Goal: Task Accomplishment & Management: Manage account settings

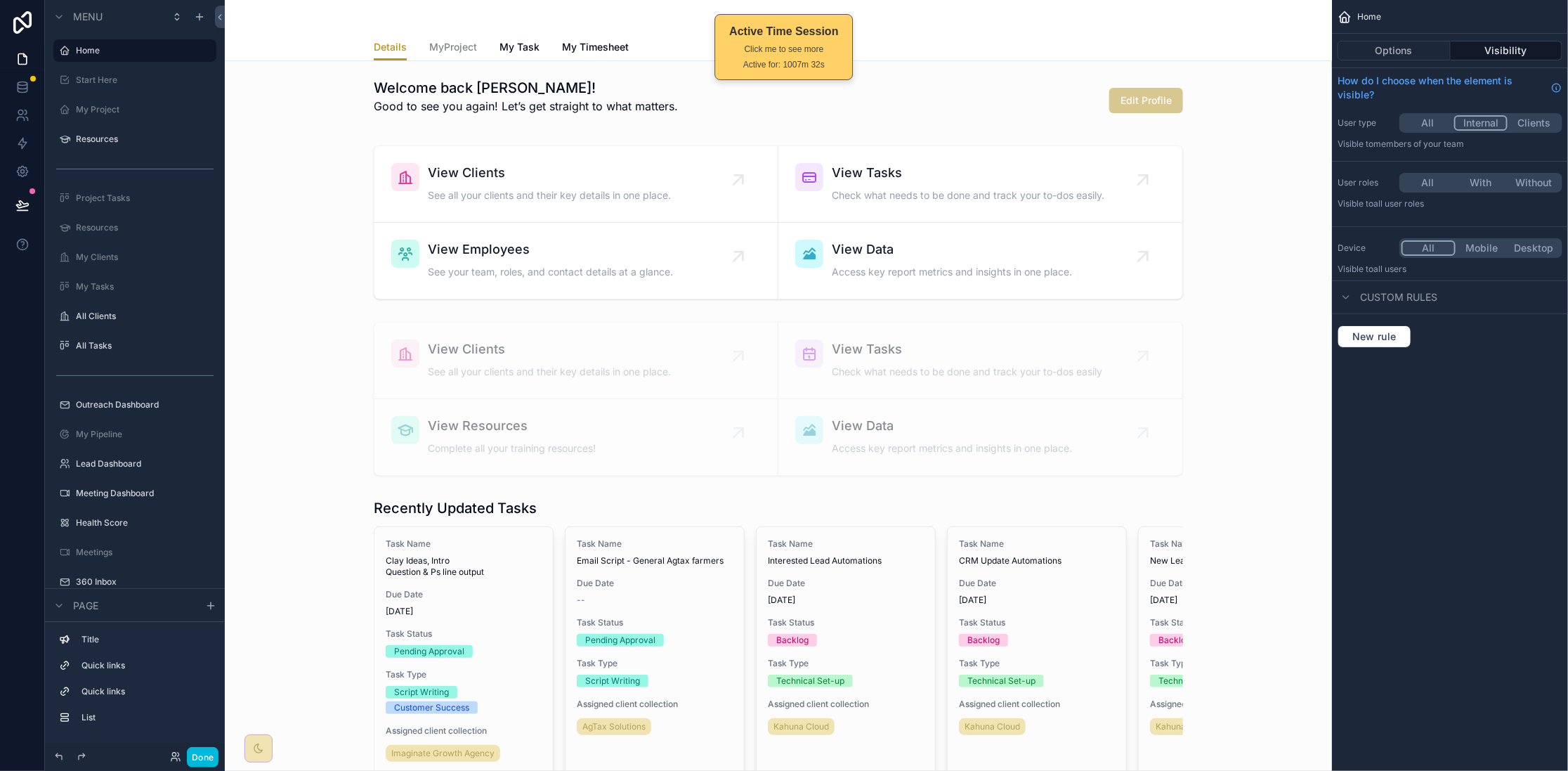
click at [139, 578] on label "360 Inbox" at bounding box center [141, 582] width 132 height 12
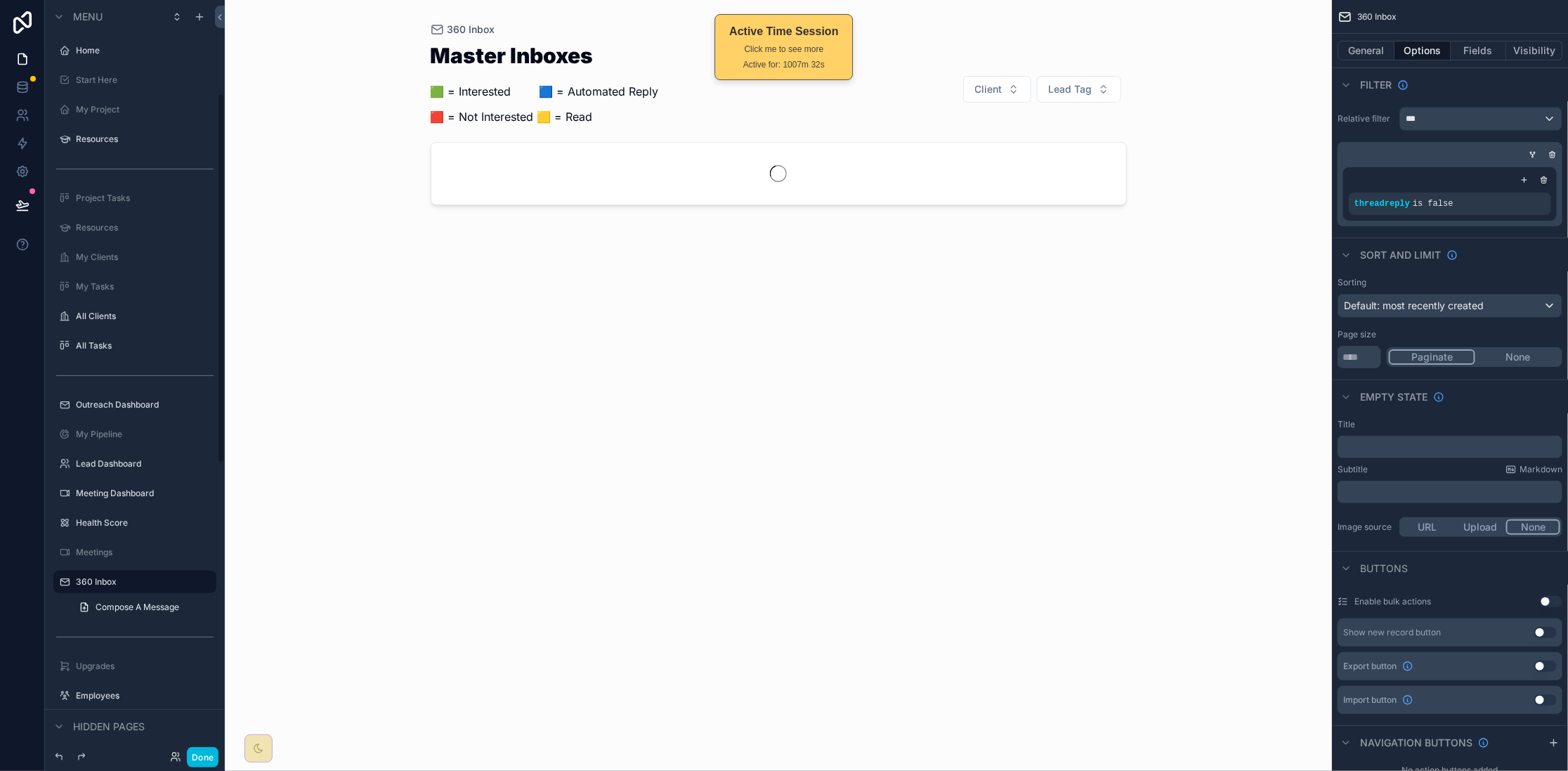
scroll to position [188, 0]
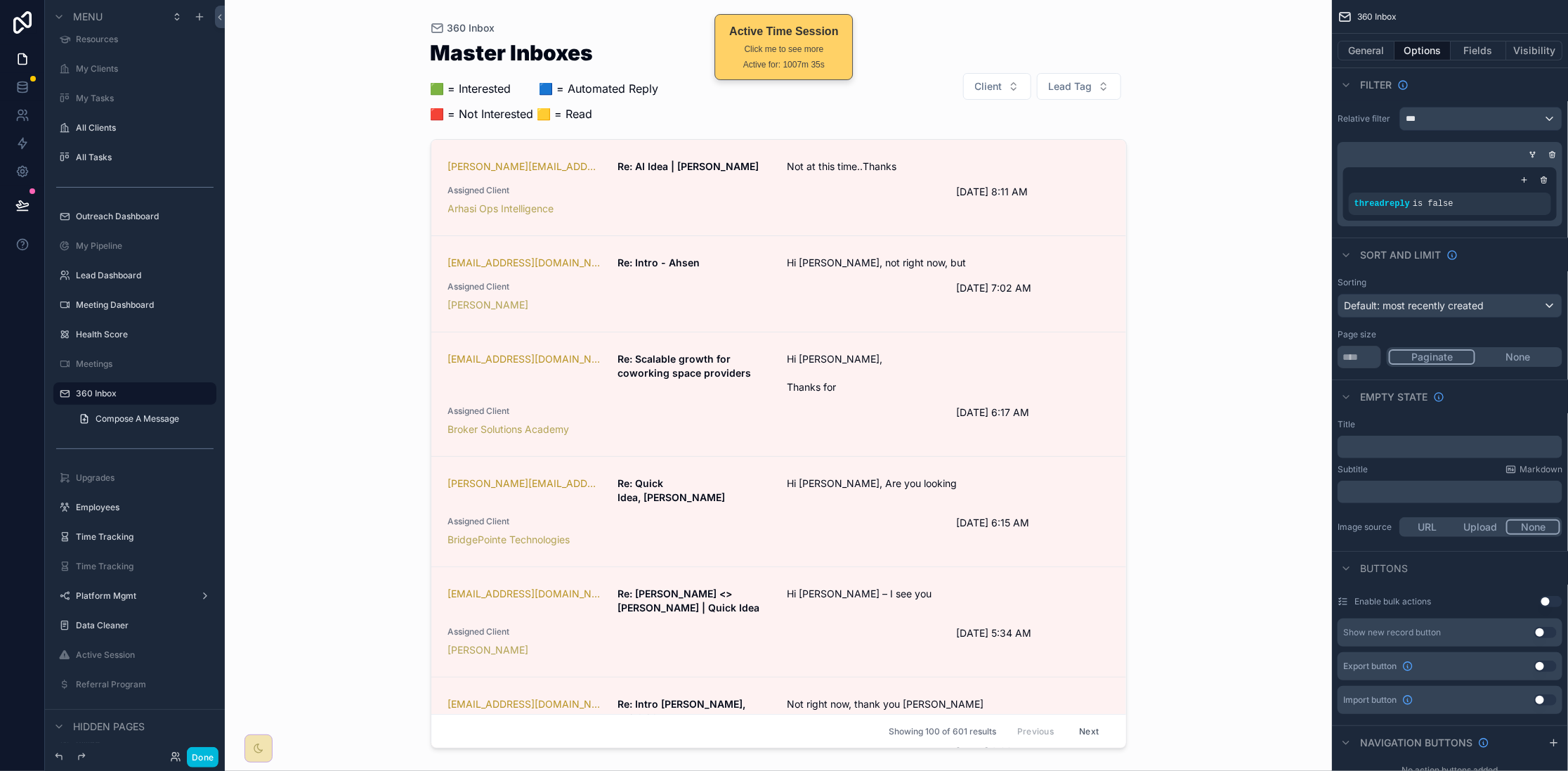
click at [823, 195] on div "scrollable content" at bounding box center [779, 377] width 719 height 754
click at [764, 171] on div "[PERSON_NAME][EMAIL_ADDRESS][DOMAIN_NAME] Re: AI Idea | [PERSON_NAME] Not at th…" at bounding box center [779, 188] width 661 height 56
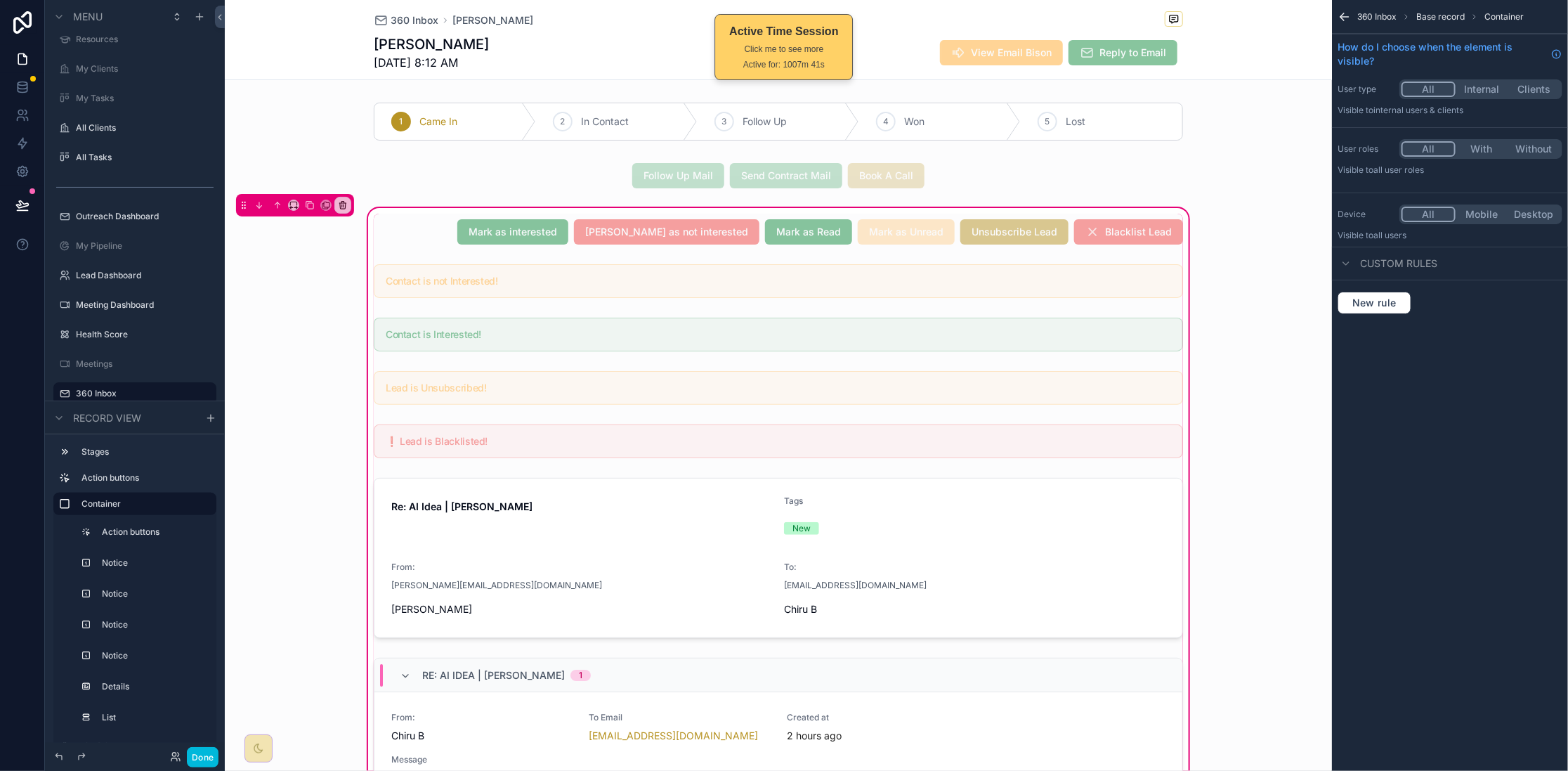
click at [438, 222] on div "scrollable content" at bounding box center [778, 232] width 826 height 37
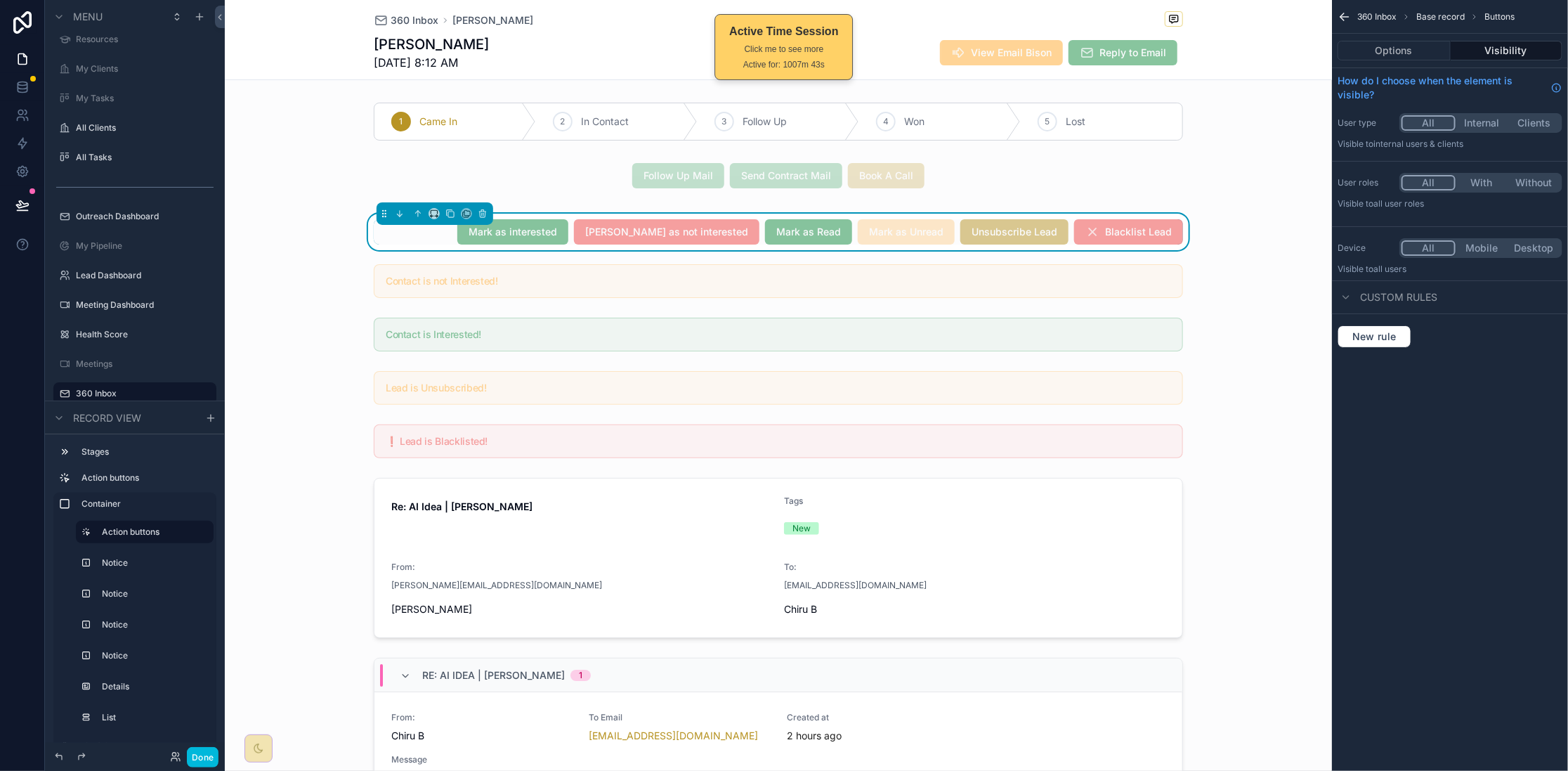
click at [491, 241] on div "[PERSON_NAME] as interested [PERSON_NAME] as not interested [PERSON_NAME] as Re…" at bounding box center [779, 232] width 810 height 25
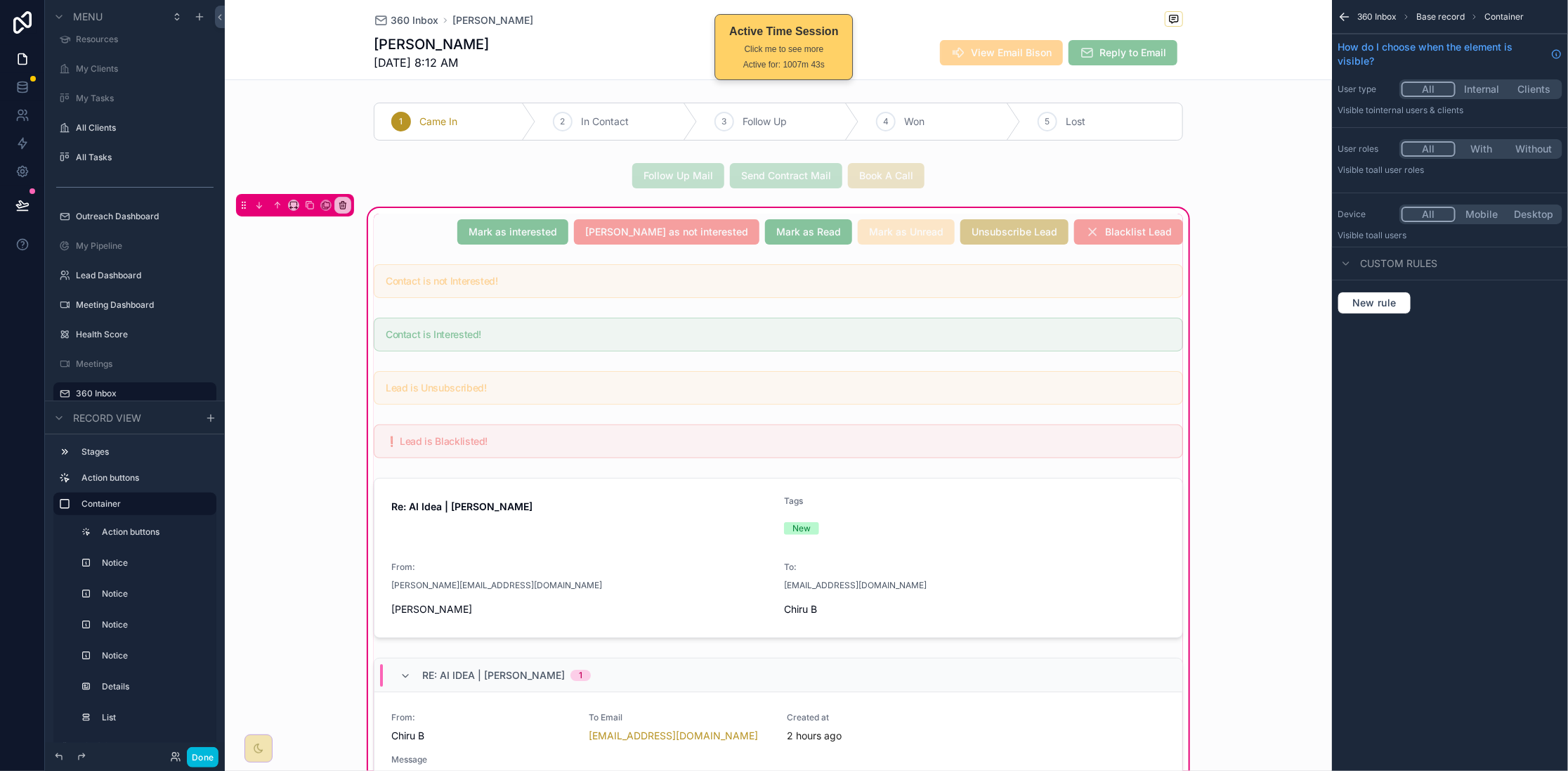
click at [491, 241] on div "scrollable content" at bounding box center [778, 232] width 826 height 37
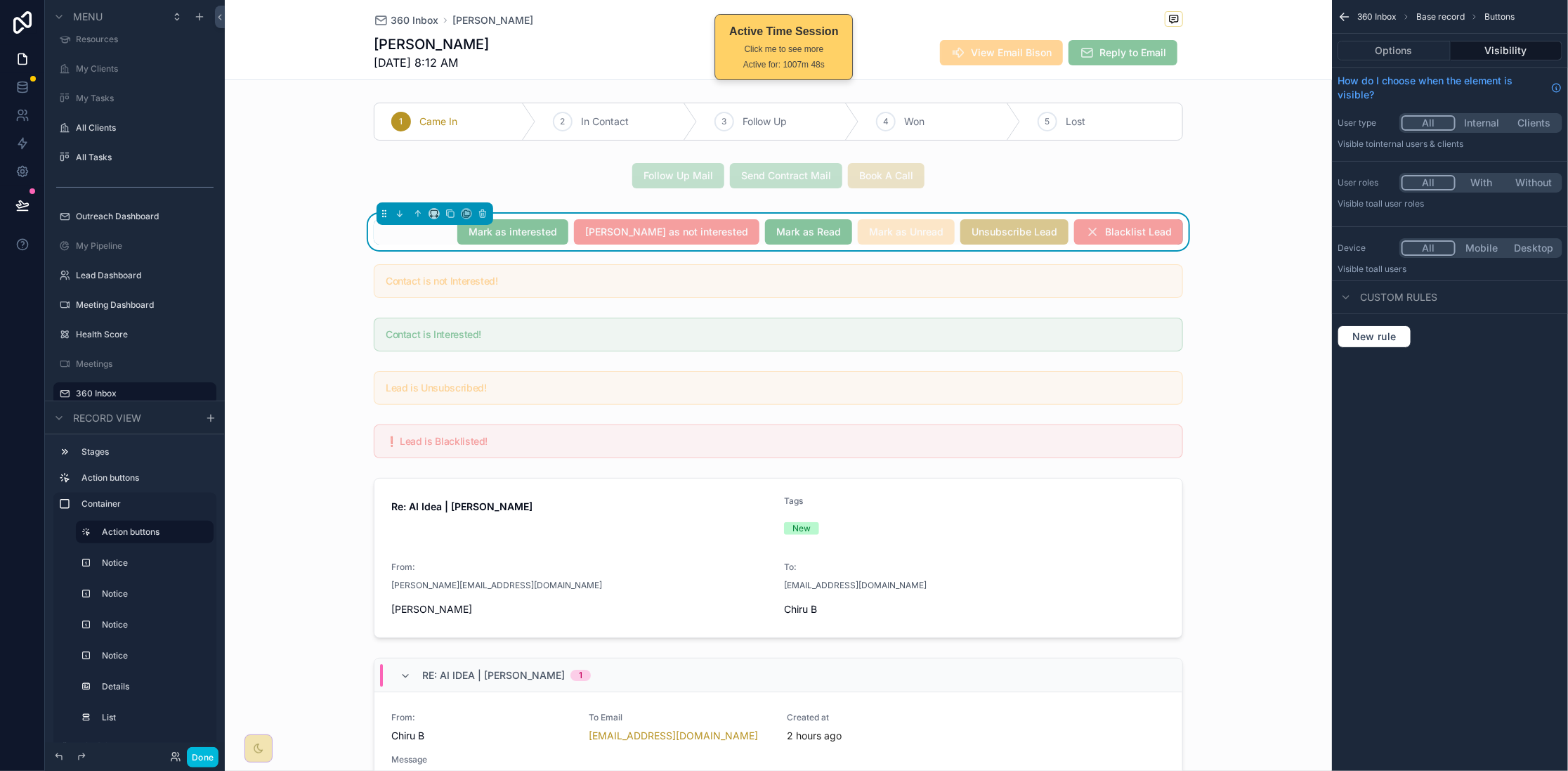
click at [209, 617] on button "Done" at bounding box center [203, 757] width 32 height 20
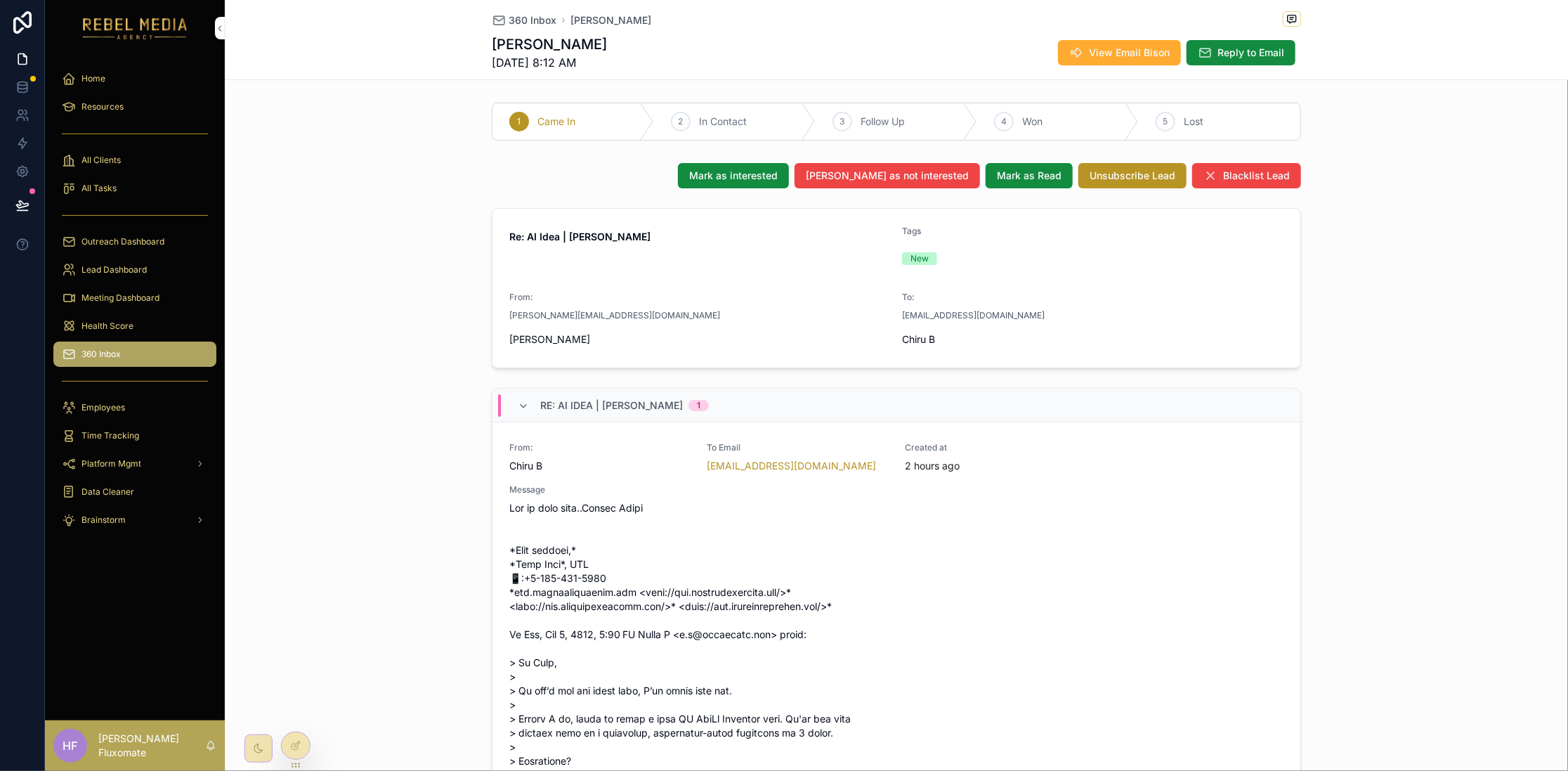
click at [0, 0] on div at bounding box center [0, 0] width 0 height 0
click at [301, 617] on icon at bounding box center [296, 746] width 12 height 12
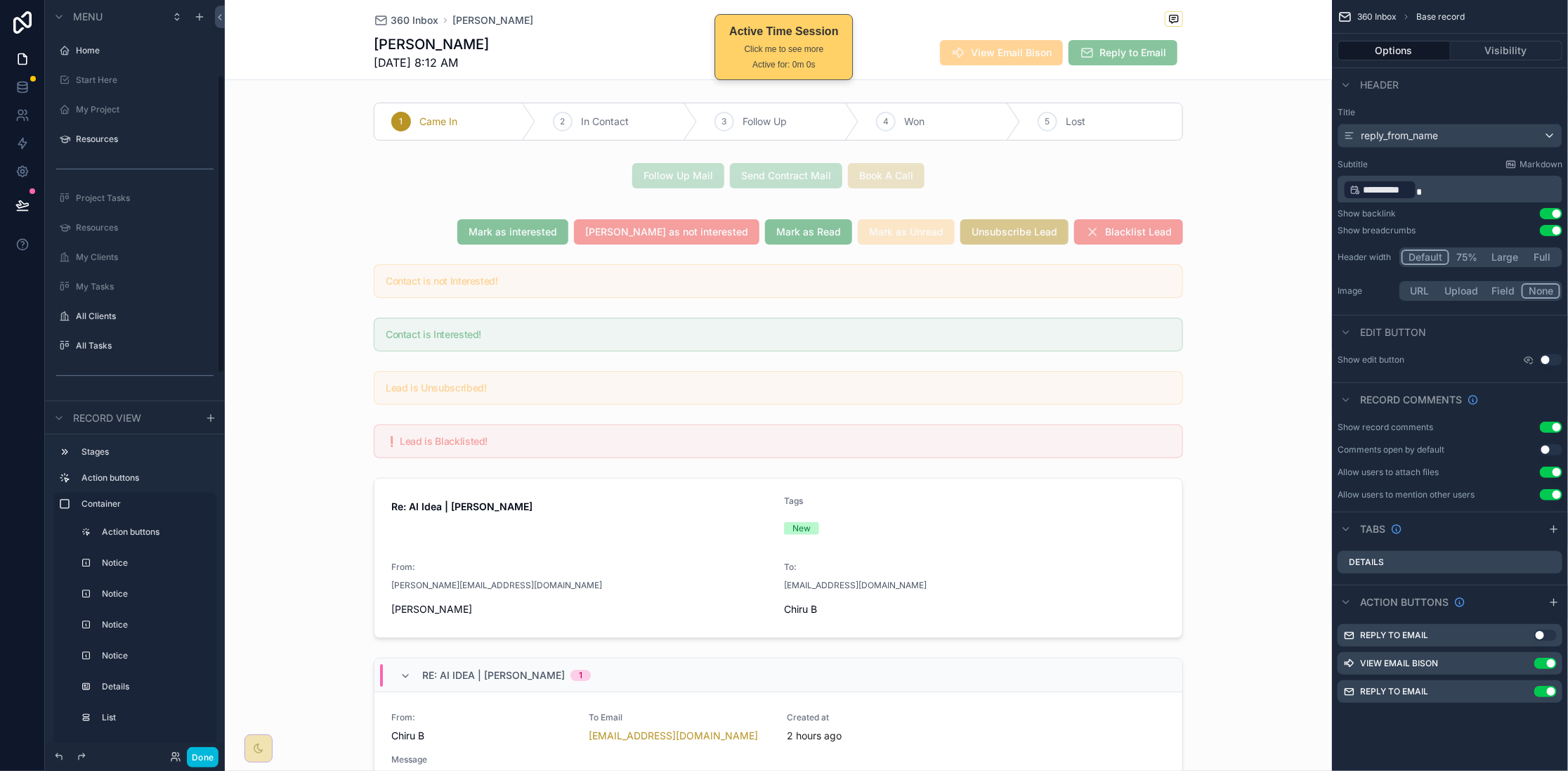
scroll to position [188, 0]
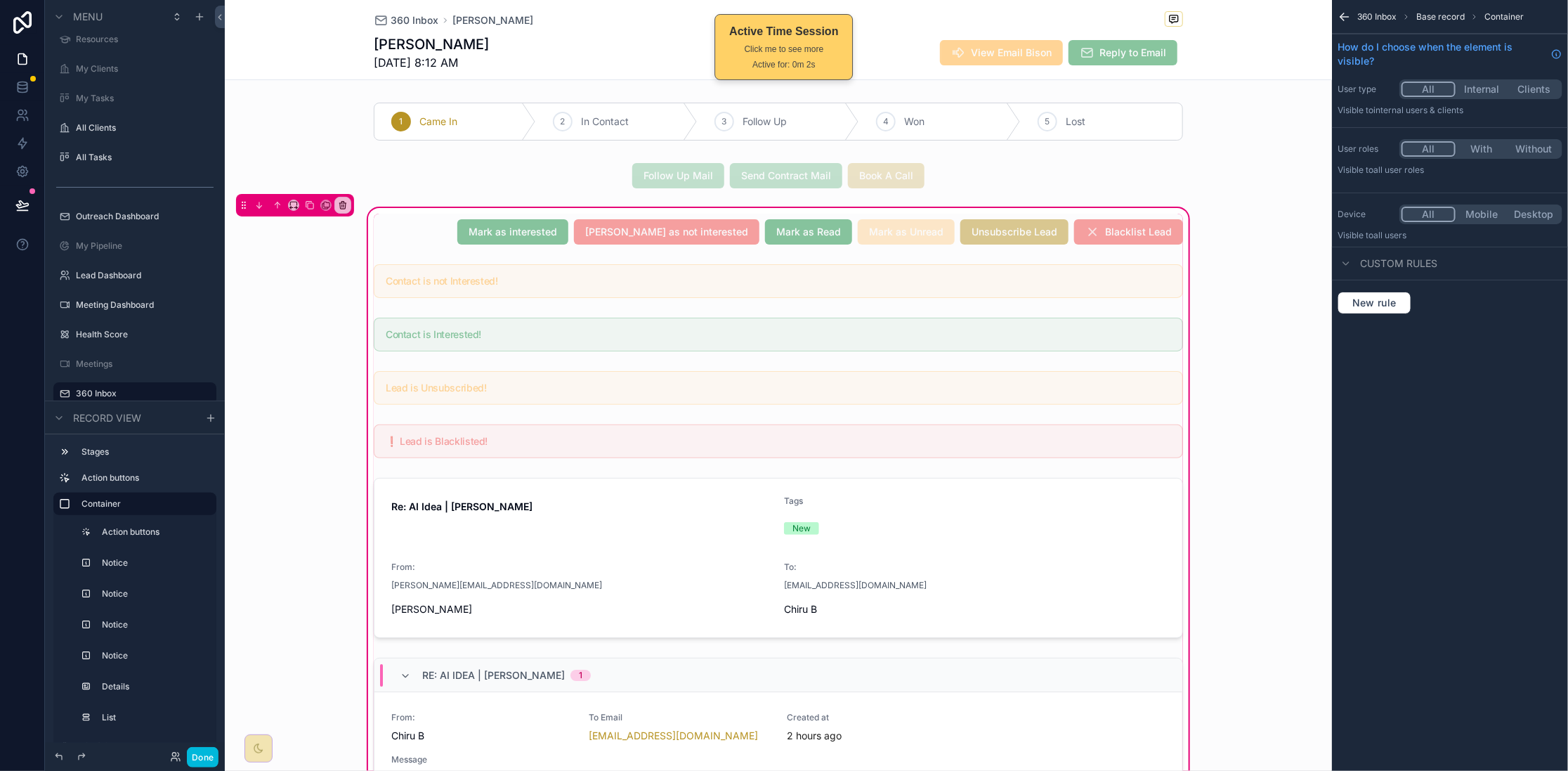
click at [407, 222] on div "scrollable content" at bounding box center [778, 232] width 826 height 37
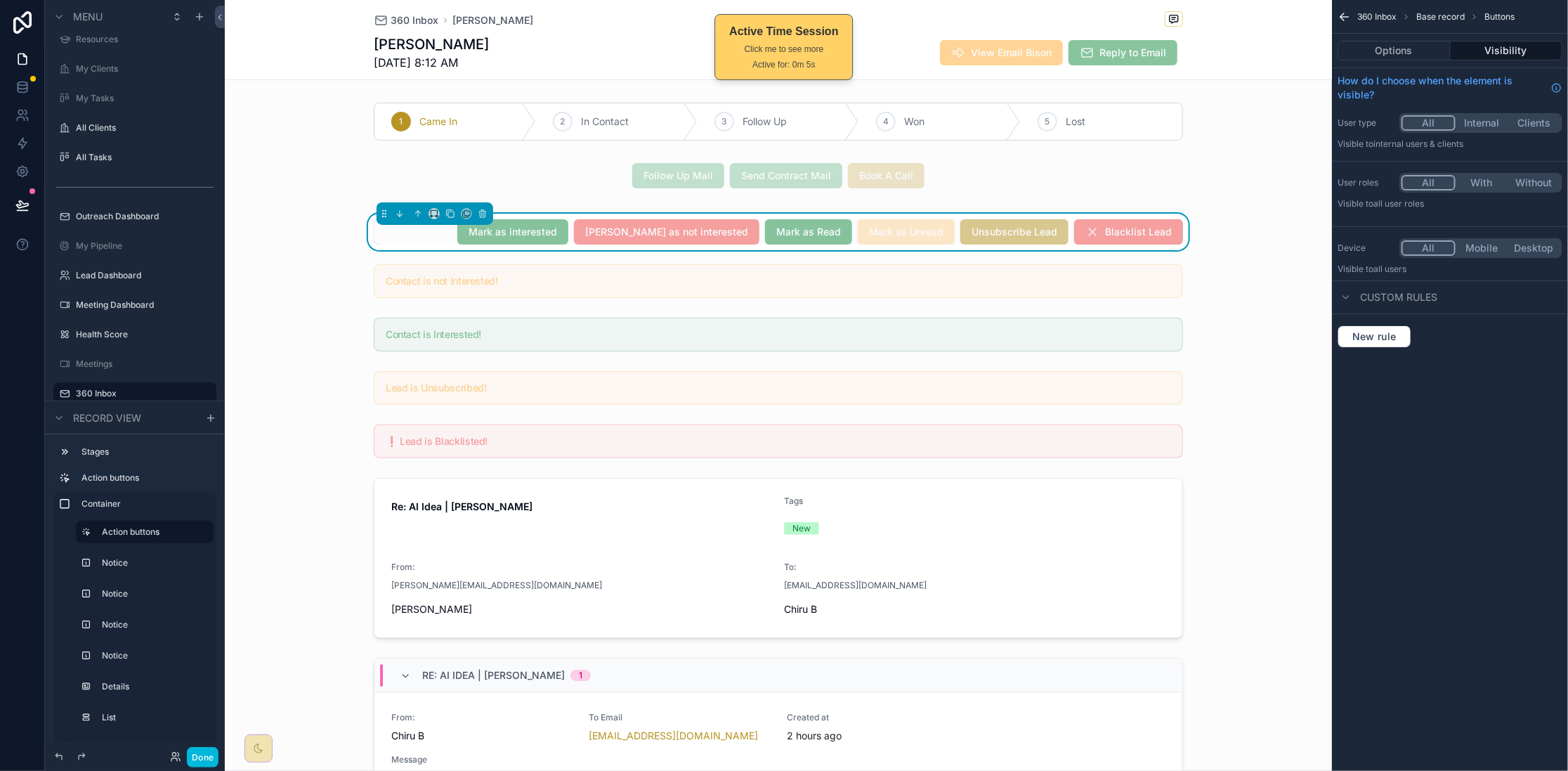
click at [426, 235] on div "[PERSON_NAME] as interested [PERSON_NAME] as not interested [PERSON_NAME] as Re…" at bounding box center [779, 232] width 810 height 25
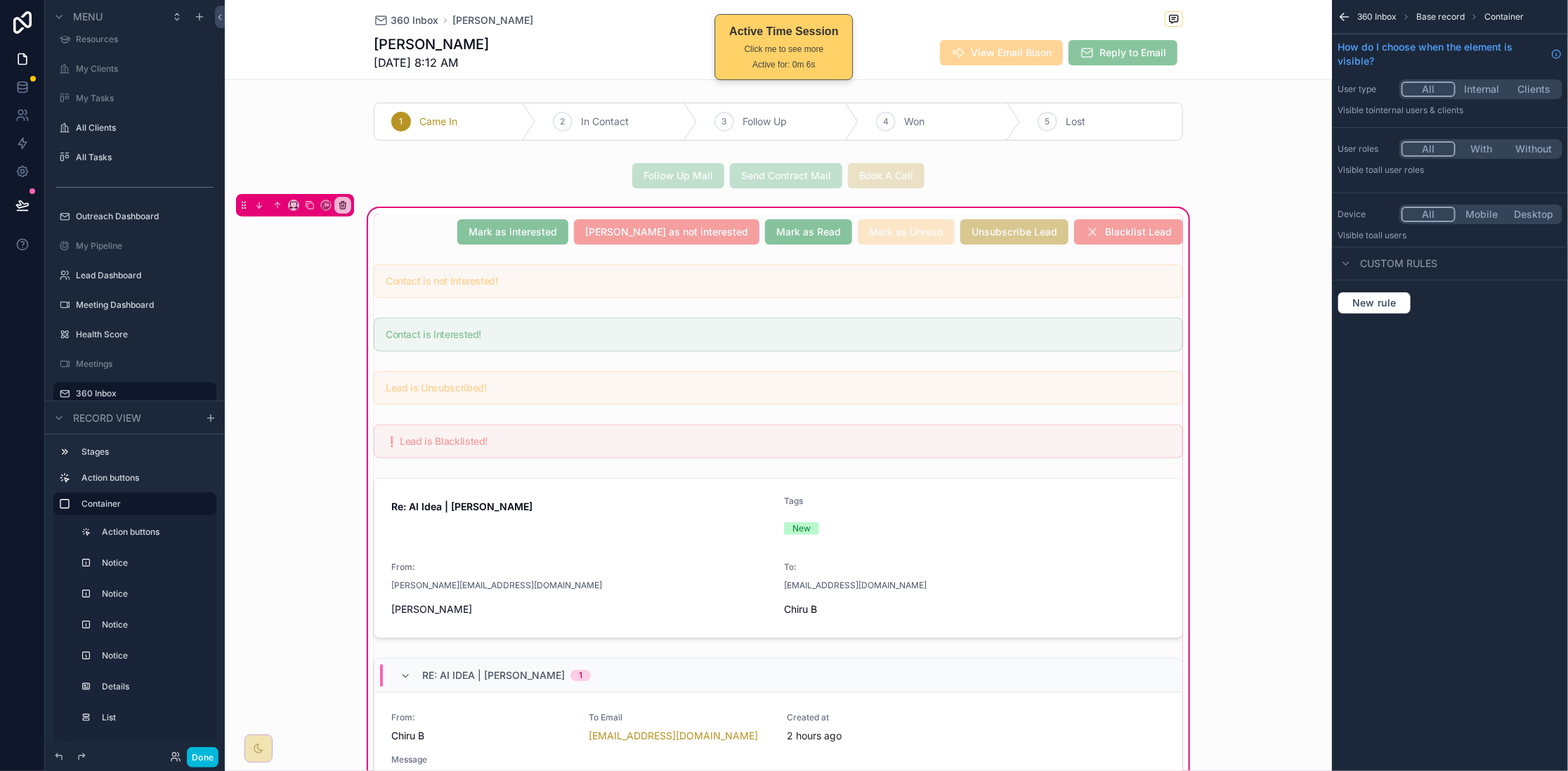
click at [468, 237] on div "scrollable content" at bounding box center [778, 232] width 826 height 37
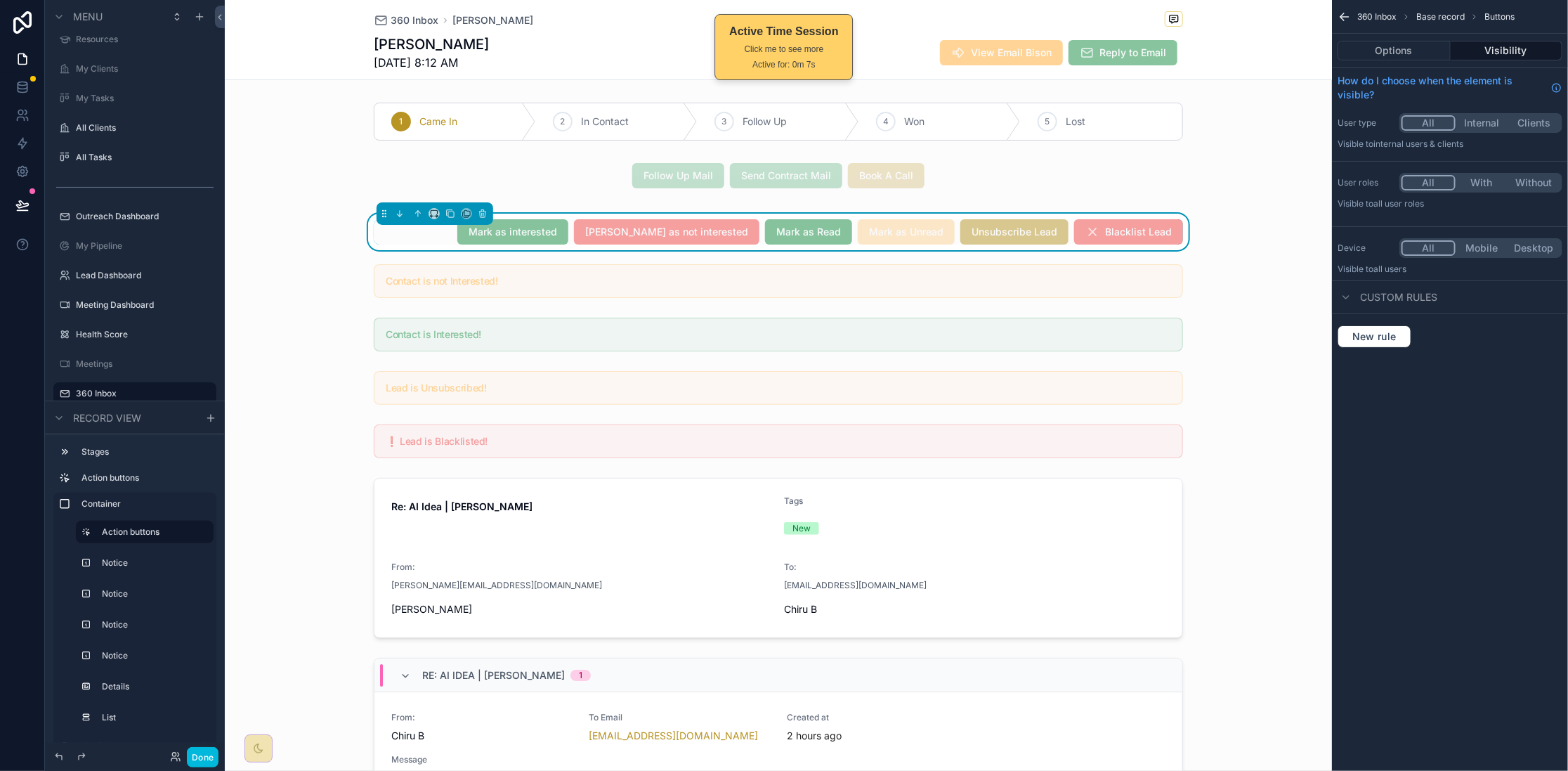
click at [466, 238] on div "[PERSON_NAME] as interested [PERSON_NAME] as not interested [PERSON_NAME] as Re…" at bounding box center [779, 232] width 810 height 25
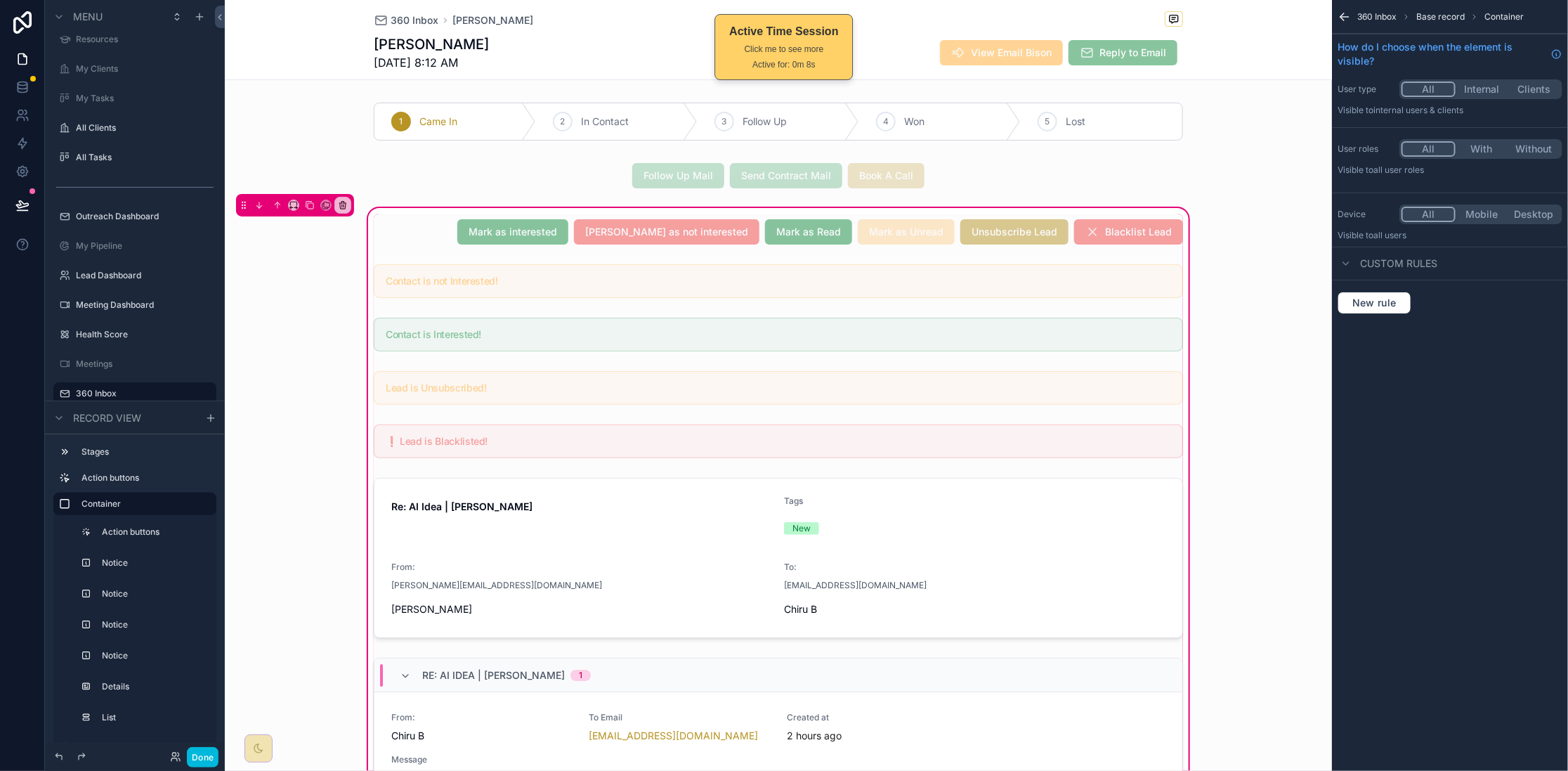
click at [440, 245] on div "scrollable content" at bounding box center [778, 232] width 826 height 37
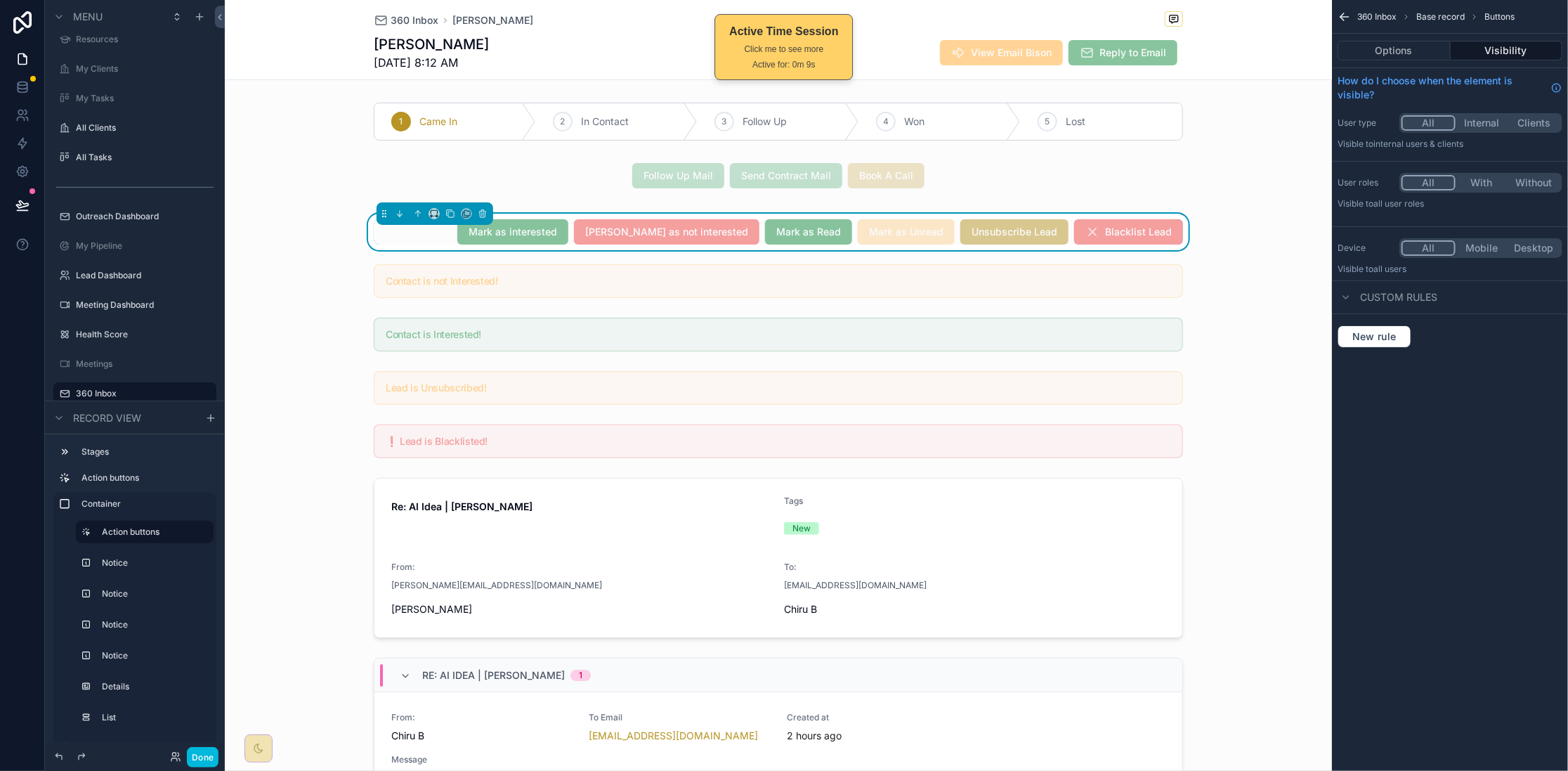
click at [1254, 51] on button "Options" at bounding box center [1394, 50] width 113 height 19
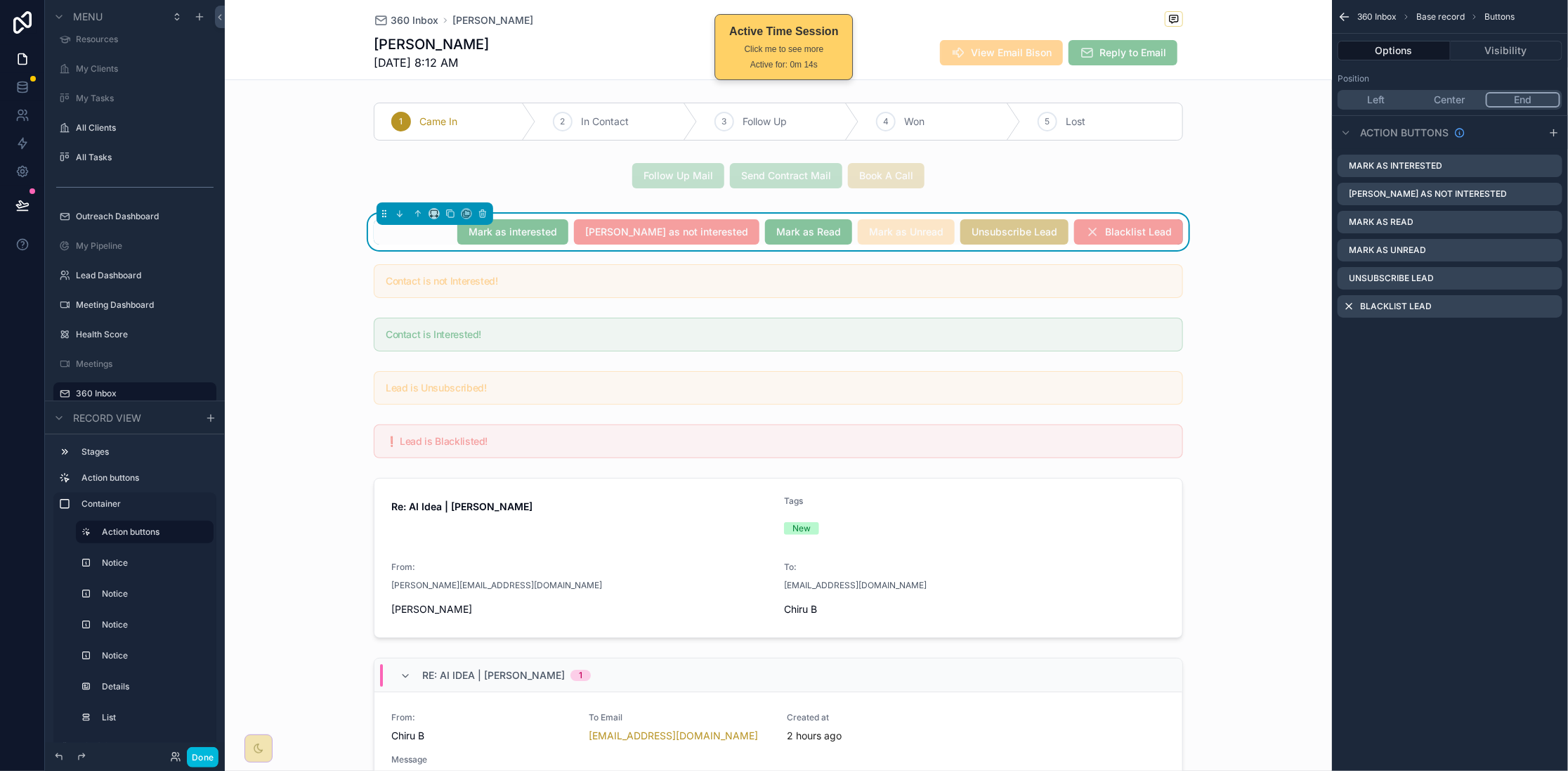
click at [0, 0] on icon "scrollable content" at bounding box center [0, 0] width 0 height 0
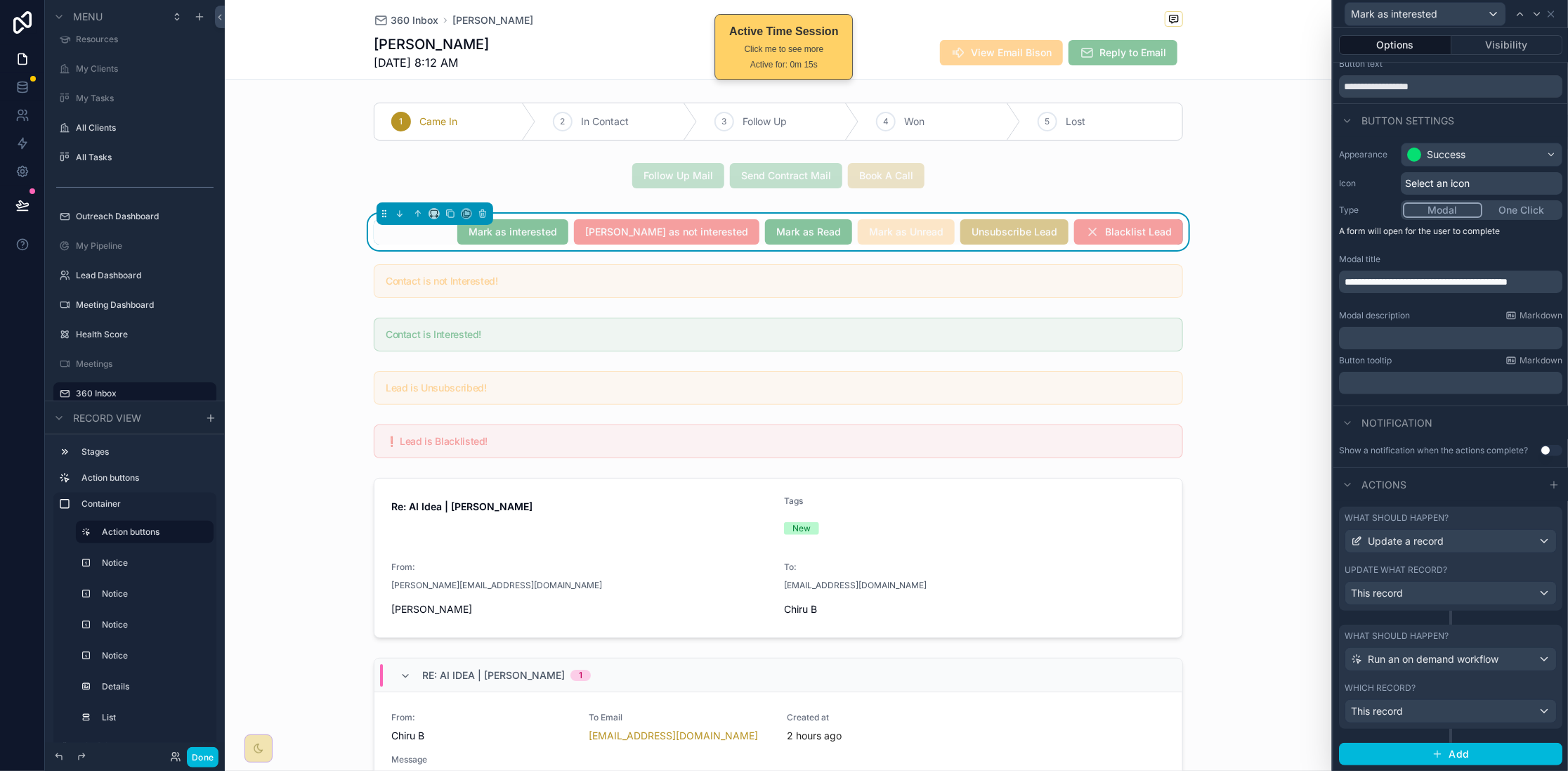
scroll to position [50, 0]
click at [1254, 545] on div "Update a record" at bounding box center [1450, 541] width 211 height 22
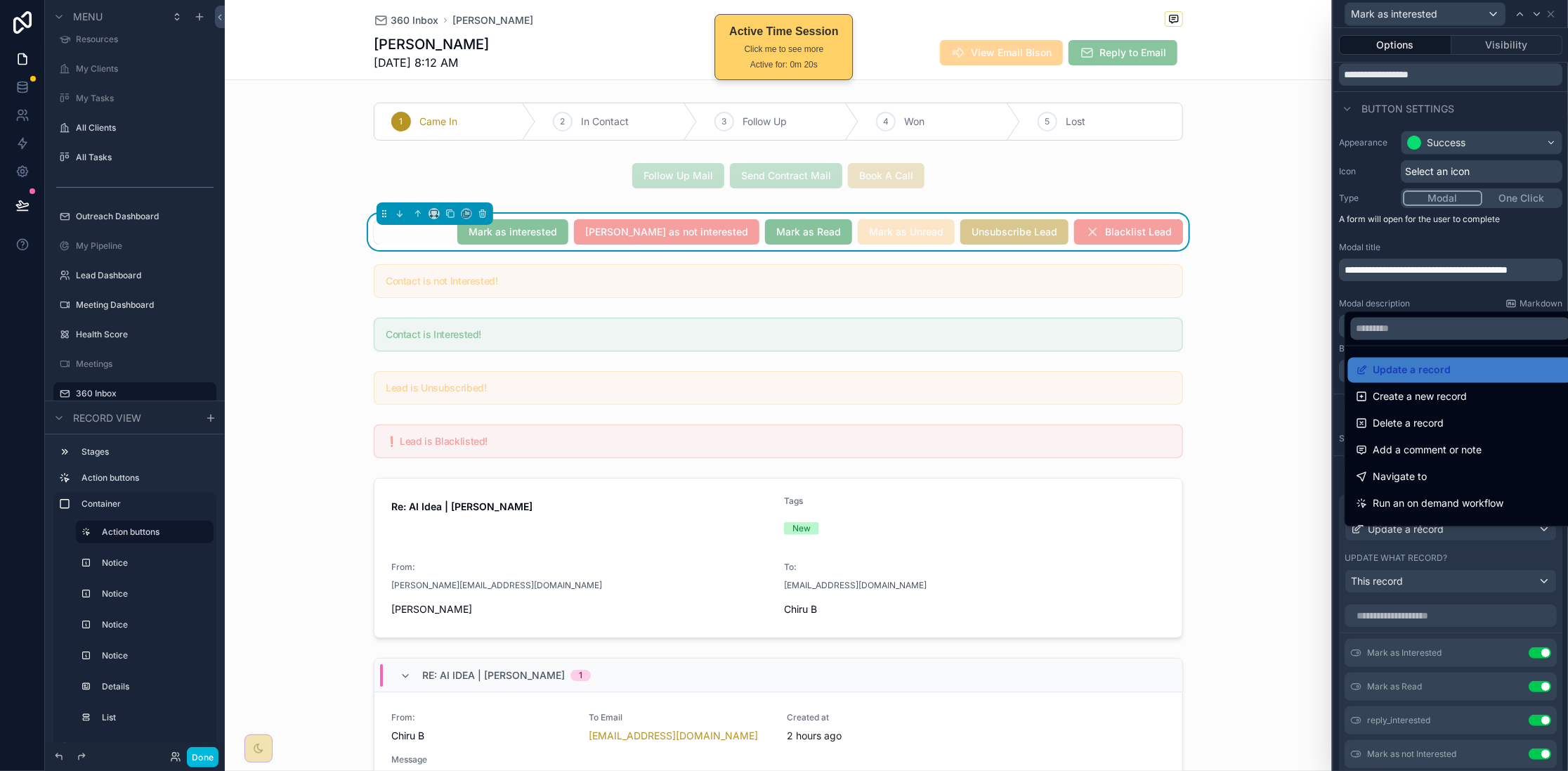
click at [1254, 368] on span "Update a record" at bounding box center [1412, 370] width 78 height 17
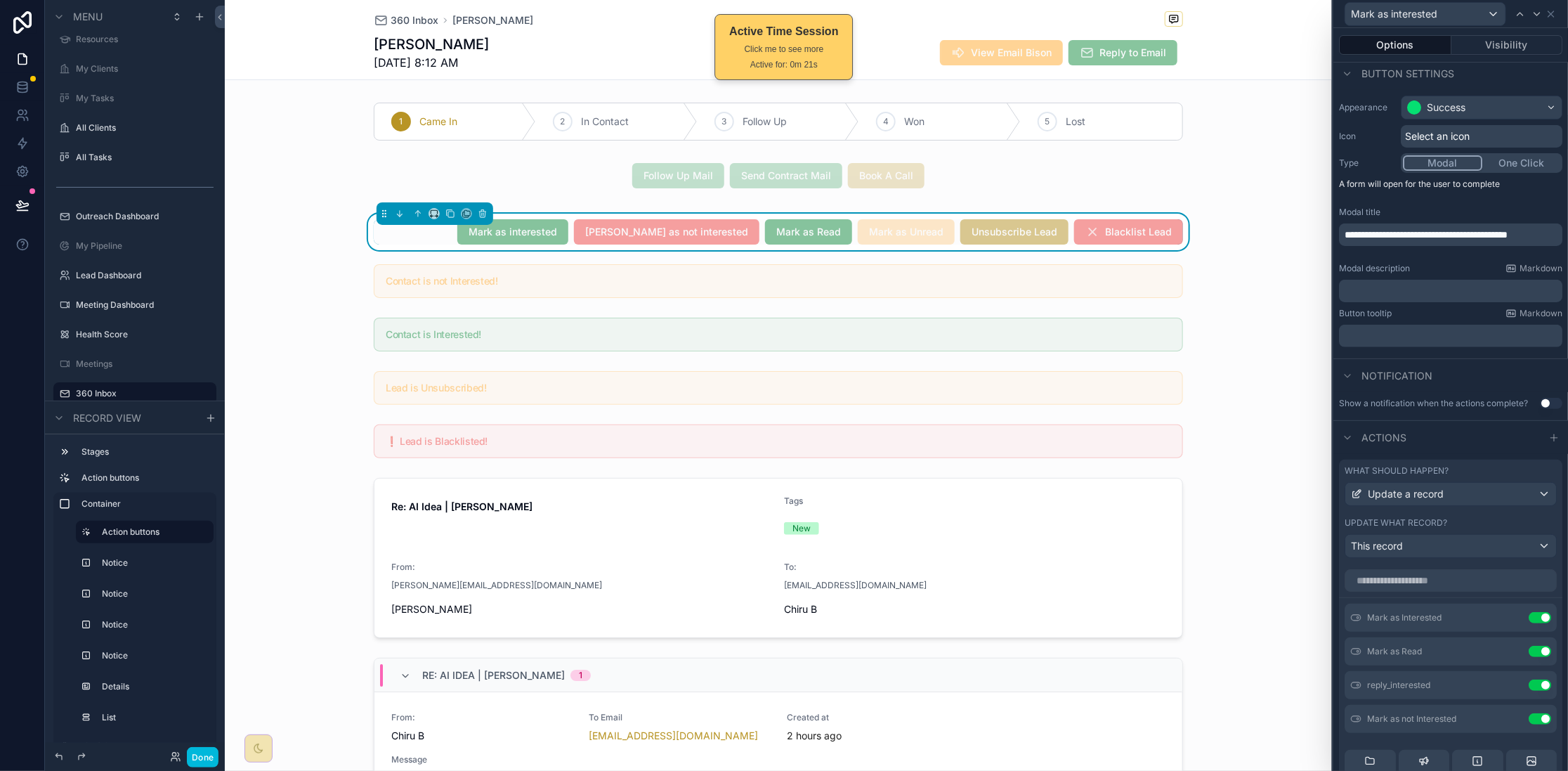
scroll to position [202, 0]
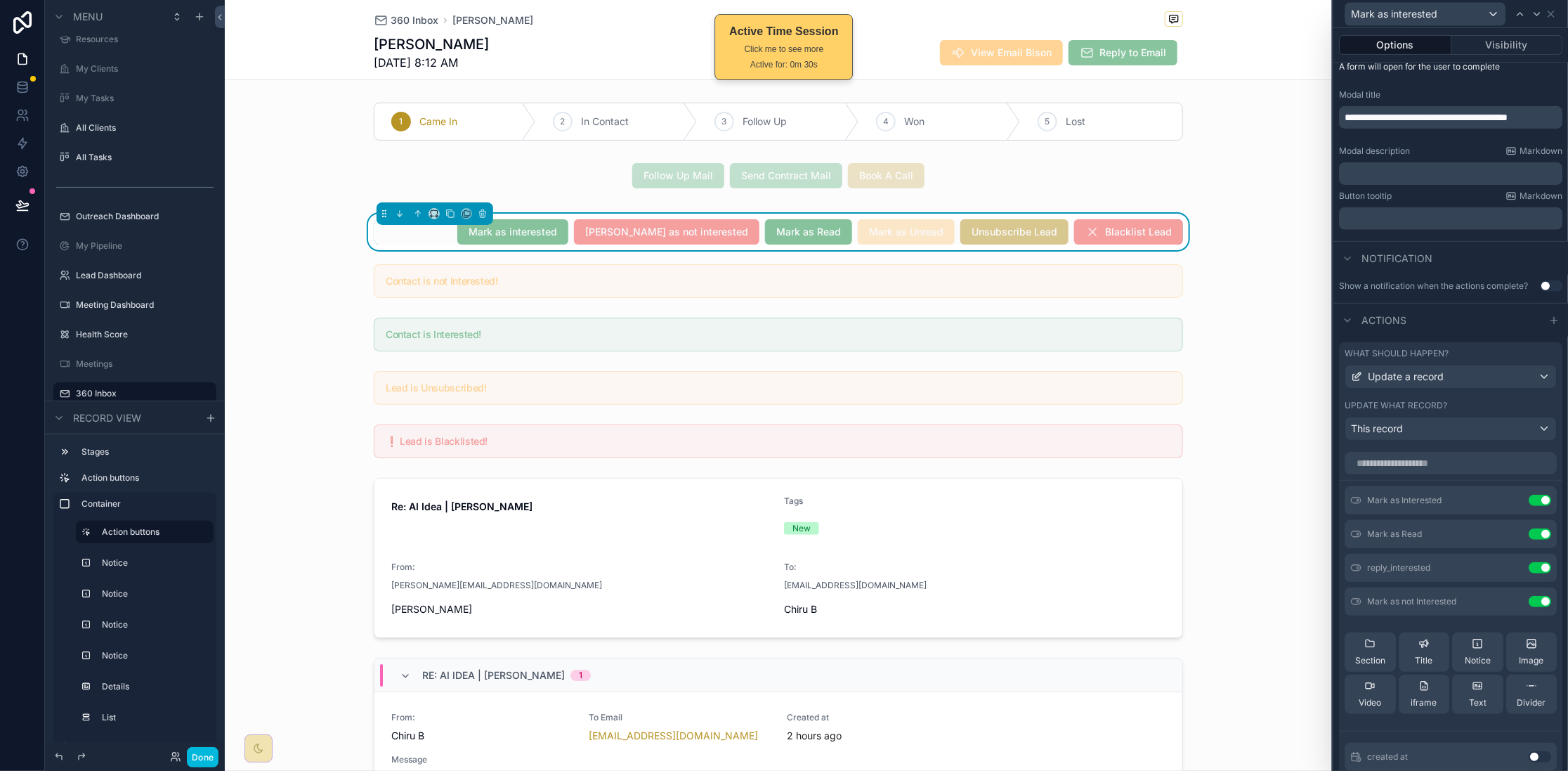
click at [0, 0] on icon at bounding box center [0, 0] width 0 height 0
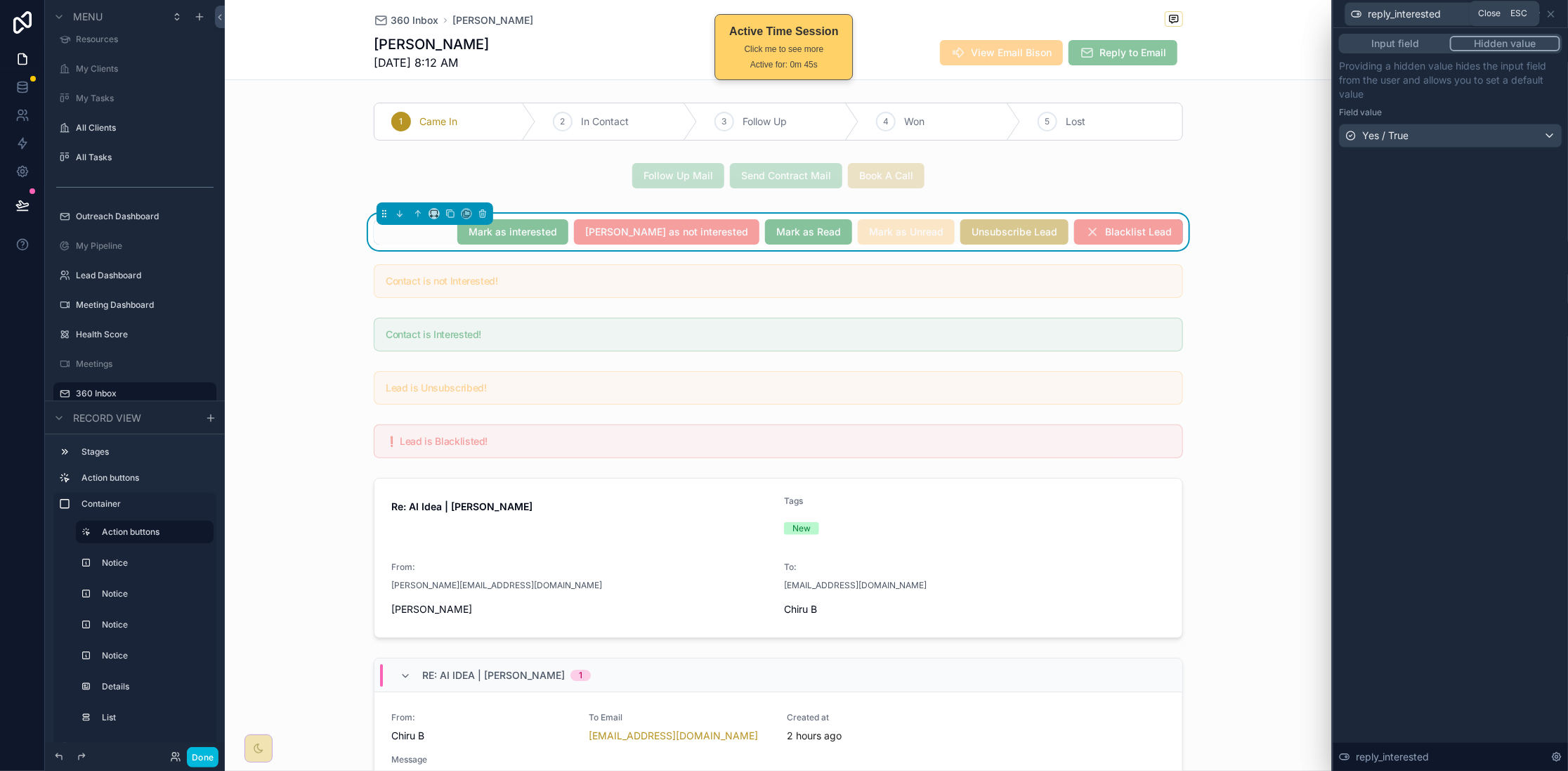
click at [1254, 19] on icon at bounding box center [1551, 14] width 12 height 12
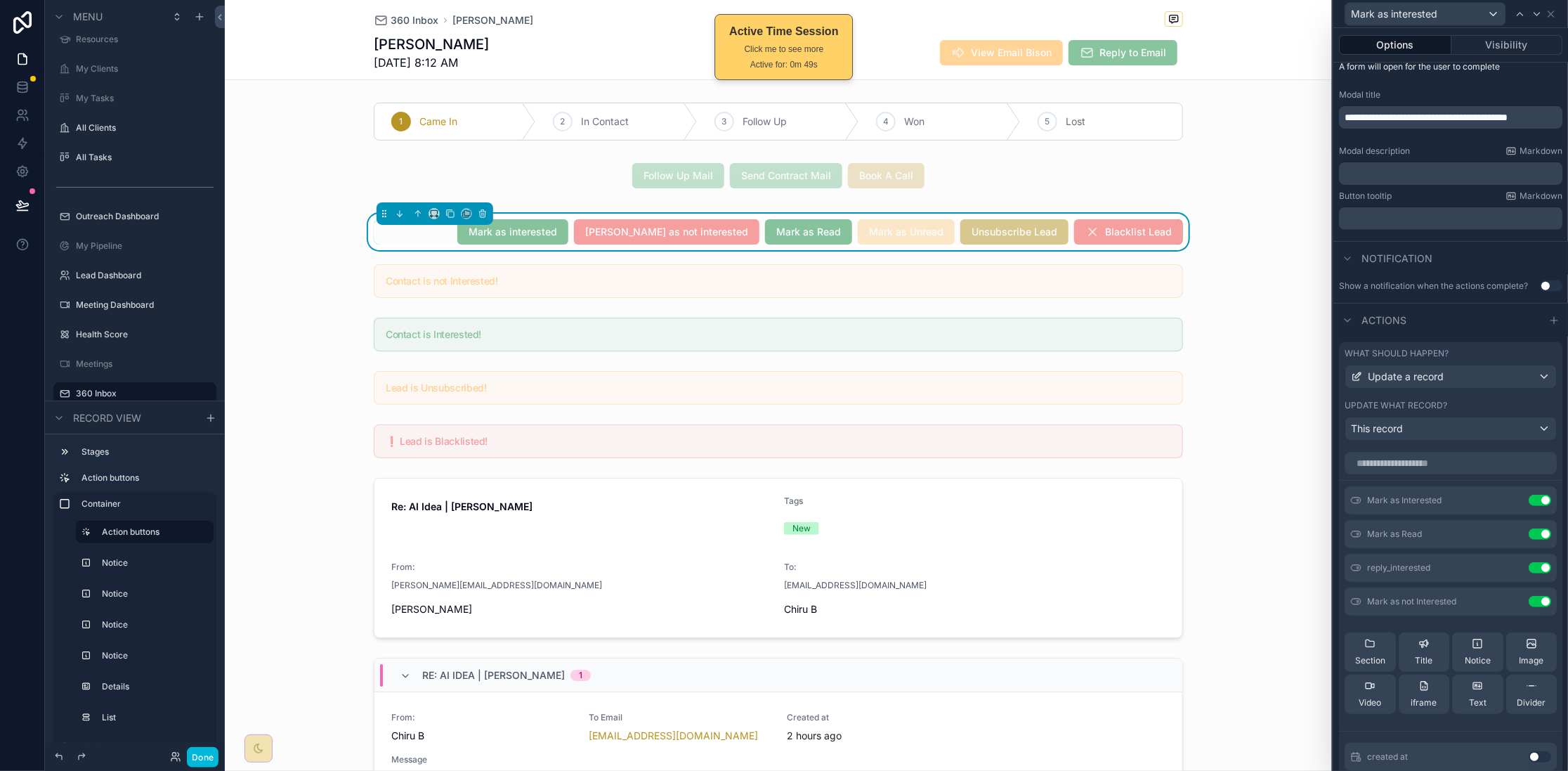
click at [0, 0] on icon at bounding box center [0, 0] width 0 height 0
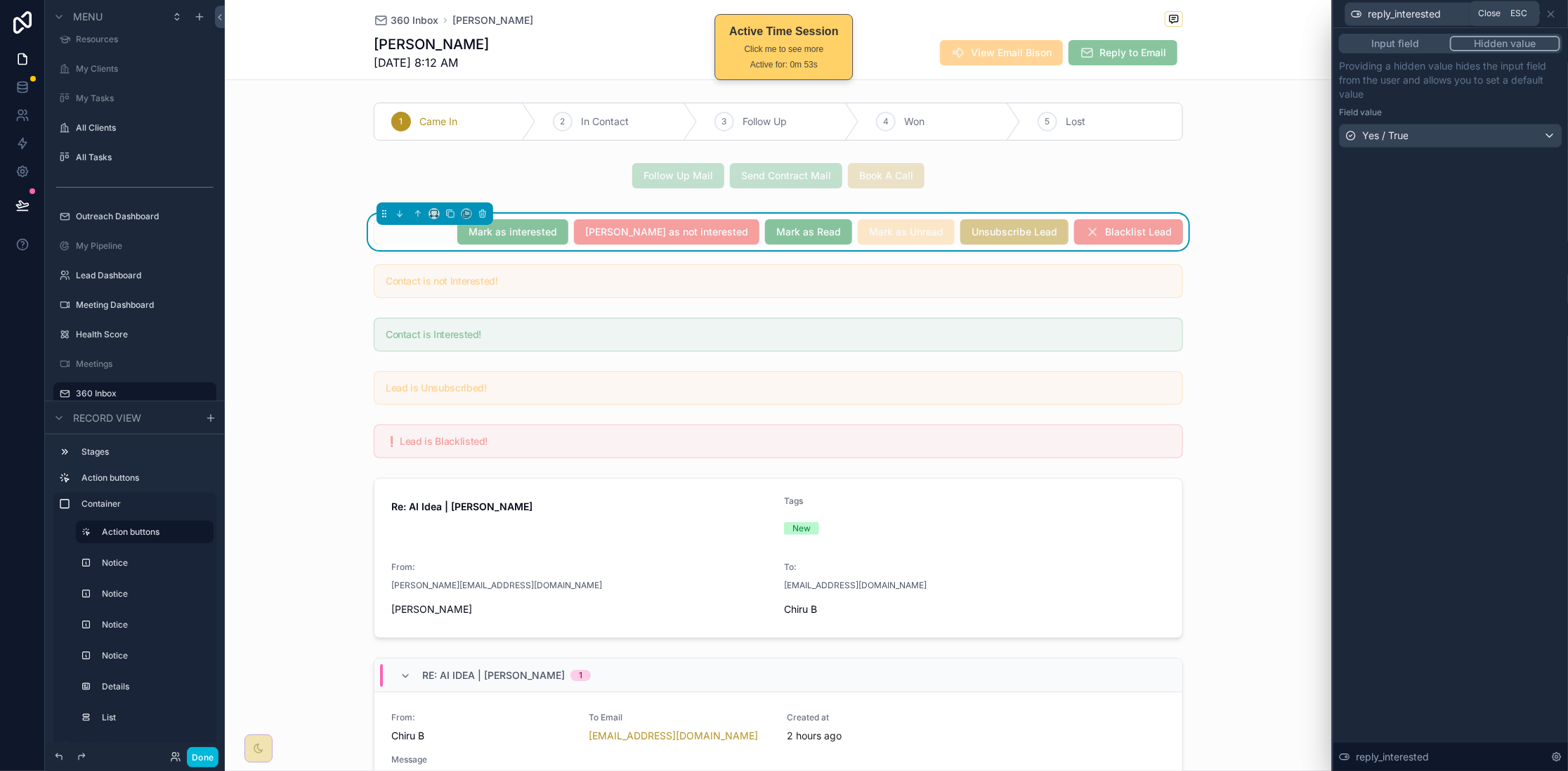
click at [1254, 13] on icon at bounding box center [1551, 14] width 12 height 12
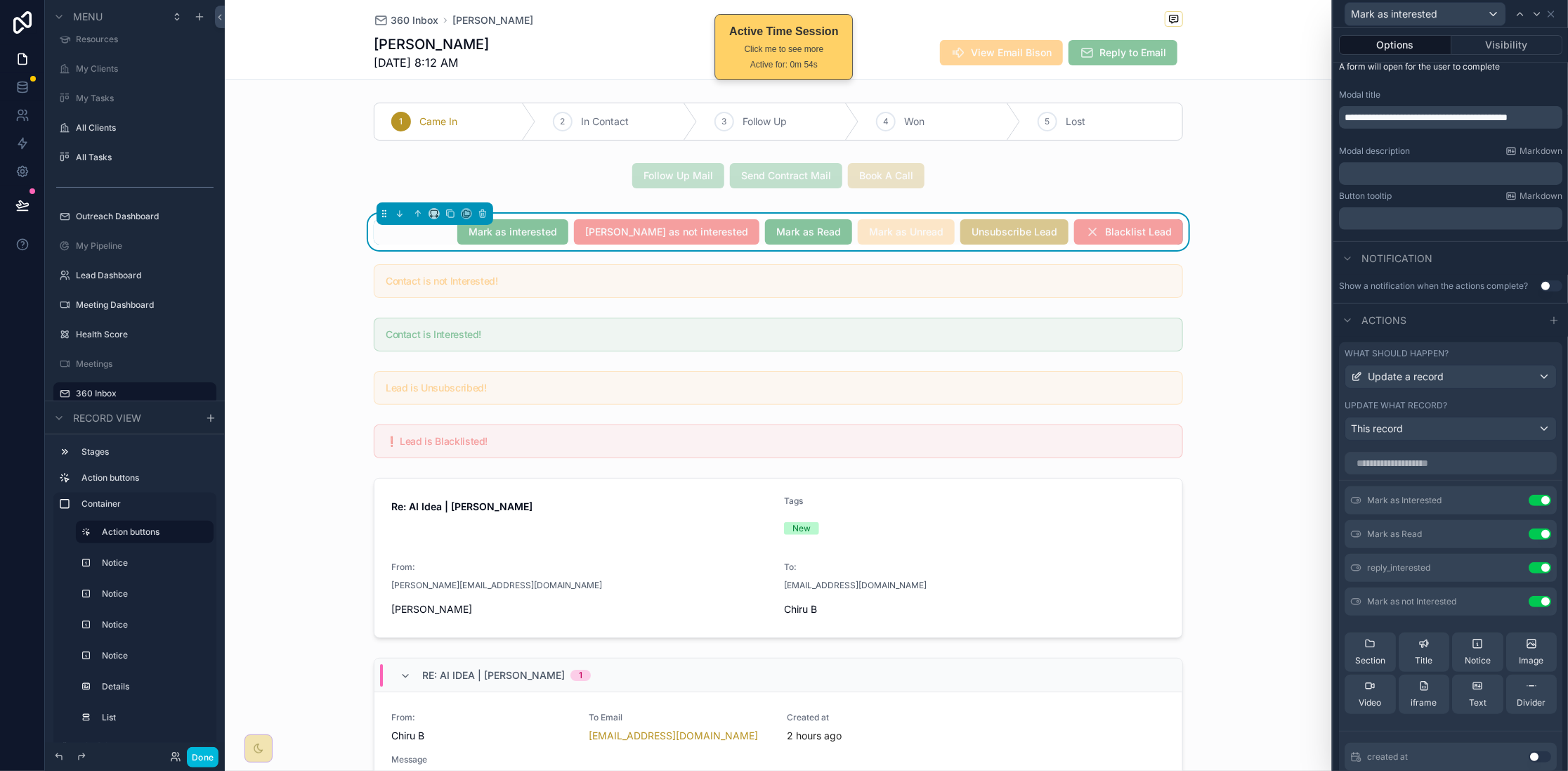
click at [0, 0] on icon at bounding box center [0, 0] width 0 height 0
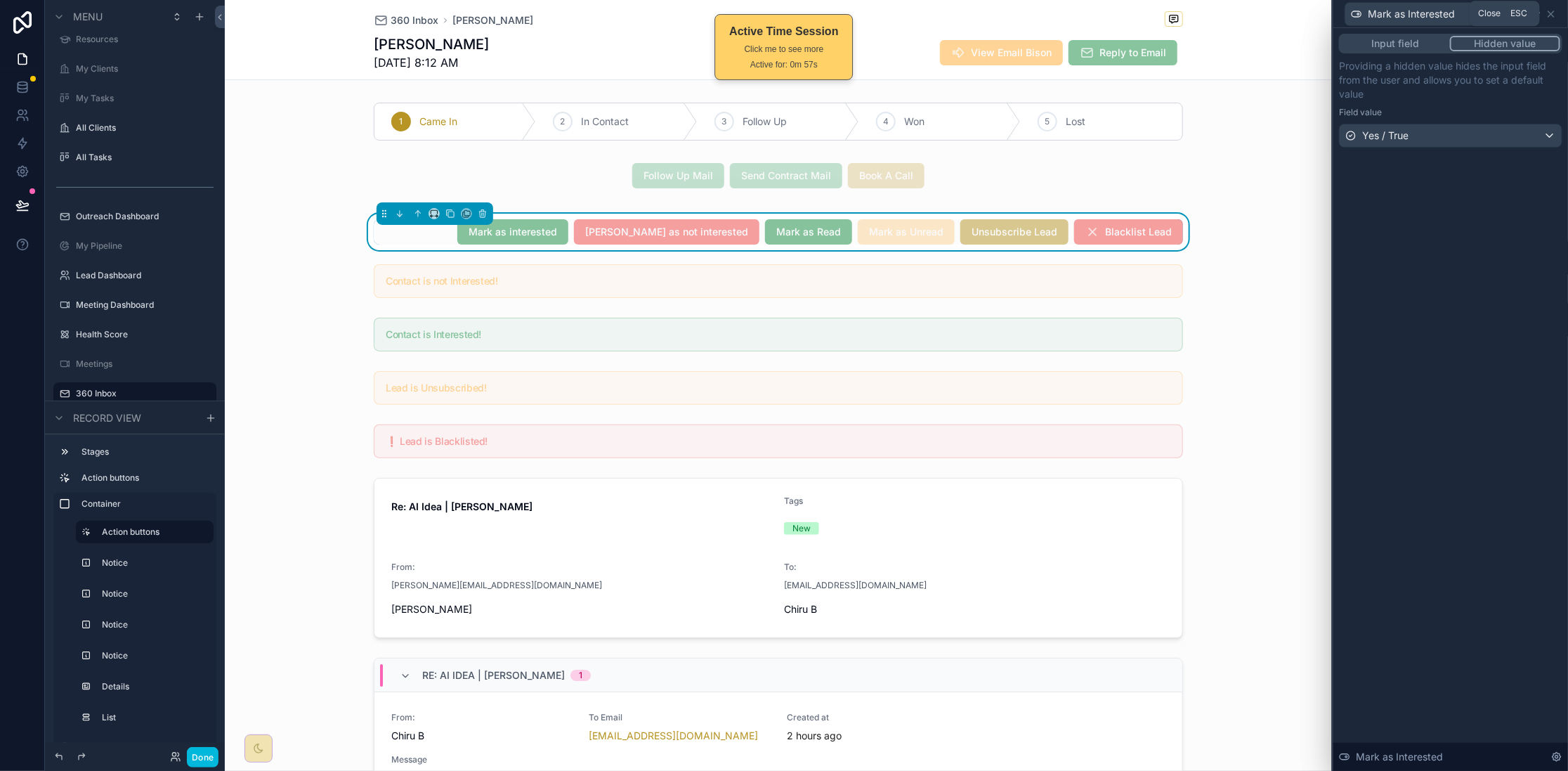
click at [1254, 13] on icon at bounding box center [1551, 14] width 12 height 12
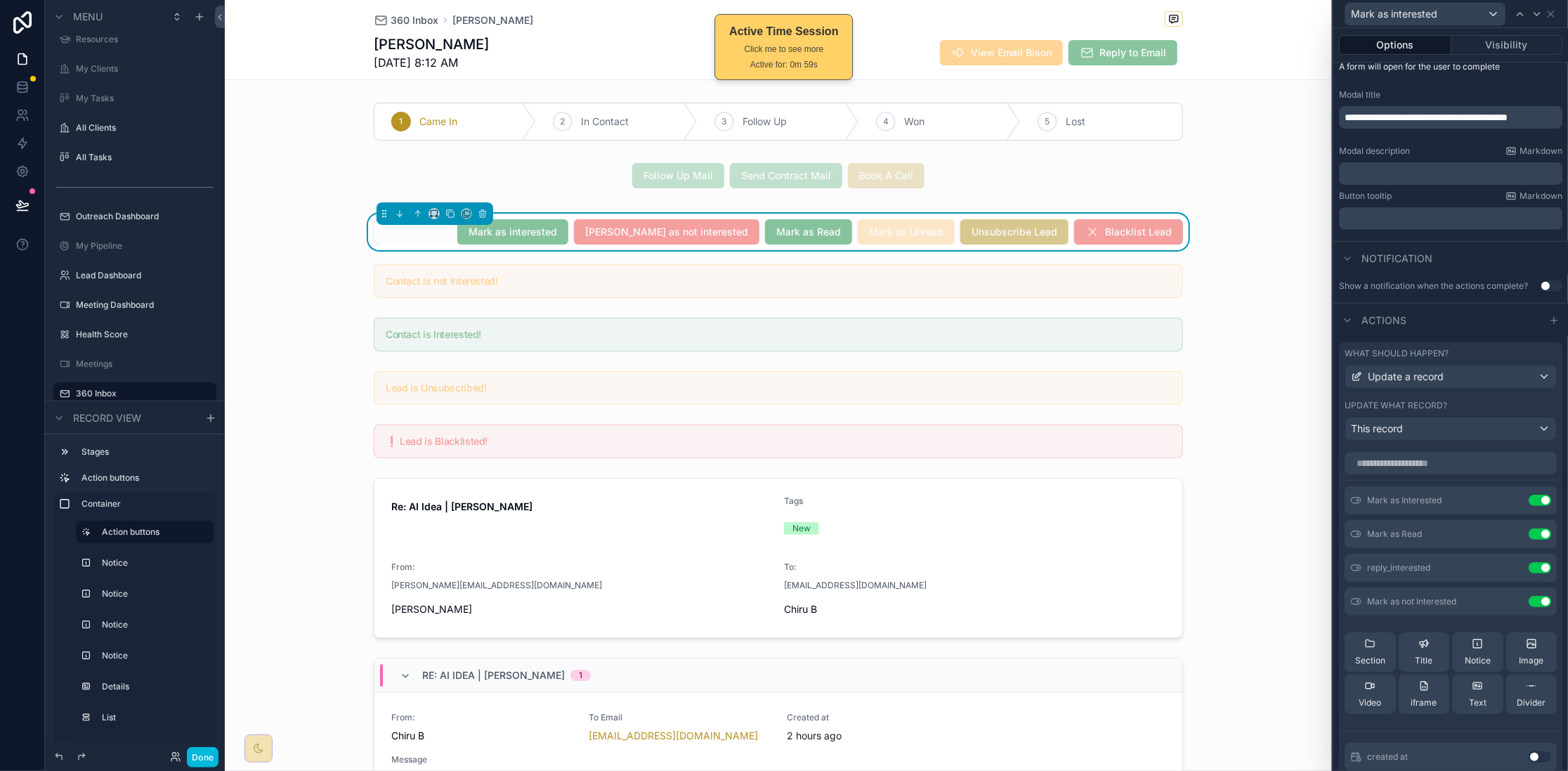
click at [1254, 46] on button "Visibility" at bounding box center [1507, 45] width 112 height 19
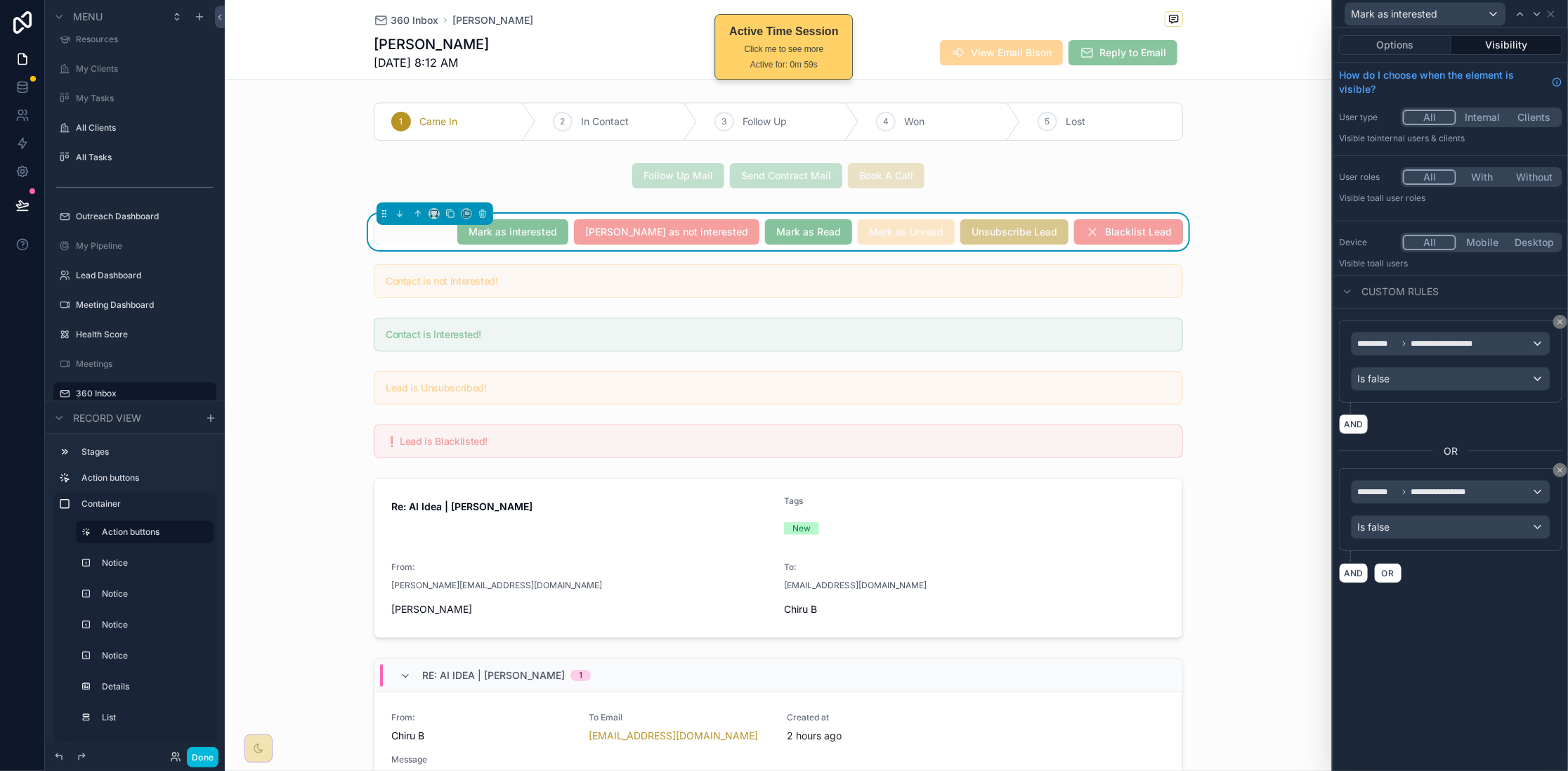
scroll to position [0, 0]
click at [1254, 321] on icon at bounding box center [1560, 322] width 9 height 9
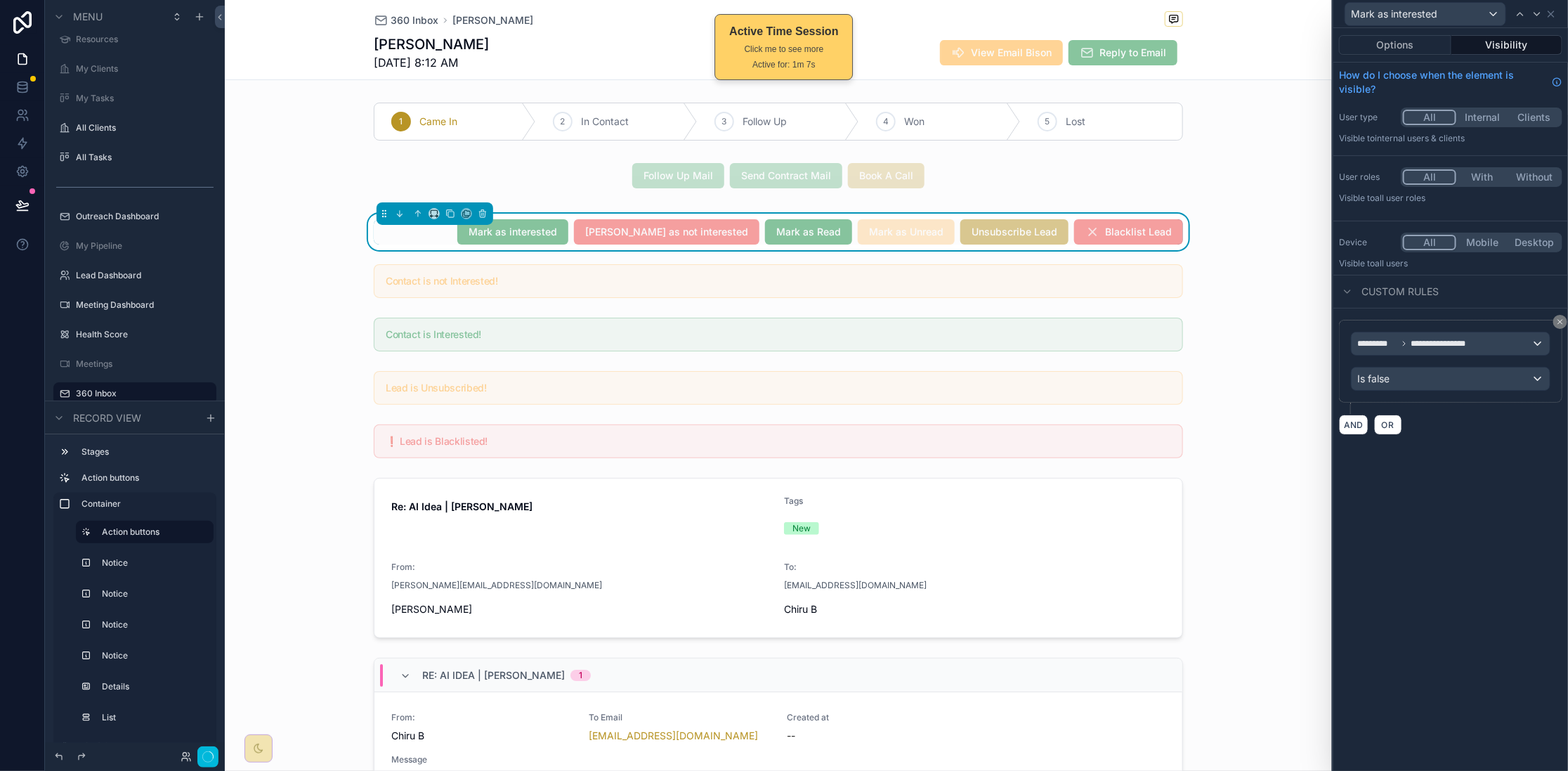
click at [1254, 320] on icon at bounding box center [1560, 322] width 9 height 9
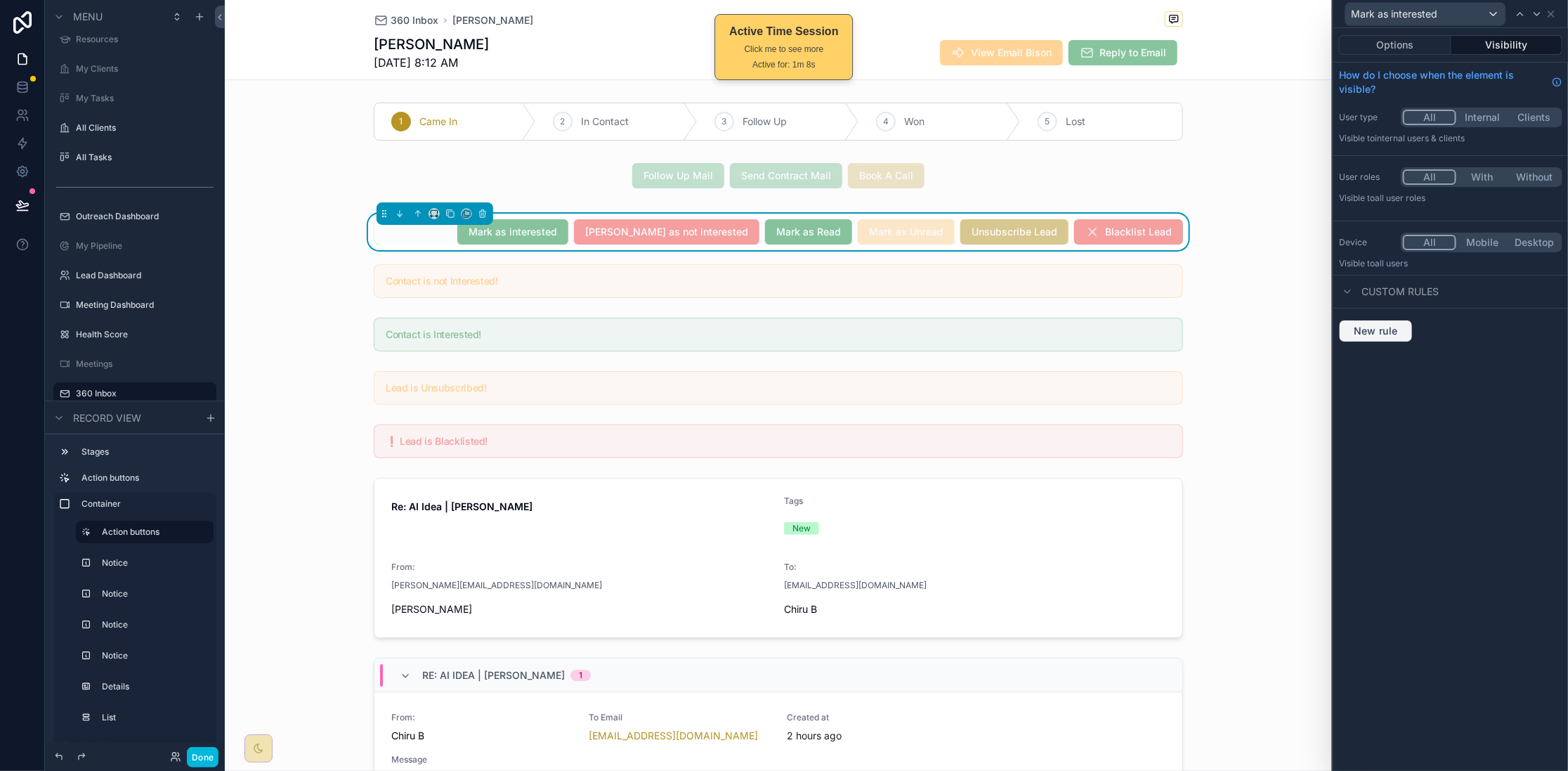
click at [1254, 334] on button "New rule" at bounding box center [1376, 331] width 74 height 22
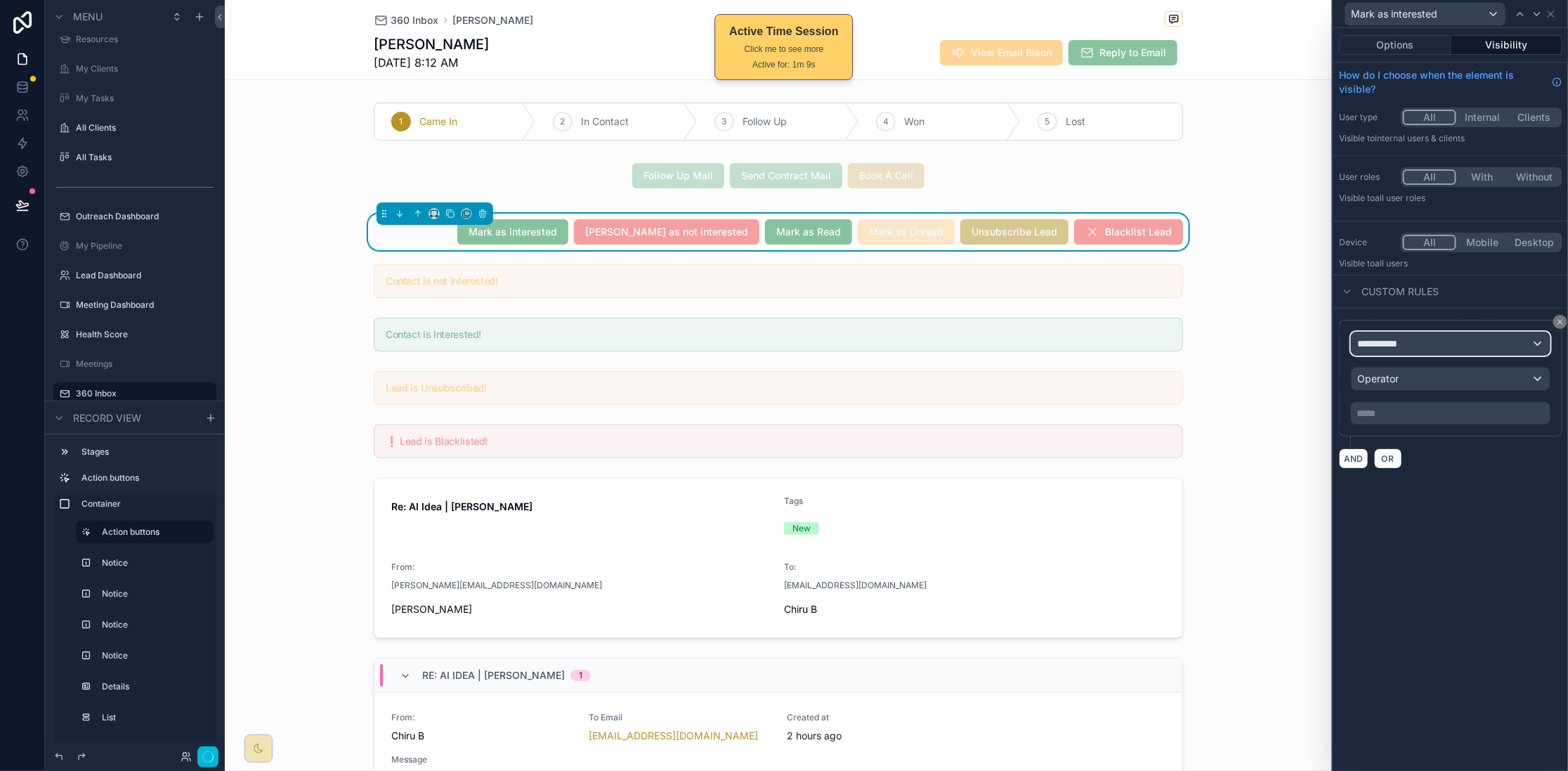
click at [1254, 344] on span "**********" at bounding box center [1383, 343] width 52 height 14
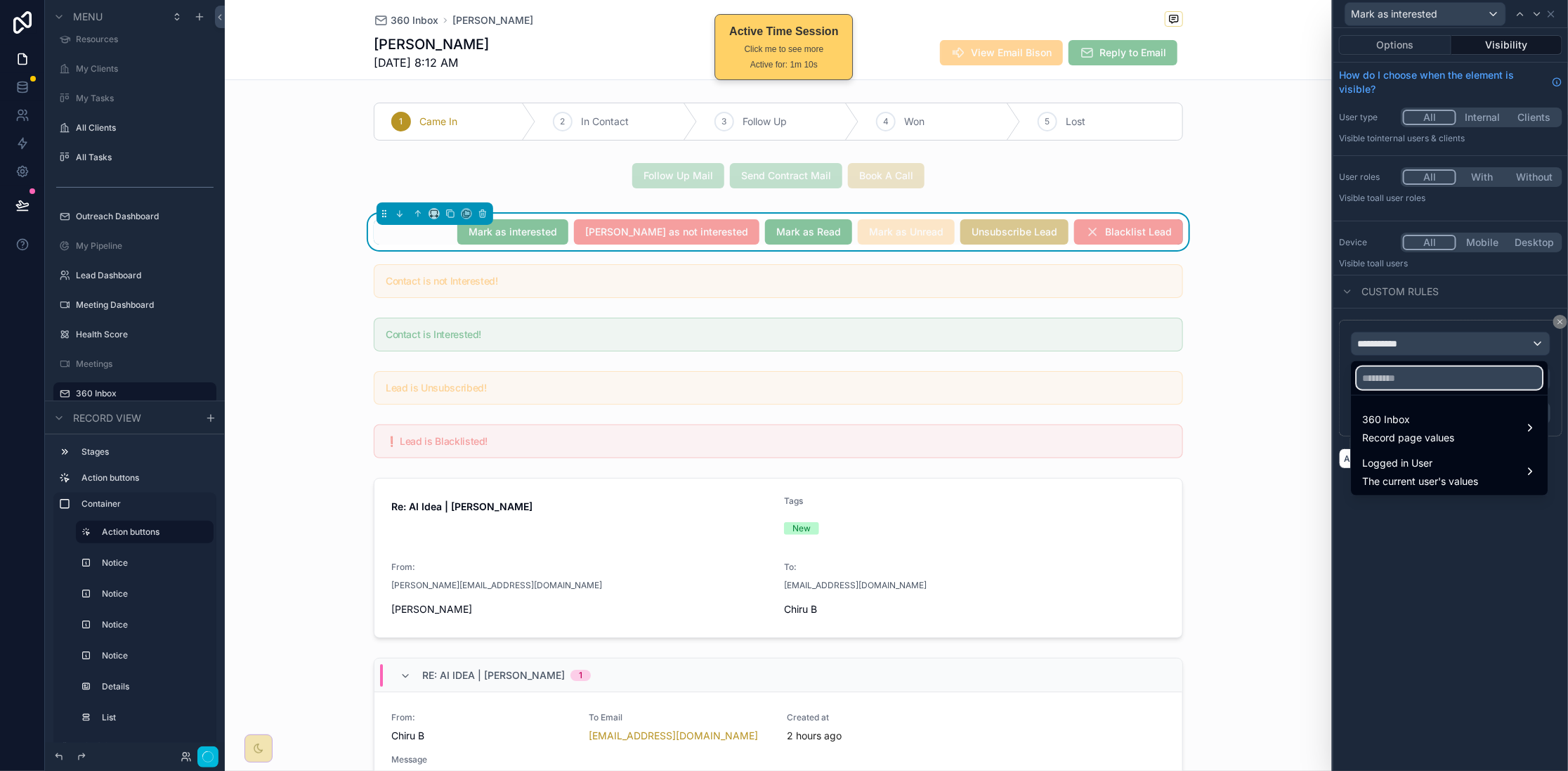
click at [1254, 386] on input "text" at bounding box center [1450, 378] width 185 height 22
type input "******"
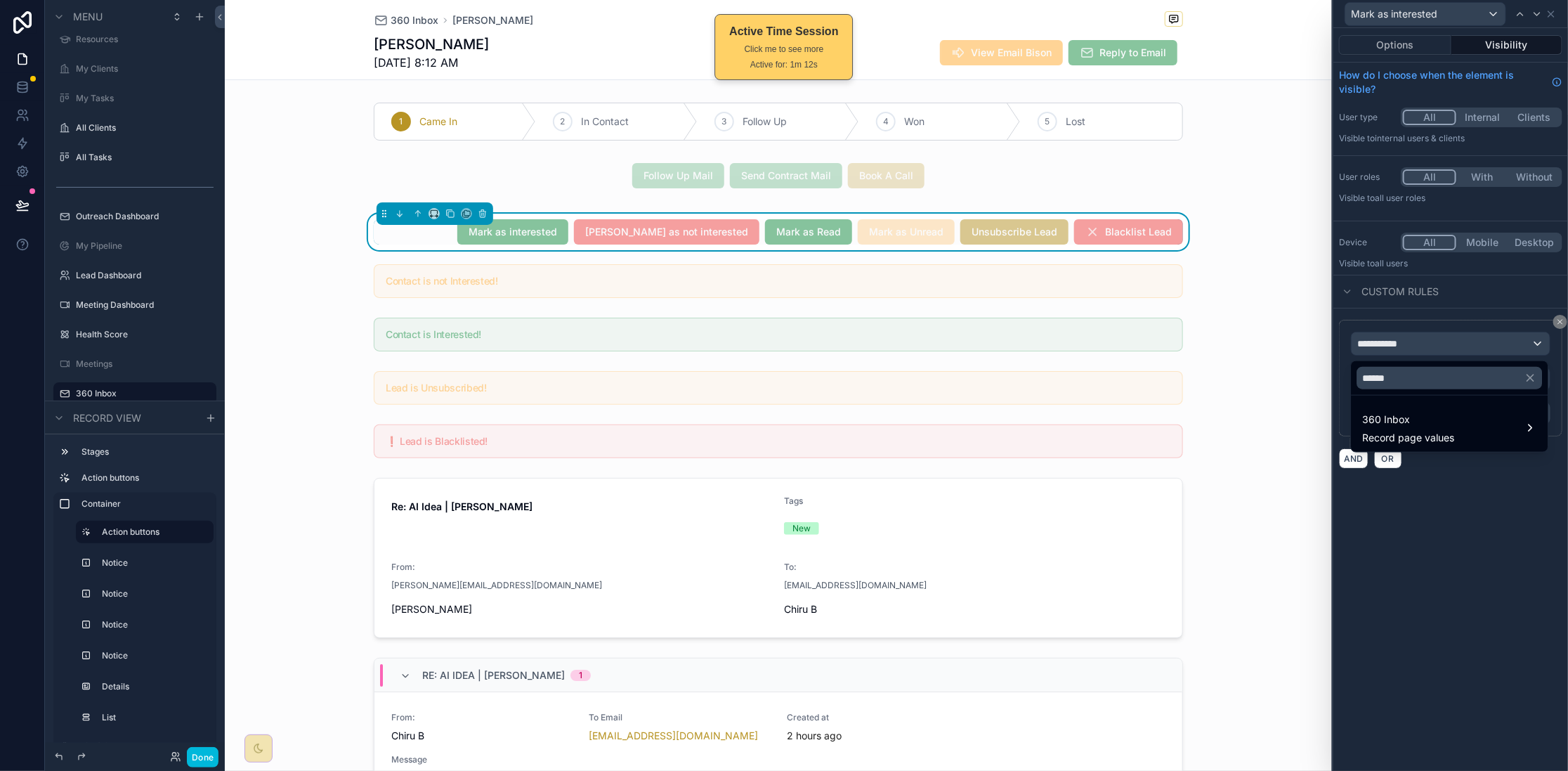
click at [1254, 431] on div "360 Inbox Record page values" at bounding box center [1450, 428] width 174 height 34
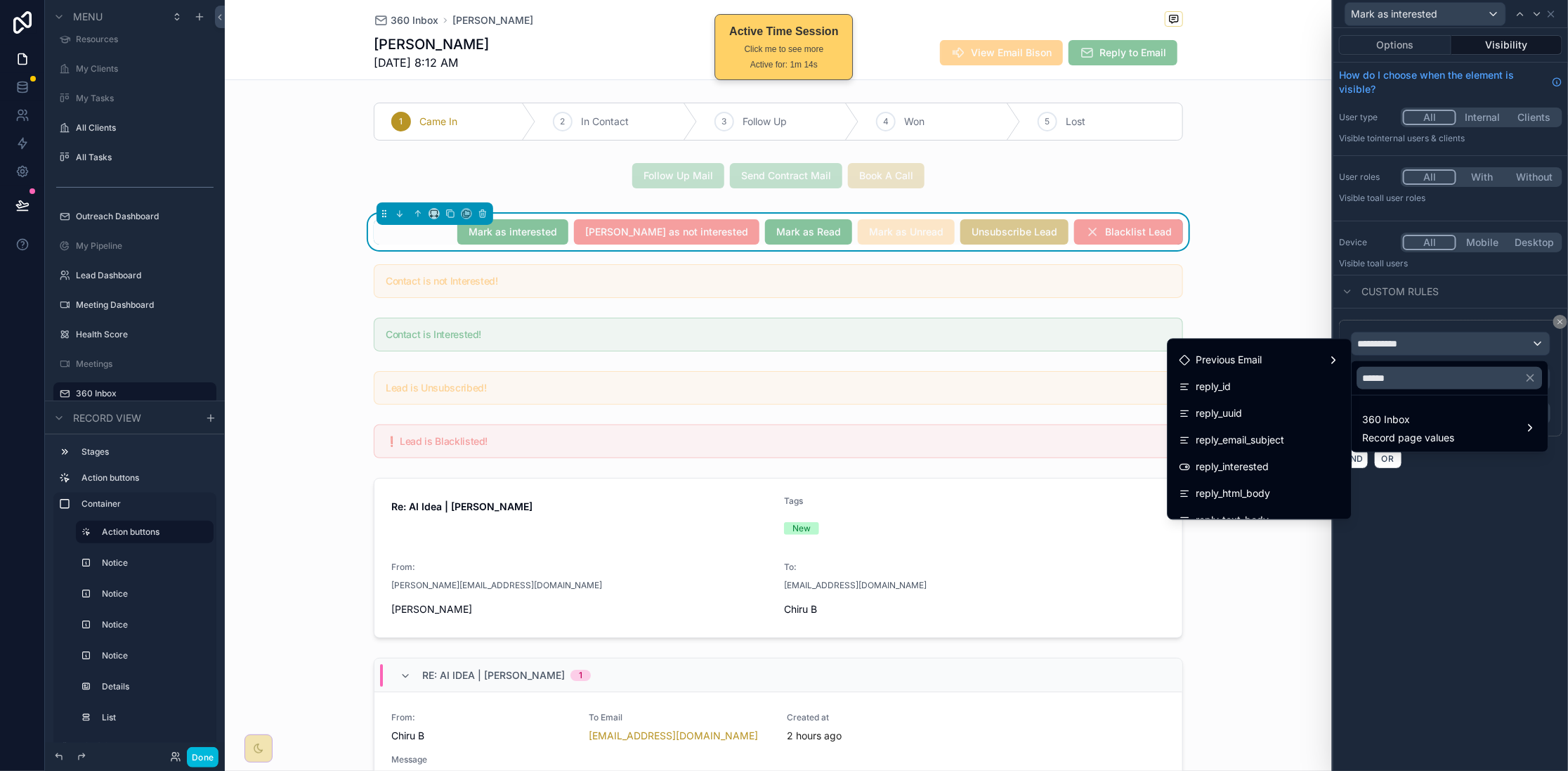
scroll to position [43, 0]
click at [1254, 453] on div "reply_interested" at bounding box center [1260, 445] width 161 height 17
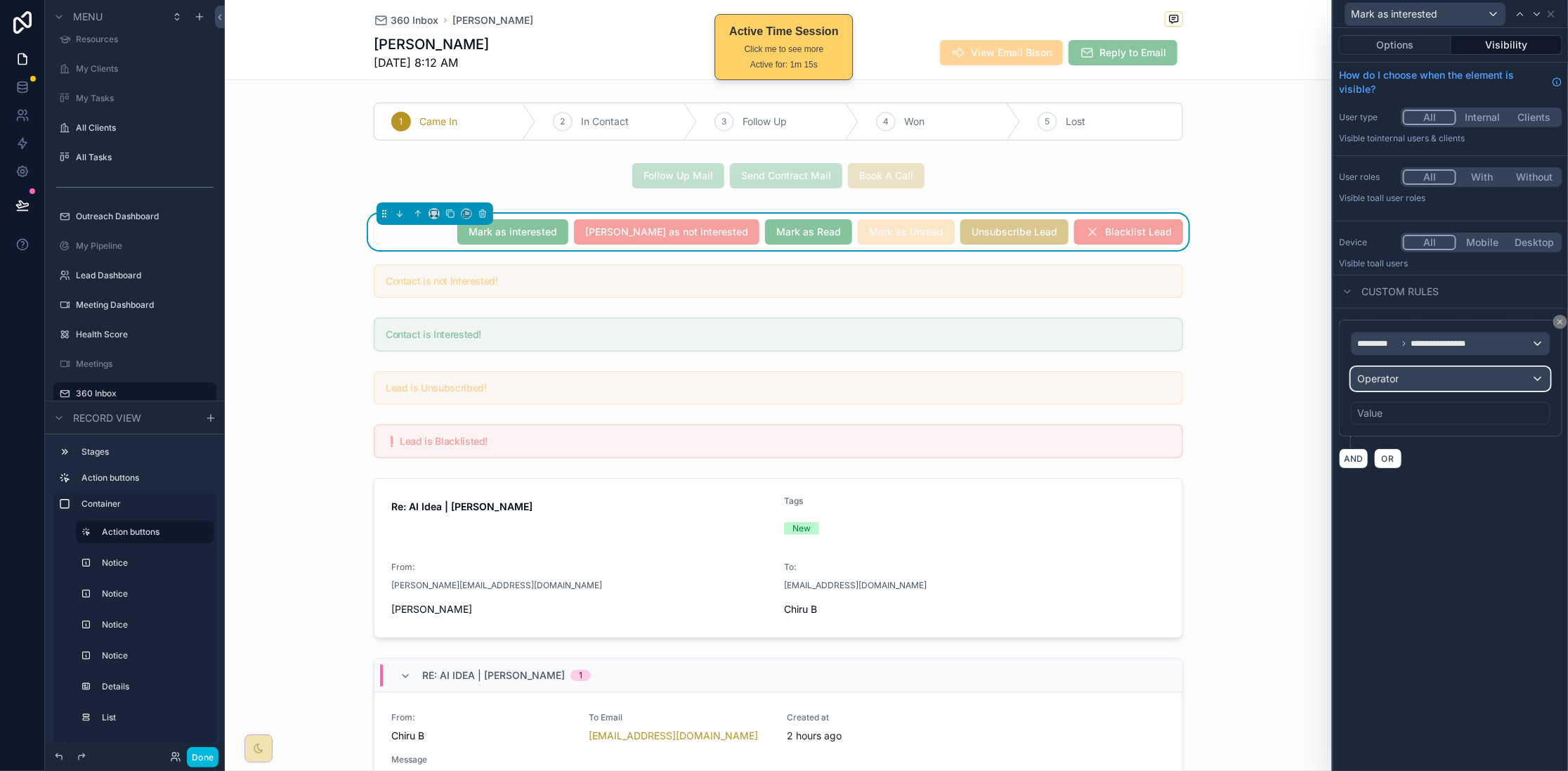
click at [1254, 385] on div "Operator" at bounding box center [1450, 378] width 198 height 22
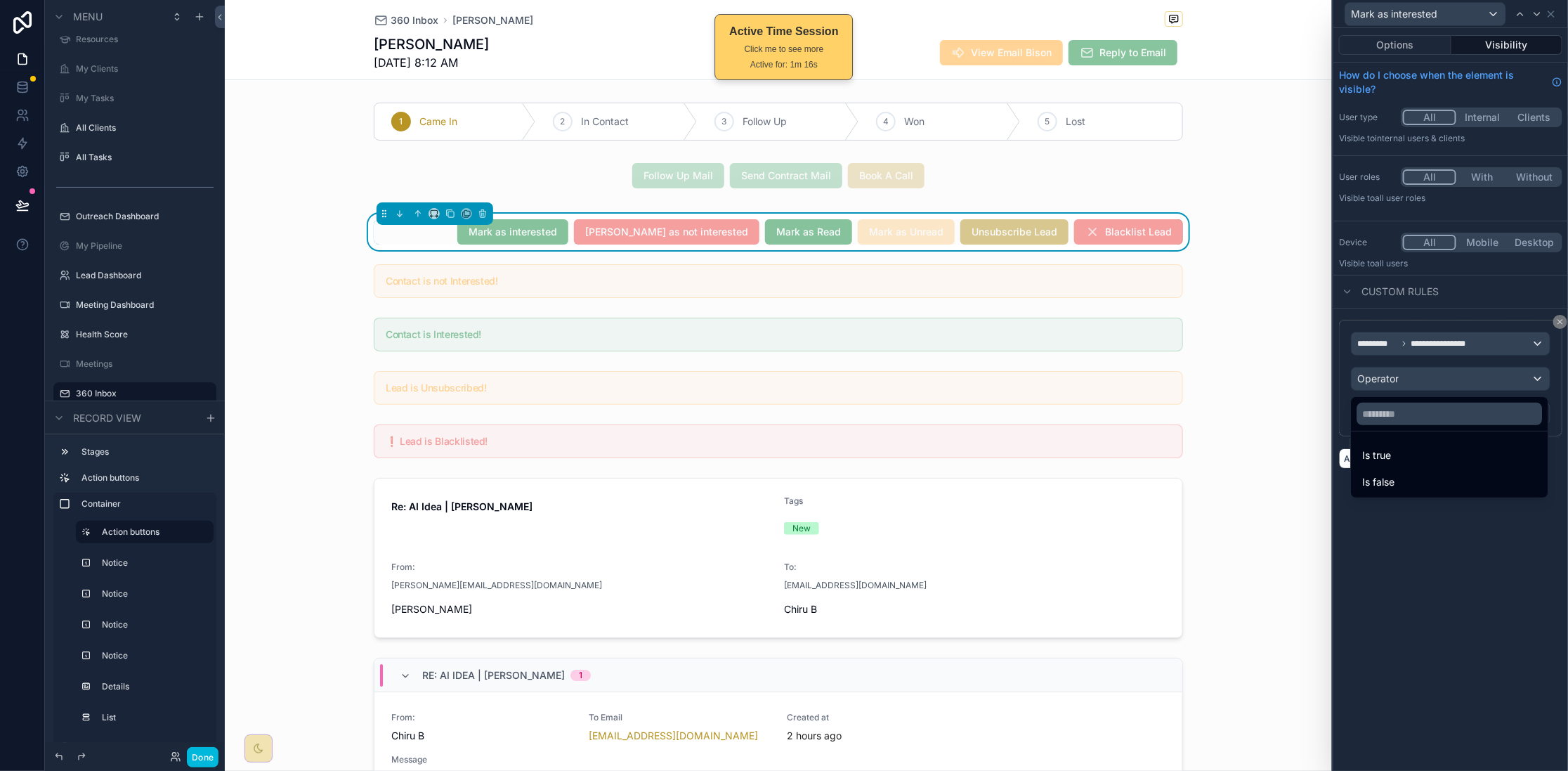
click at [1254, 487] on div "Is false" at bounding box center [1450, 482] width 174 height 17
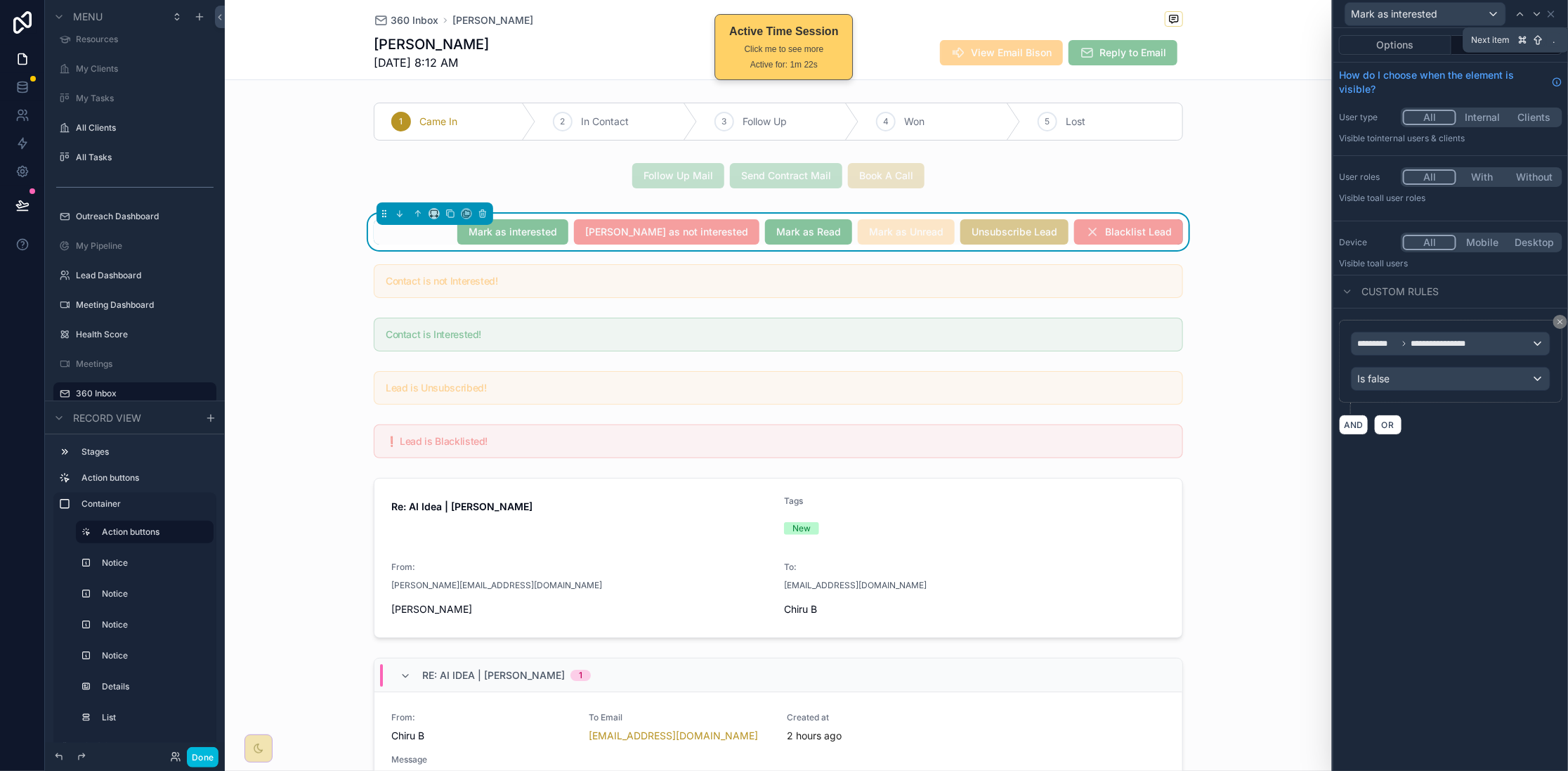
click at [1254, 9] on icon at bounding box center [1537, 14] width 12 height 12
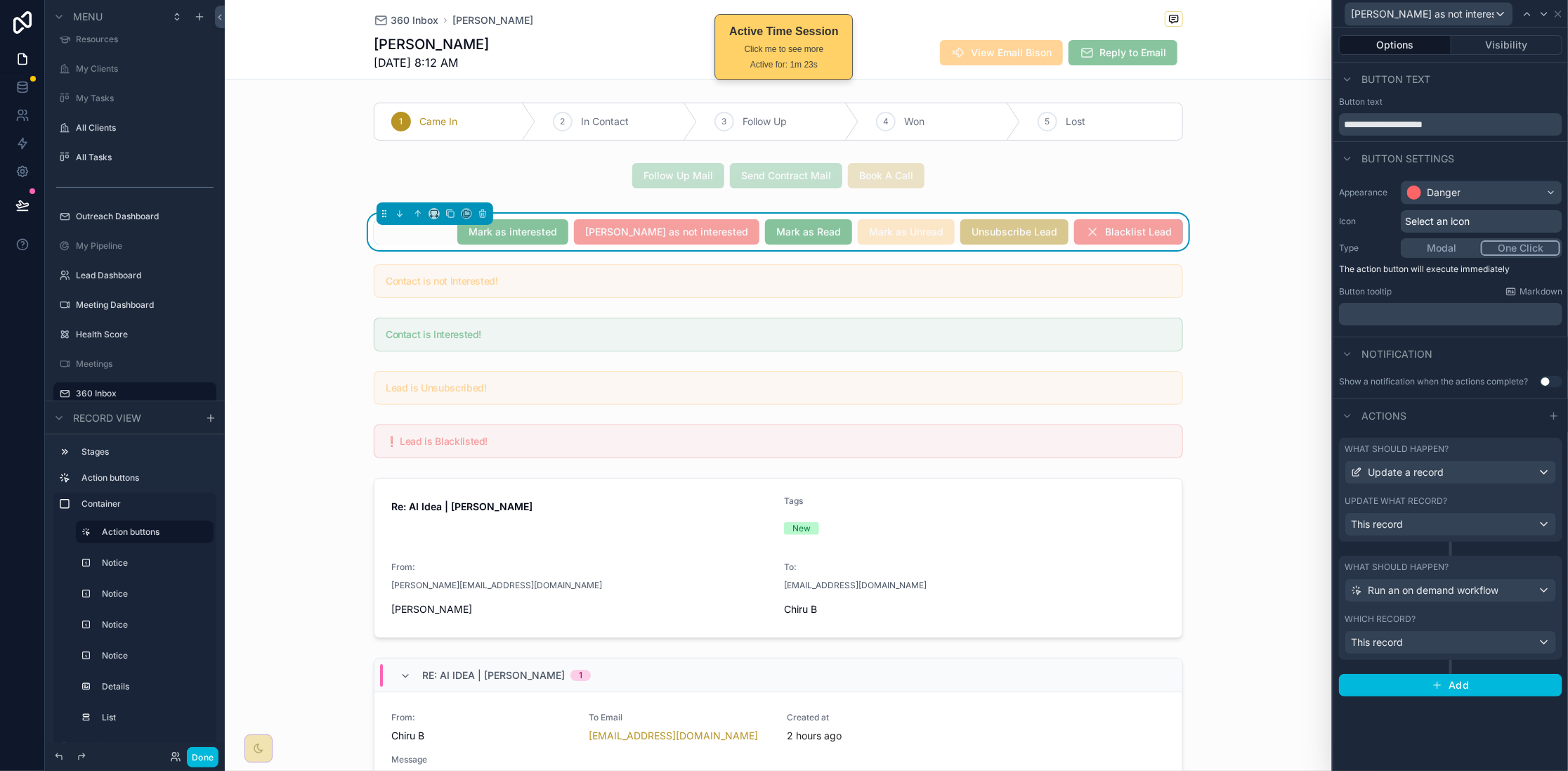
click at [1254, 486] on div "What should happen? Update a record Update what record? This record" at bounding box center [1451, 490] width 224 height 104
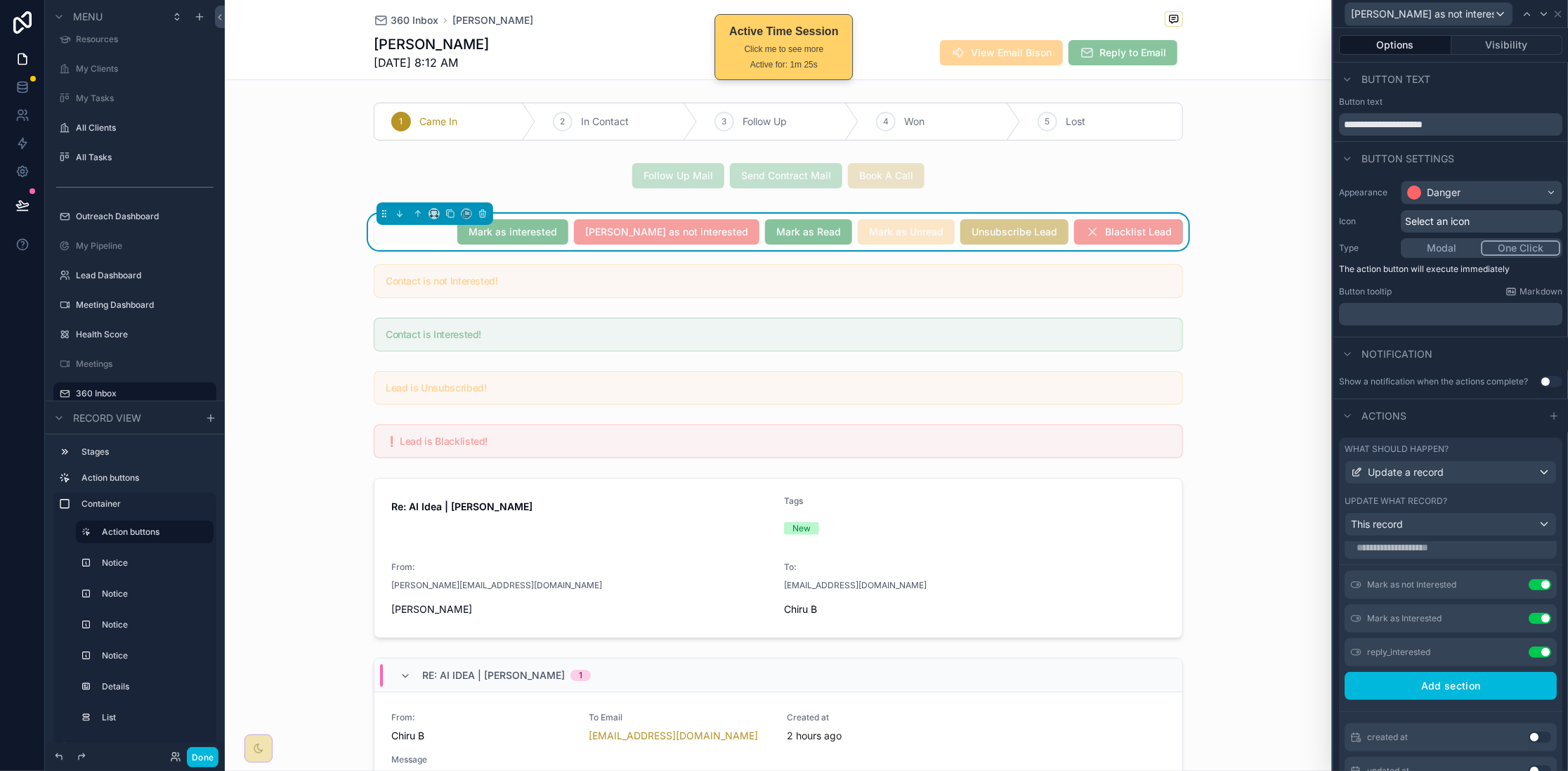
scroll to position [13, 0]
click at [0, 0] on icon at bounding box center [0, 0] width 0 height 0
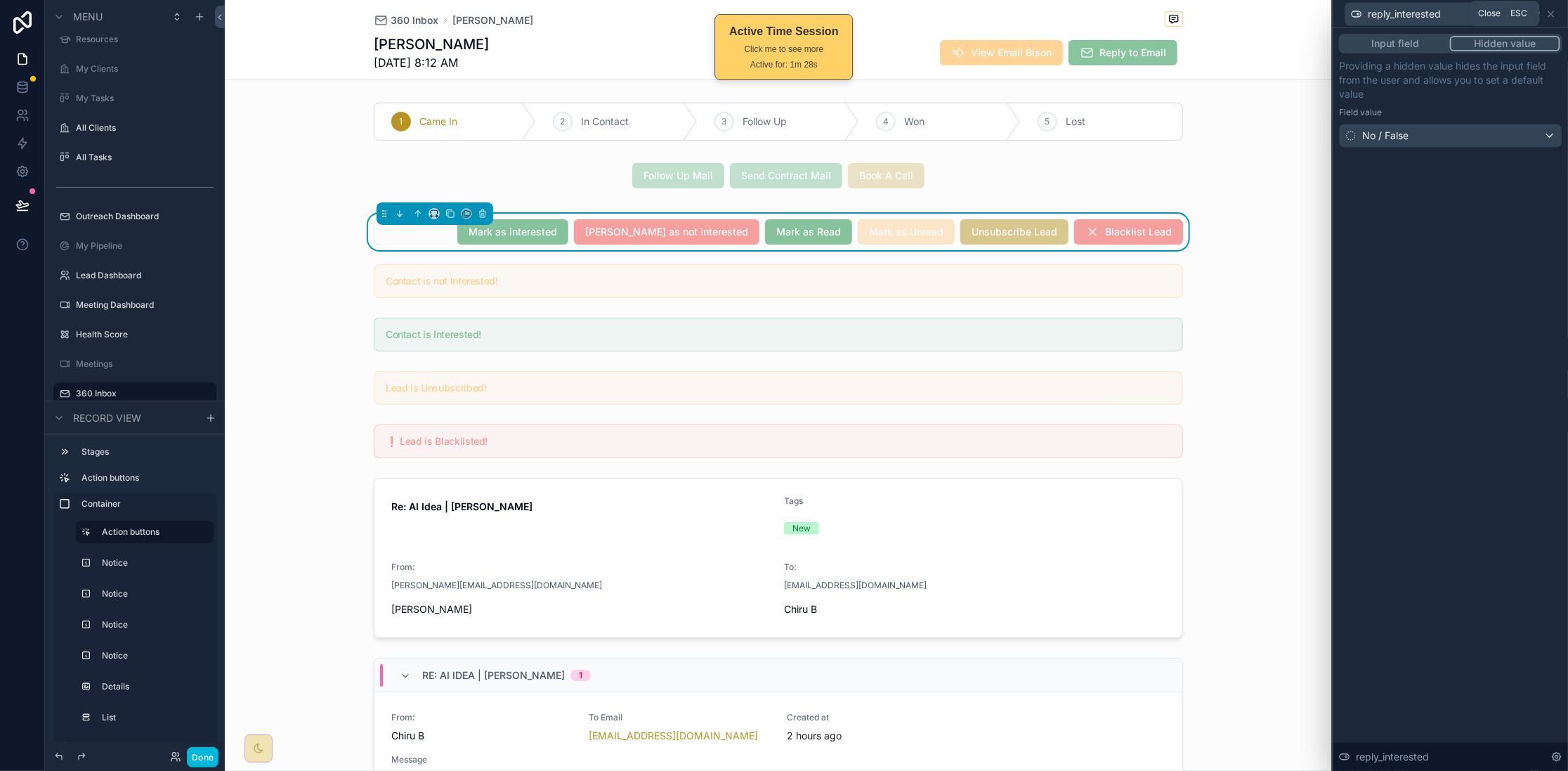
click at [1254, 18] on icon at bounding box center [1551, 14] width 12 height 12
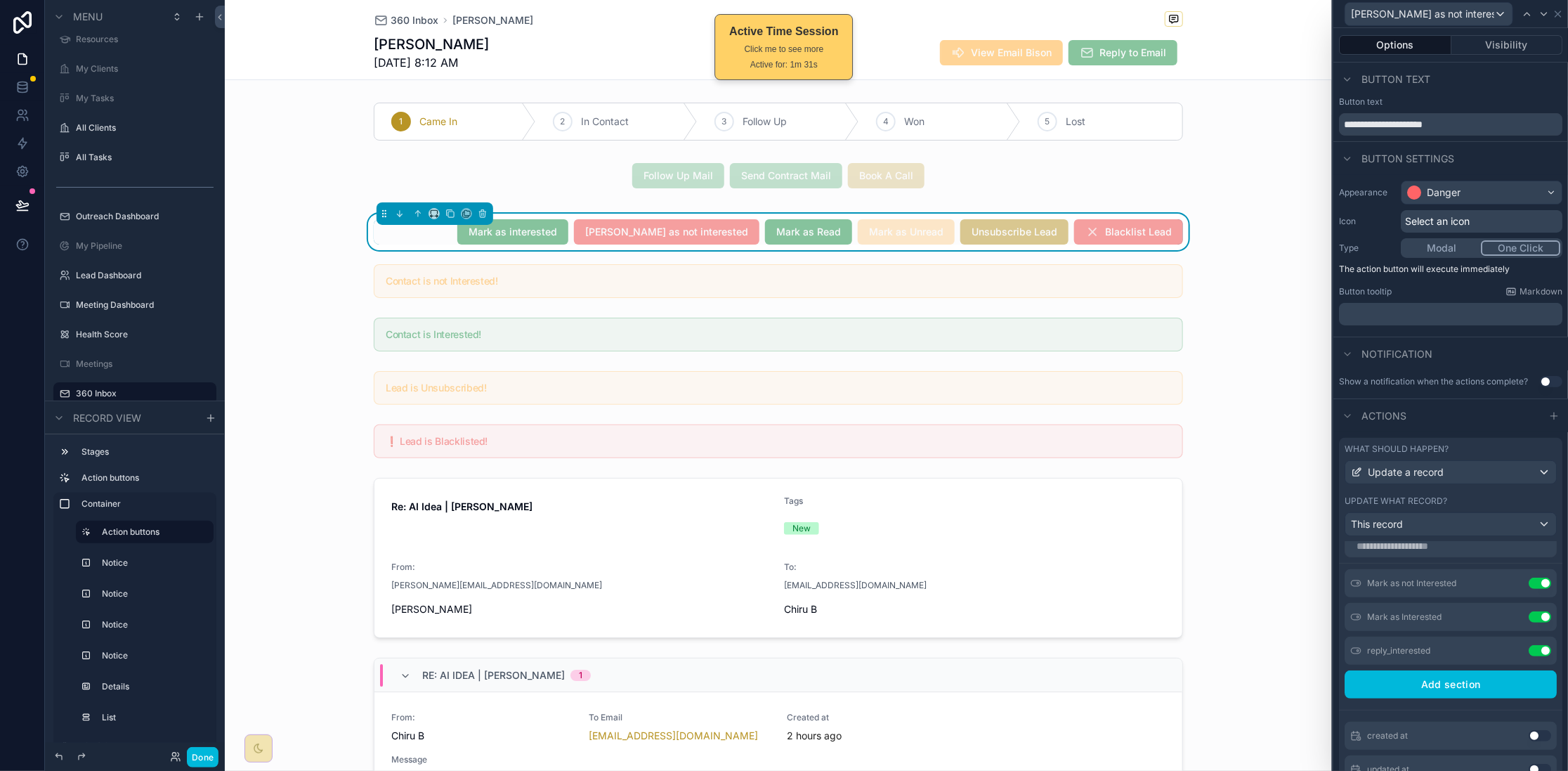
click at [1254, 39] on button "Visibility" at bounding box center [1507, 45] width 112 height 19
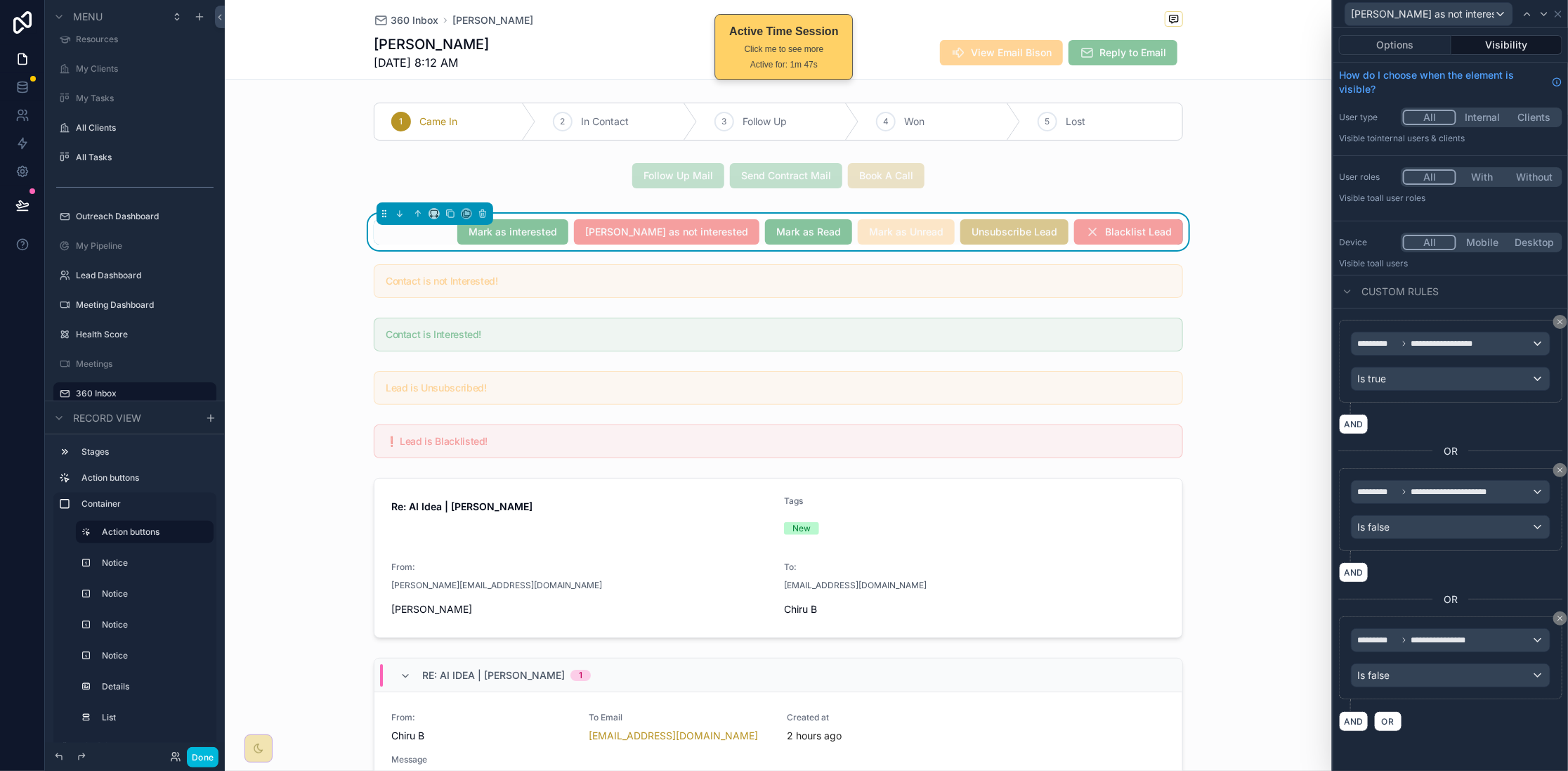
click at [1254, 318] on icon at bounding box center [1560, 322] width 9 height 9
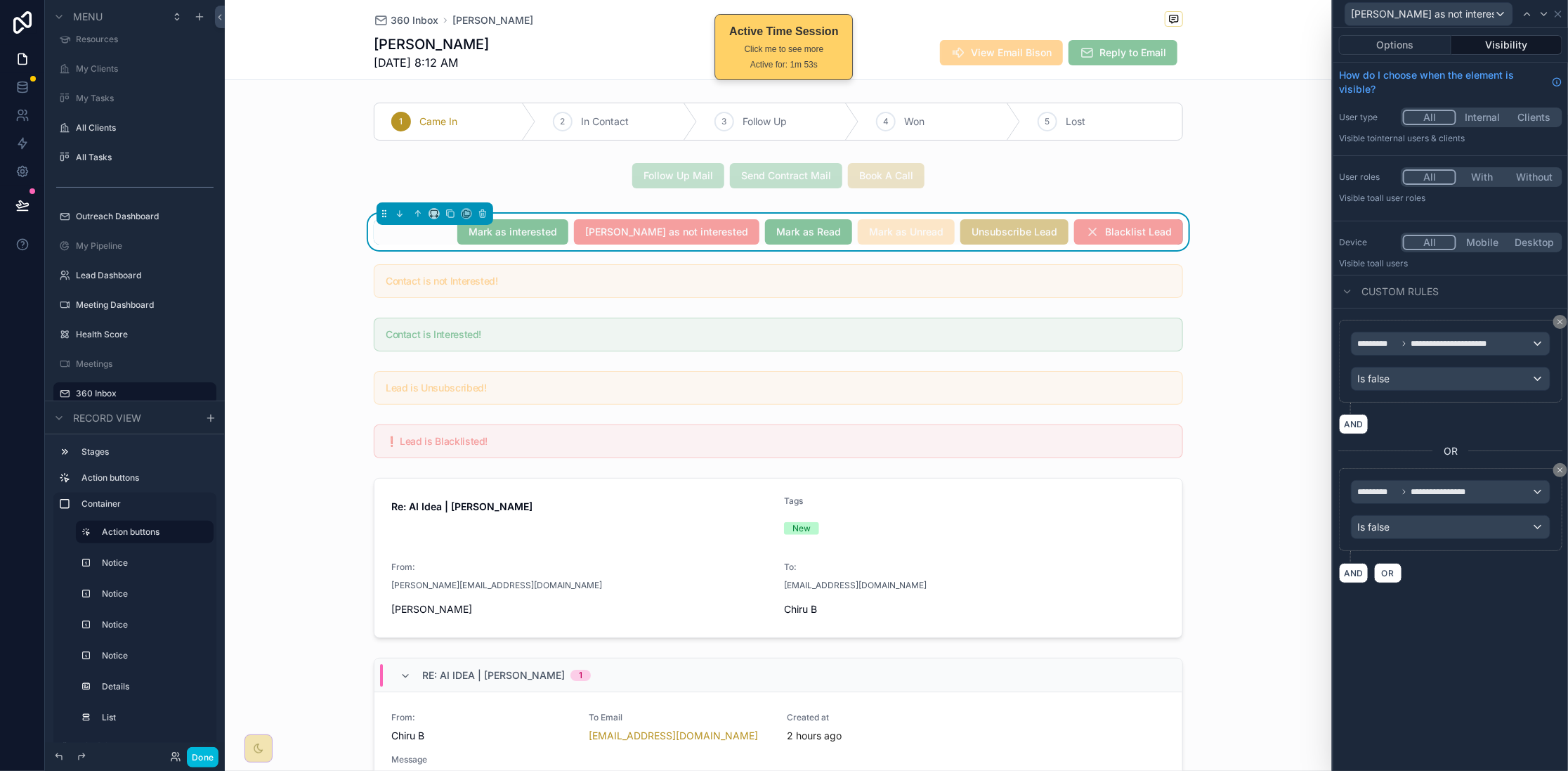
click at [1254, 318] on icon at bounding box center [1560, 322] width 9 height 9
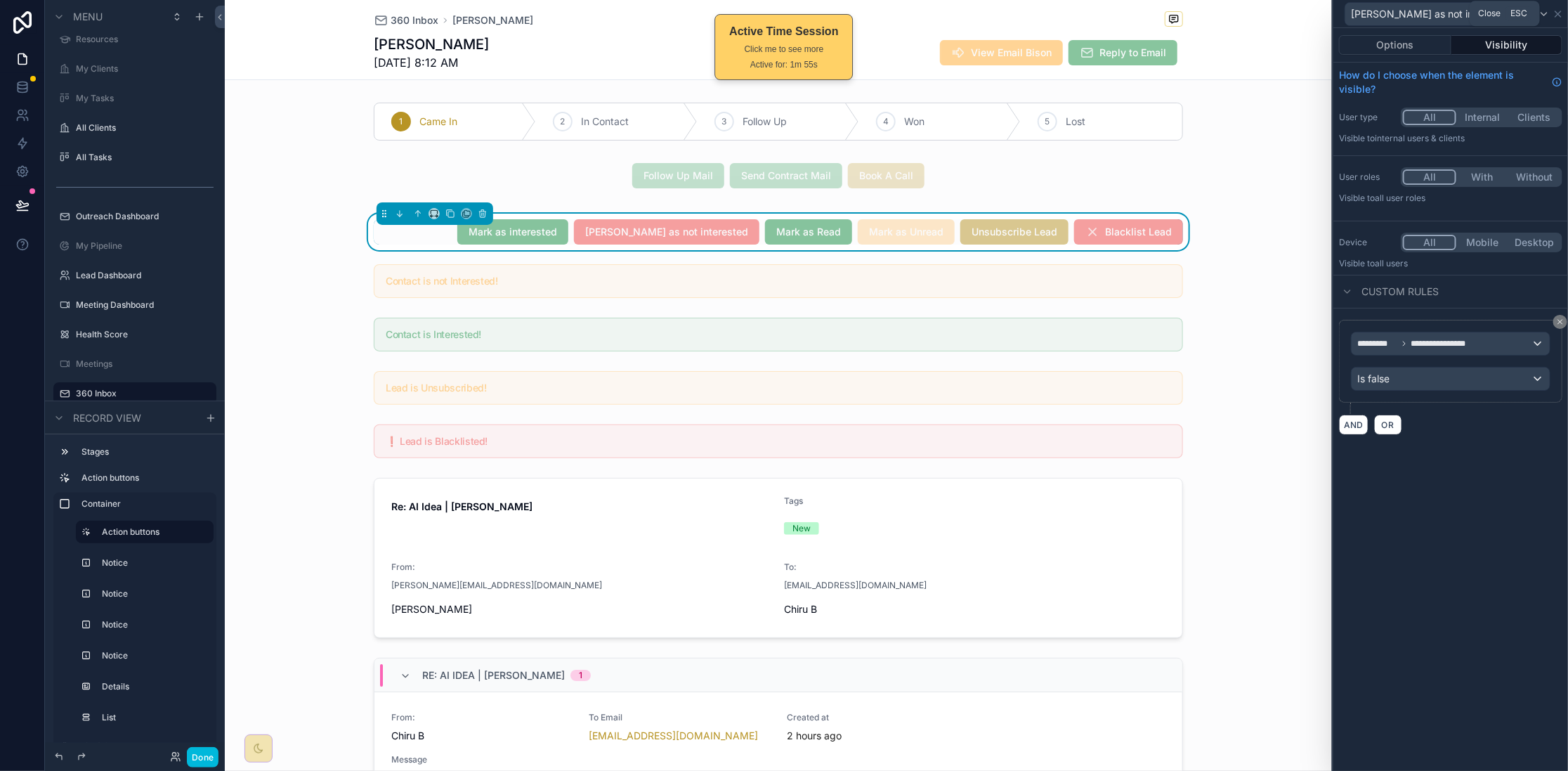
click at [1254, 14] on icon at bounding box center [1558, 14] width 12 height 12
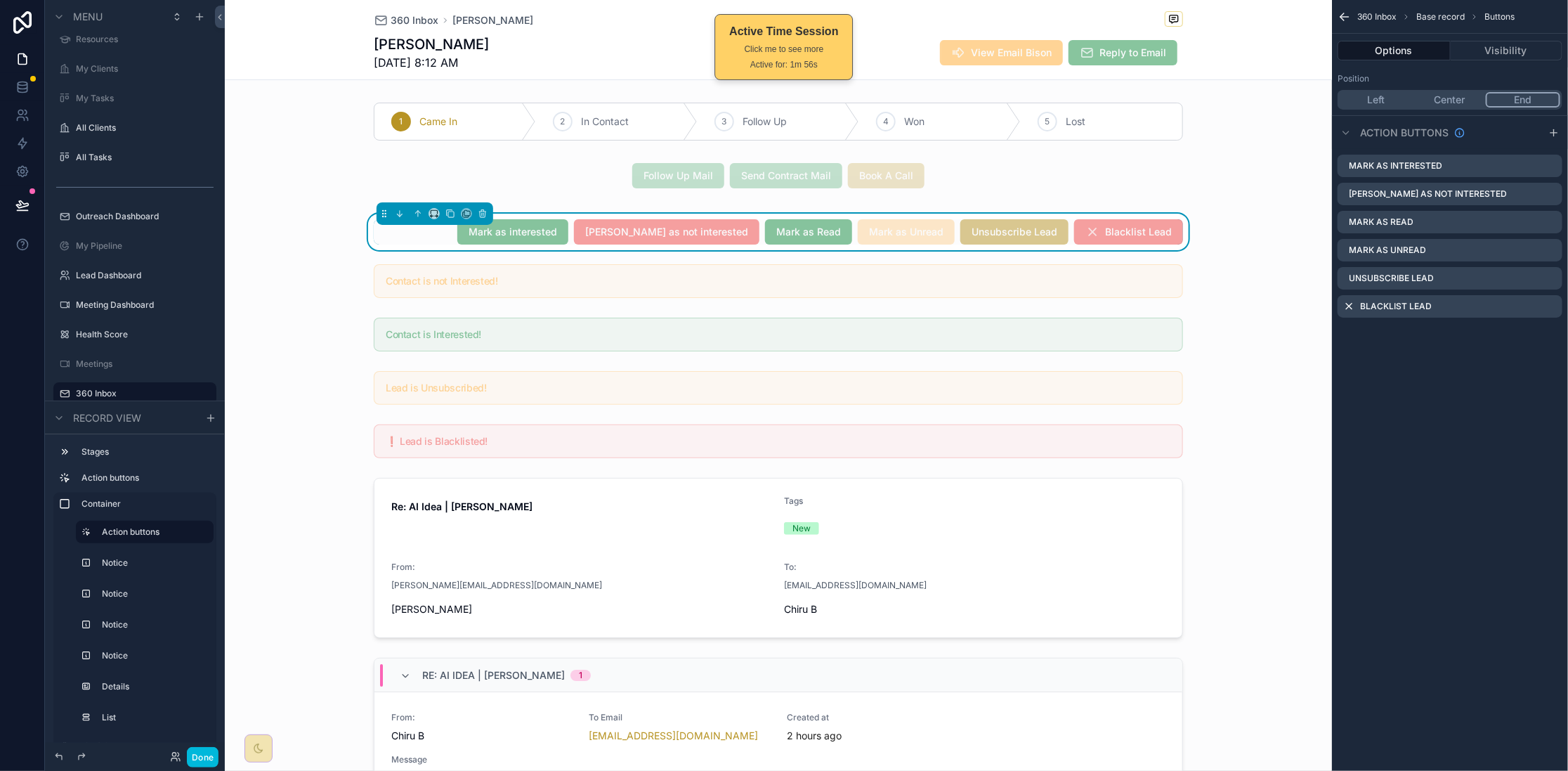
click at [203, 617] on button "Done" at bounding box center [203, 757] width 32 height 20
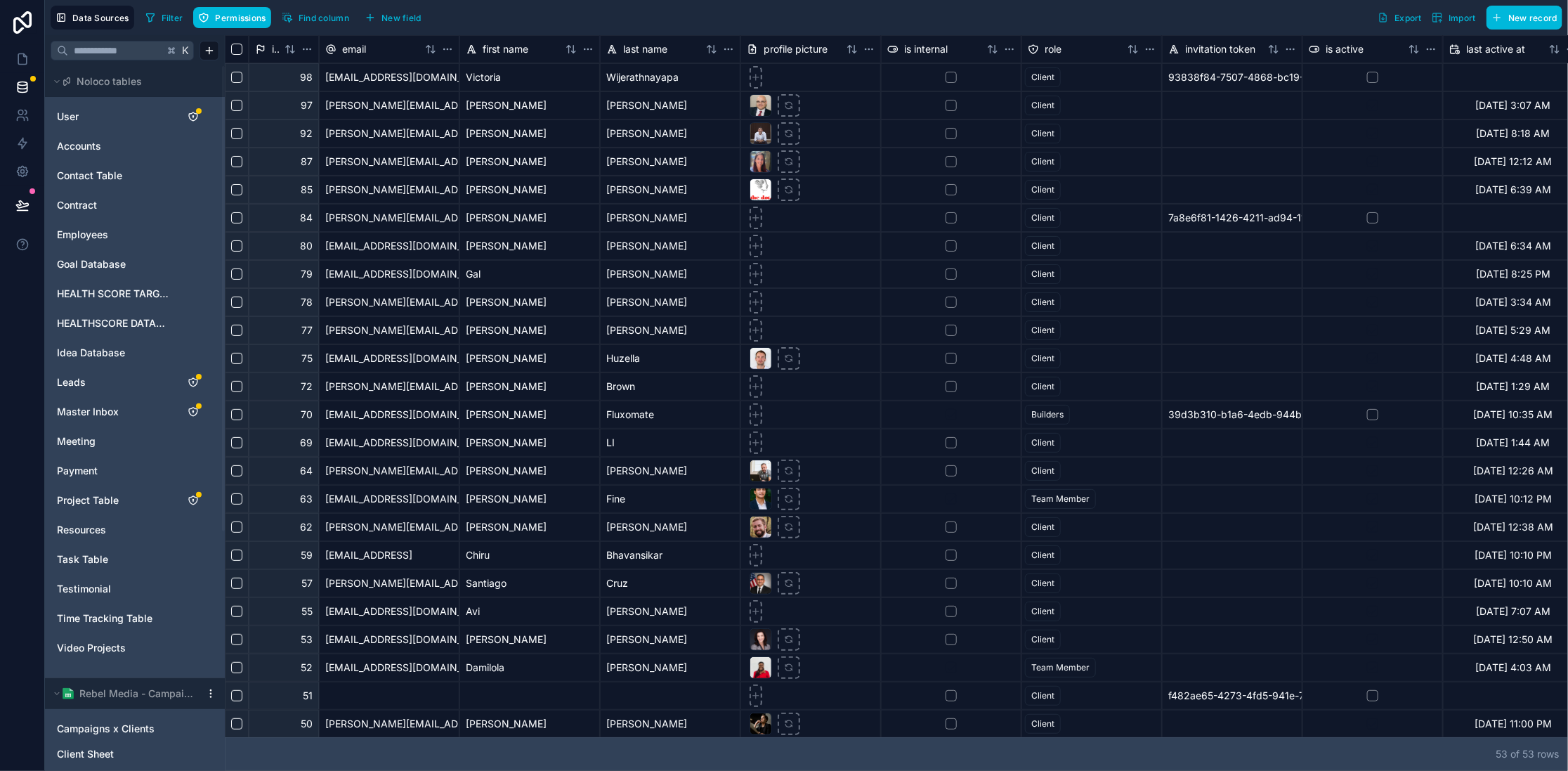
click at [64, 412] on span "Master Inbox" at bounding box center [88, 411] width 62 height 14
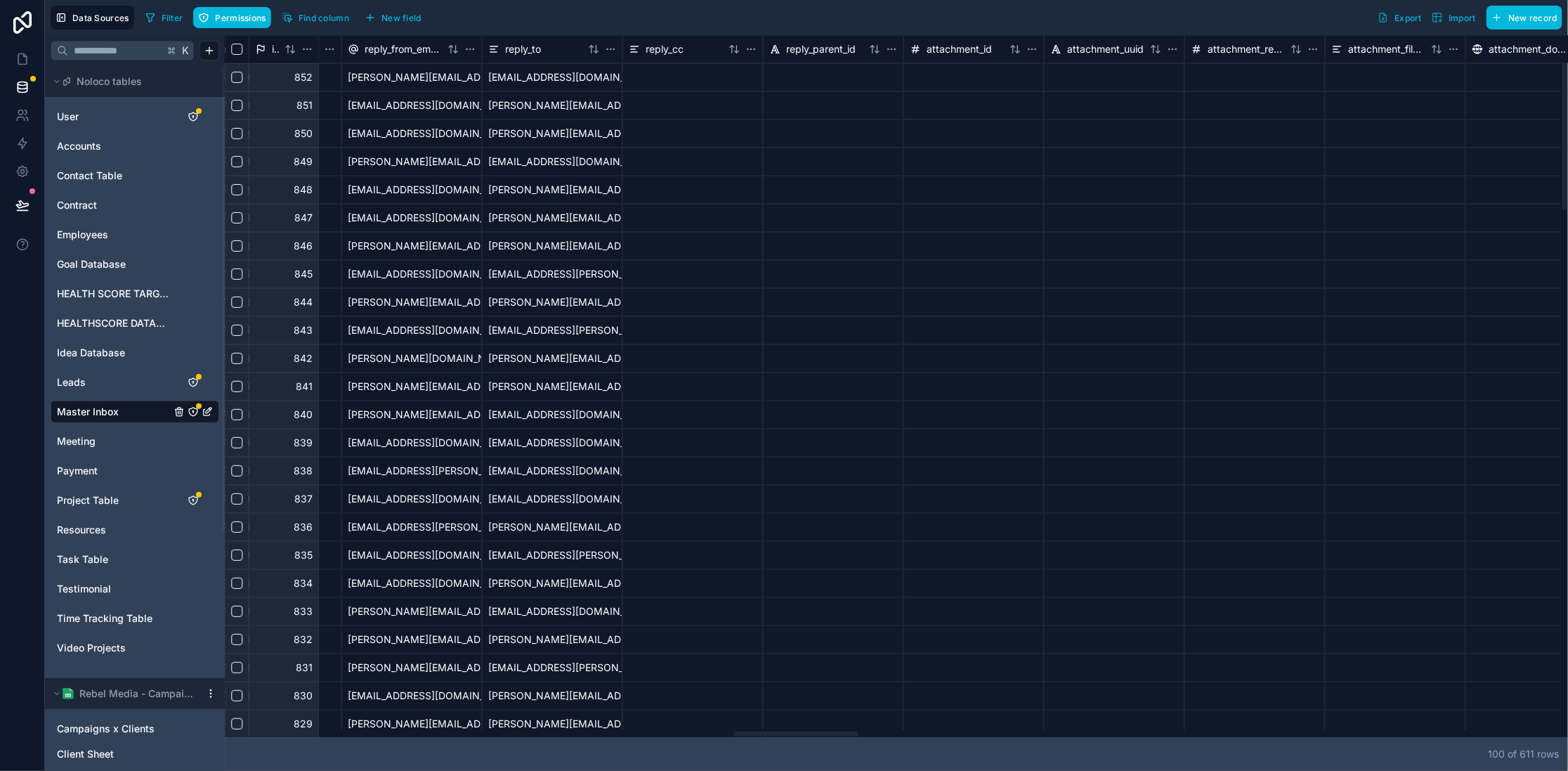
drag, startPoint x: 723, startPoint y: 735, endPoint x: 787, endPoint y: 733, distance: 64.0
click at [792, 731] on div at bounding box center [893, 733] width 1336 height 7
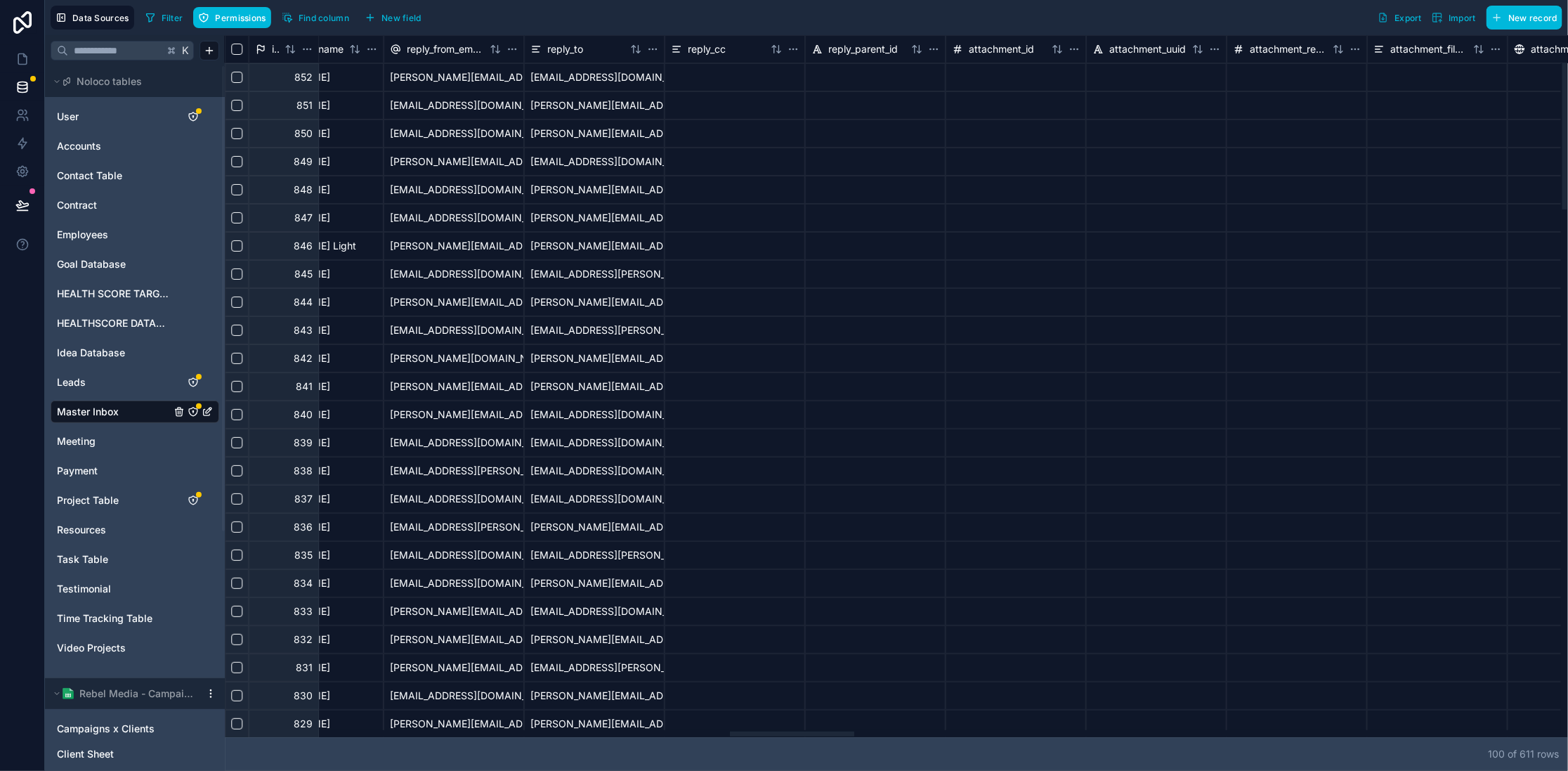
click at [787, 733] on div at bounding box center [792, 733] width 124 height 5
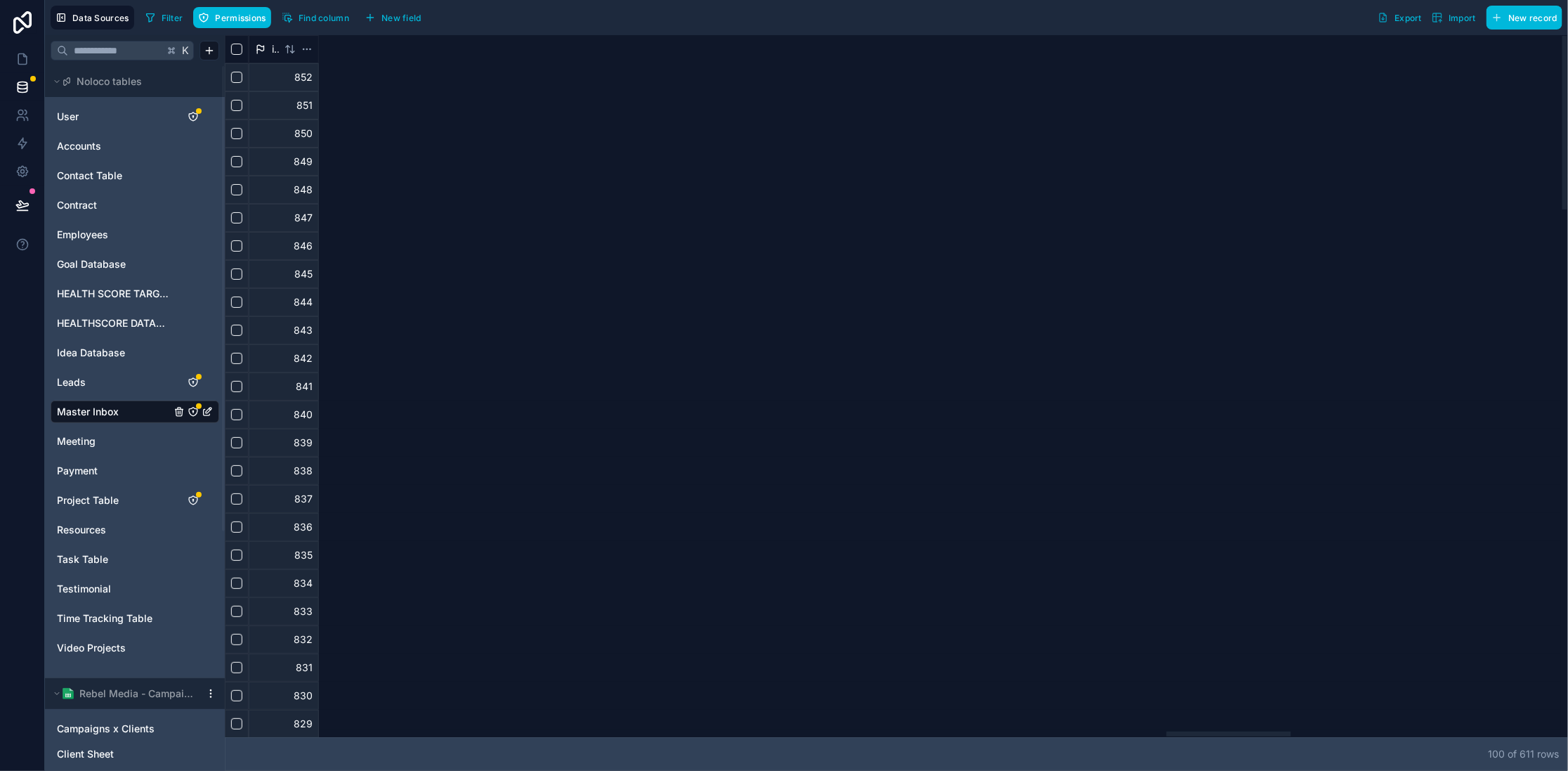
scroll to position [0, 10174]
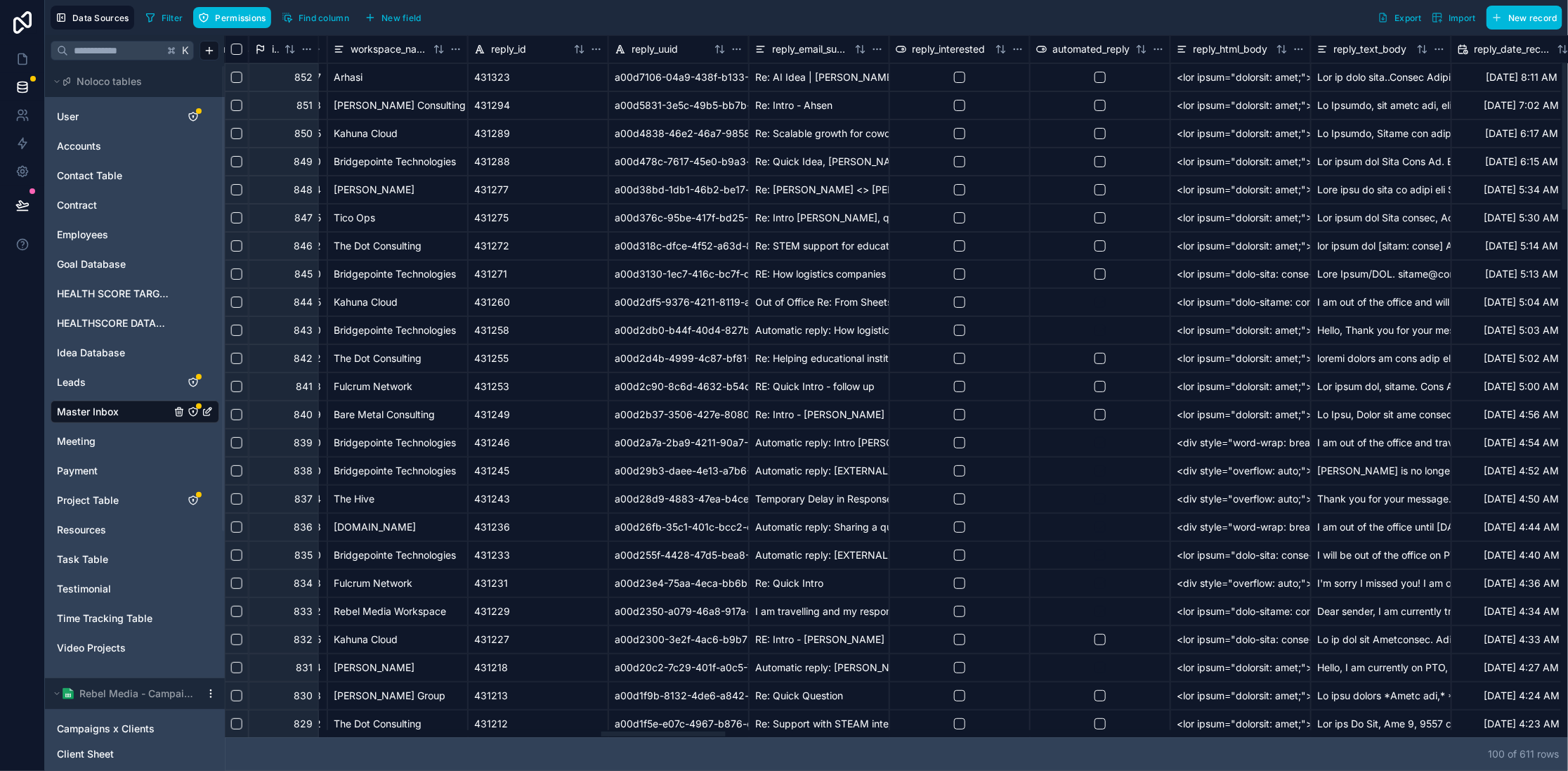
drag, startPoint x: 1178, startPoint y: 721, endPoint x: 634, endPoint y: 679, distance: 545.6
click at [632, 731] on div at bounding box center [663, 733] width 124 height 5
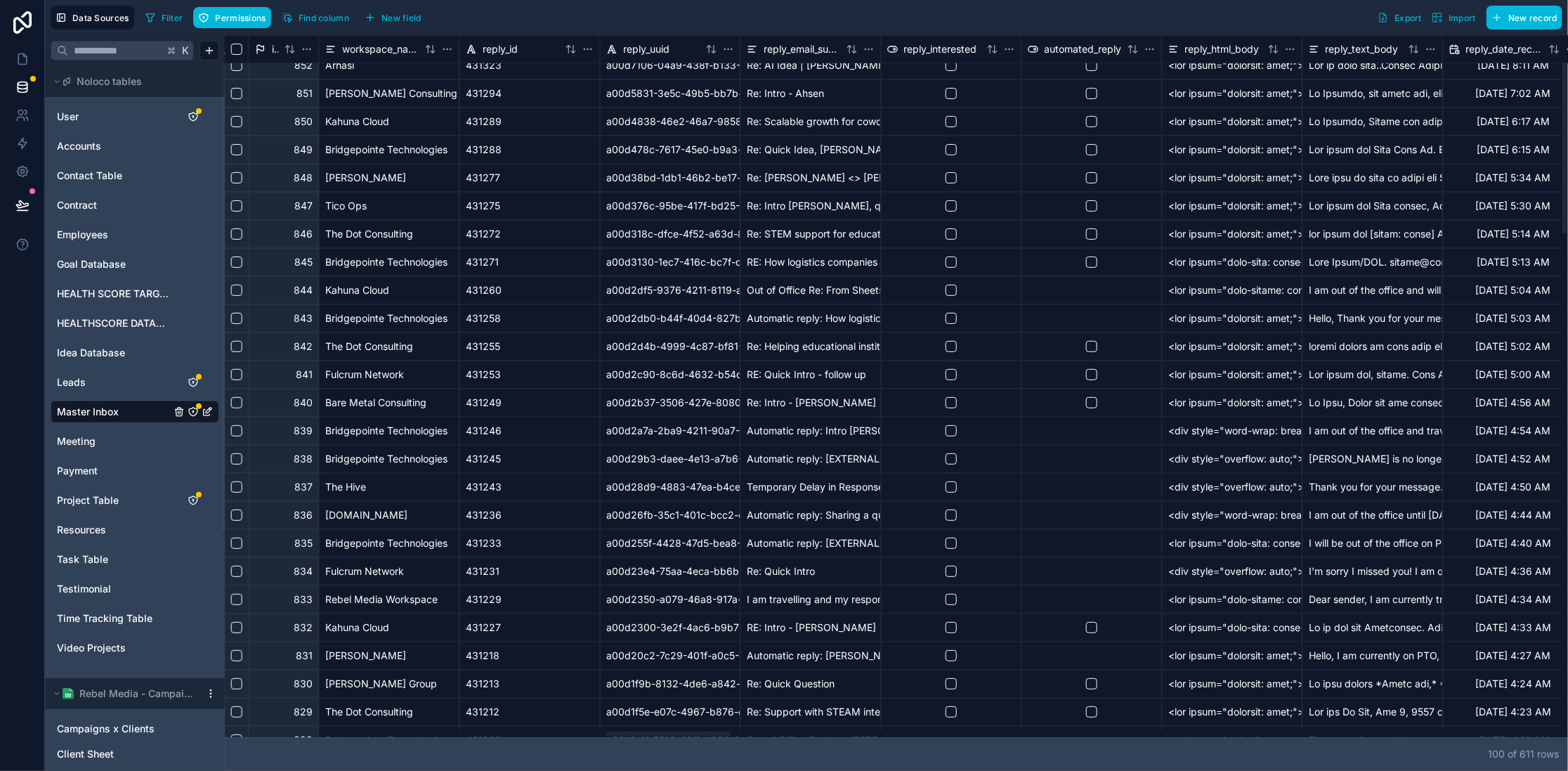
scroll to position [0, 4114]
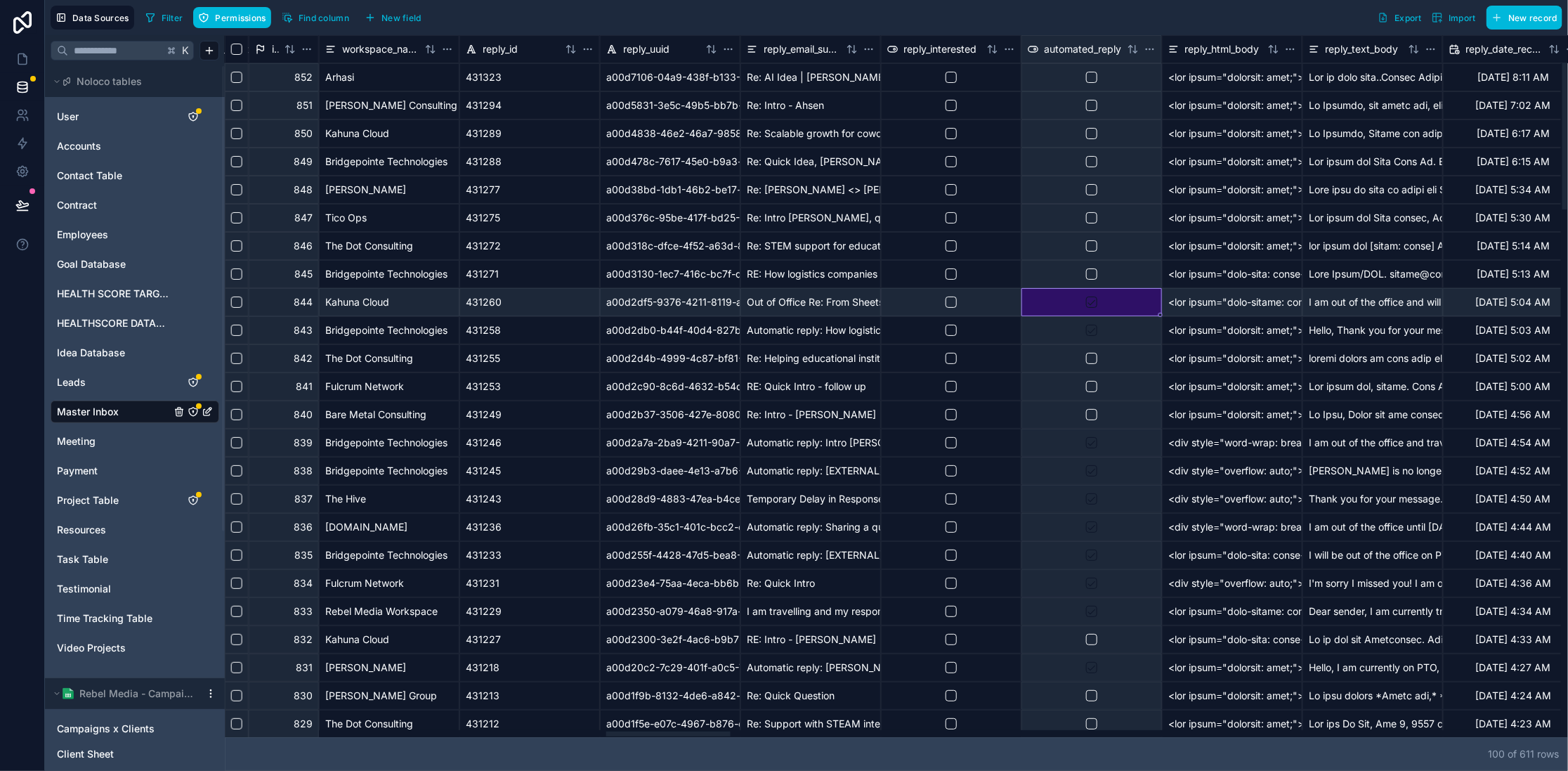
click at [1103, 307] on div at bounding box center [1092, 302] width 141 height 28
click at [1103, 307] on div at bounding box center [1092, 302] width 141 height 28
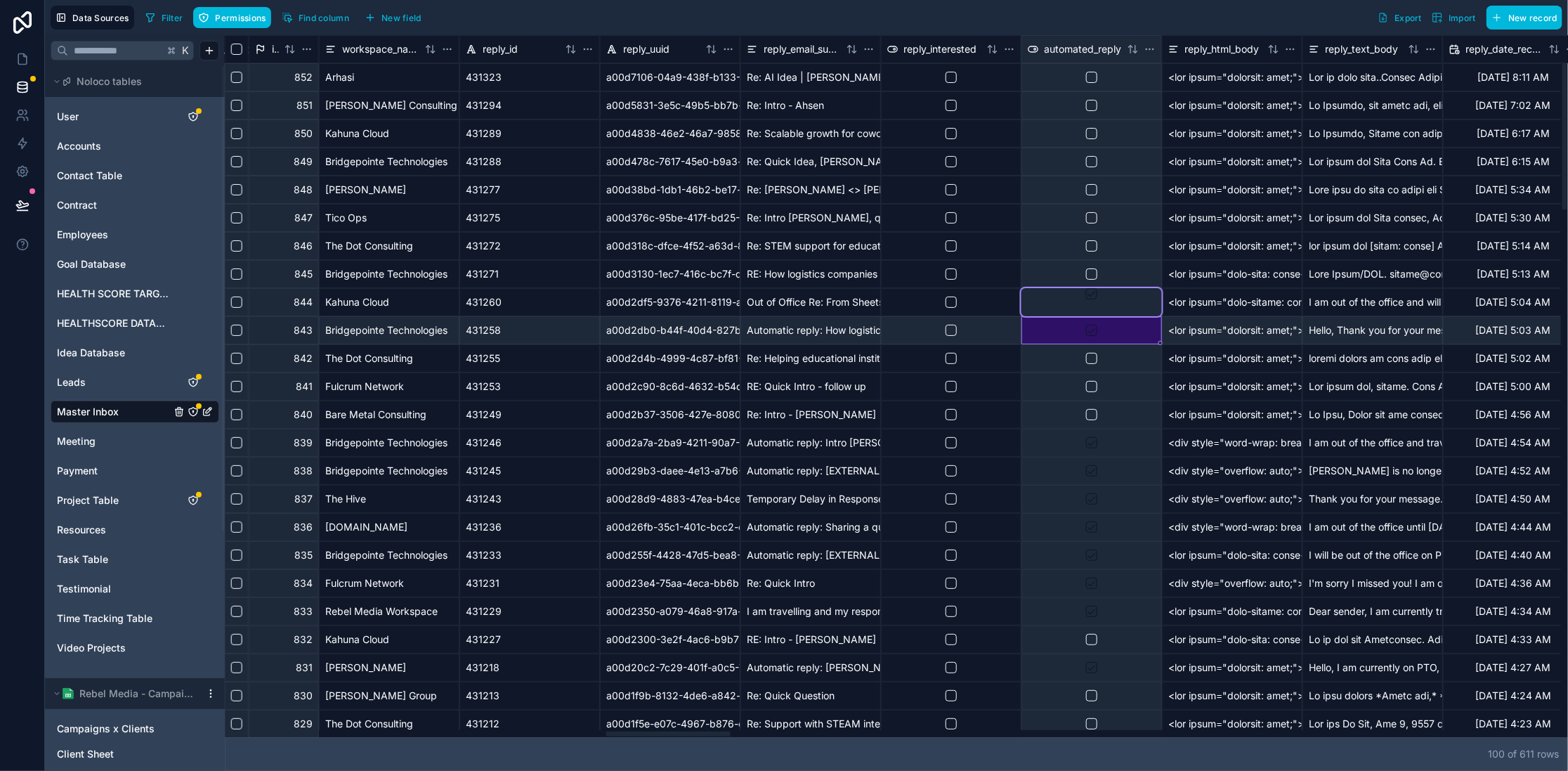
click at [1134, 324] on div at bounding box center [1092, 330] width 141 height 28
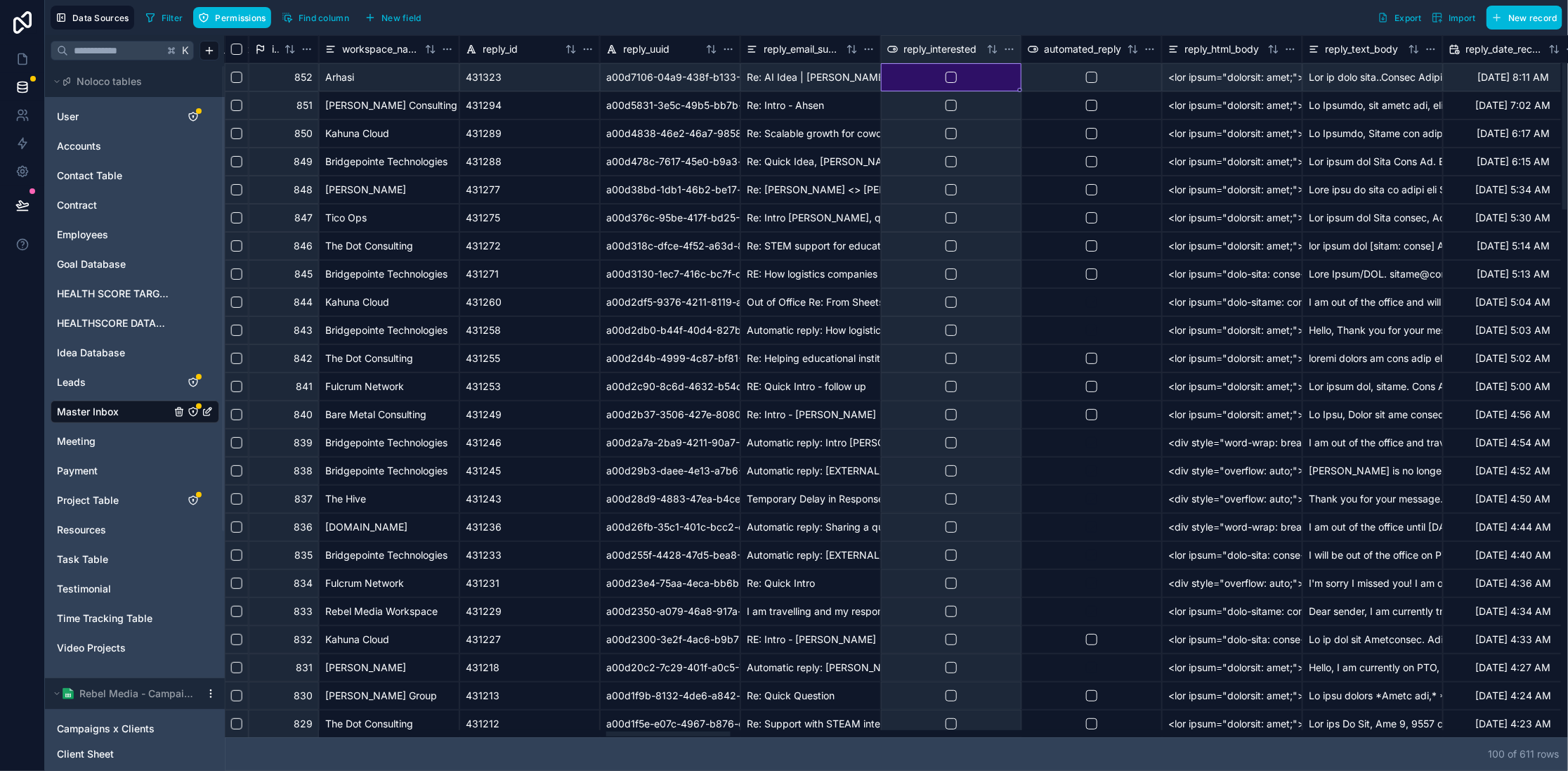
click at [956, 74] on div at bounding box center [951, 77] width 12 height 12
drag, startPoint x: 949, startPoint y: 78, endPoint x: 981, endPoint y: 9, distance: 76.1
click at [949, 78] on button "button" at bounding box center [951, 77] width 12 height 12
click at [945, 77] on button "button" at bounding box center [951, 77] width 12 height 12
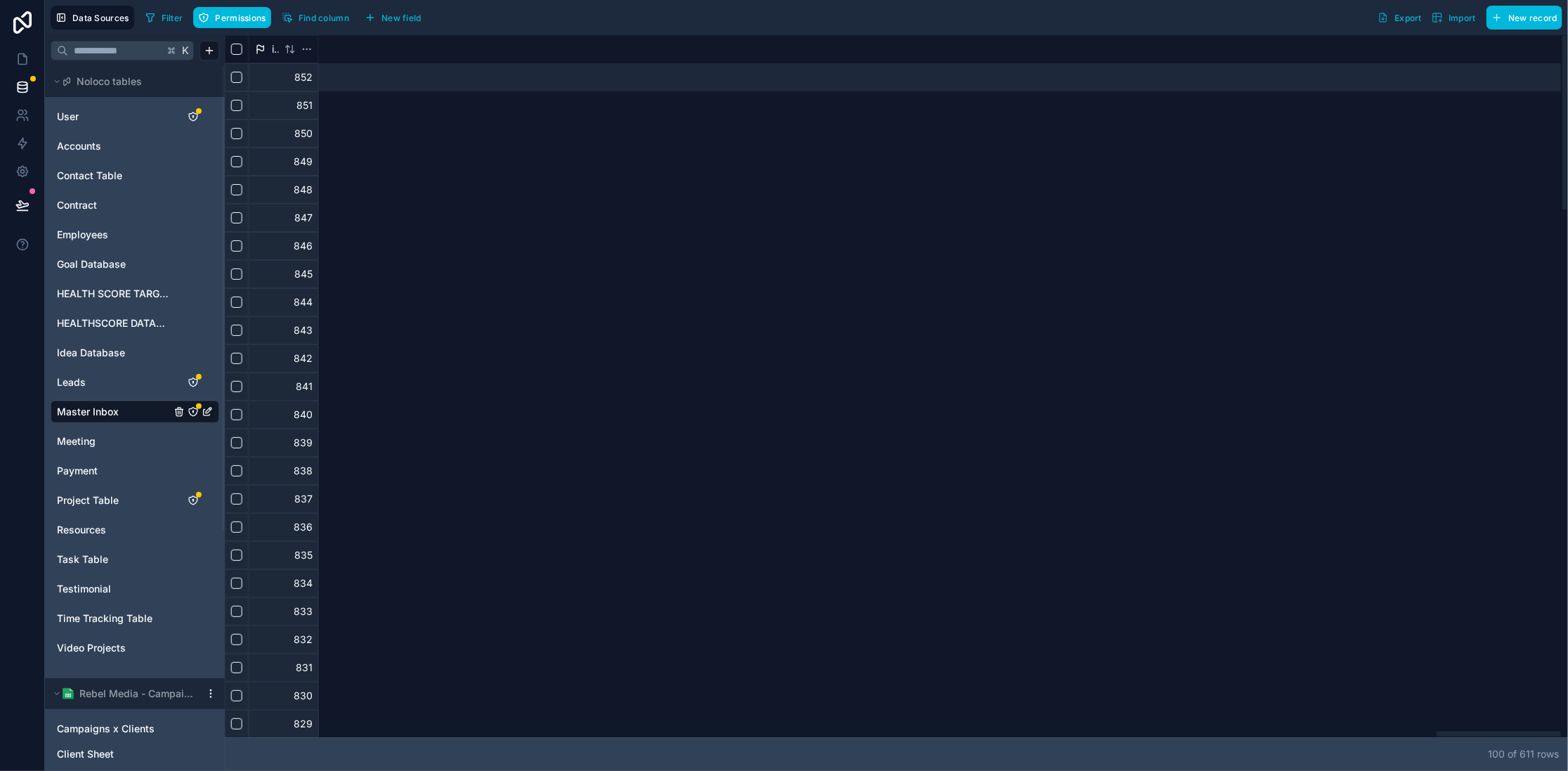
scroll to position [0, 13095]
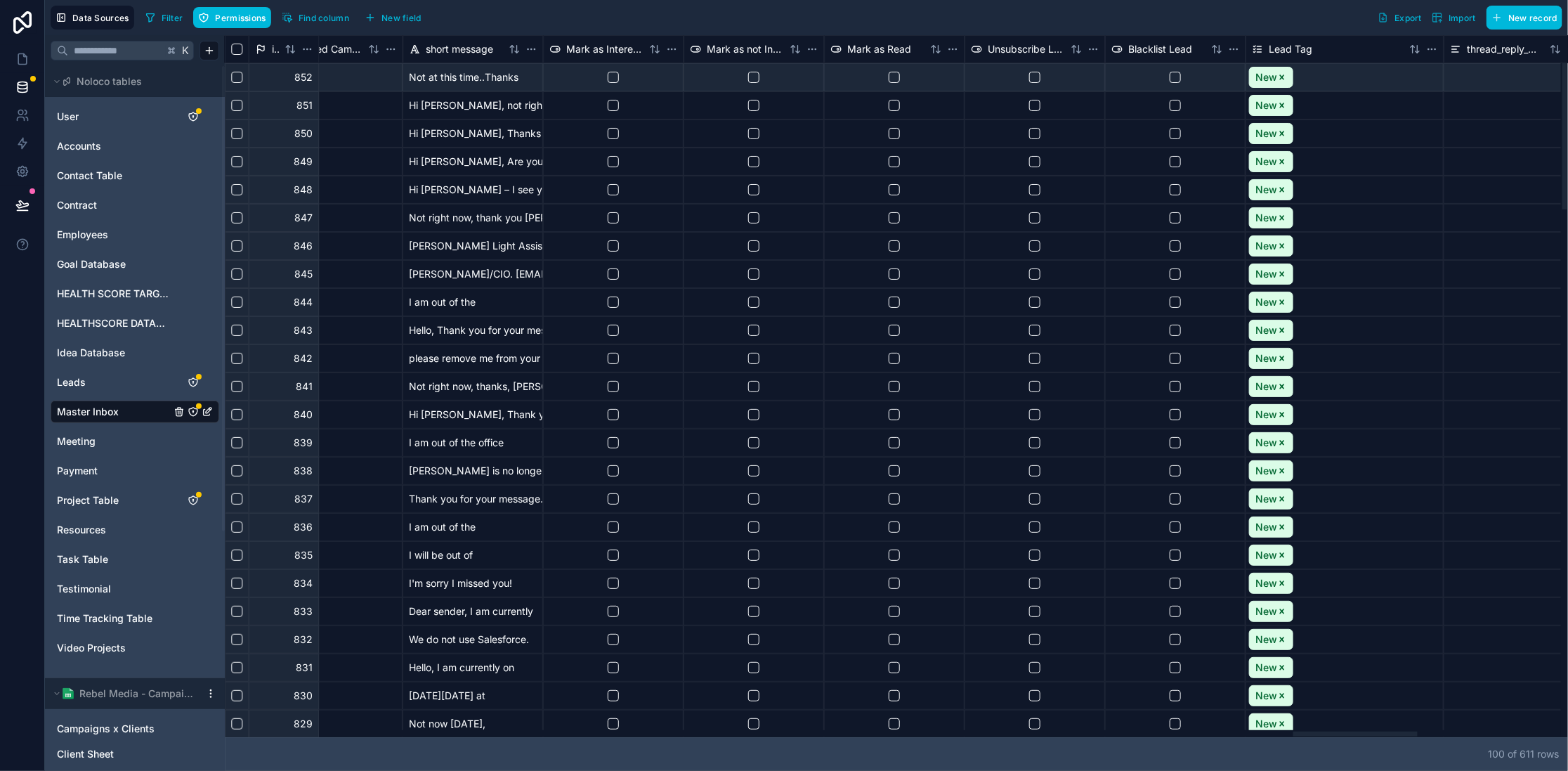
drag, startPoint x: 1663, startPoint y: 689, endPoint x: 1355, endPoint y: 692, distance: 308.0
click at [1355, 730] on div at bounding box center [893, 733] width 1336 height 7
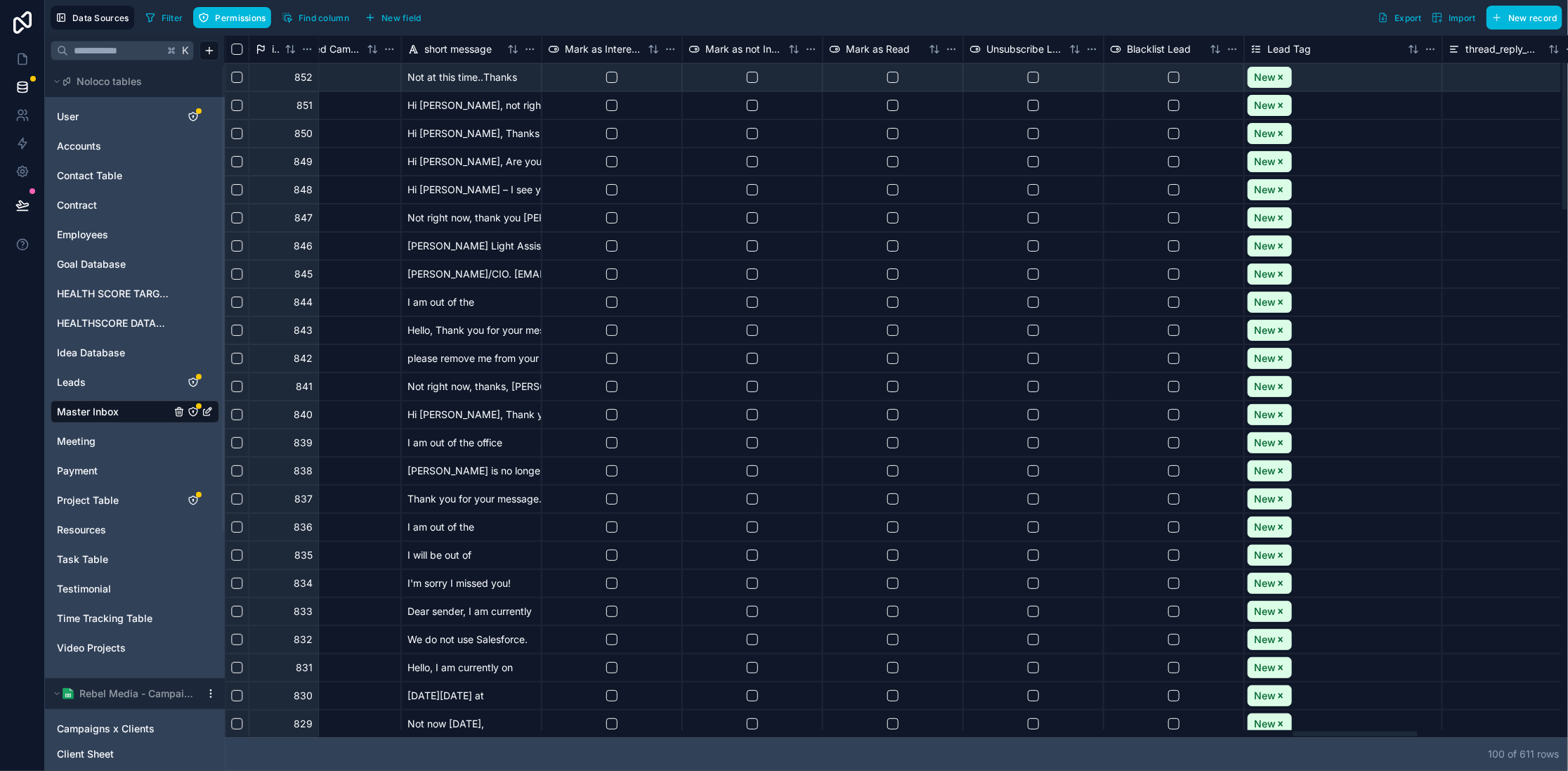
click at [666, 45] on html "Data Sources Filter Permissions Find column New field Export Import New record …" at bounding box center [784, 386] width 1568 height 771
click at [732, 224] on div "Delete column" at bounding box center [714, 214] width 93 height 22
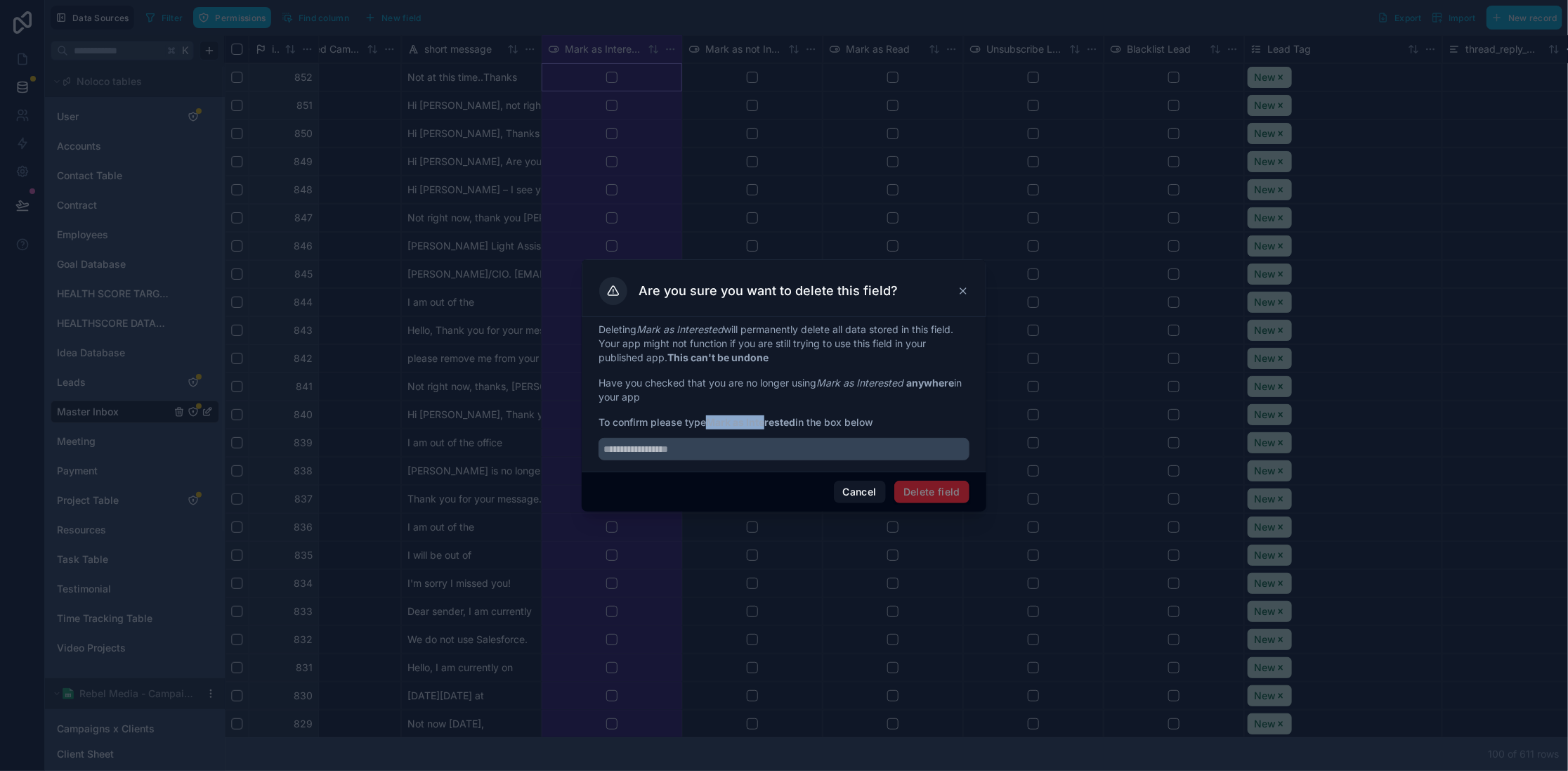
drag, startPoint x: 730, startPoint y: 422, endPoint x: 1165, endPoint y: 235, distance: 473.5
click at [767, 421] on strong "Mark as Interested" at bounding box center [750, 422] width 89 height 12
drag, startPoint x: 924, startPoint y: 399, endPoint x: 976, endPoint y: 274, distance: 135.4
click at [924, 398] on p "Have you checked that you are no longer using Mark as Interested anywhere in yo…" at bounding box center [784, 390] width 371 height 28
click at [960, 285] on icon at bounding box center [963, 291] width 12 height 12
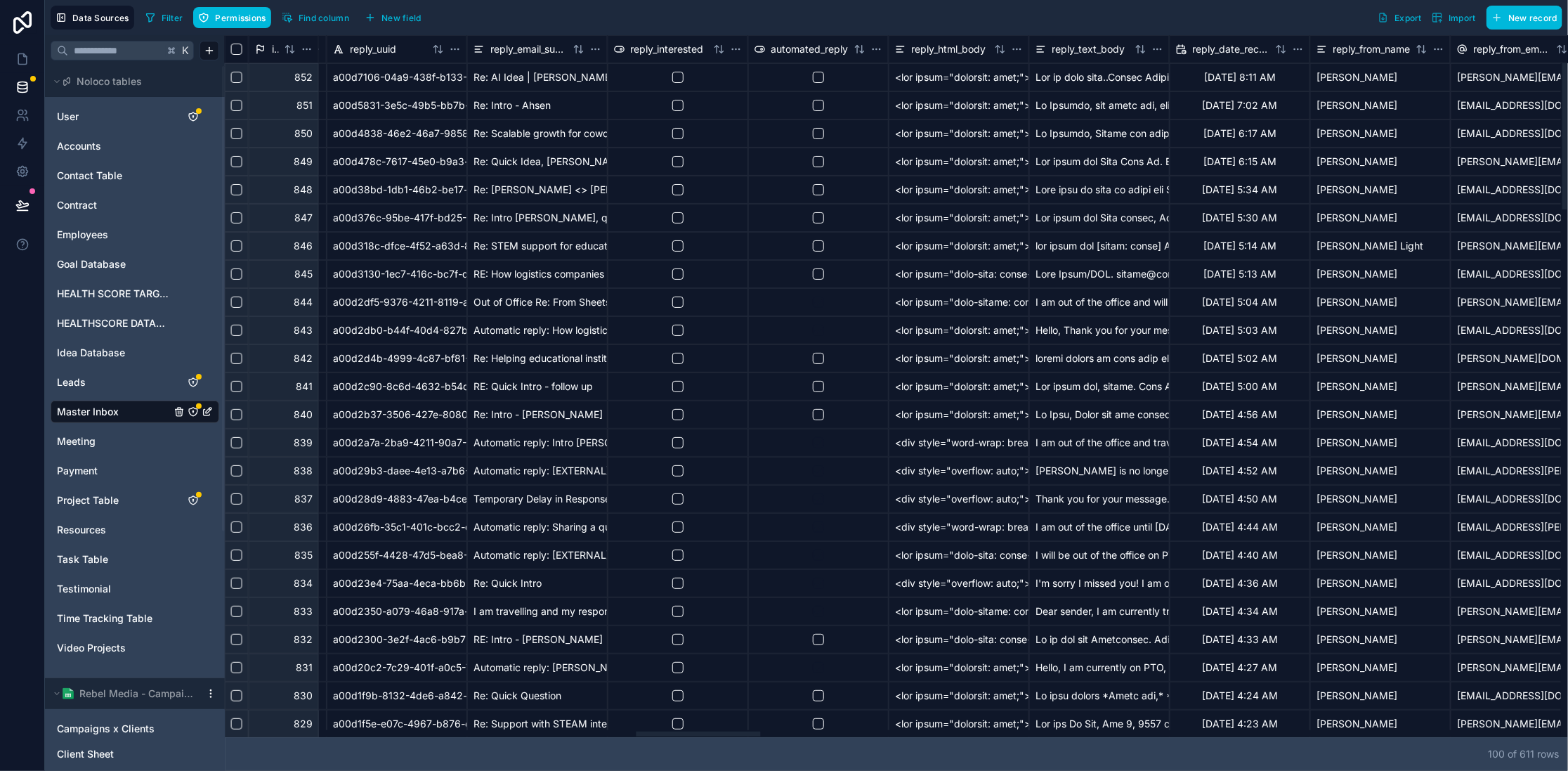
scroll to position [0, 4457]
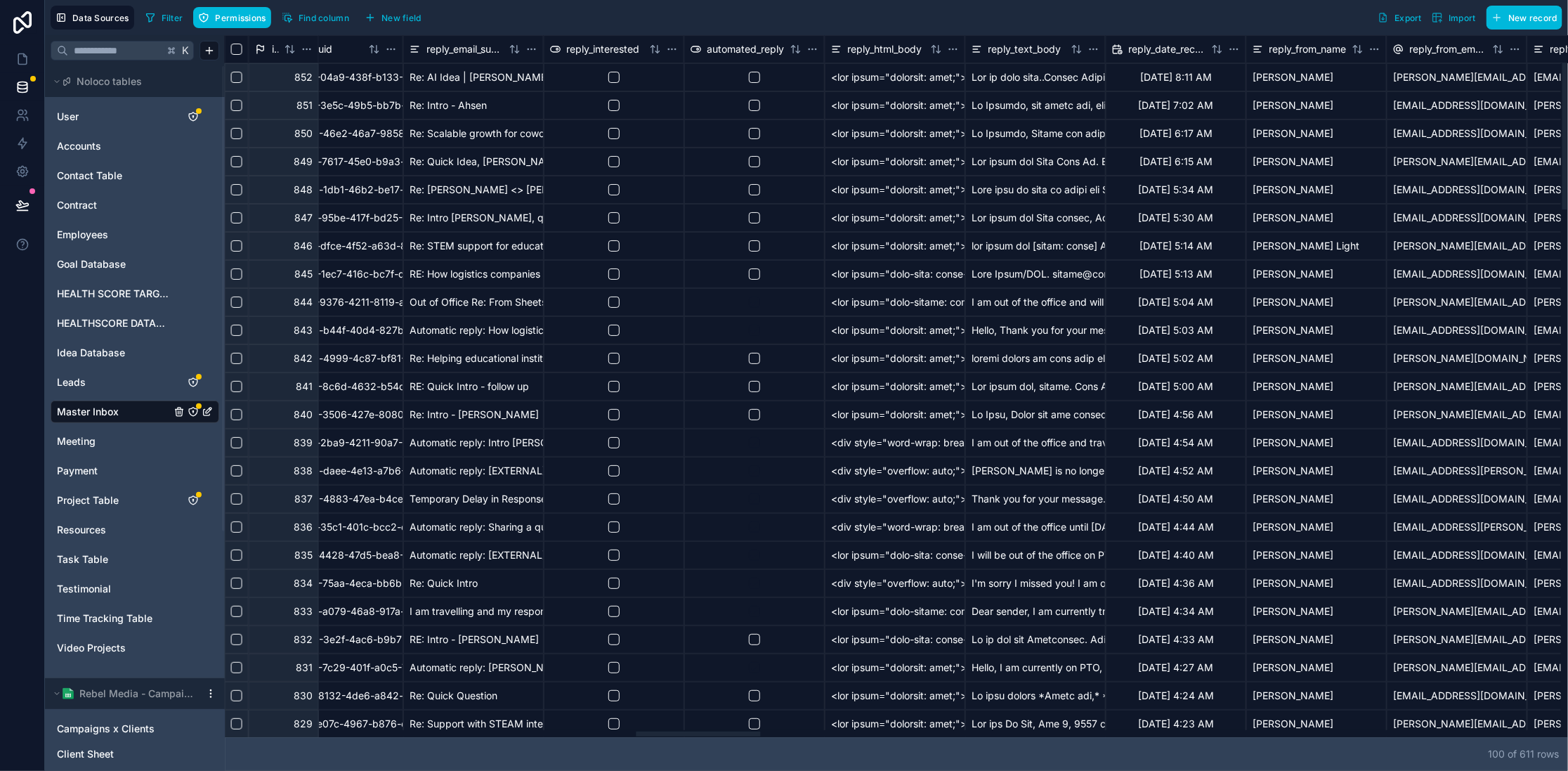
drag, startPoint x: 1320, startPoint y: 736, endPoint x: 683, endPoint y: 549, distance: 663.9
click at [665, 731] on div at bounding box center [698, 733] width 124 height 5
click at [605, 82] on button "button" at bounding box center [608, 77] width 12 height 12
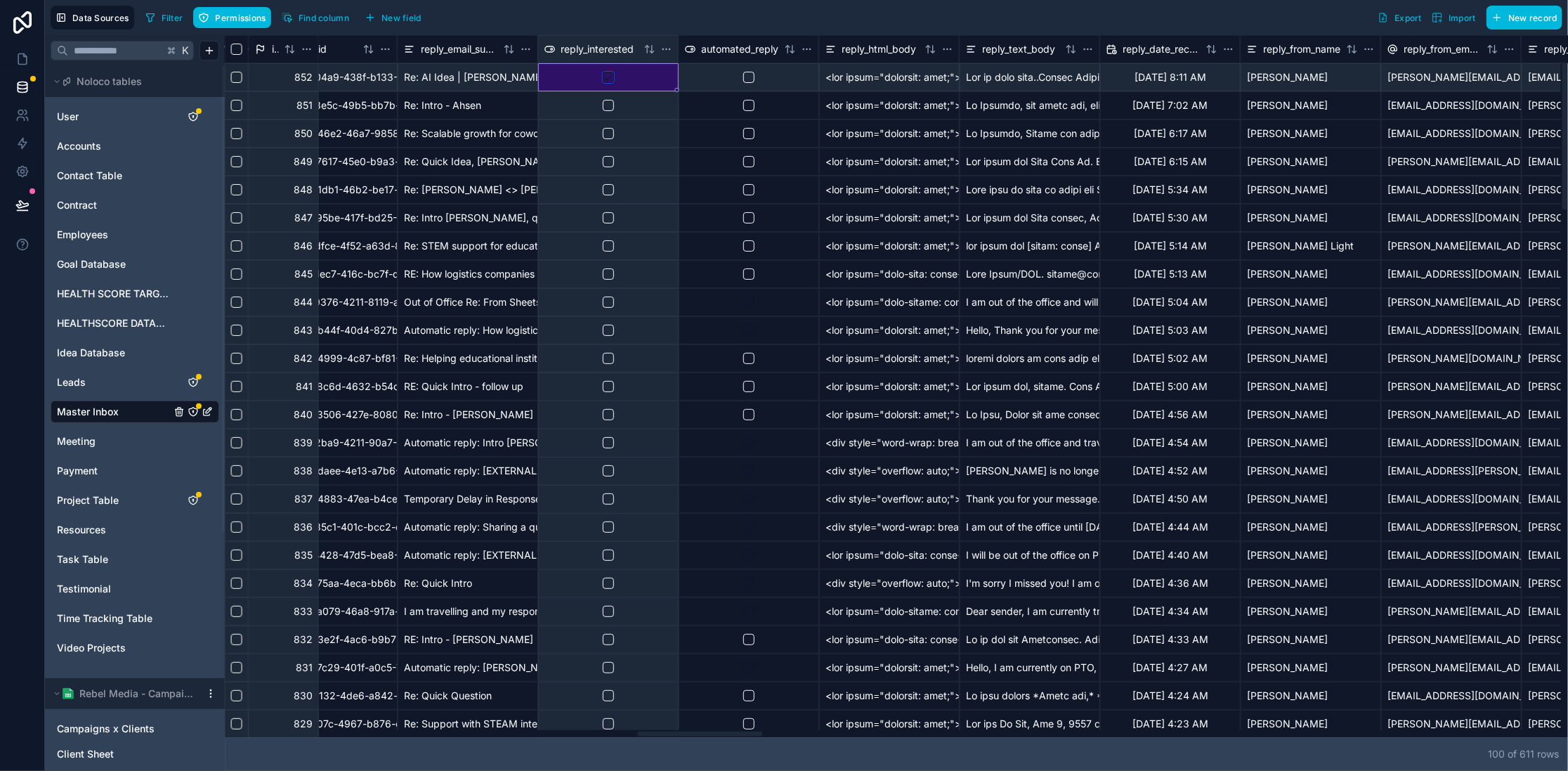
click at [613, 78] on button "button" at bounding box center [608, 77] width 12 height 12
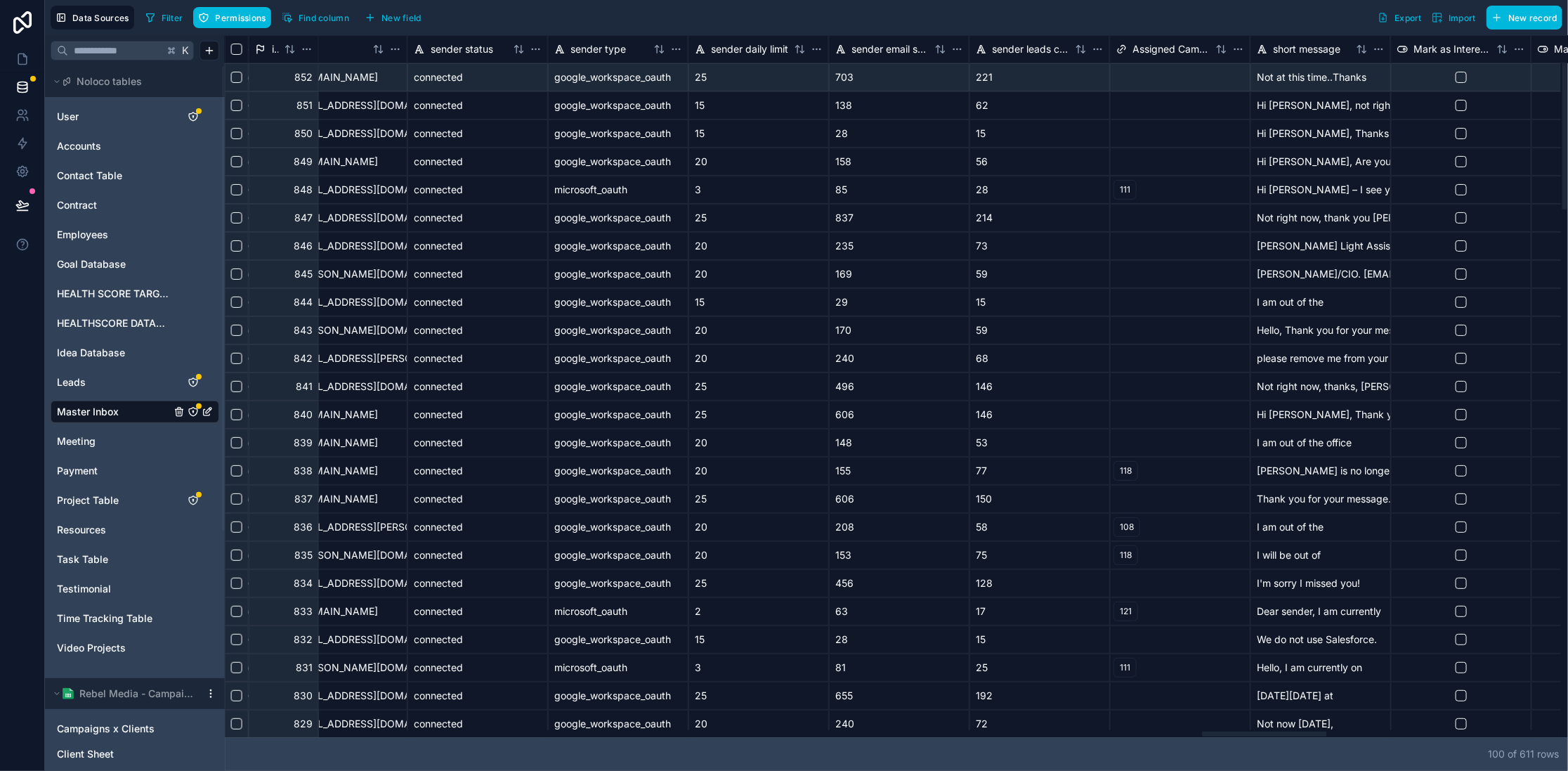
scroll to position [0, 10532]
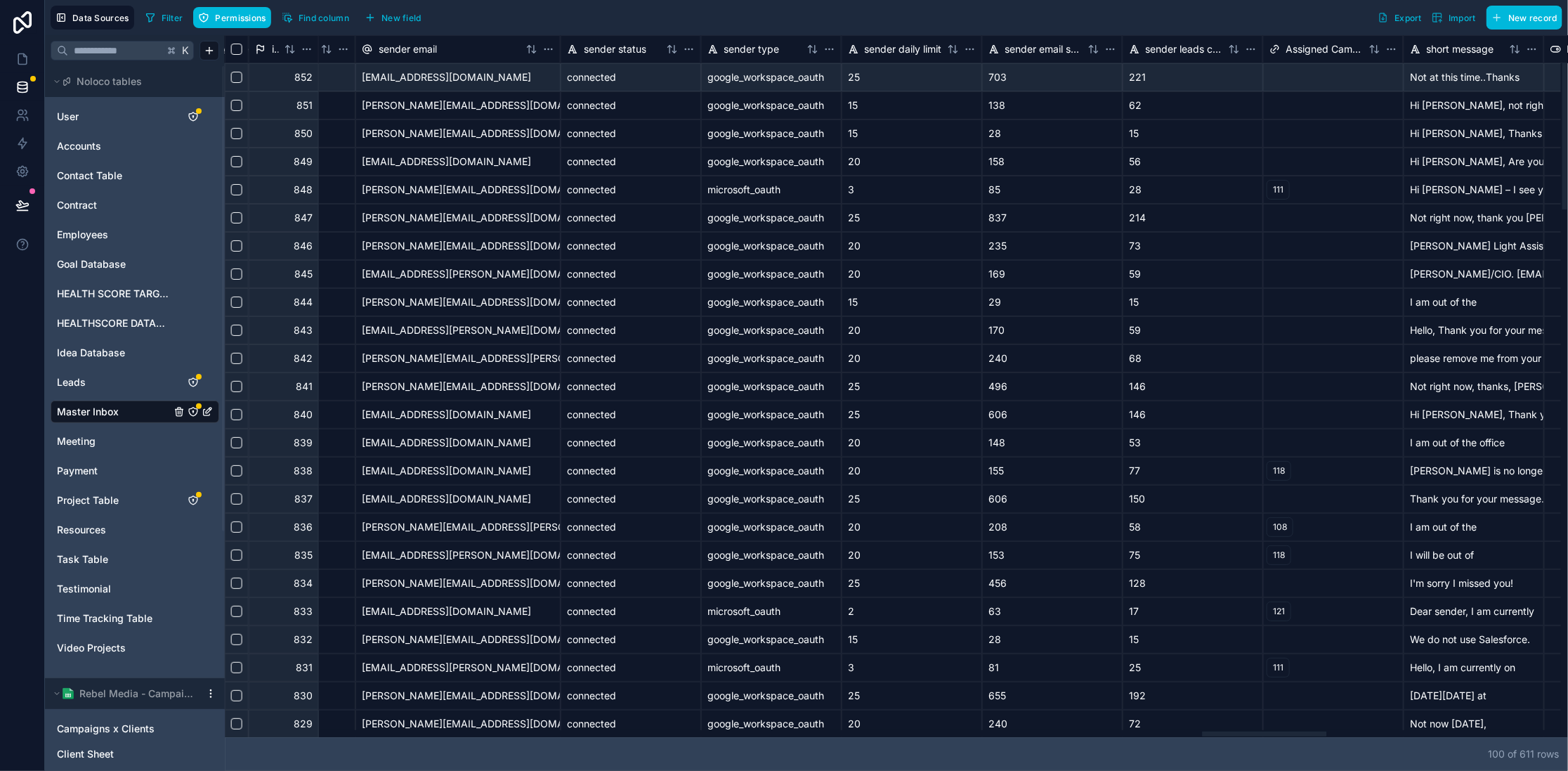
drag, startPoint x: 1066, startPoint y: 734, endPoint x: 1245, endPoint y: 729, distance: 179.1
click at [1261, 737] on div at bounding box center [893, 733] width 1336 height 7
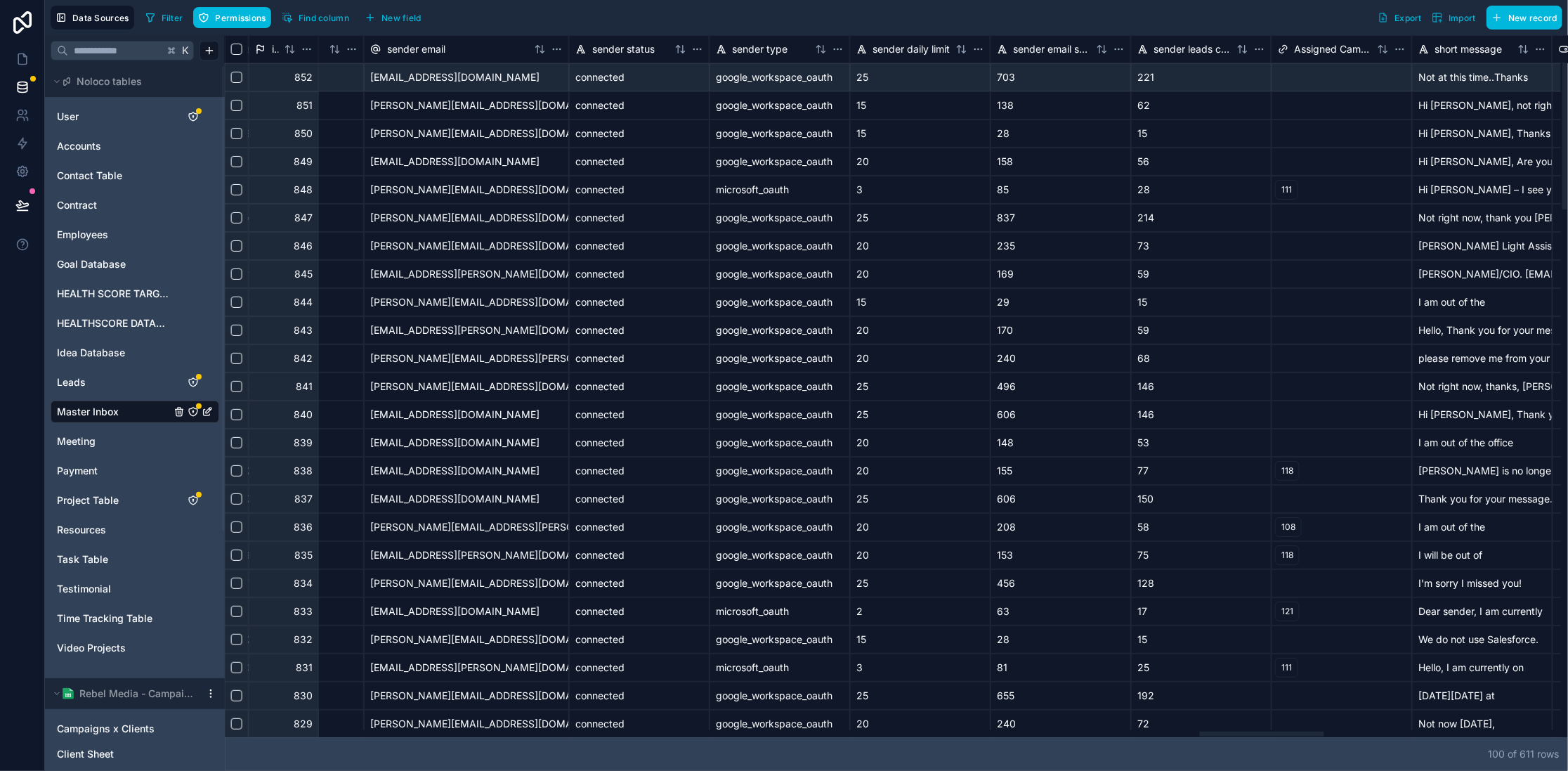
drag, startPoint x: 793, startPoint y: 739, endPoint x: 760, endPoint y: 736, distance: 33.1
click at [763, 737] on div at bounding box center [893, 733] width 1336 height 7
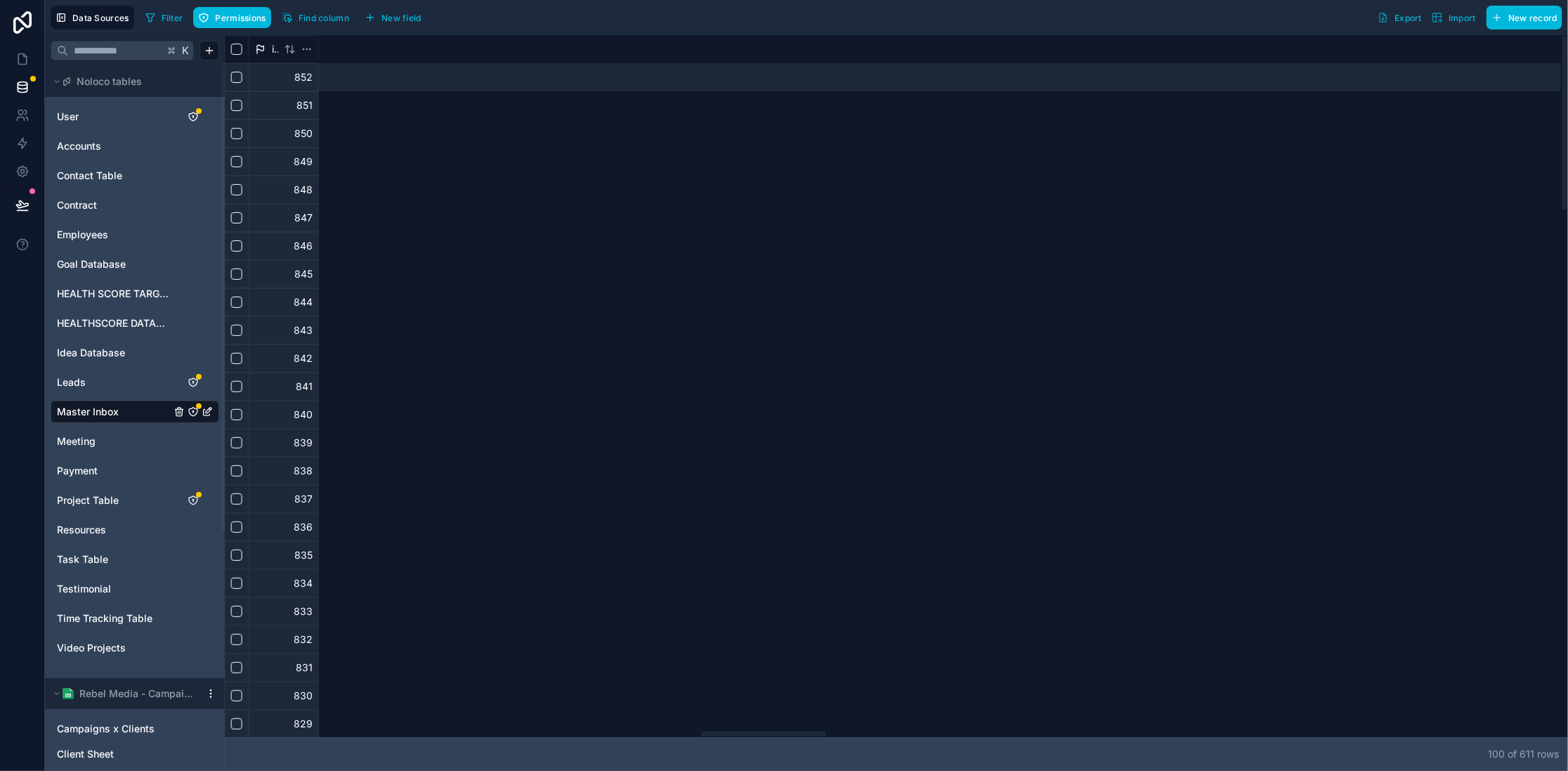
scroll to position [0, 5144]
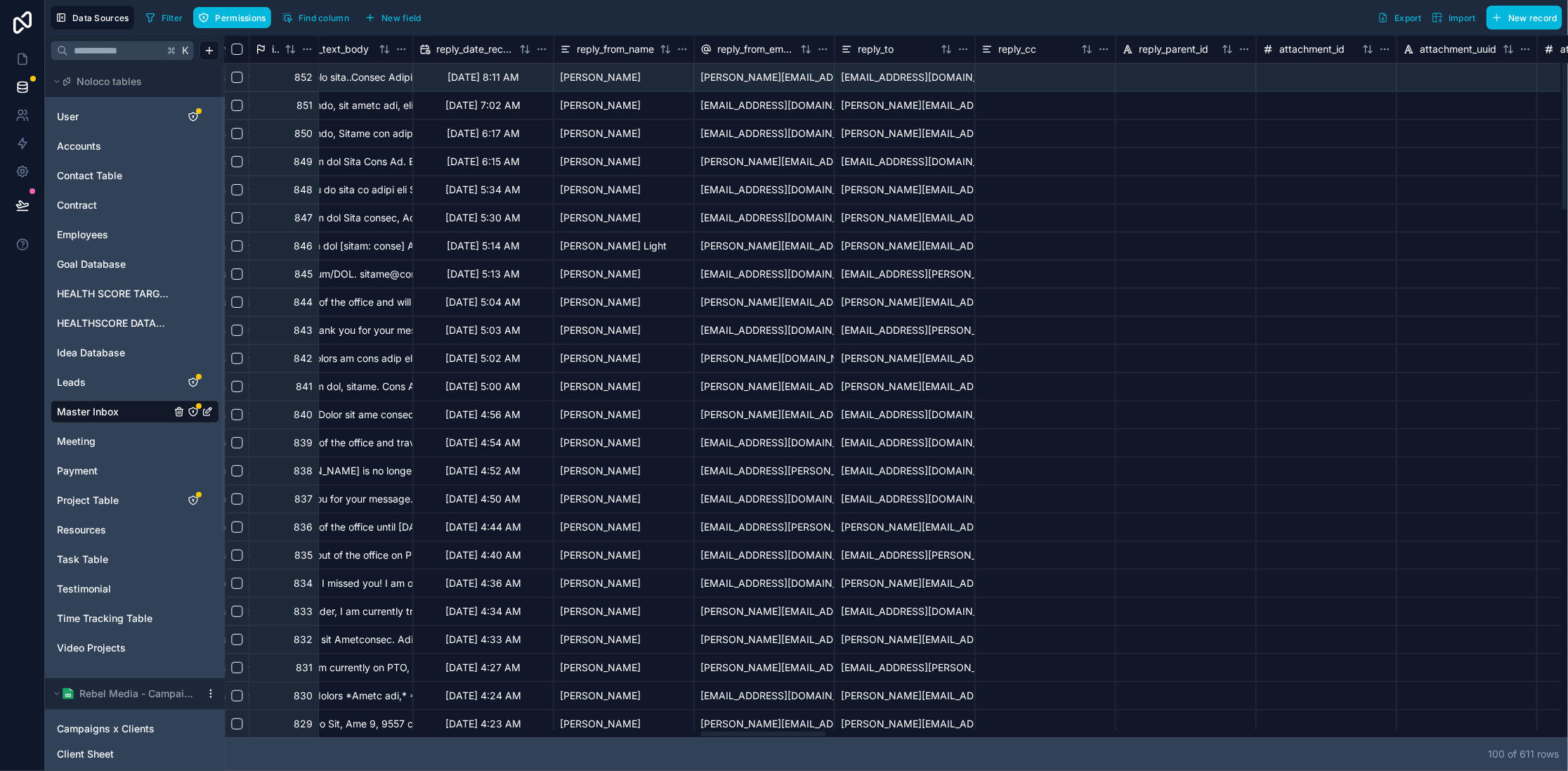
click at [760, 736] on div at bounding box center [763, 733] width 124 height 5
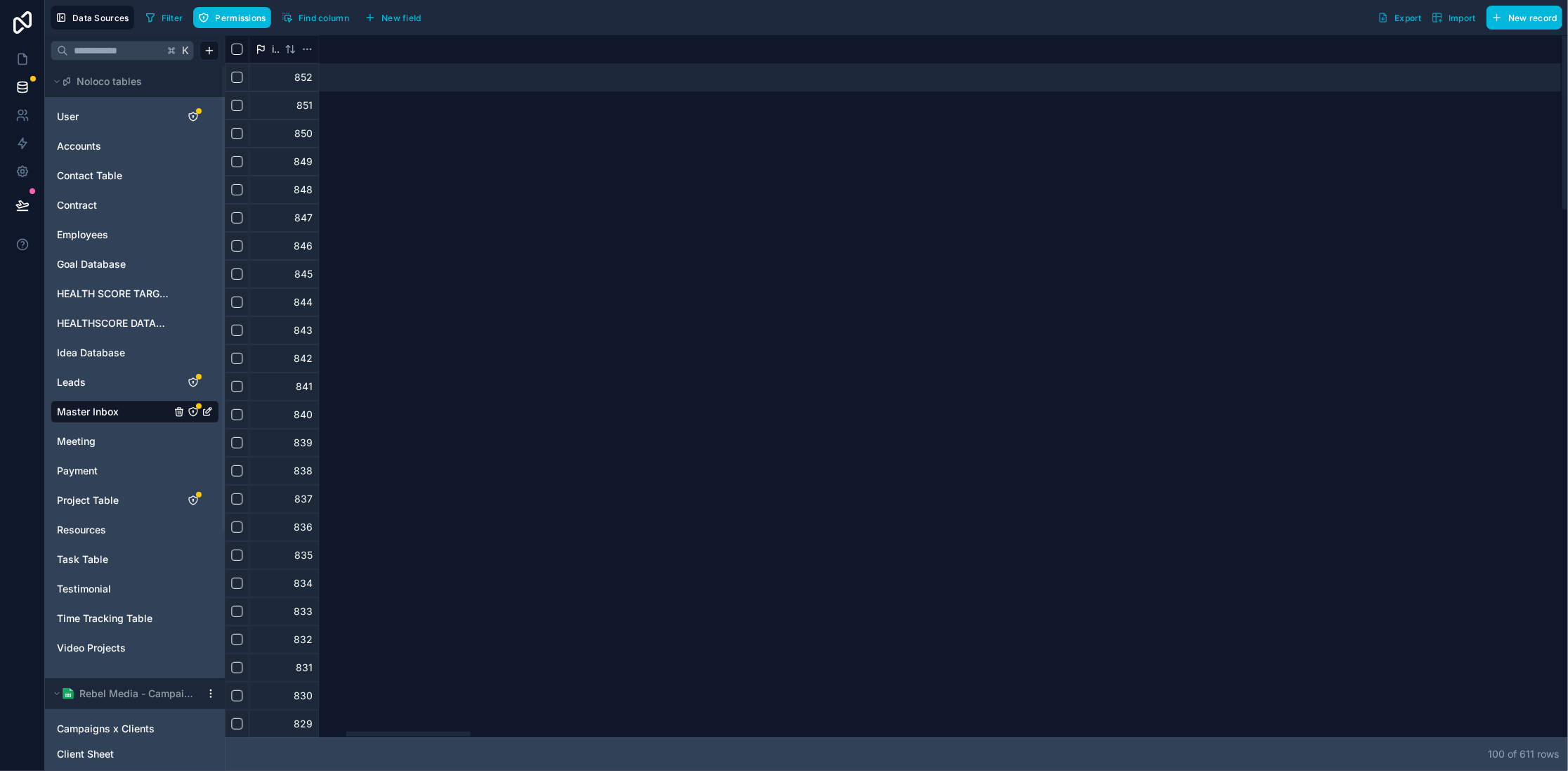
scroll to position [0, 0]
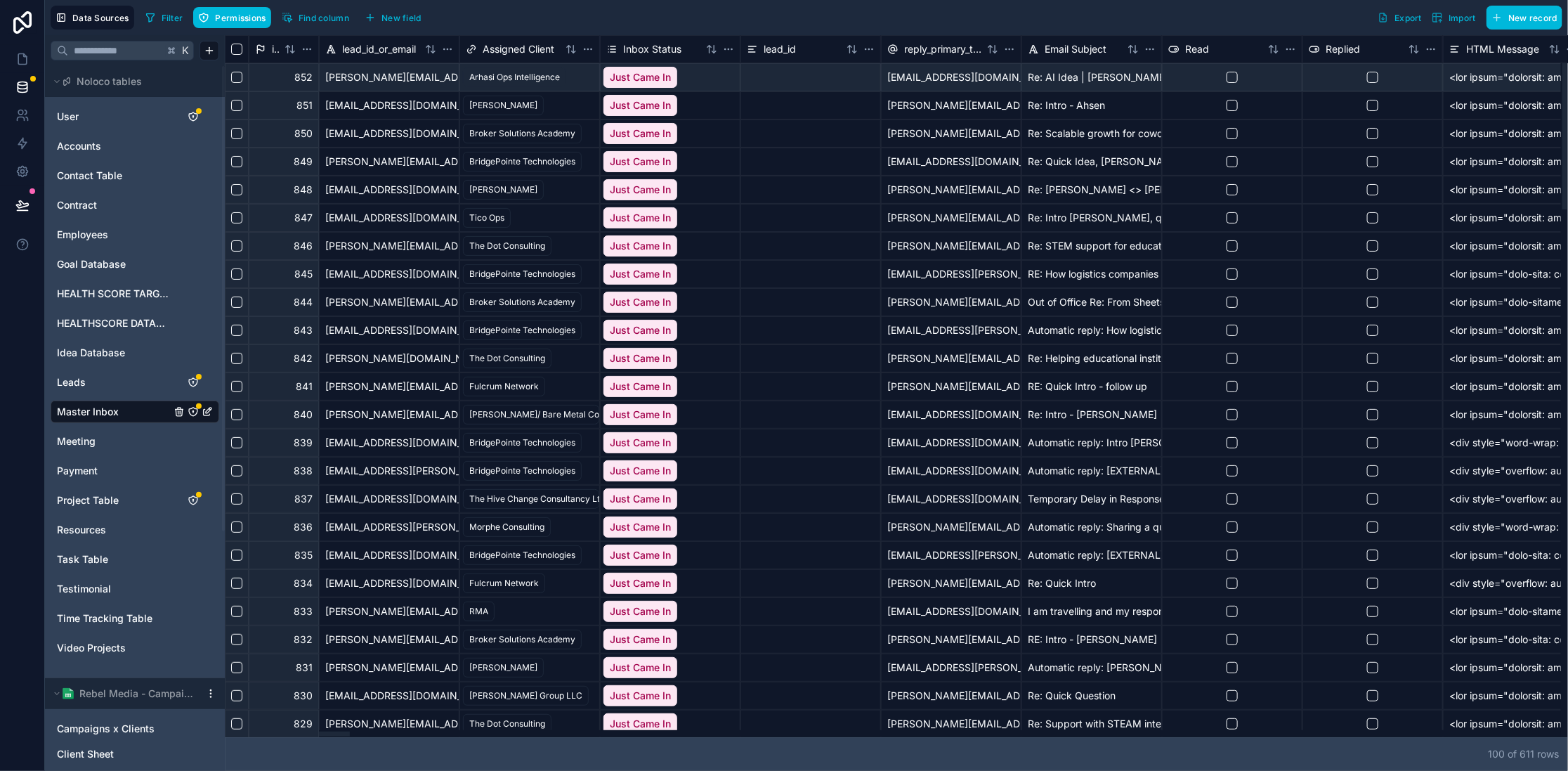
drag, startPoint x: 426, startPoint y: 711, endPoint x: 185, endPoint y: 694, distance: 241.6
click at [226, 731] on div at bounding box center [288, 733] width 124 height 5
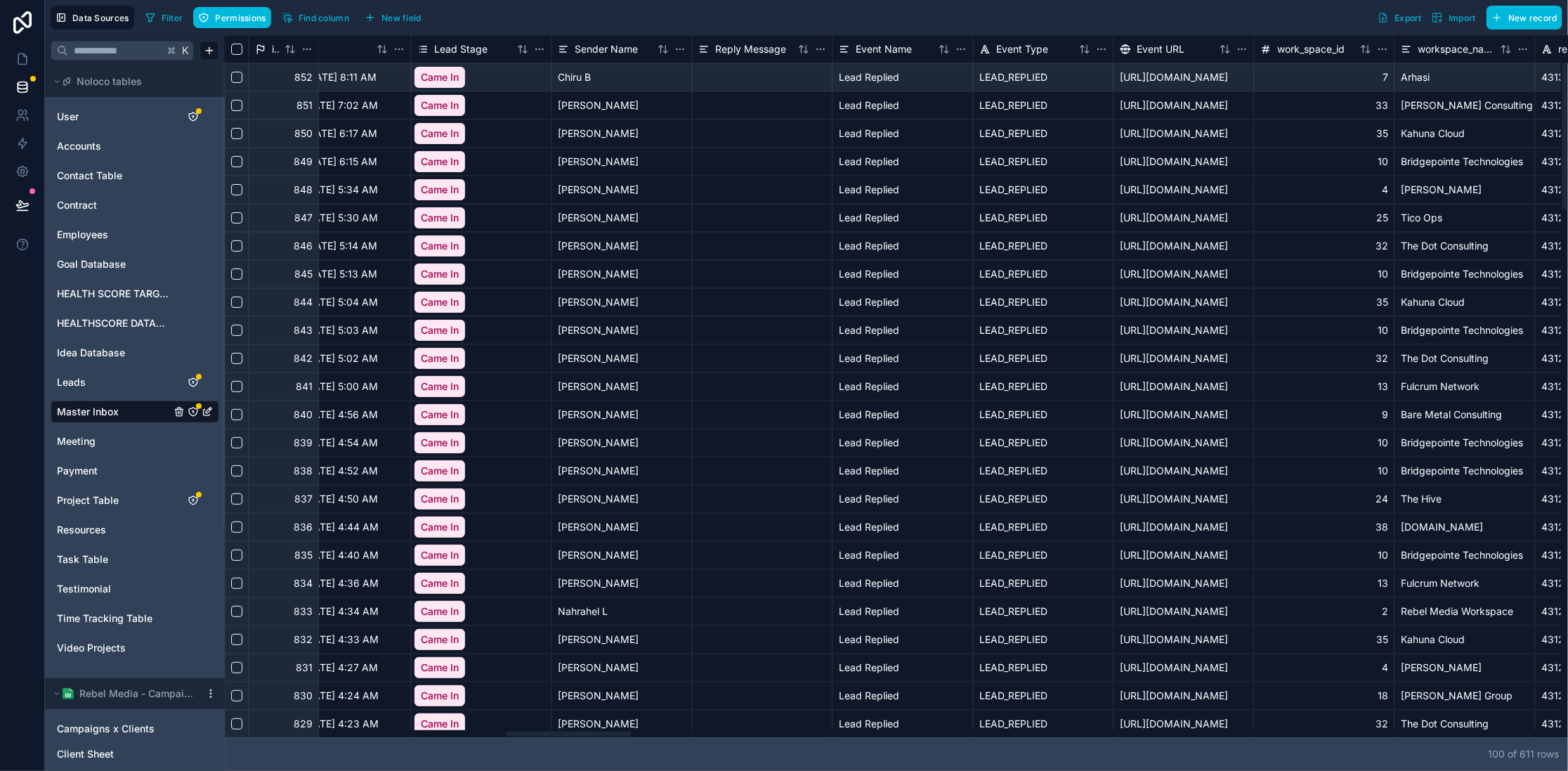
scroll to position [0, 3041]
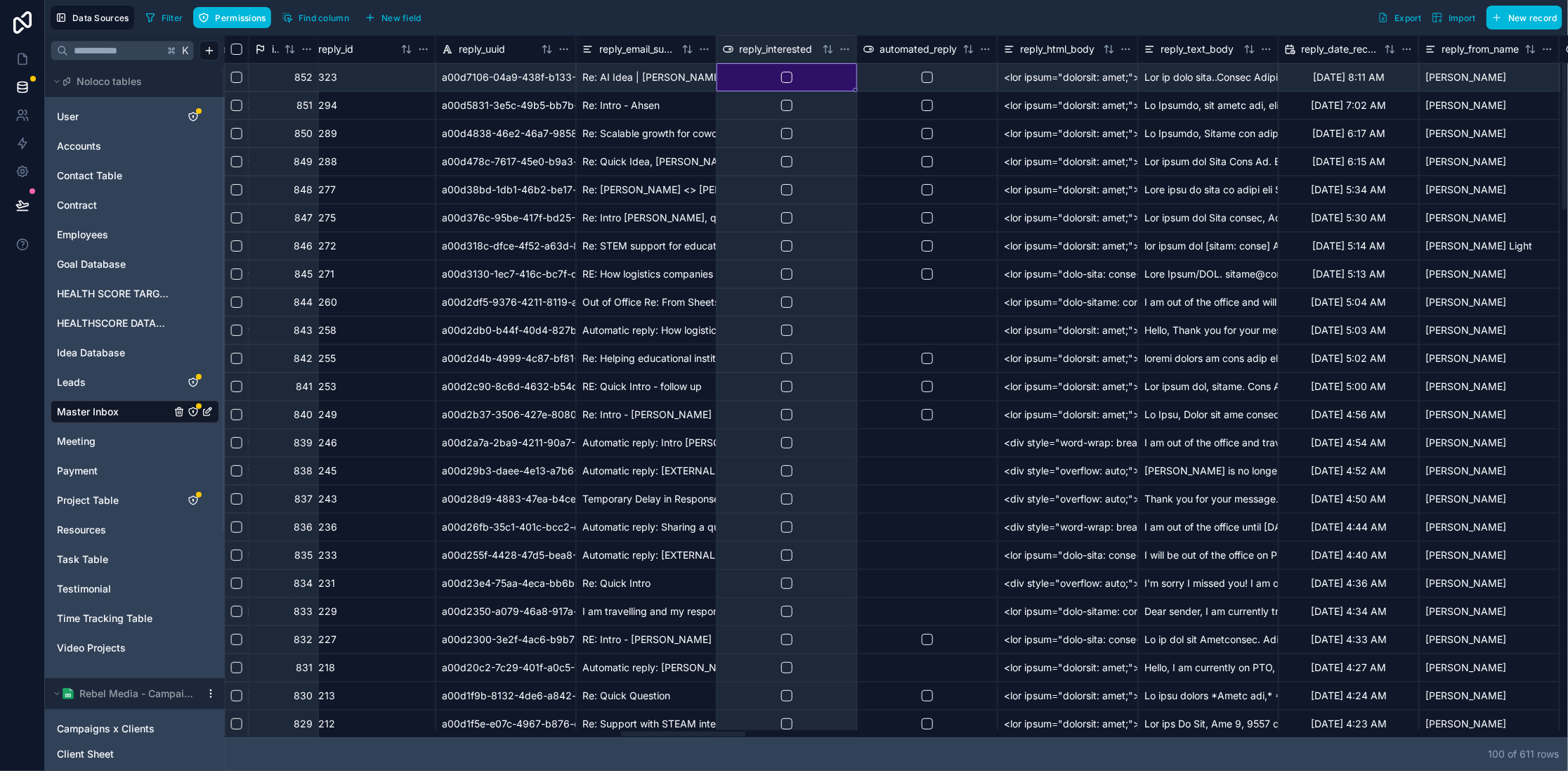
drag, startPoint x: 356, startPoint y: 733, endPoint x: 969, endPoint y: 204, distance: 809.7
click at [735, 735] on div at bounding box center [683, 733] width 124 height 5
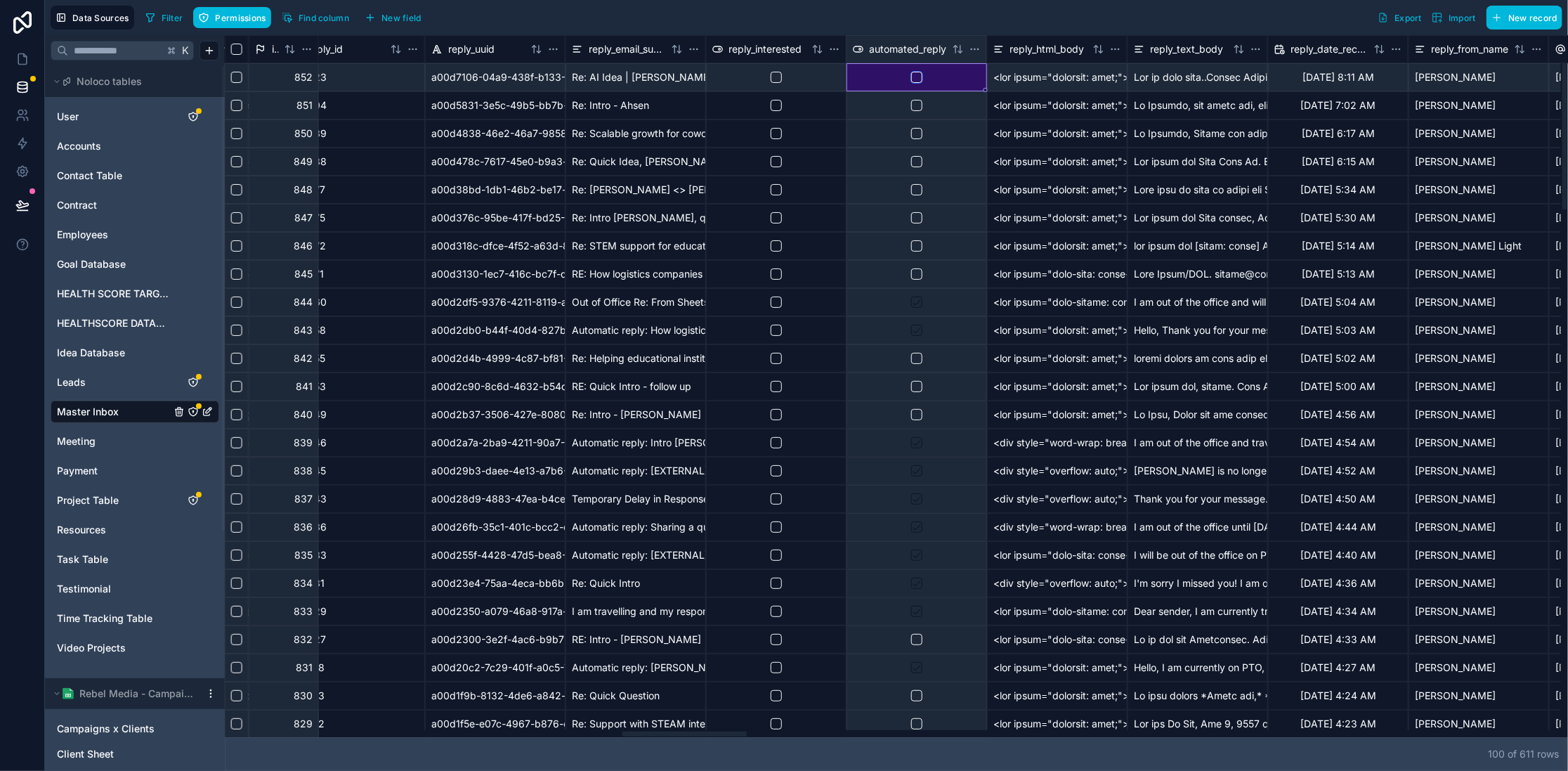
click at [916, 77] on button "button" at bounding box center [917, 77] width 12 height 12
click at [774, 79] on button "button" at bounding box center [776, 77] width 12 height 12
drag, startPoint x: 913, startPoint y: 82, endPoint x: 927, endPoint y: 68, distance: 19.8
click at [913, 82] on button "button" at bounding box center [917, 77] width 12 height 12
drag, startPoint x: 777, startPoint y: 80, endPoint x: 818, endPoint y: 33, distance: 62.4
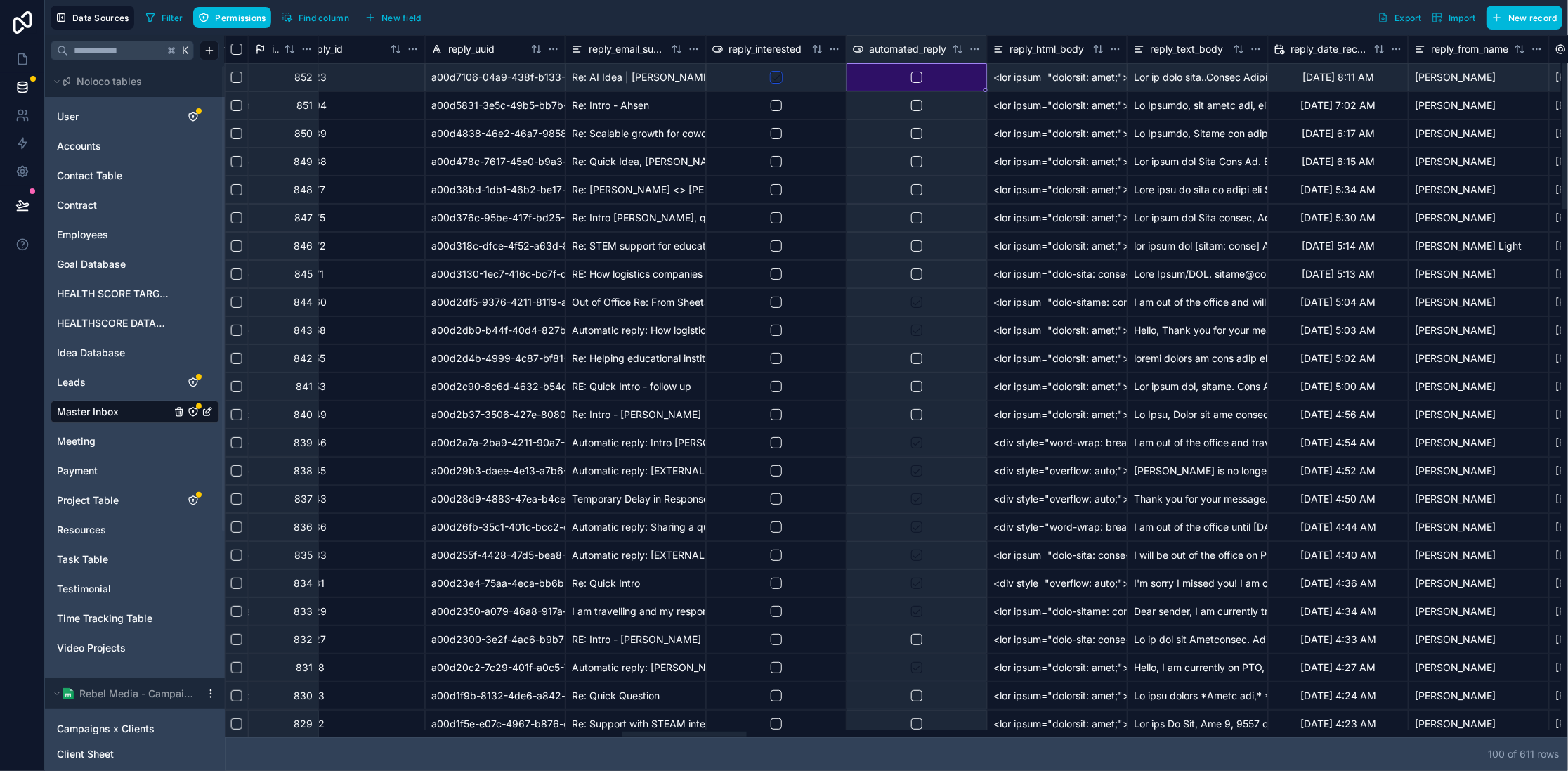
click at [778, 80] on button "button" at bounding box center [776, 77] width 12 height 12
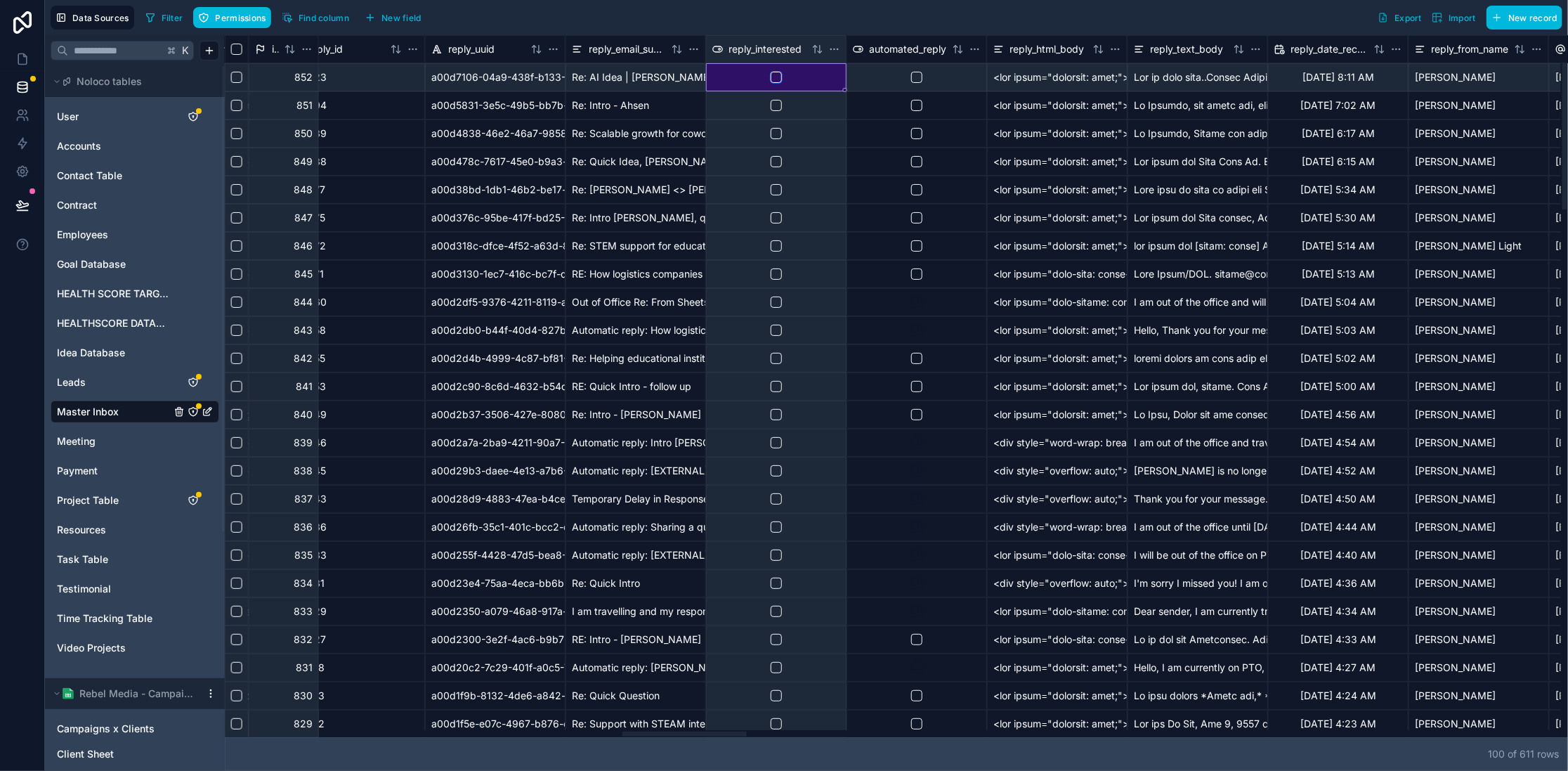
click at [774, 72] on button "button" at bounding box center [776, 77] width 12 height 12
drag, startPoint x: 771, startPoint y: 74, endPoint x: 797, endPoint y: 53, distance: 33.4
click at [771, 74] on button "button" at bounding box center [776, 77] width 12 height 12
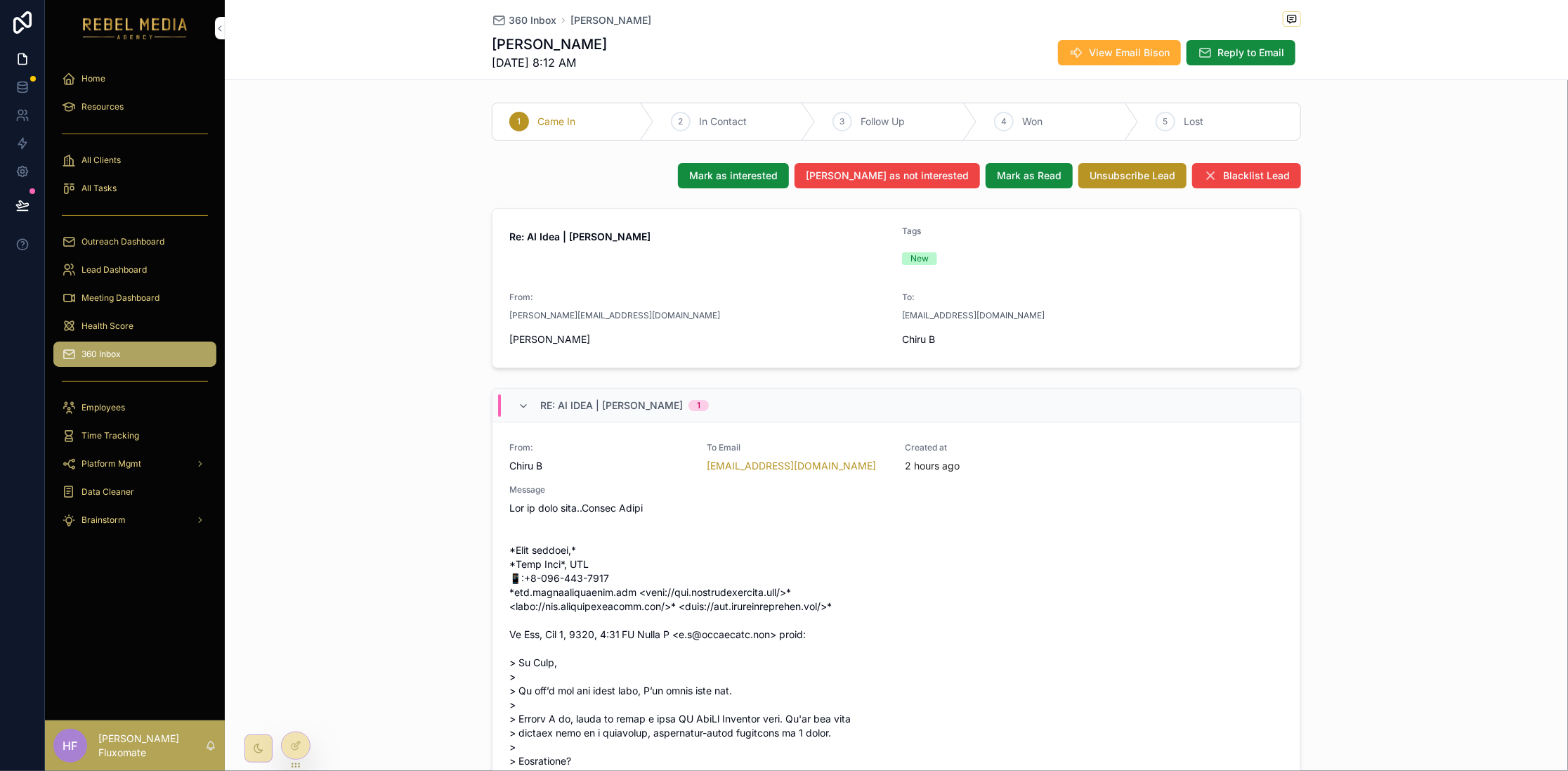
click at [286, 748] on div at bounding box center [295, 745] width 28 height 27
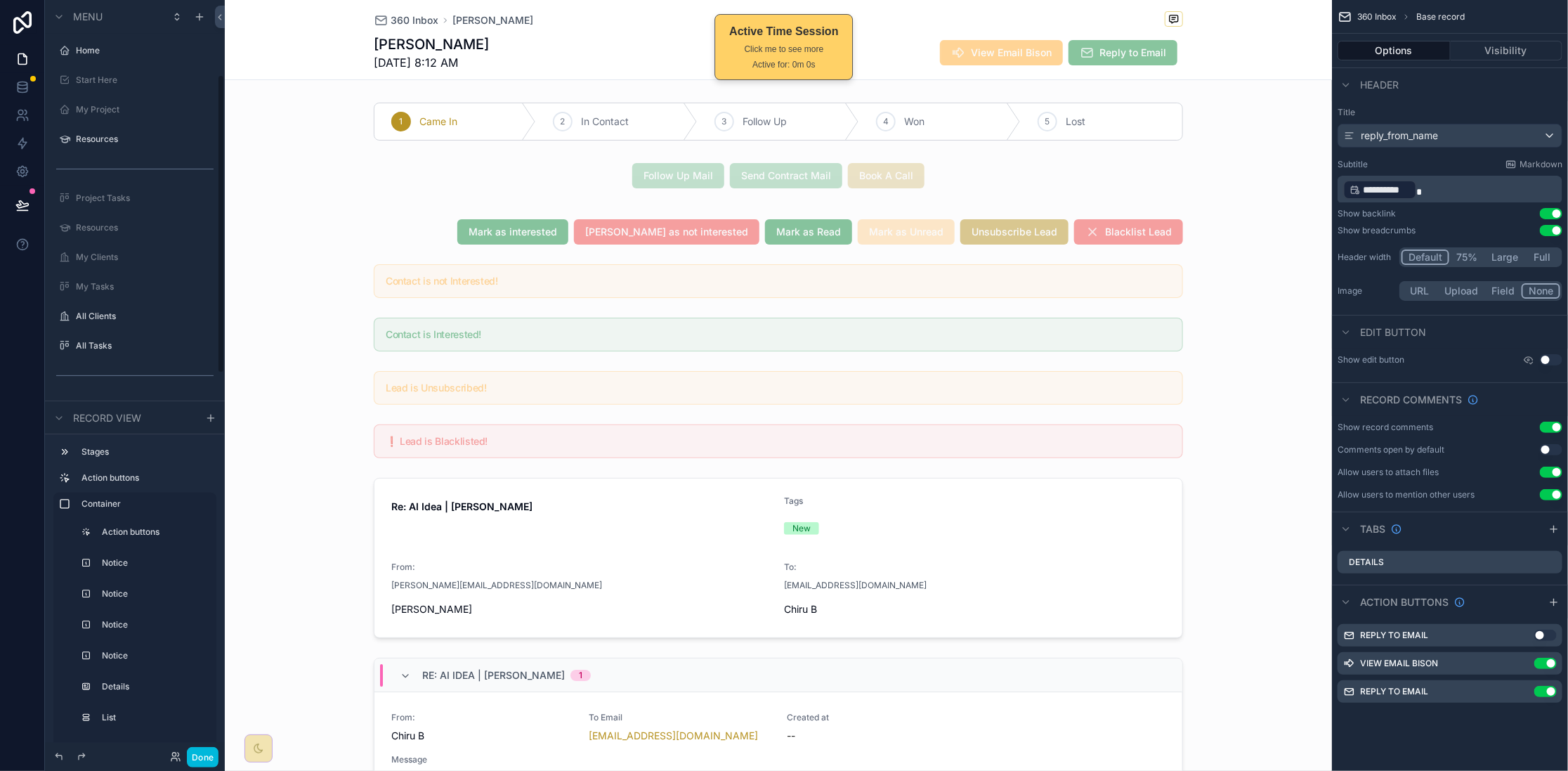
scroll to position [188, 0]
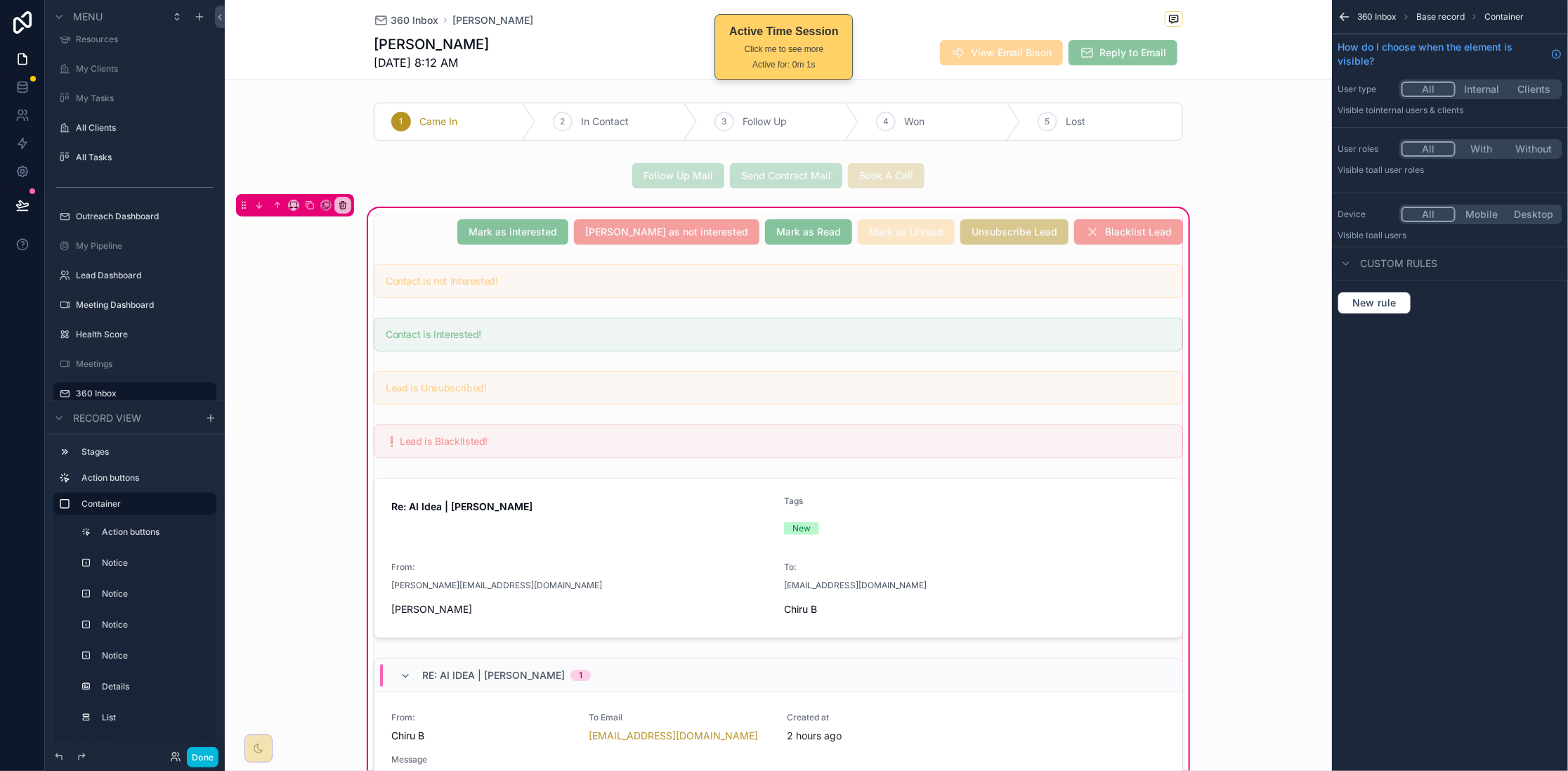
click at [379, 225] on div "scrollable content" at bounding box center [778, 232] width 826 height 37
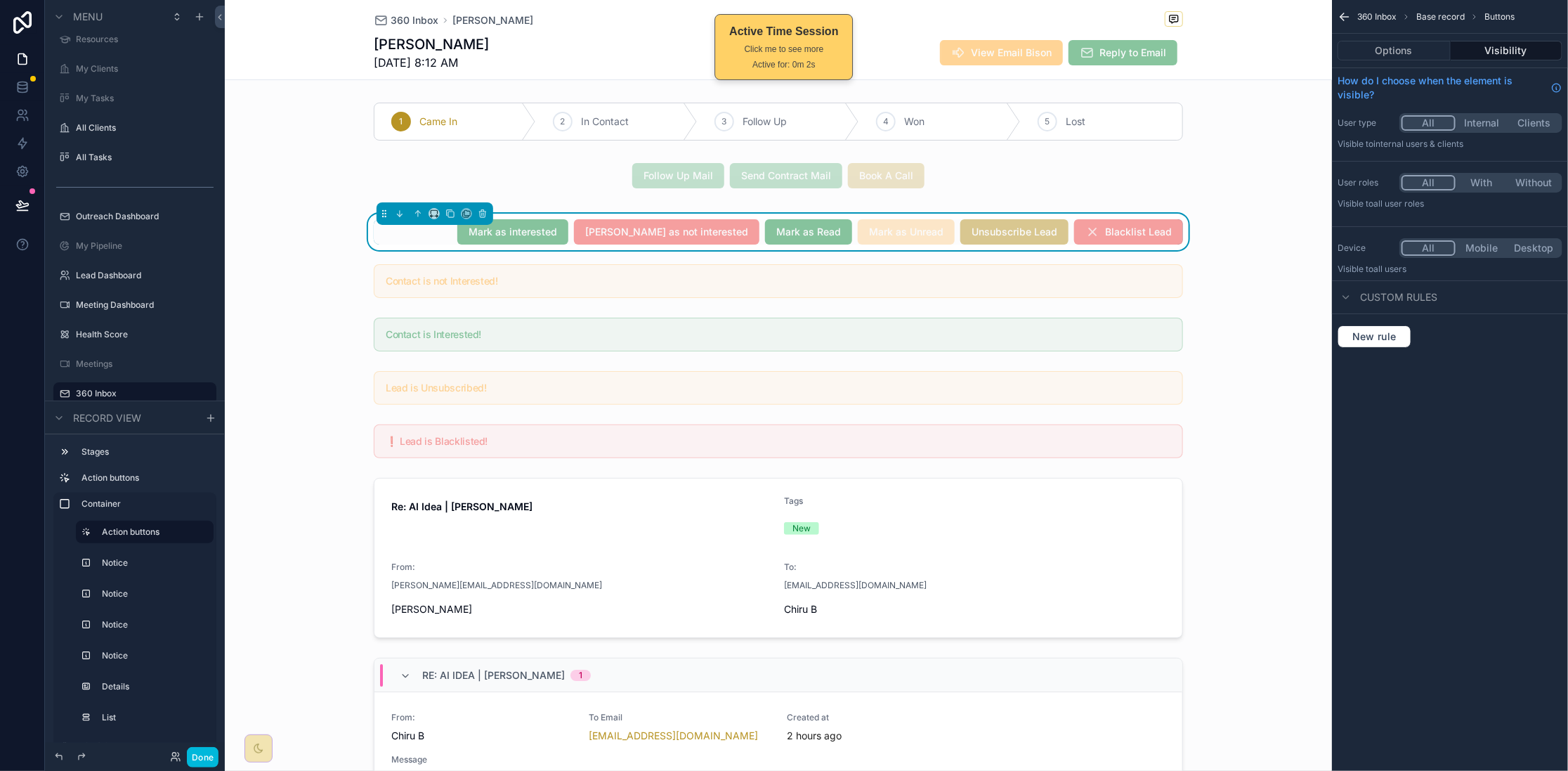
click at [379, 225] on div "scrollable content" at bounding box center [435, 213] width 117 height 22
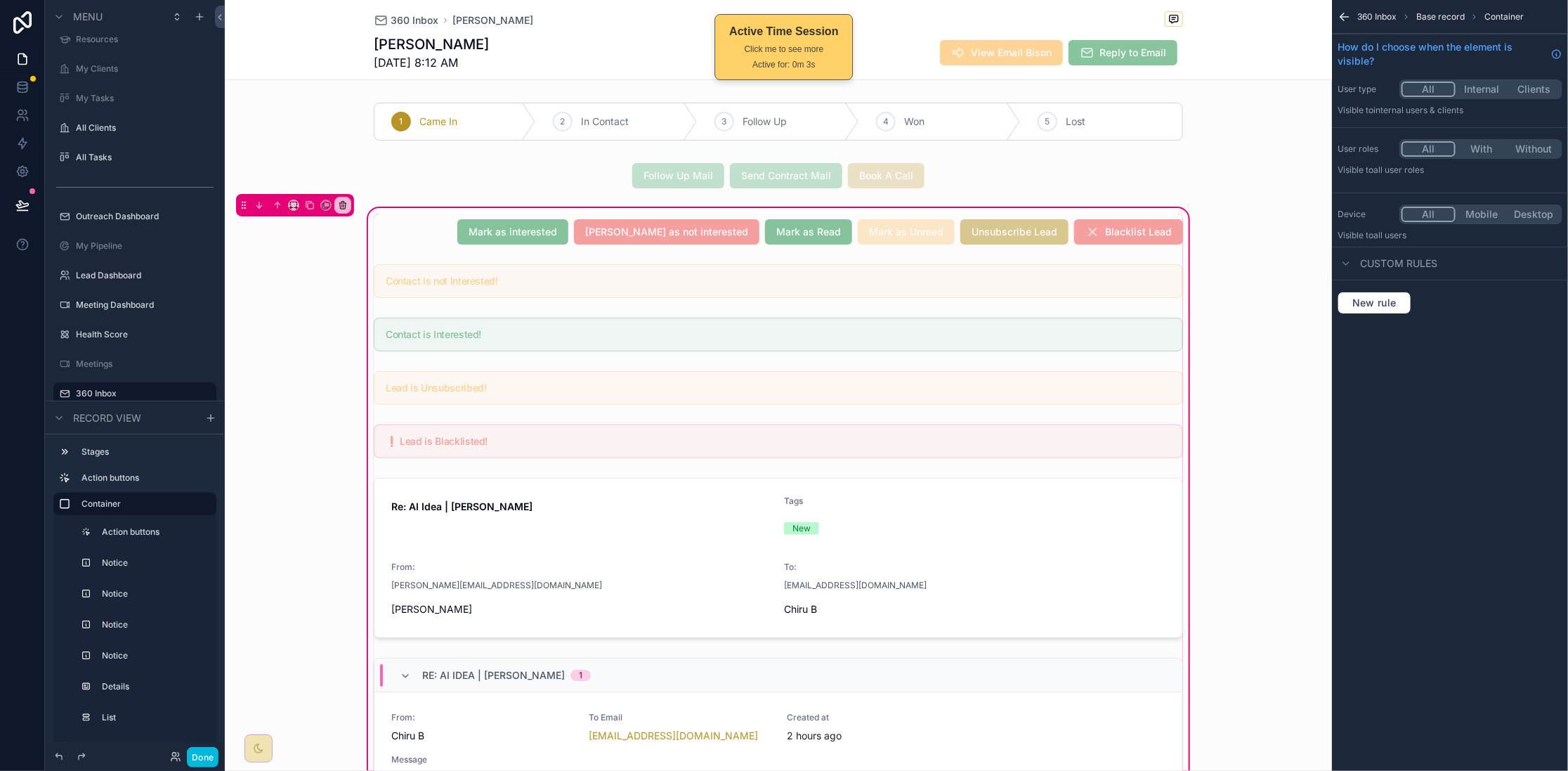
click at [443, 238] on div "scrollable content" at bounding box center [778, 232] width 826 height 37
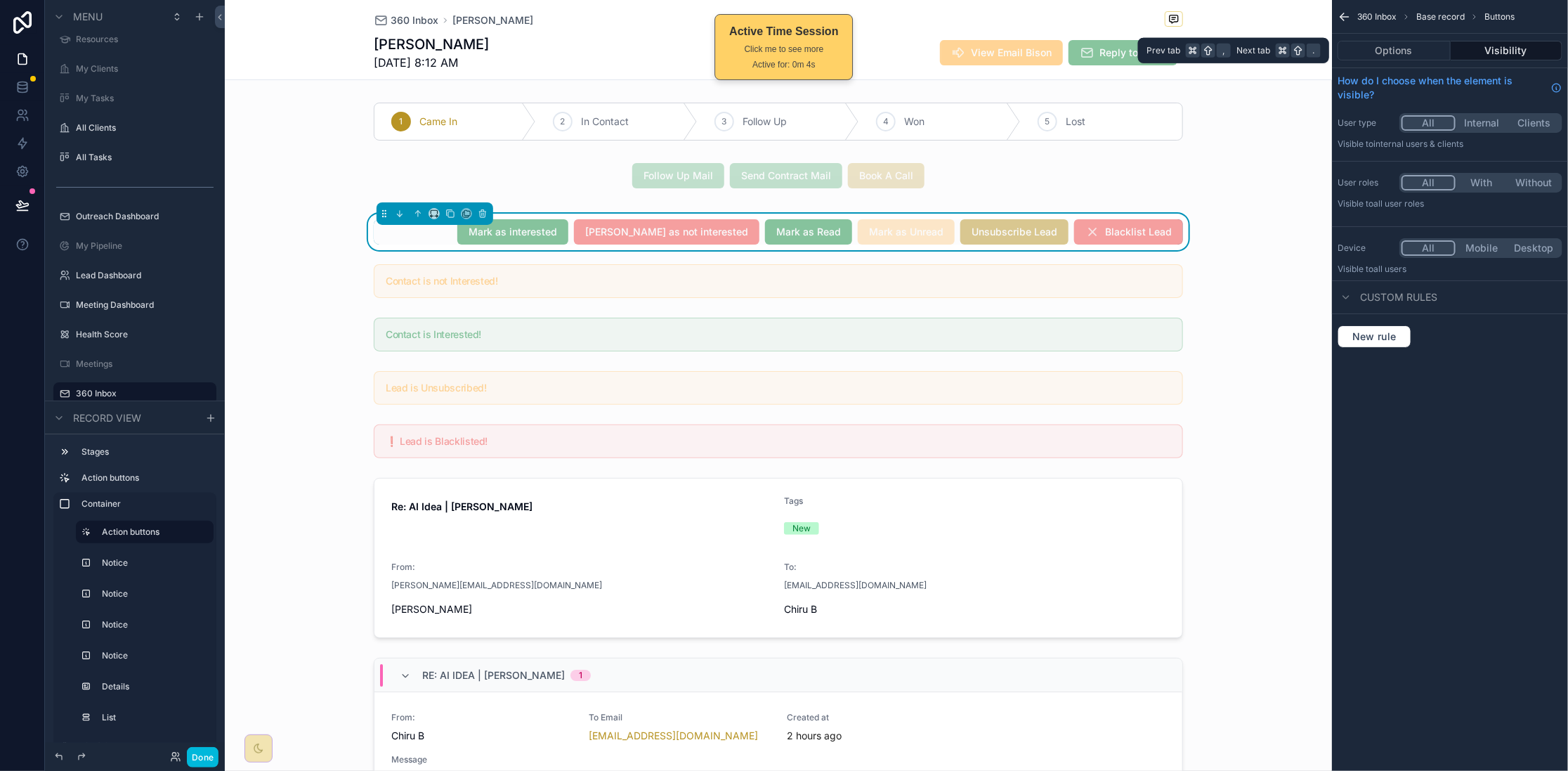
click at [1377, 54] on button "Options" at bounding box center [1394, 50] width 113 height 19
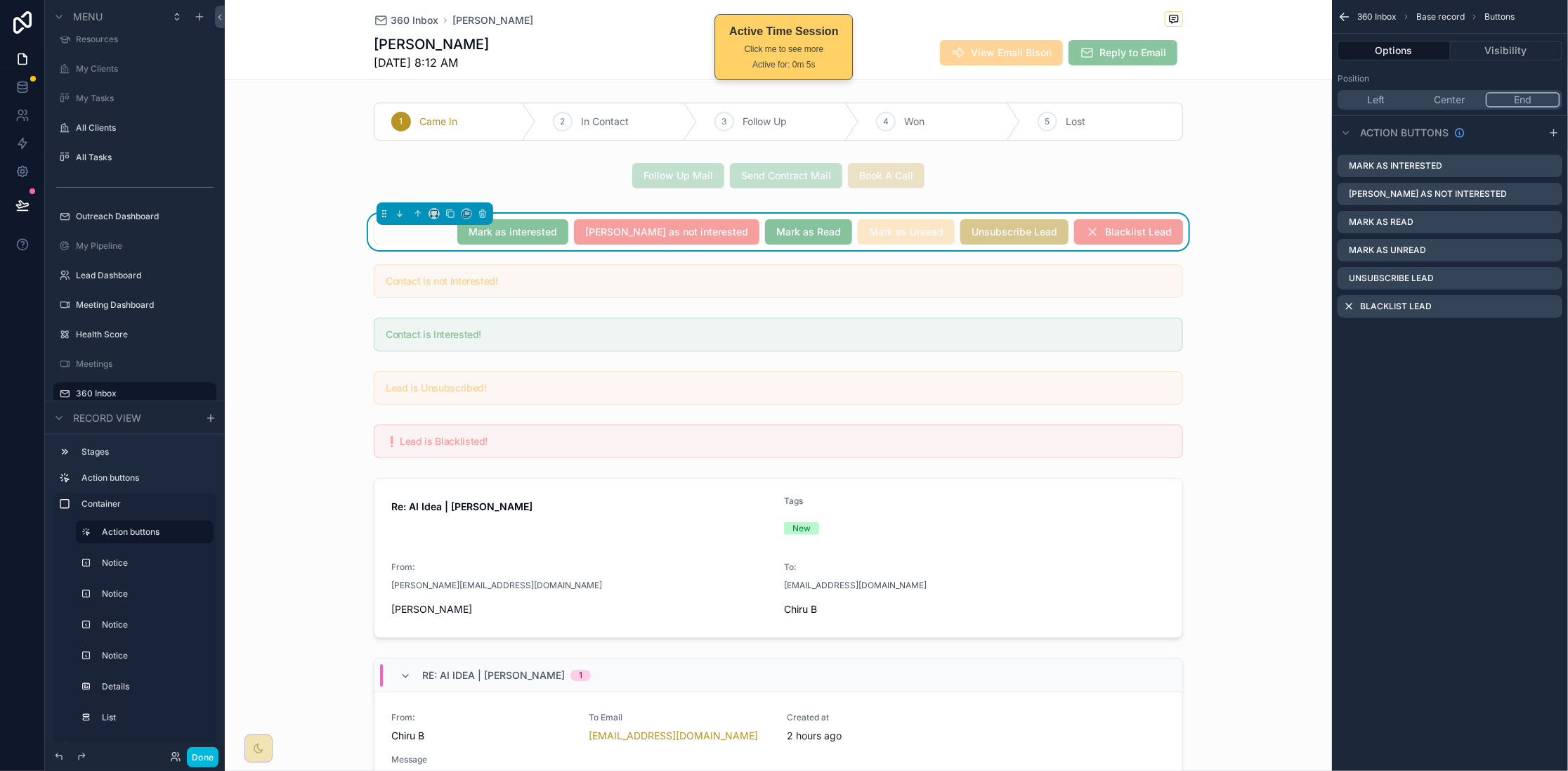
click at [0, 0] on icon "scrollable content" at bounding box center [0, 0] width 0 height 0
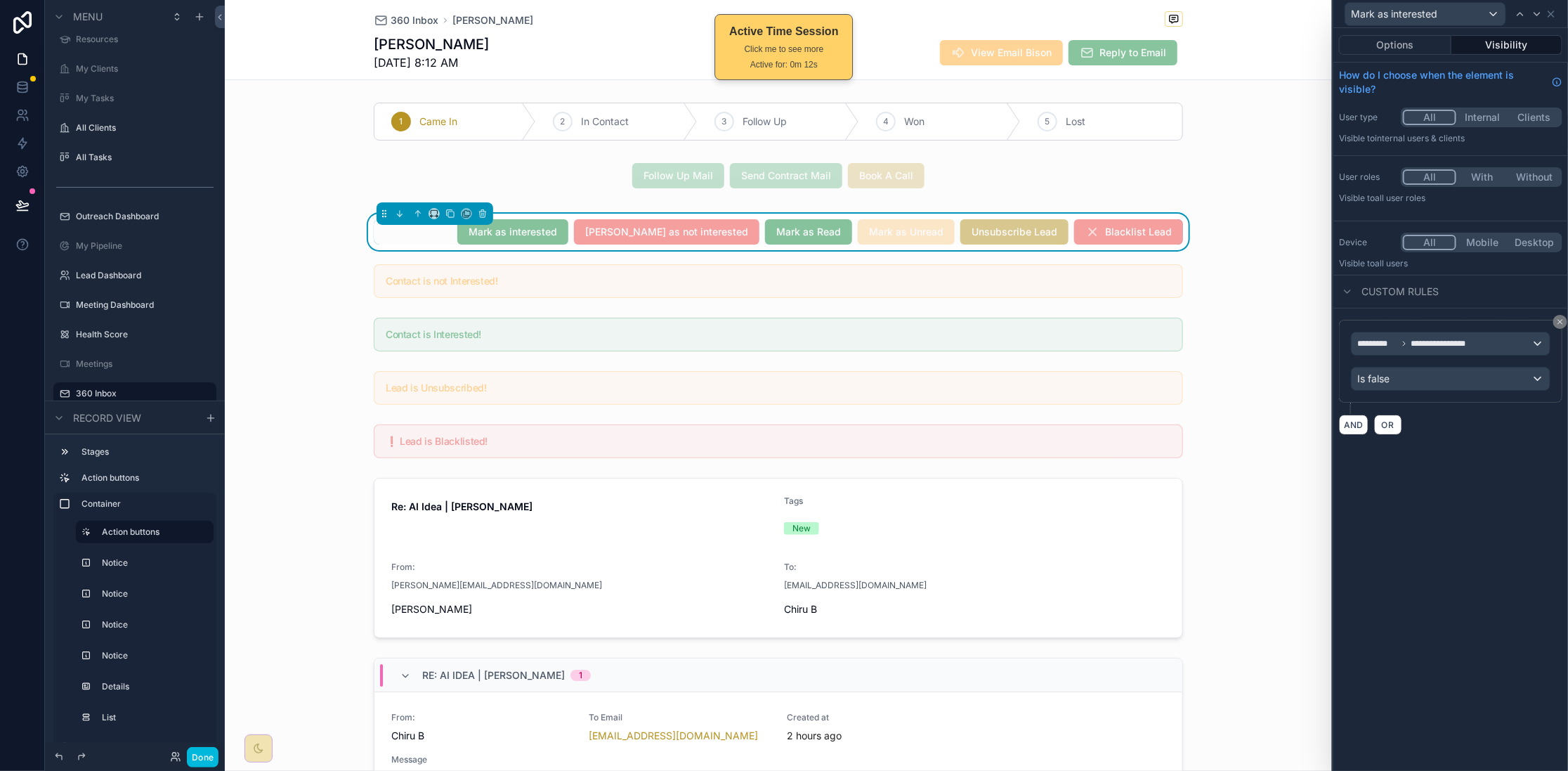
click at [1404, 50] on button "Options" at bounding box center [1396, 45] width 113 height 19
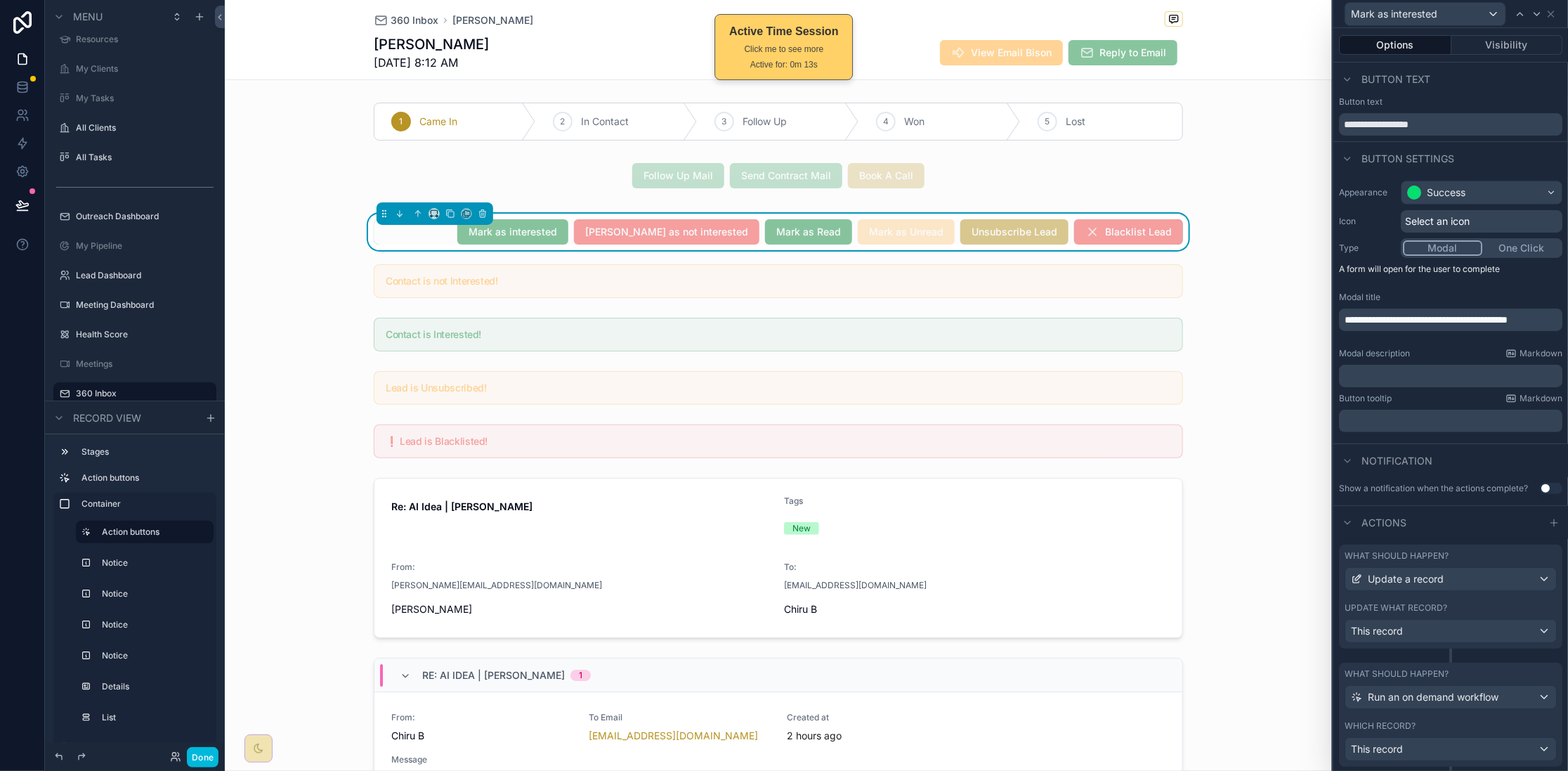
click at [1462, 43] on button "Visibility" at bounding box center [1507, 45] width 112 height 19
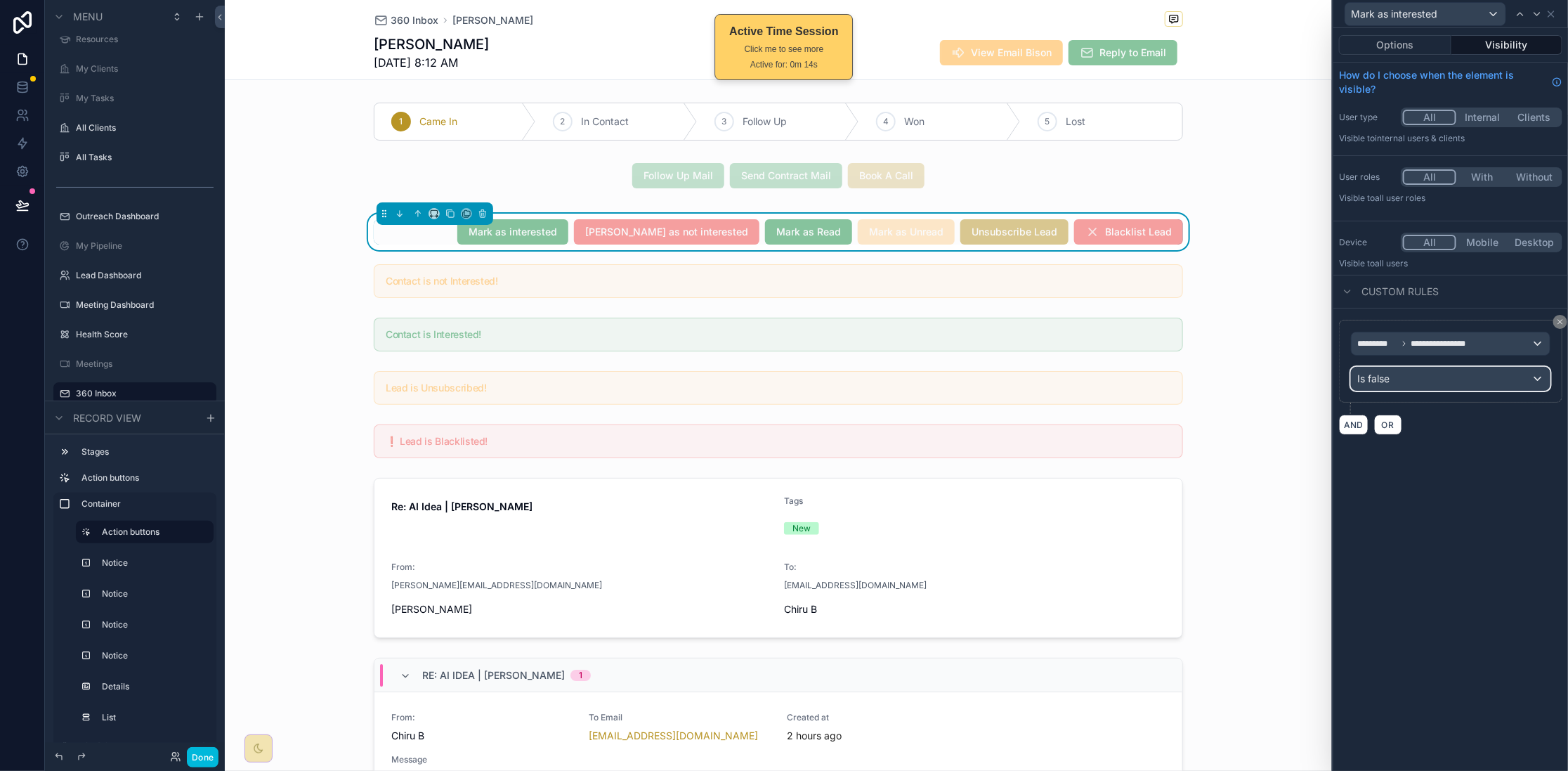
click at [1507, 388] on div "Is false" at bounding box center [1450, 378] width 198 height 22
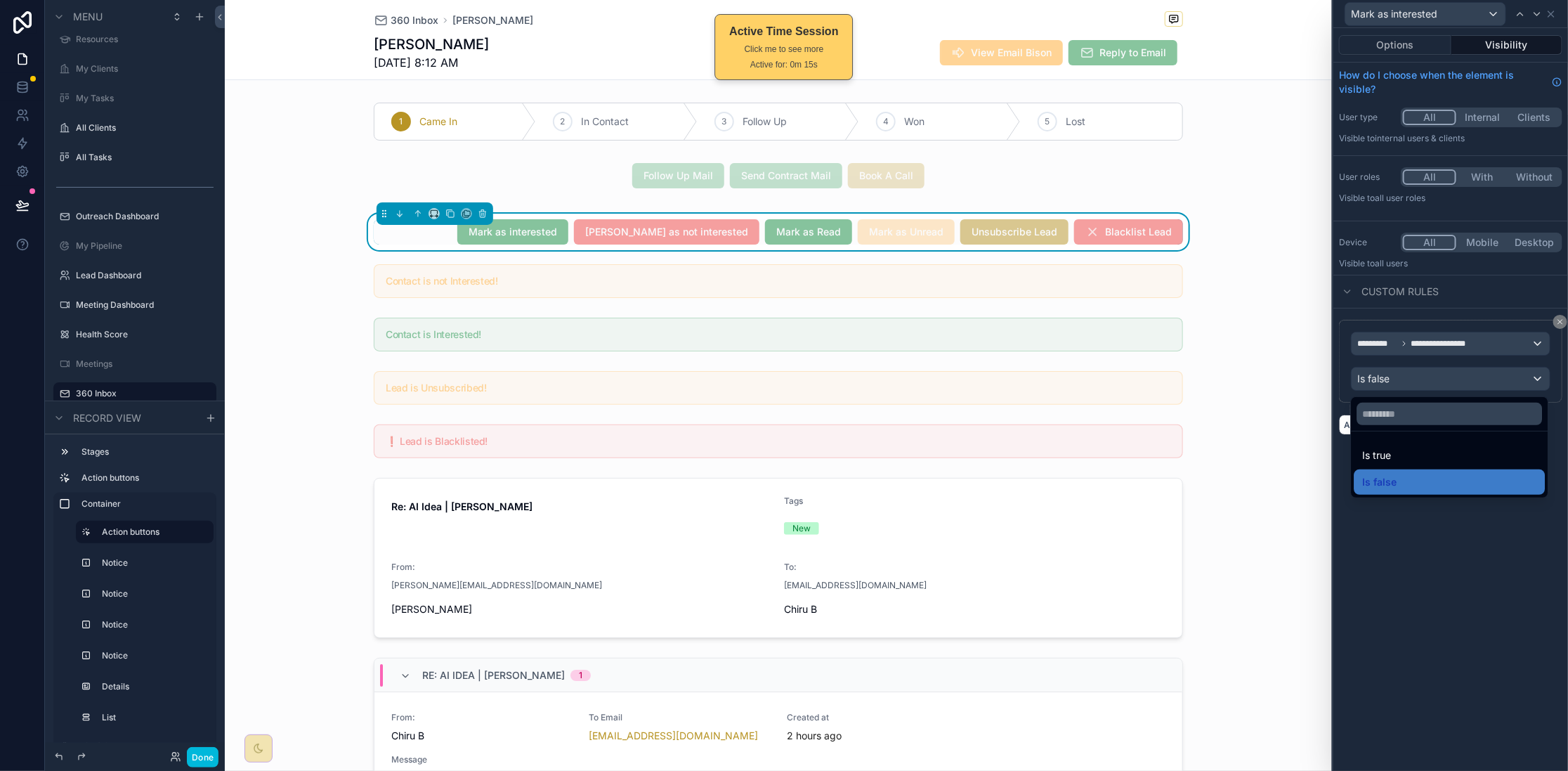
click at [1489, 449] on div "Is true" at bounding box center [1450, 455] width 174 height 17
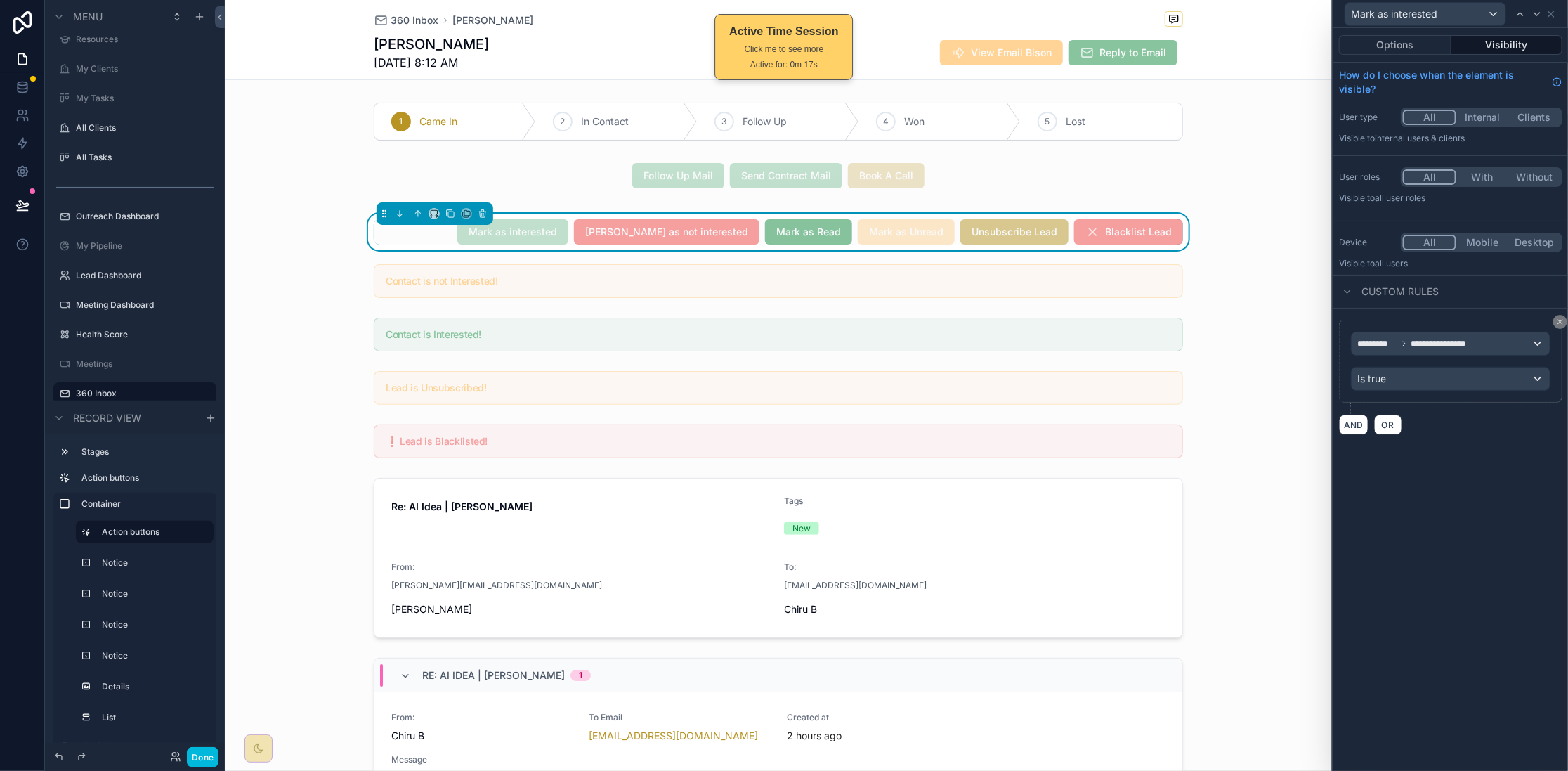
click at [206, 757] on button "Done" at bounding box center [203, 757] width 32 height 20
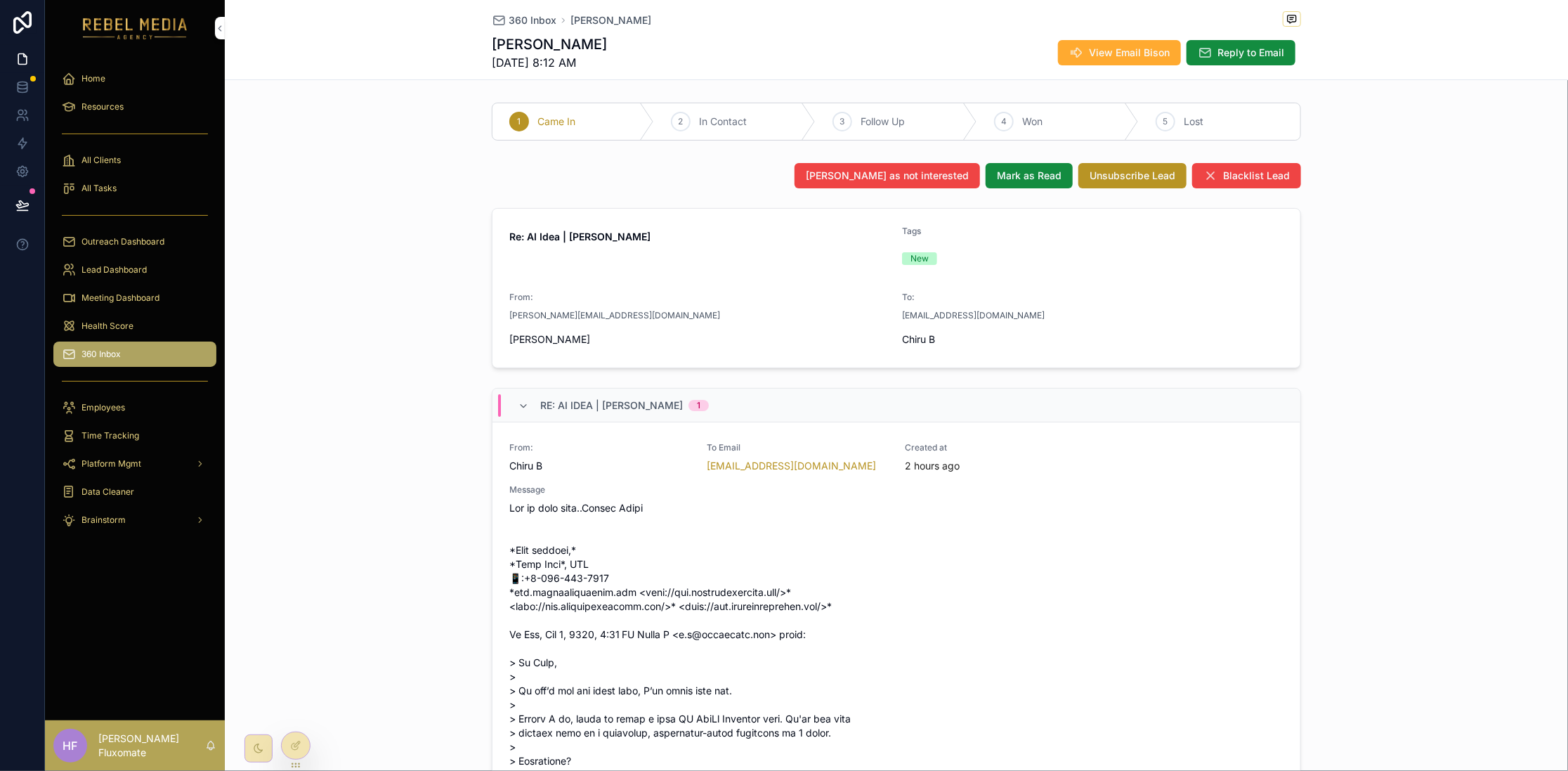
click at [298, 743] on icon at bounding box center [296, 746] width 12 height 12
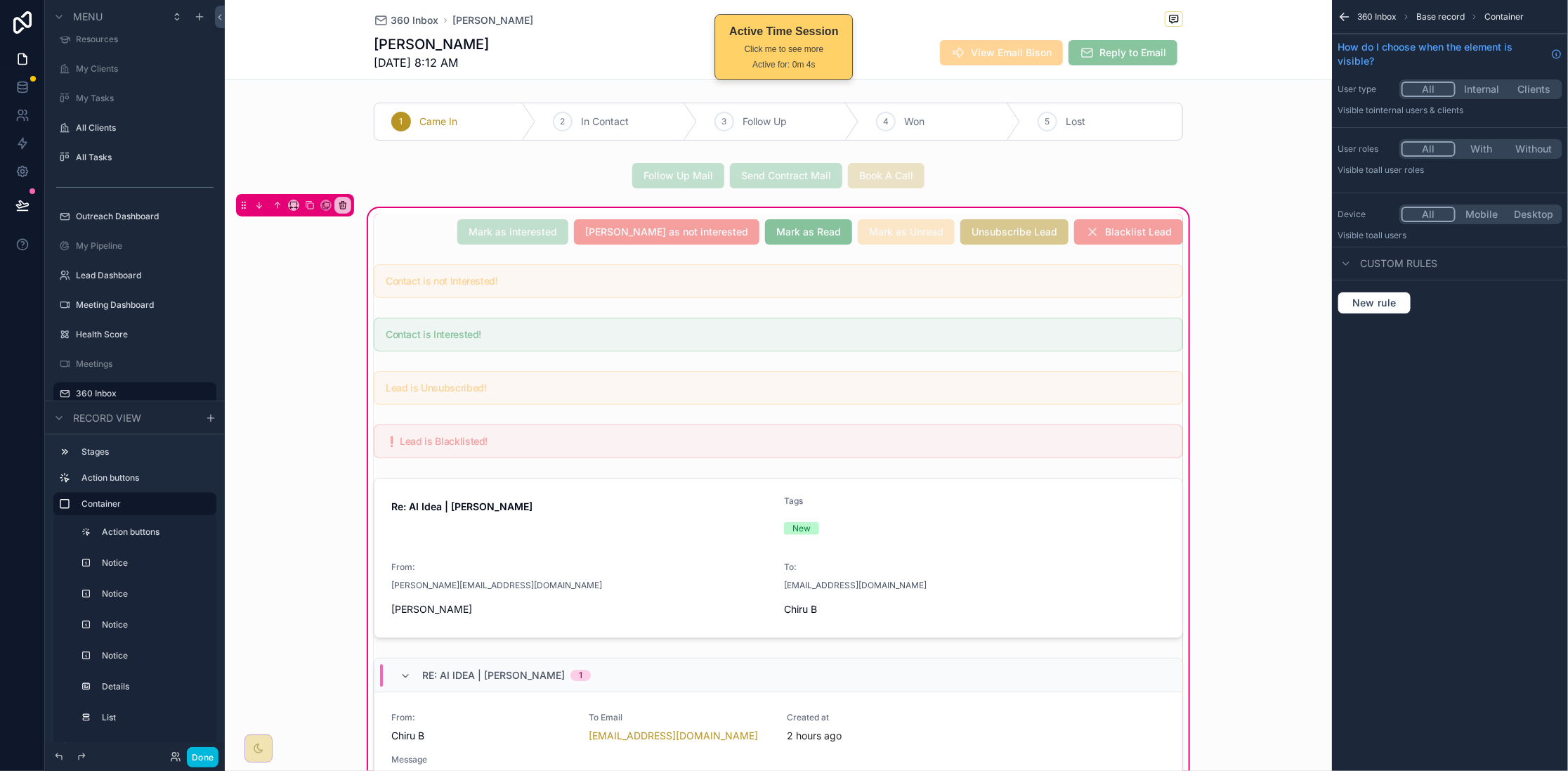
click at [471, 244] on div "scrollable content" at bounding box center [778, 232] width 826 height 37
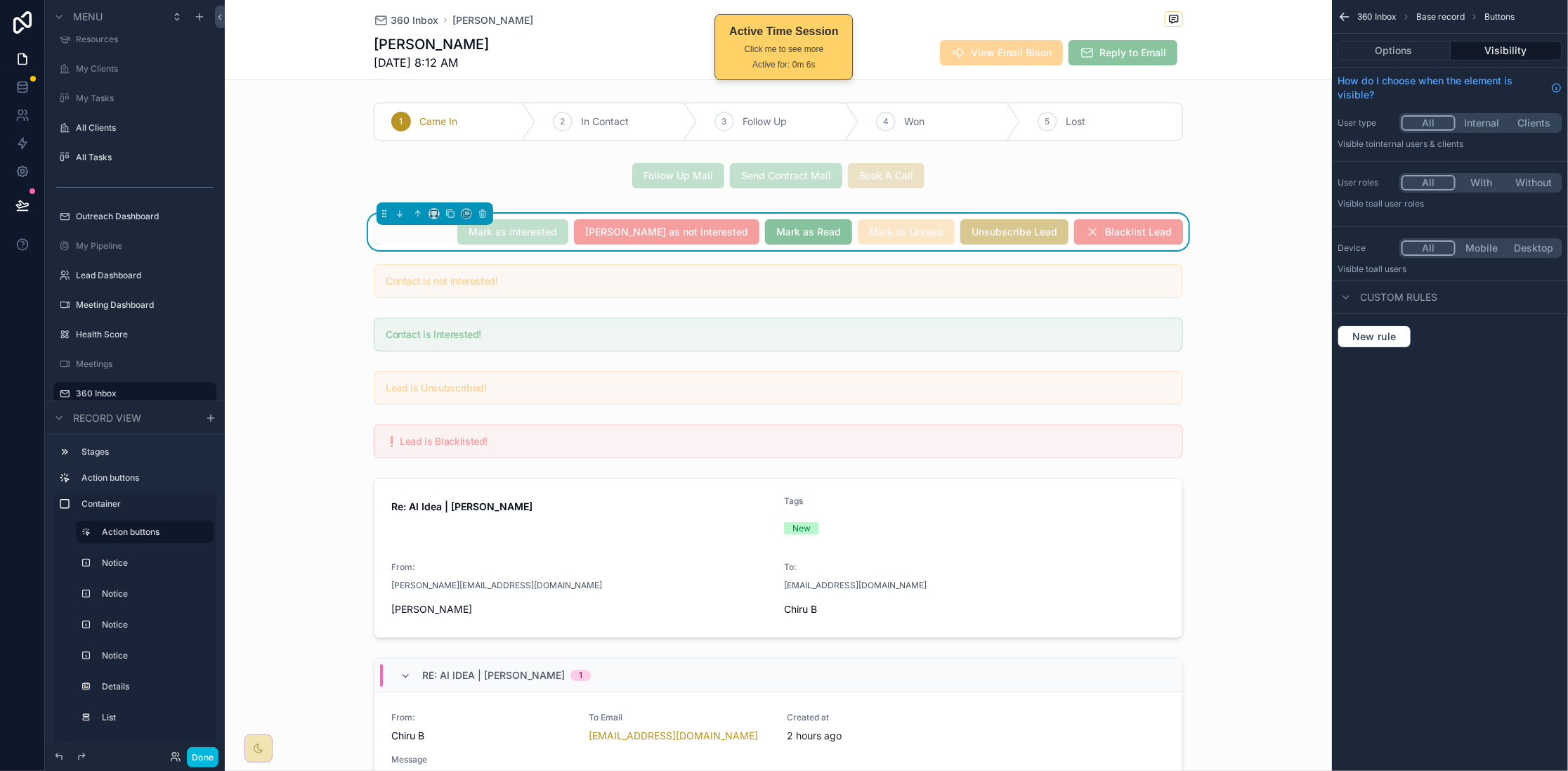
click at [1390, 51] on button "Options" at bounding box center [1394, 50] width 113 height 19
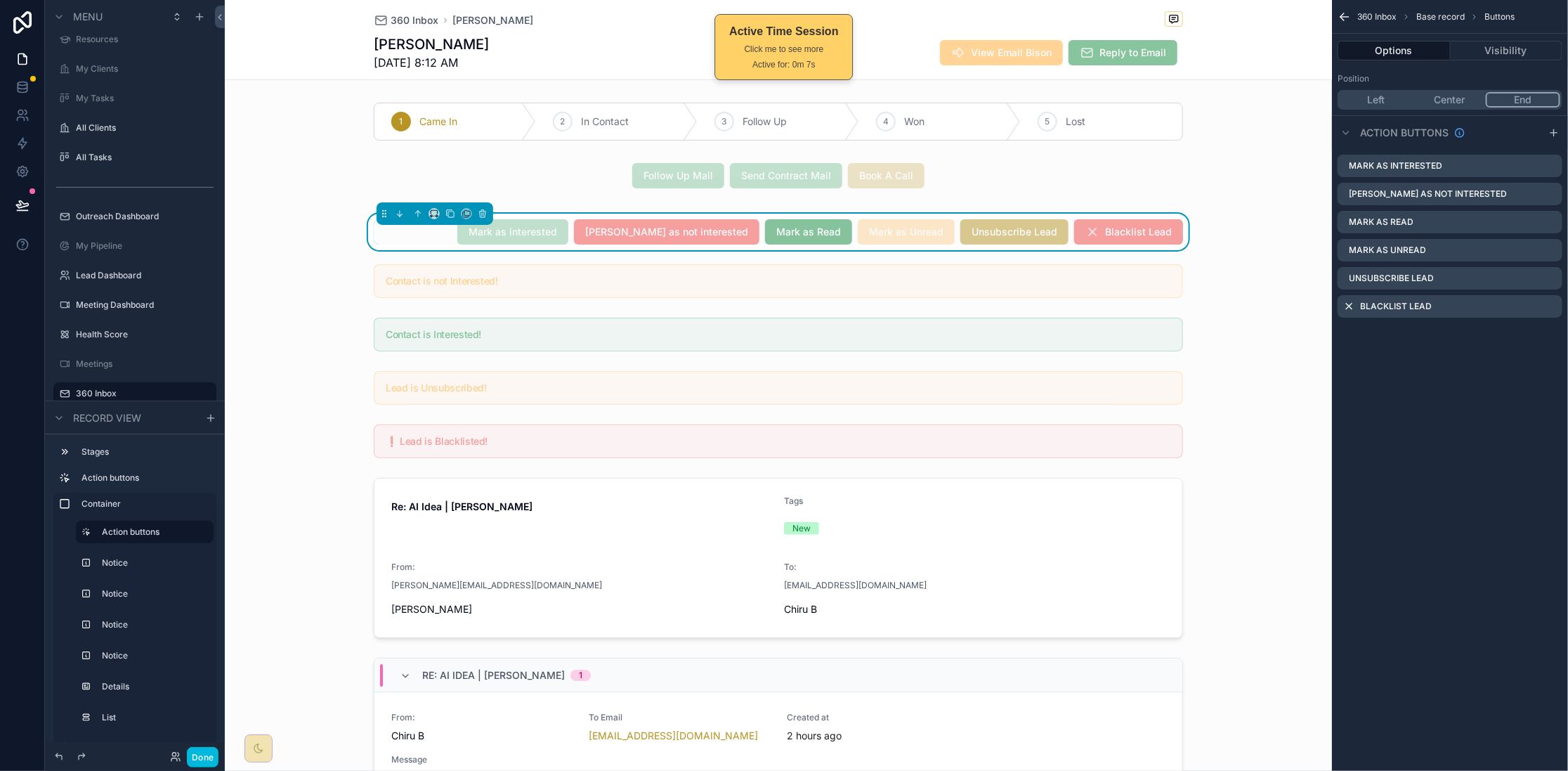
click at [0, 0] on icon "scrollable content" at bounding box center [0, 0] width 0 height 0
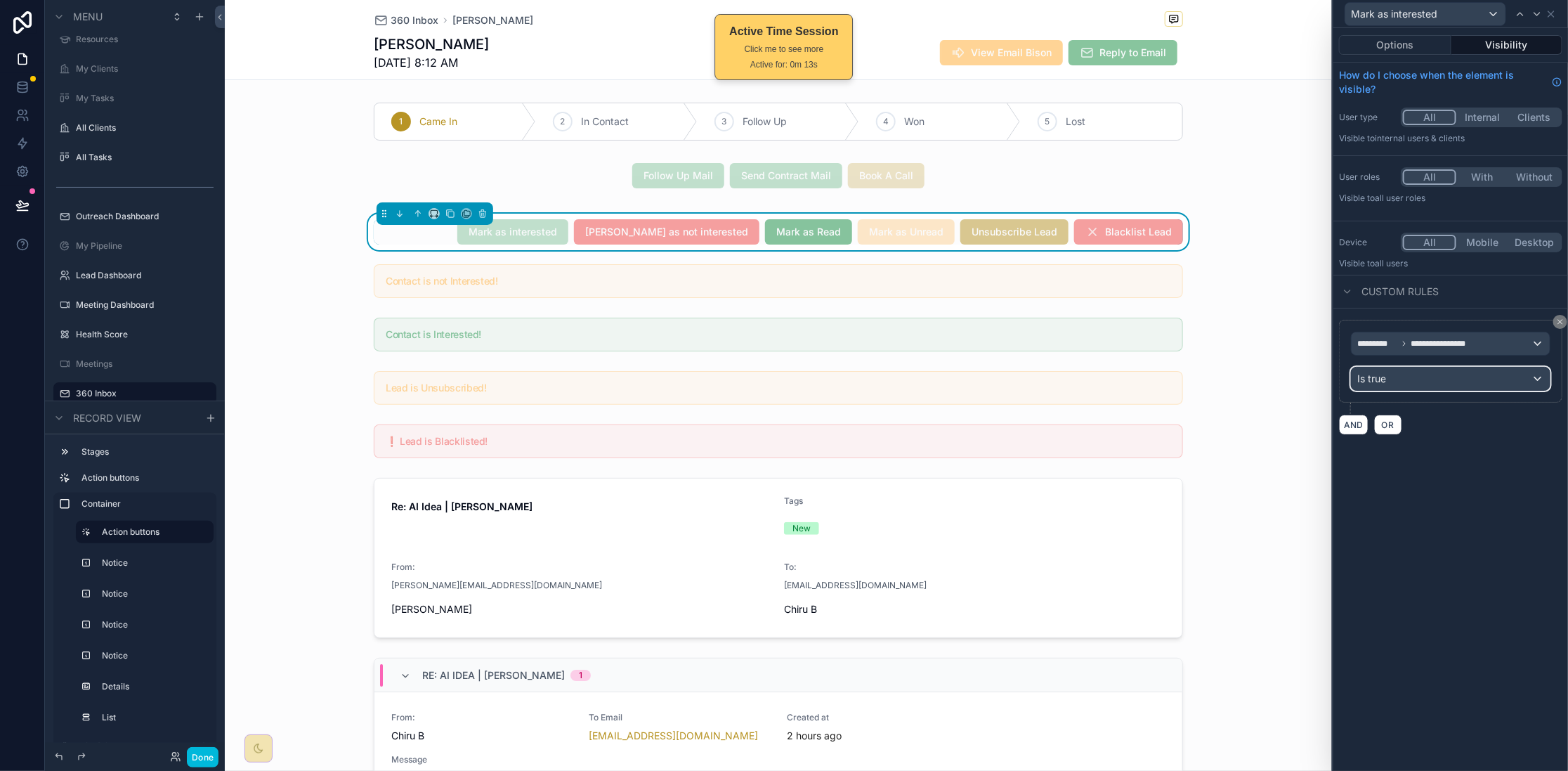
click at [1464, 384] on div "Is true" at bounding box center [1450, 378] width 198 height 22
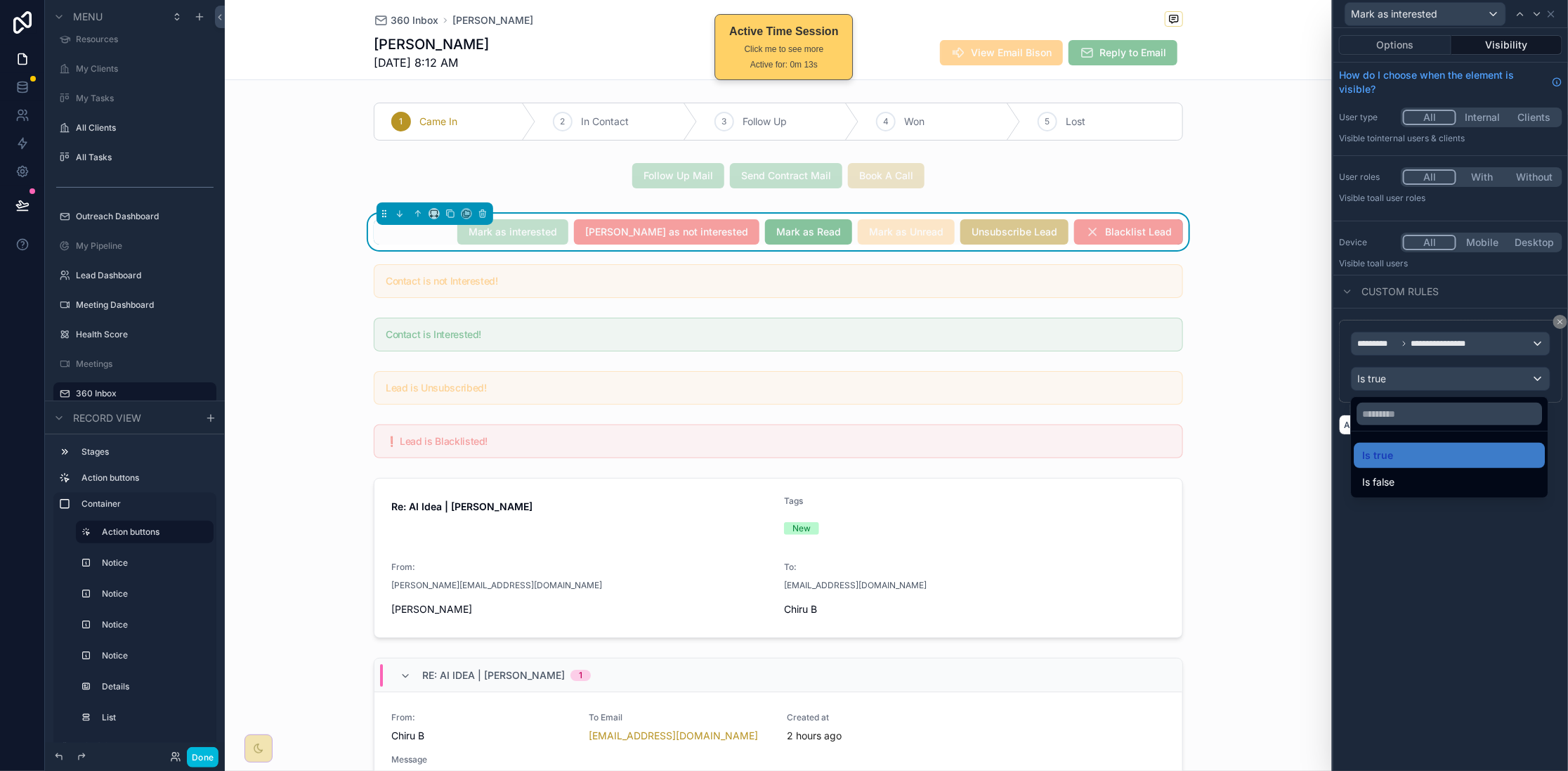
click at [1450, 476] on div "Is false" at bounding box center [1450, 482] width 174 height 17
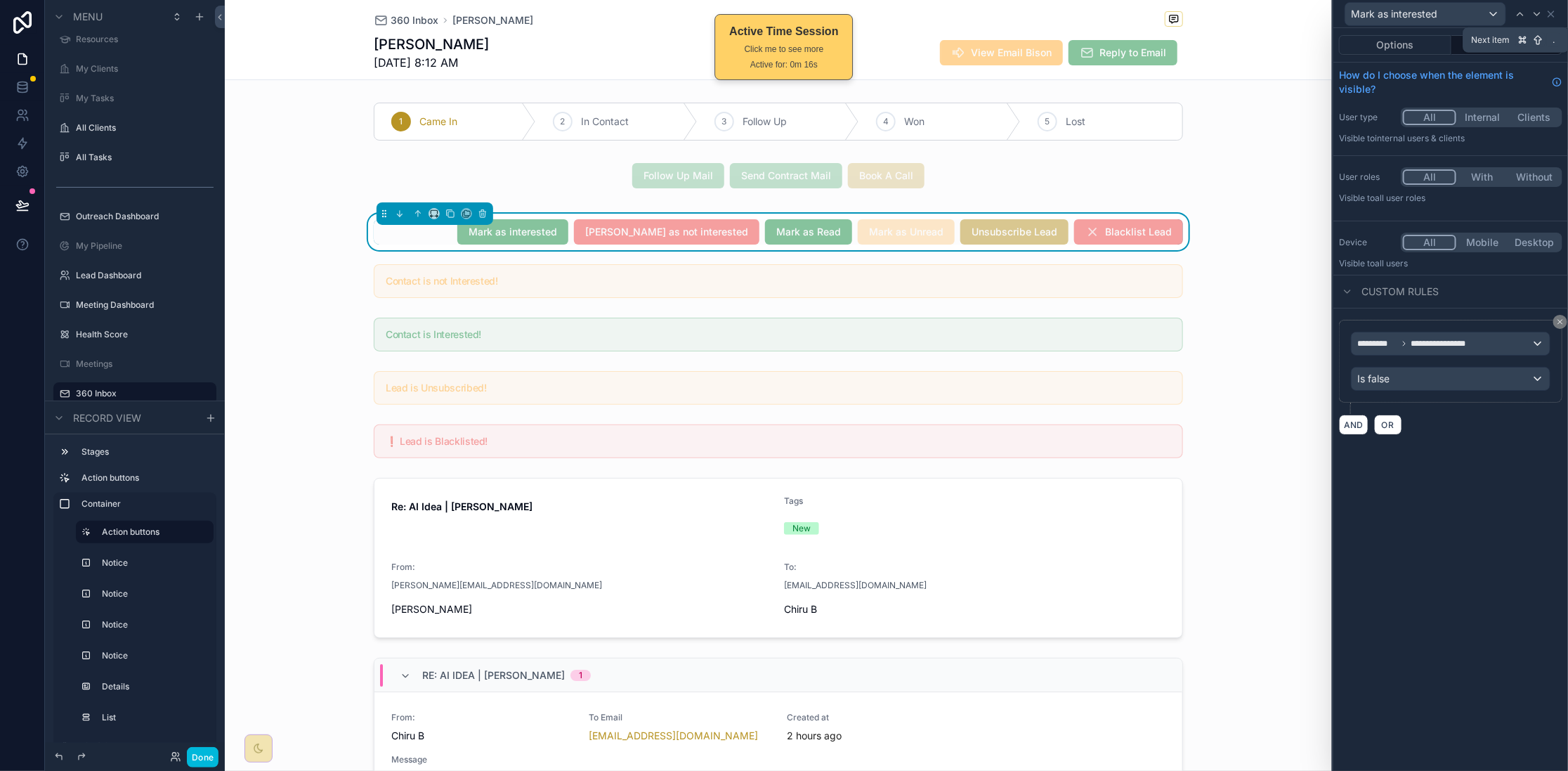
click at [1541, 12] on icon at bounding box center [1537, 14] width 12 height 12
click at [1499, 376] on div "Is false" at bounding box center [1450, 378] width 198 height 22
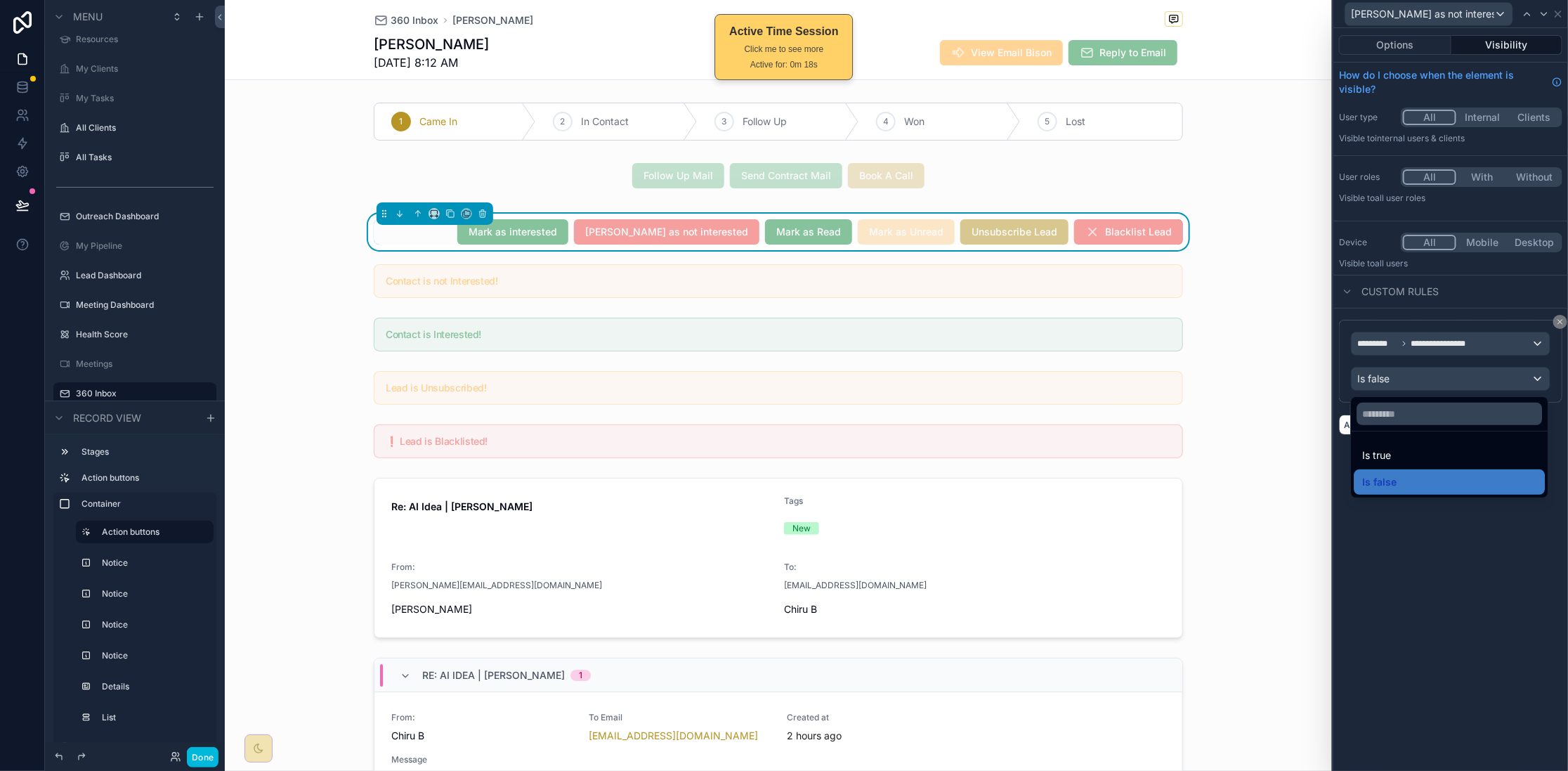
click at [1484, 461] on div "Is true" at bounding box center [1450, 455] width 174 height 17
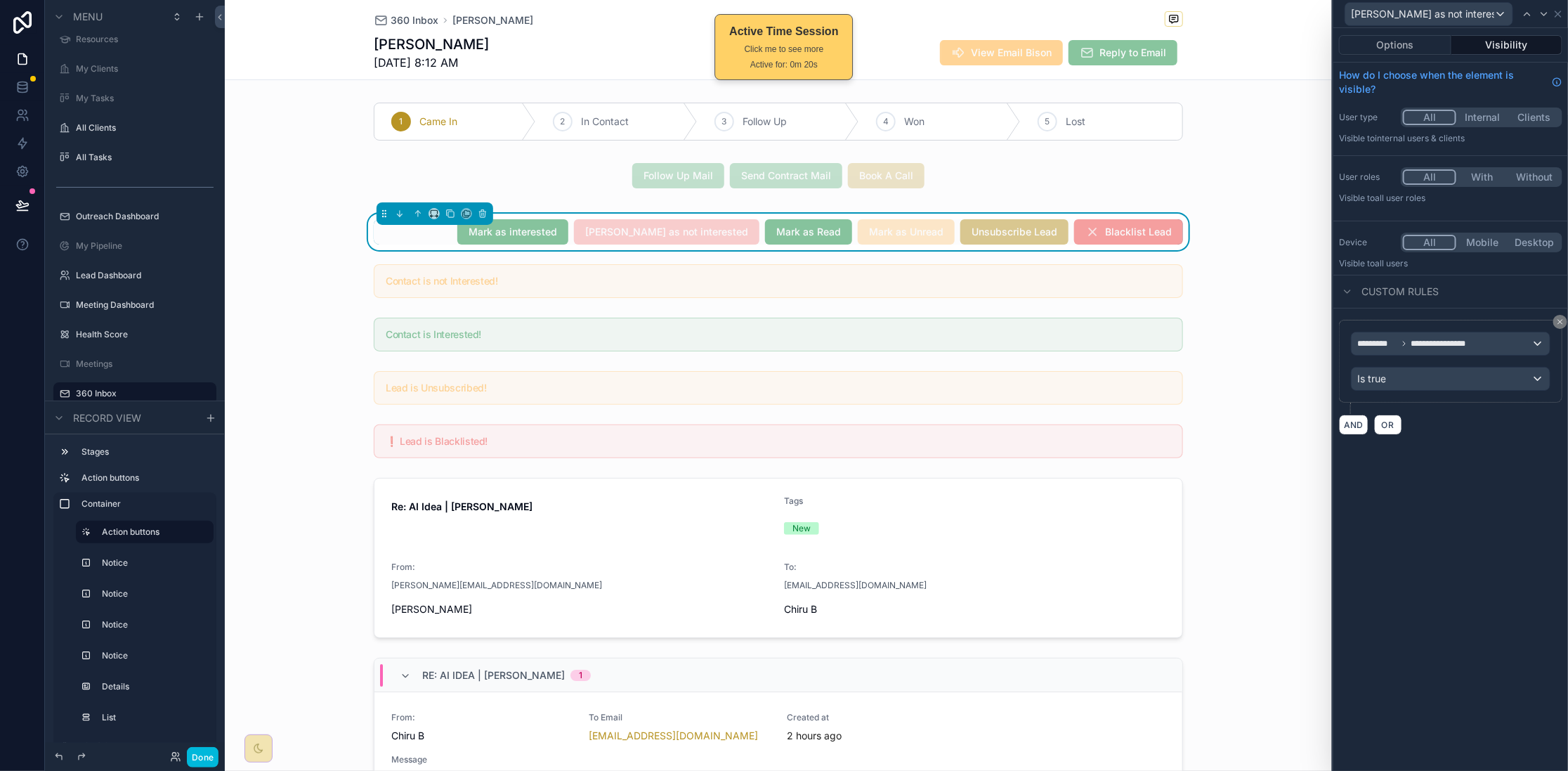
click at [204, 755] on button "Done" at bounding box center [203, 757] width 32 height 20
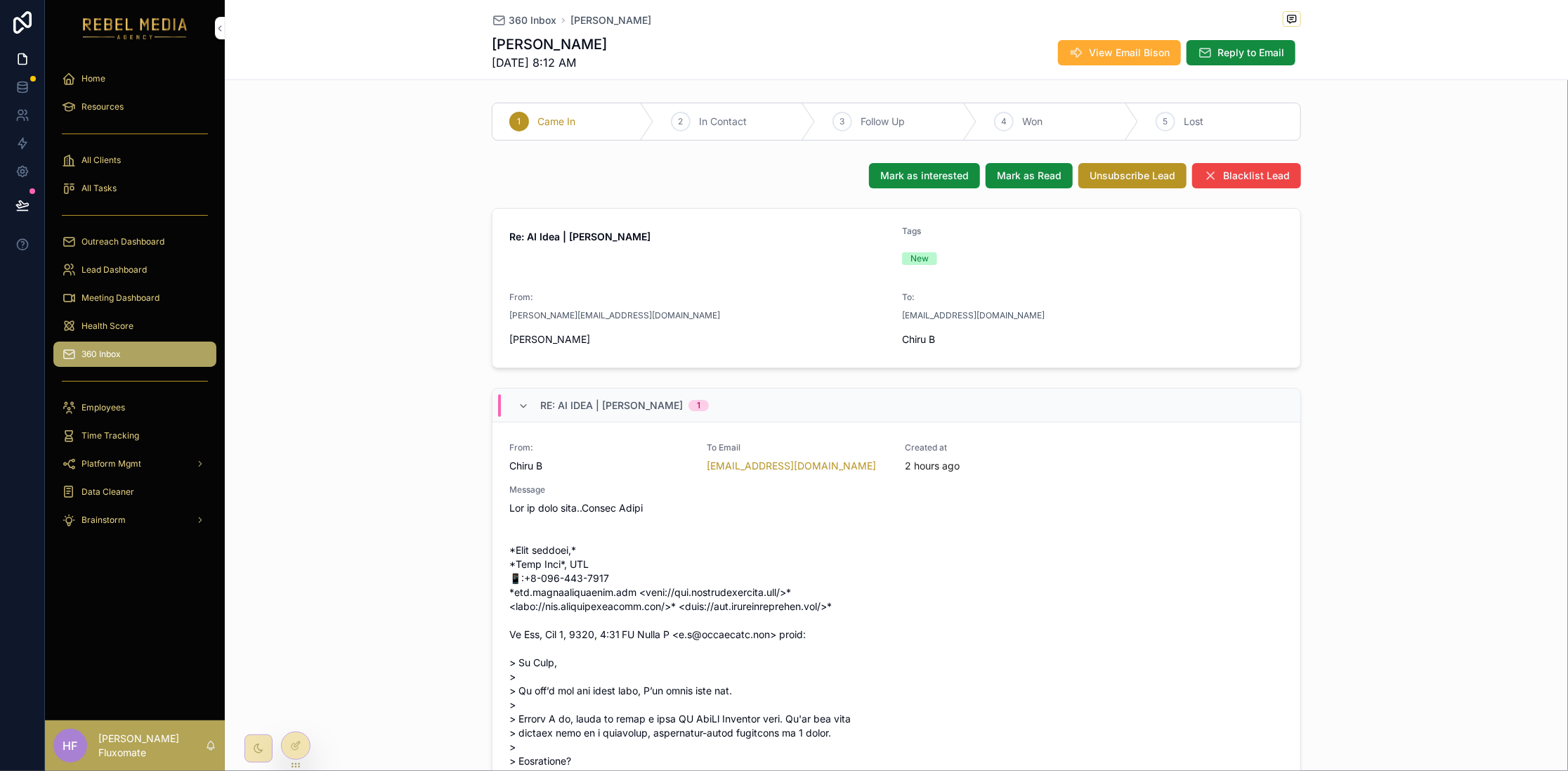
click at [110, 352] on span "360 Inbox" at bounding box center [101, 354] width 40 height 12
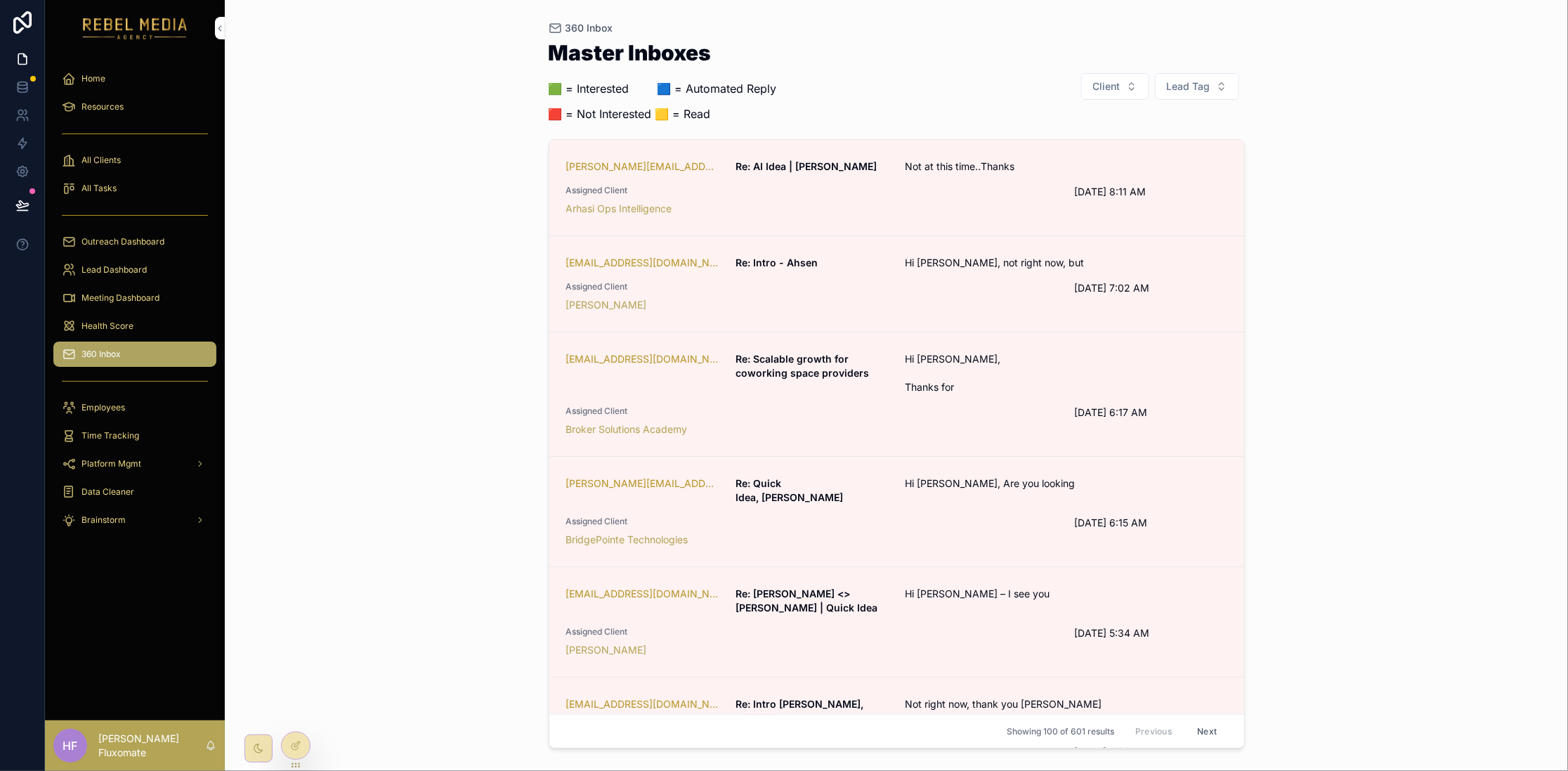
click at [960, 205] on div "Arhasi Ops Intelligence" at bounding box center [812, 208] width 491 height 14
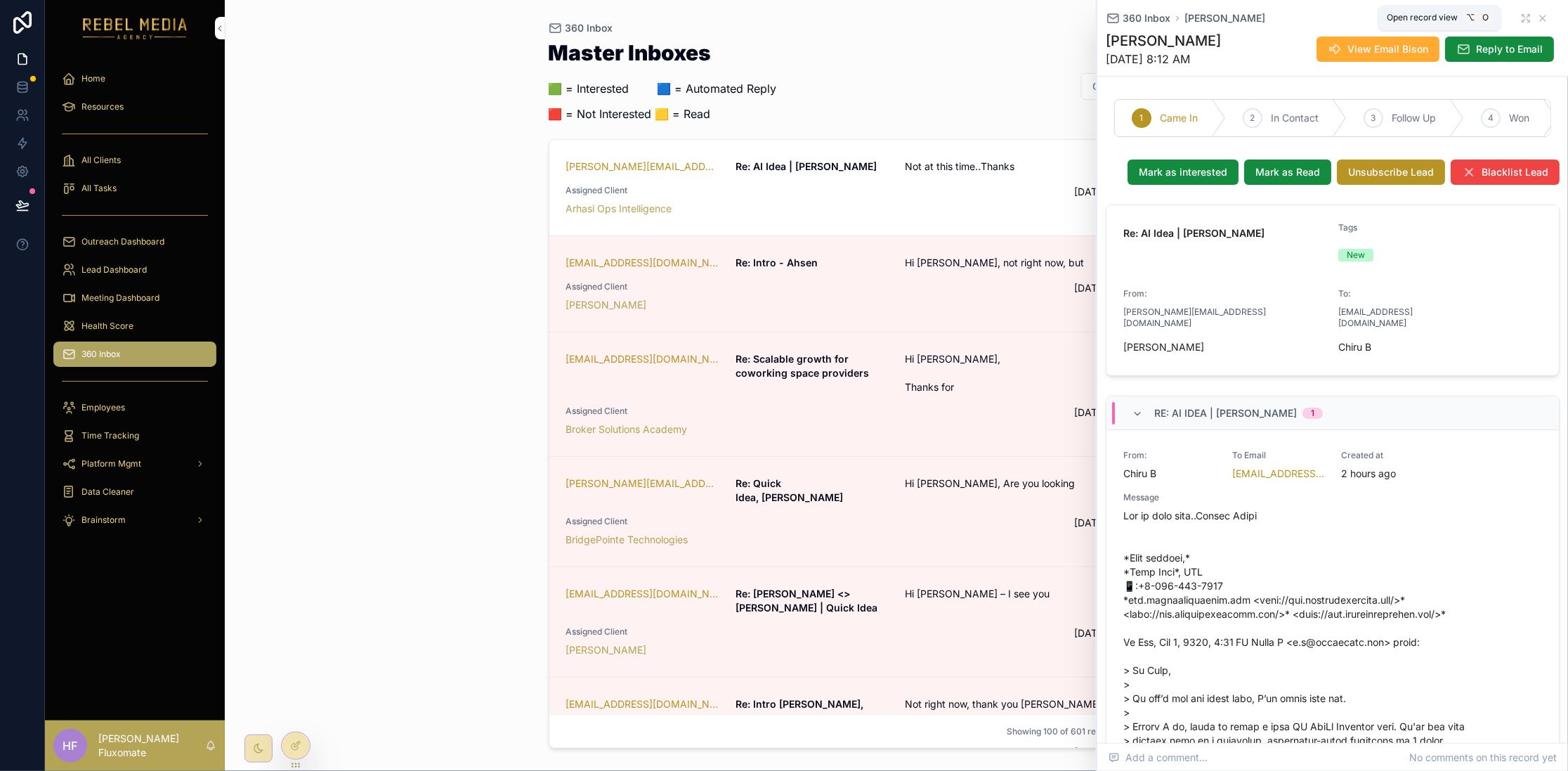
click at [1520, 16] on icon "scrollable content" at bounding box center [1526, 19] width 12 height 12
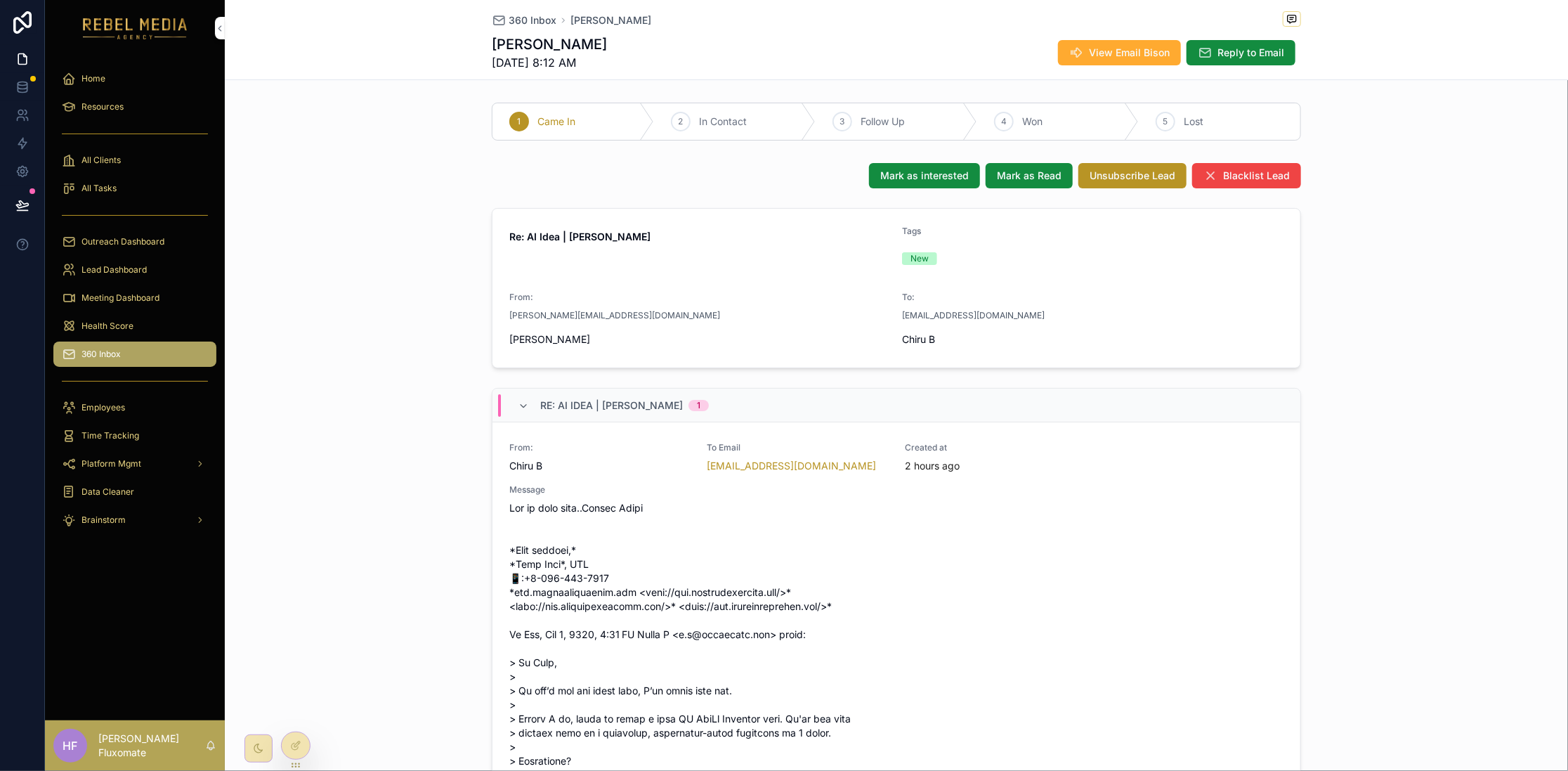
click at [293, 751] on icon at bounding box center [296, 746] width 12 height 12
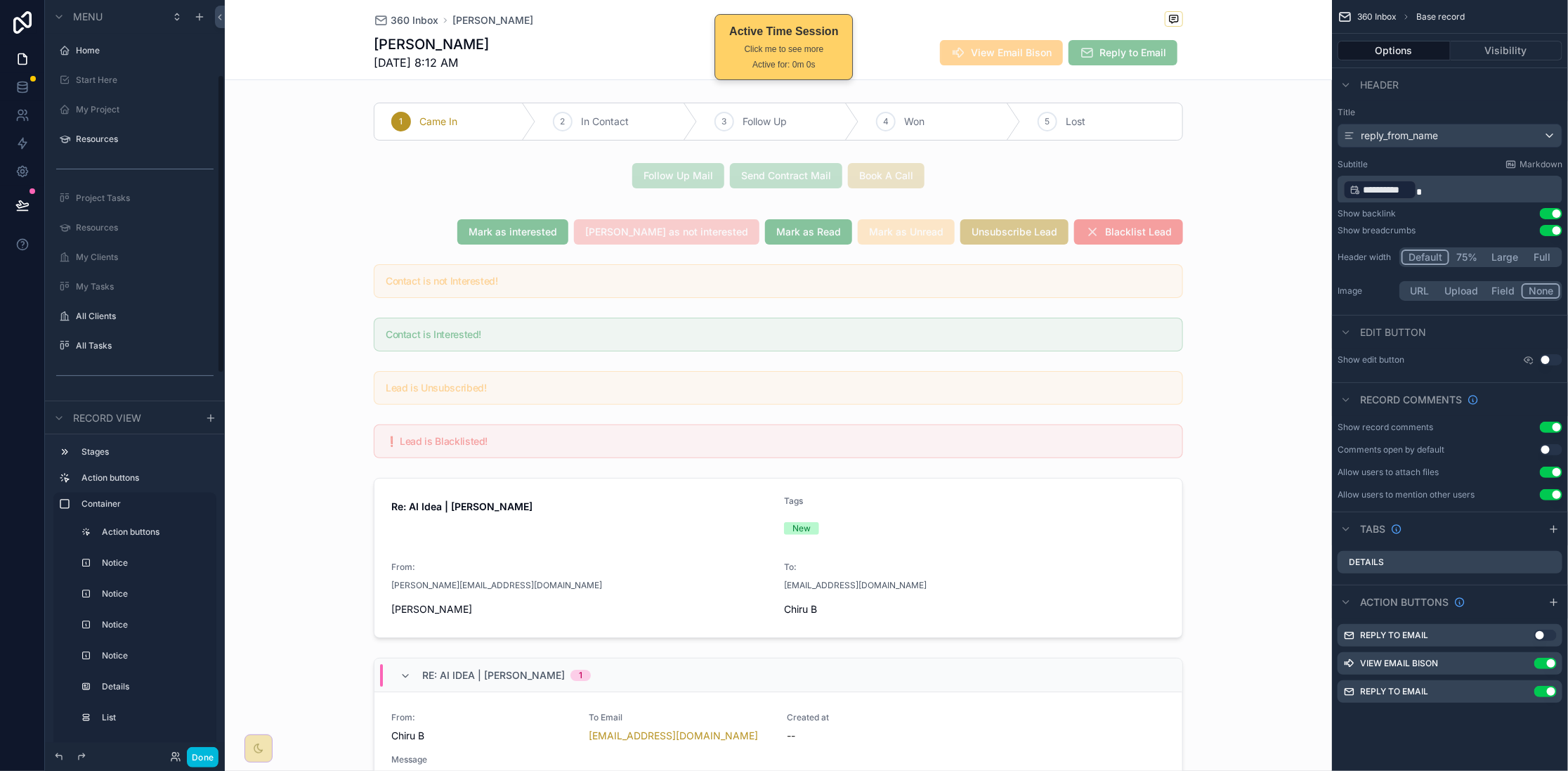
scroll to position [188, 0]
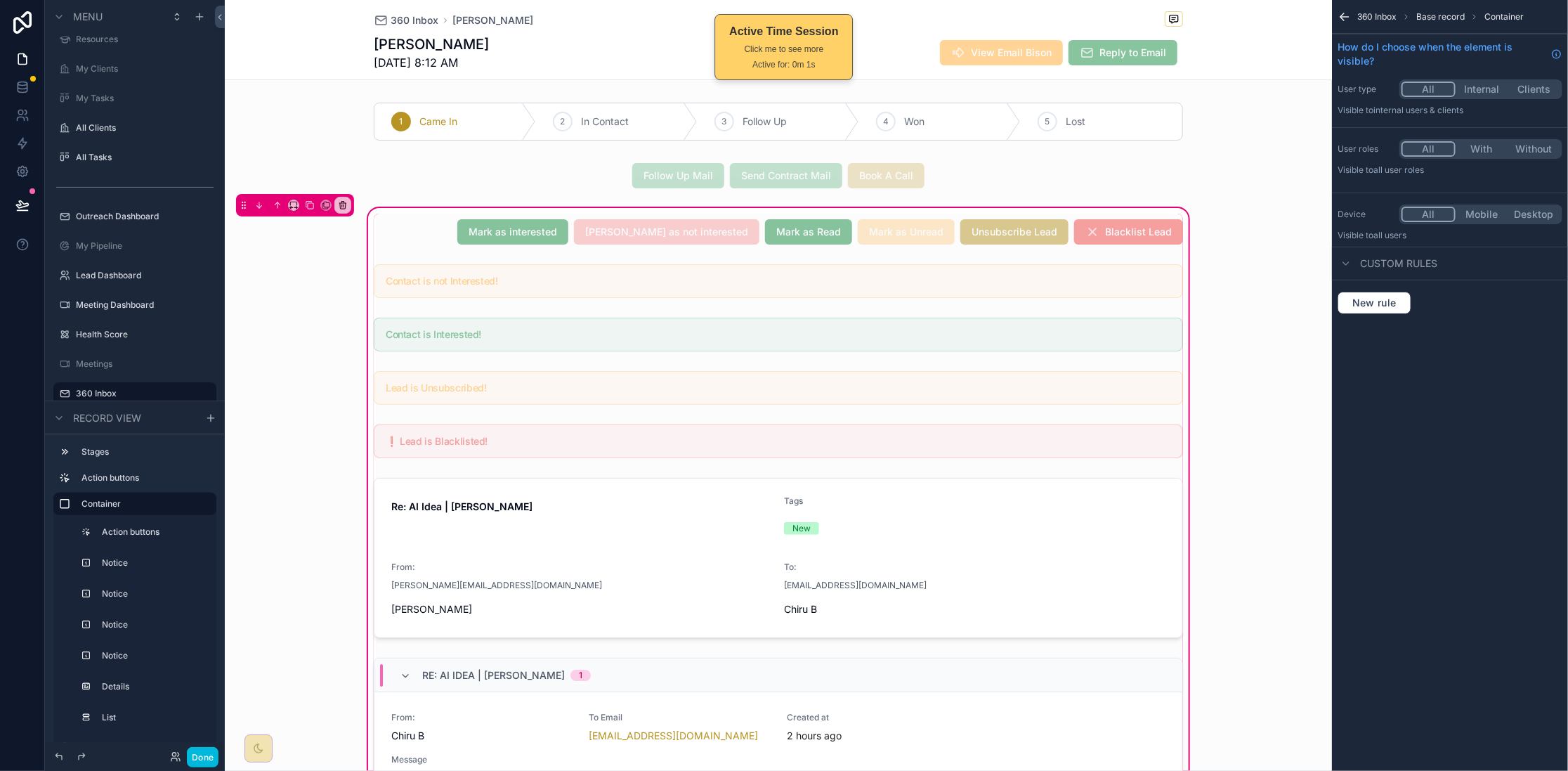
click at [532, 274] on div "scrollable content" at bounding box center [778, 281] width 826 height 45
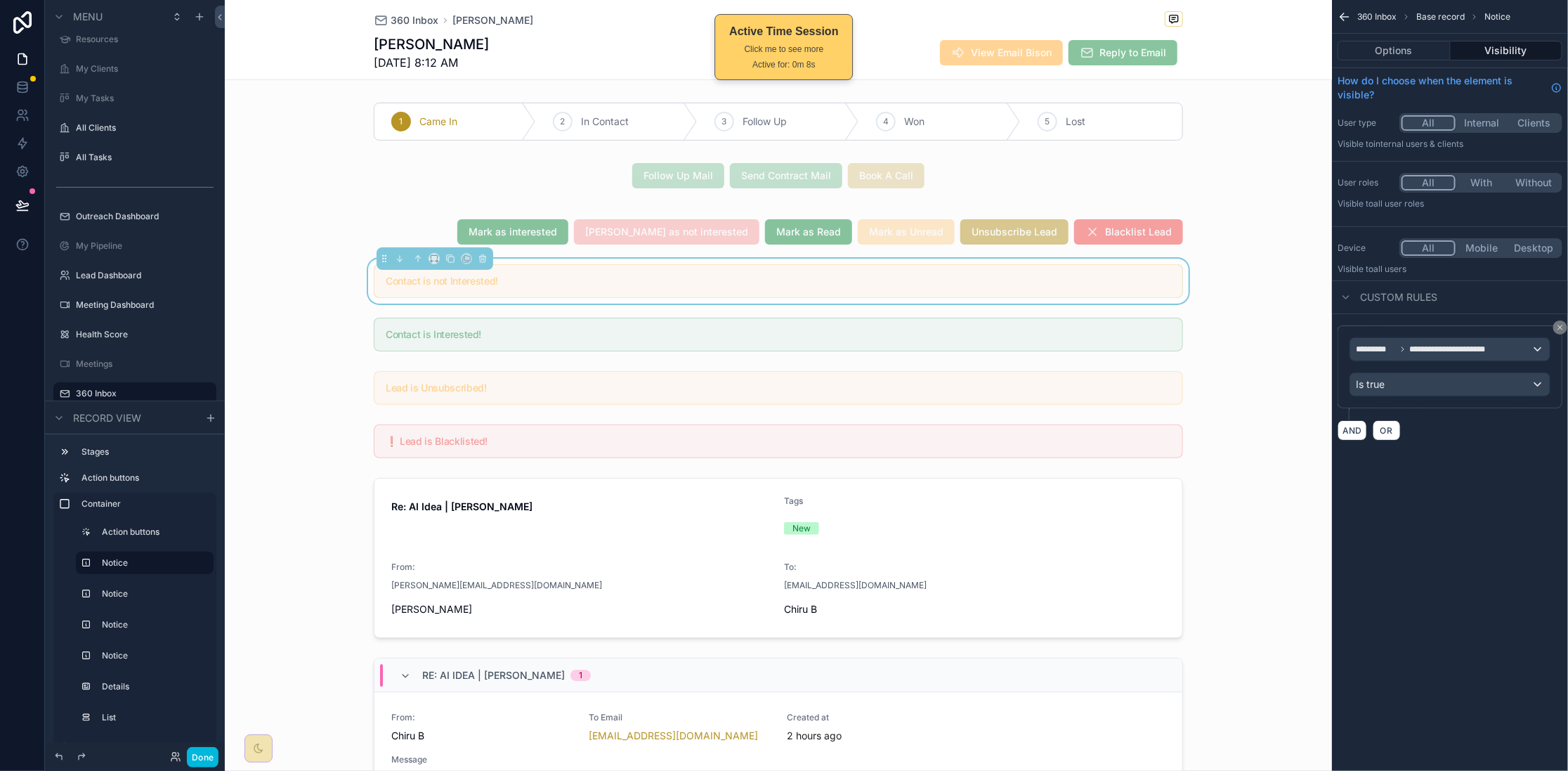
click at [1556, 331] on icon "scrollable content" at bounding box center [1560, 328] width 9 height 9
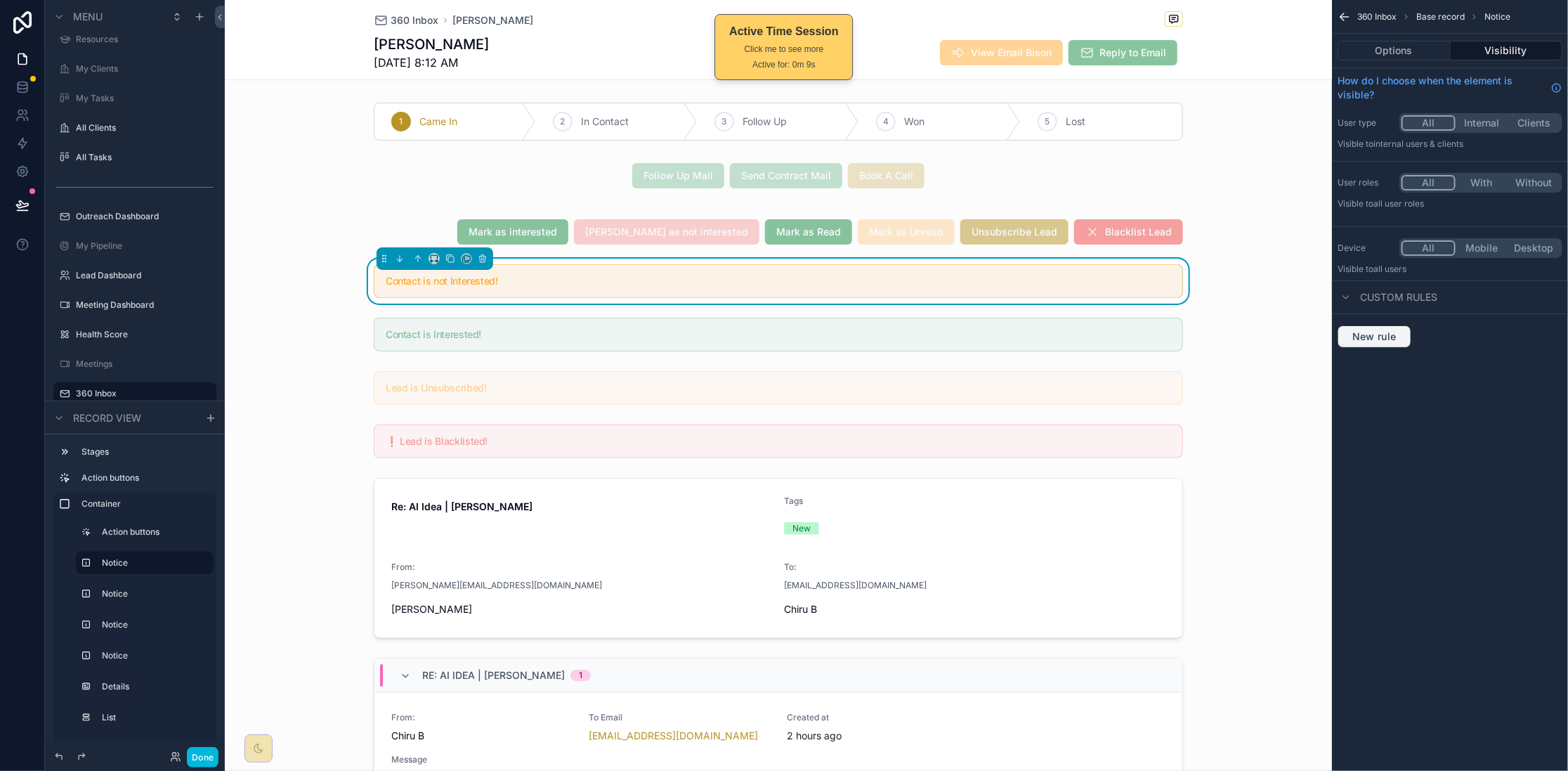
click at [1401, 339] on span "New rule" at bounding box center [1374, 337] width 56 height 13
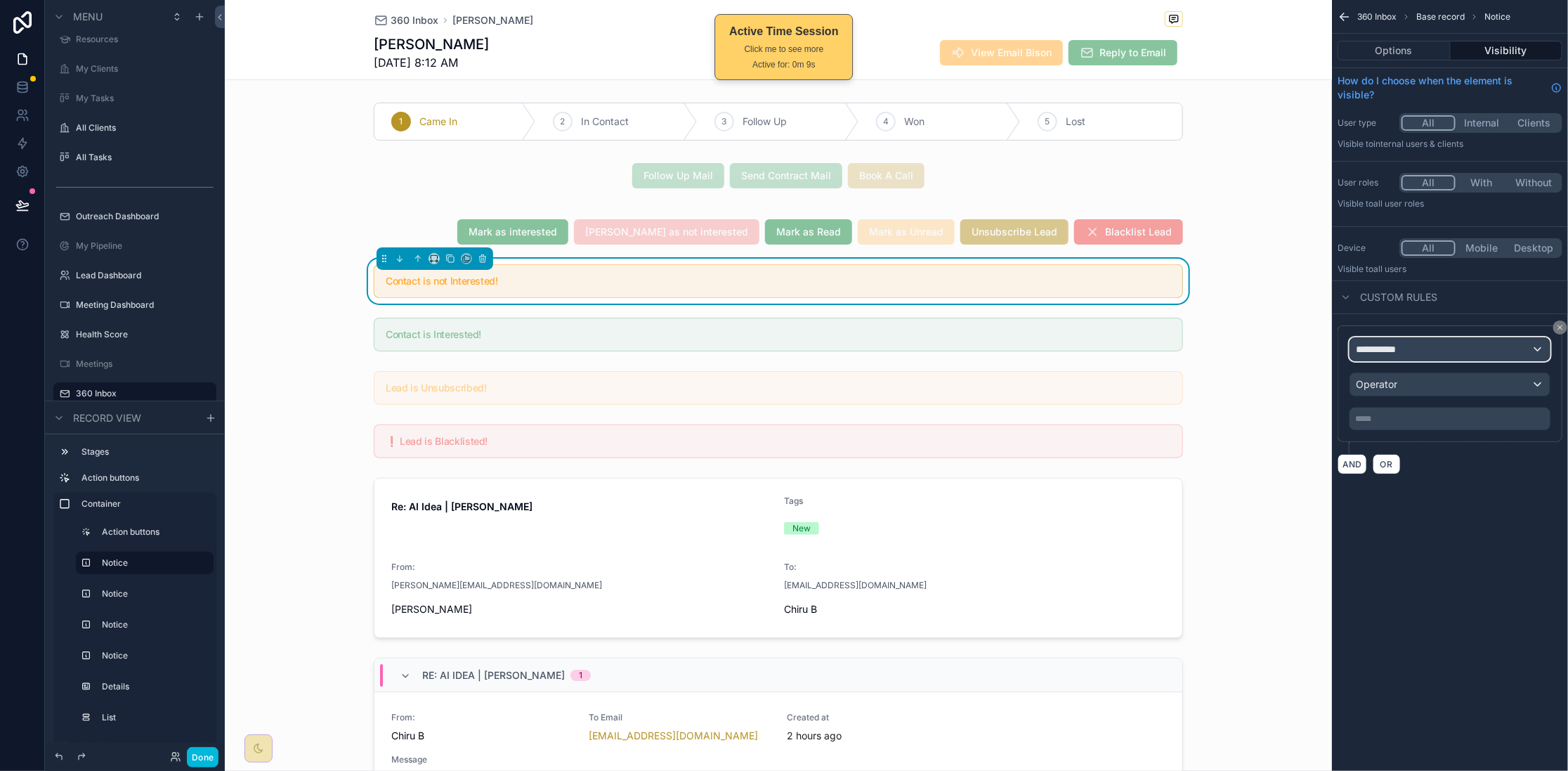
click at [1424, 346] on div "**********" at bounding box center [1450, 349] width 199 height 22
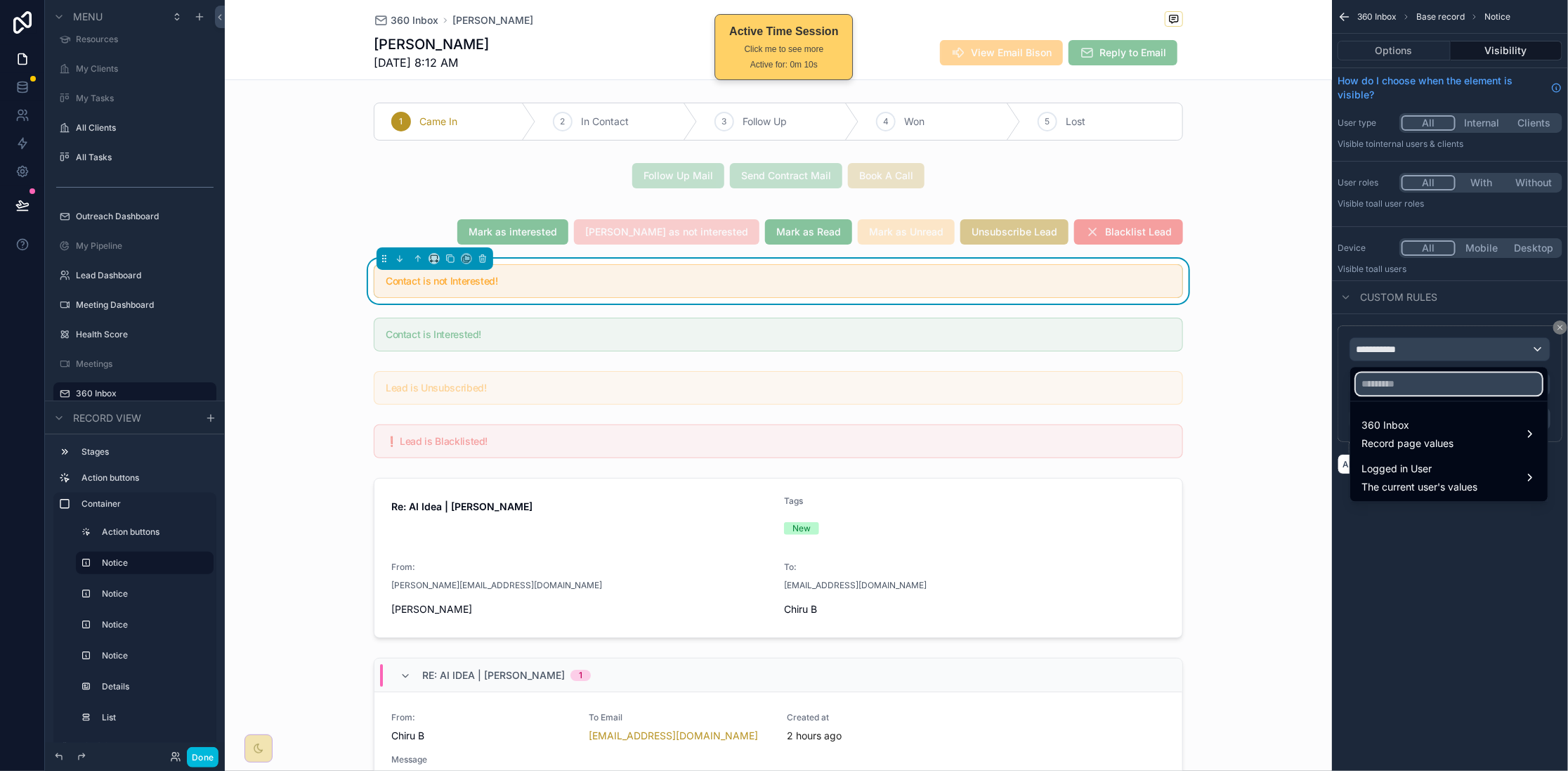
click at [1437, 379] on input "text" at bounding box center [1449, 384] width 186 height 22
type input "*****"
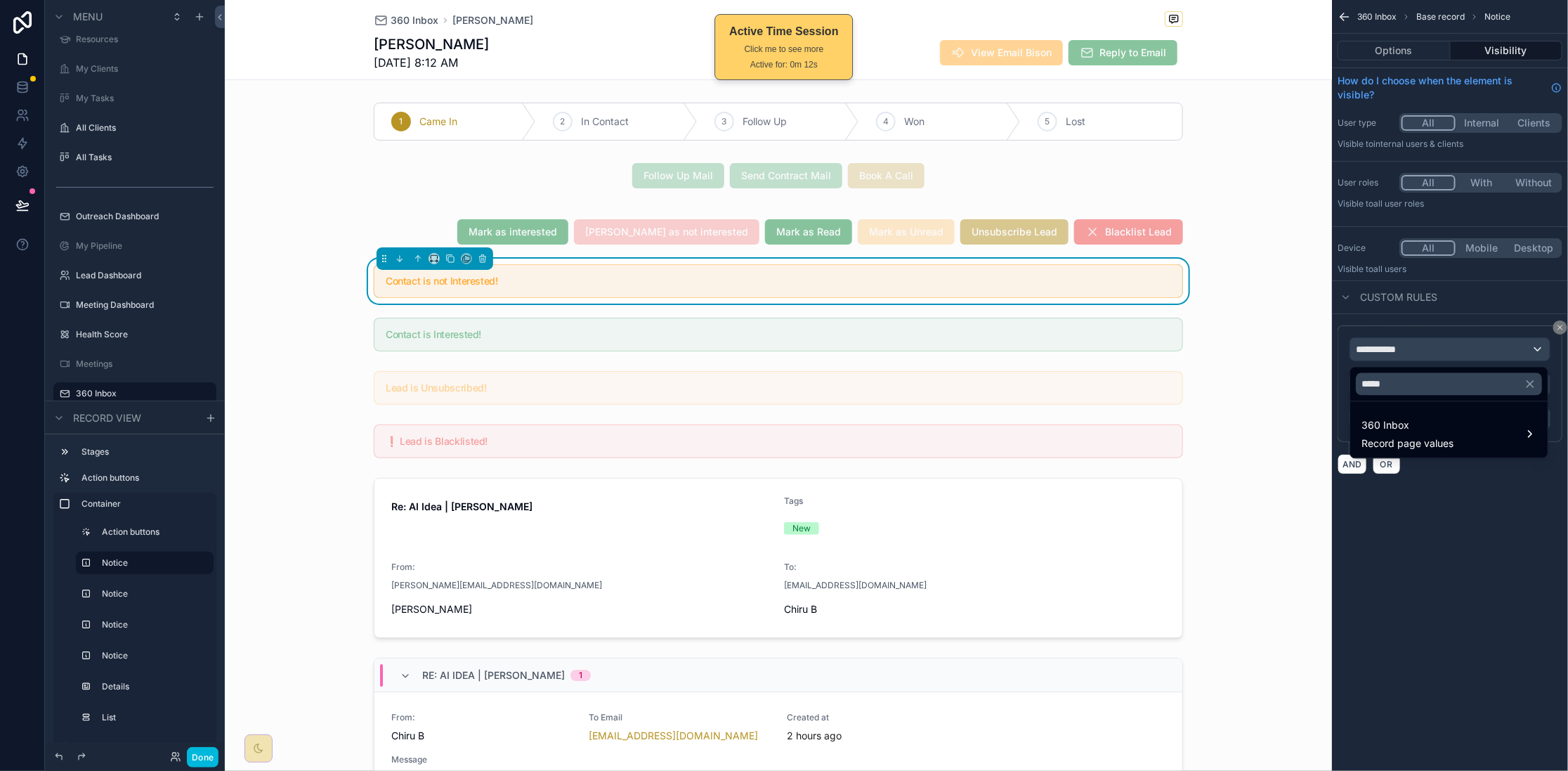
click at [1509, 440] on div "360 Inbox Record page values" at bounding box center [1449, 434] width 175 height 34
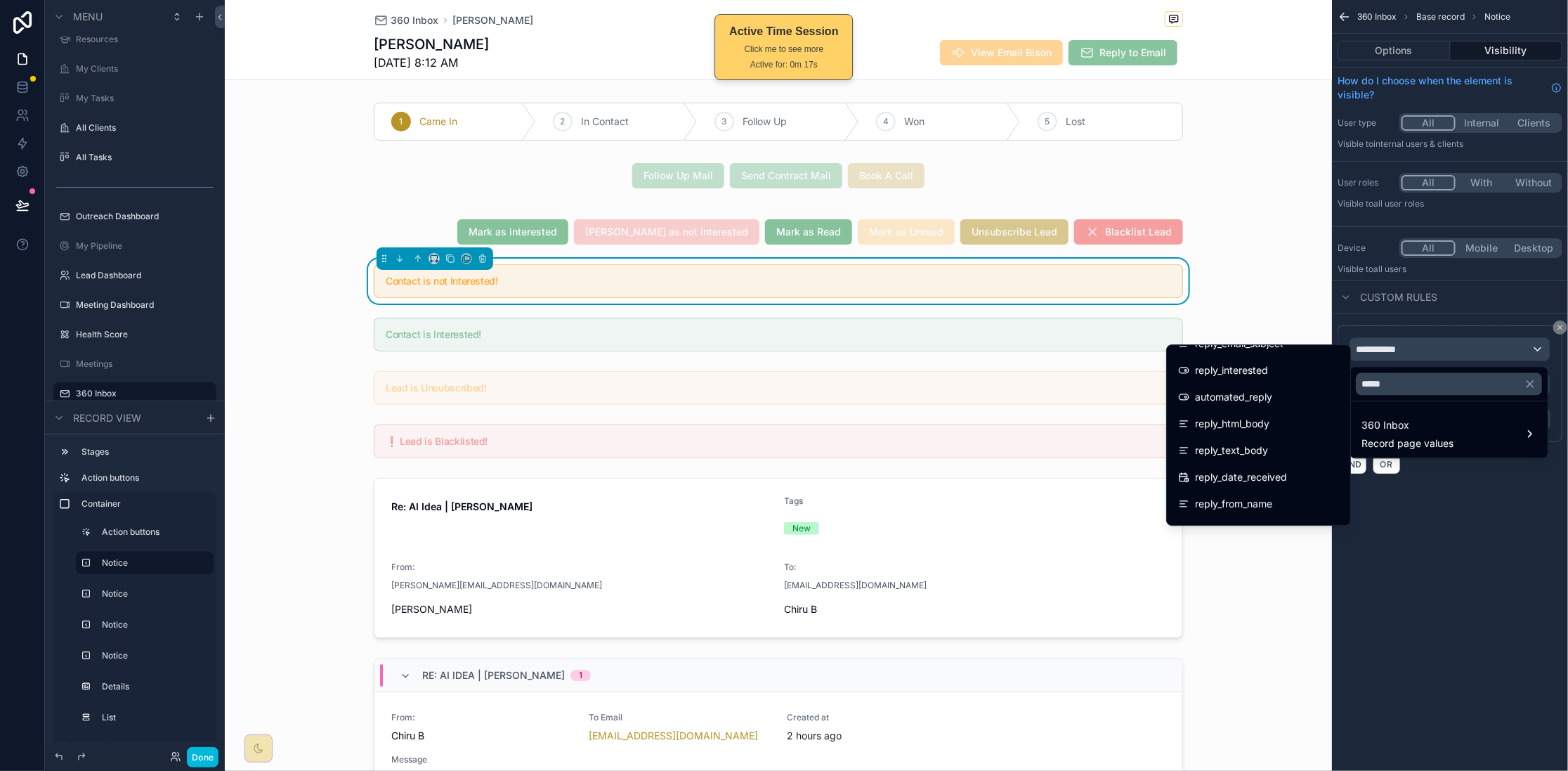
scroll to position [176, 0]
click at [1274, 366] on div "reply_interested" at bounding box center [1258, 370] width 161 height 17
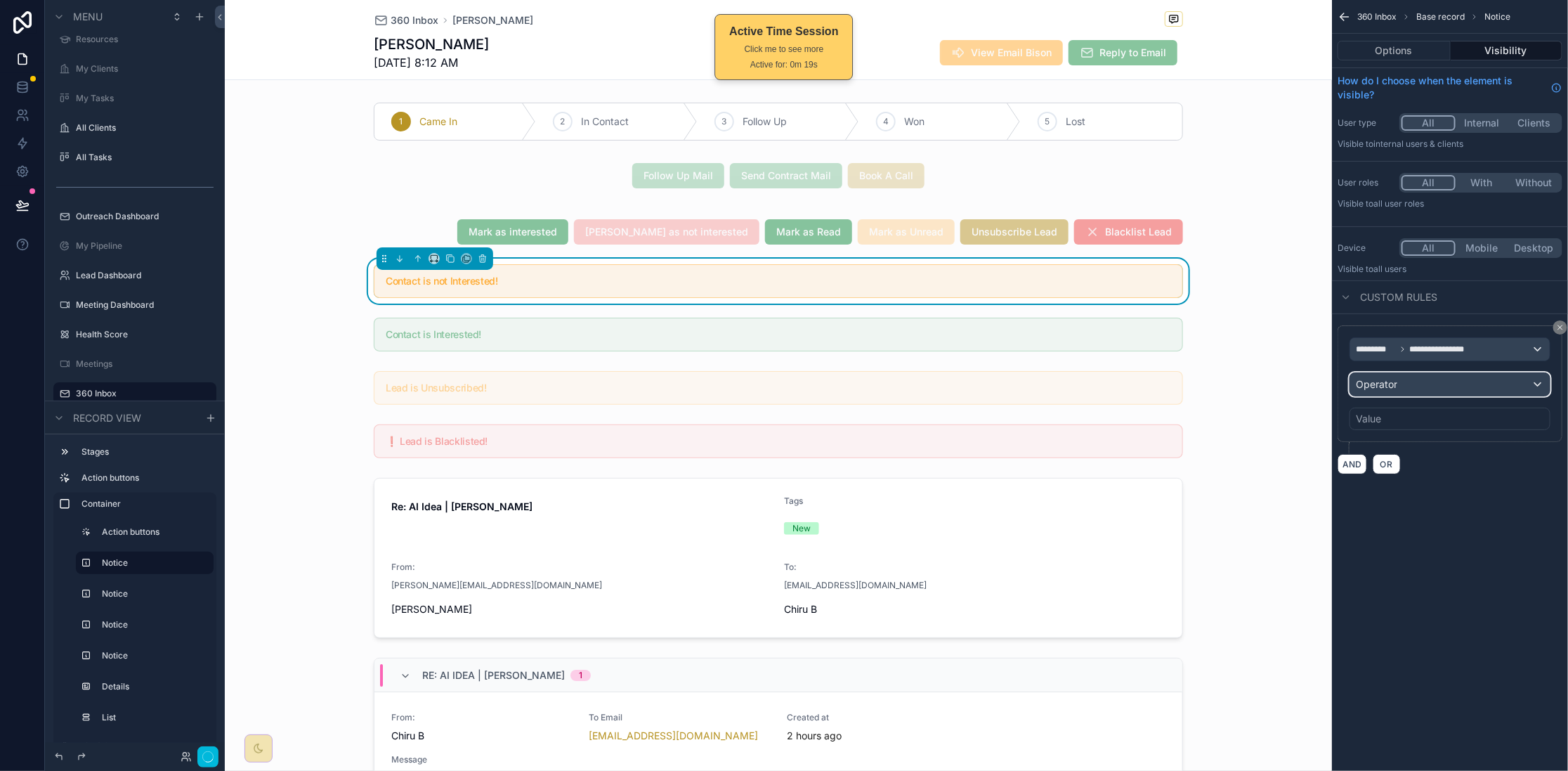
click at [1425, 388] on div "Operator" at bounding box center [1450, 384] width 199 height 22
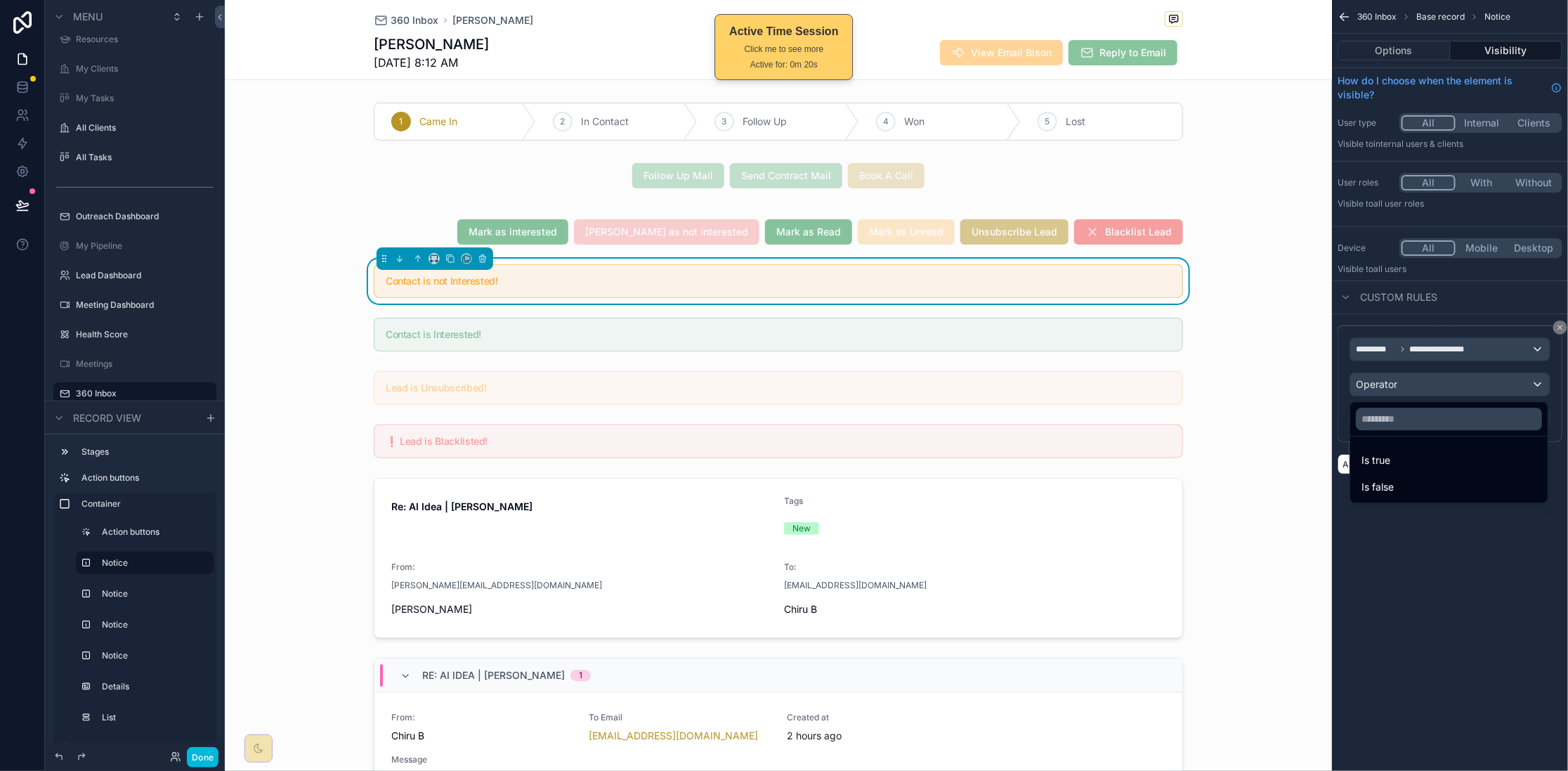
click at [1438, 454] on div "Is true" at bounding box center [1449, 461] width 175 height 17
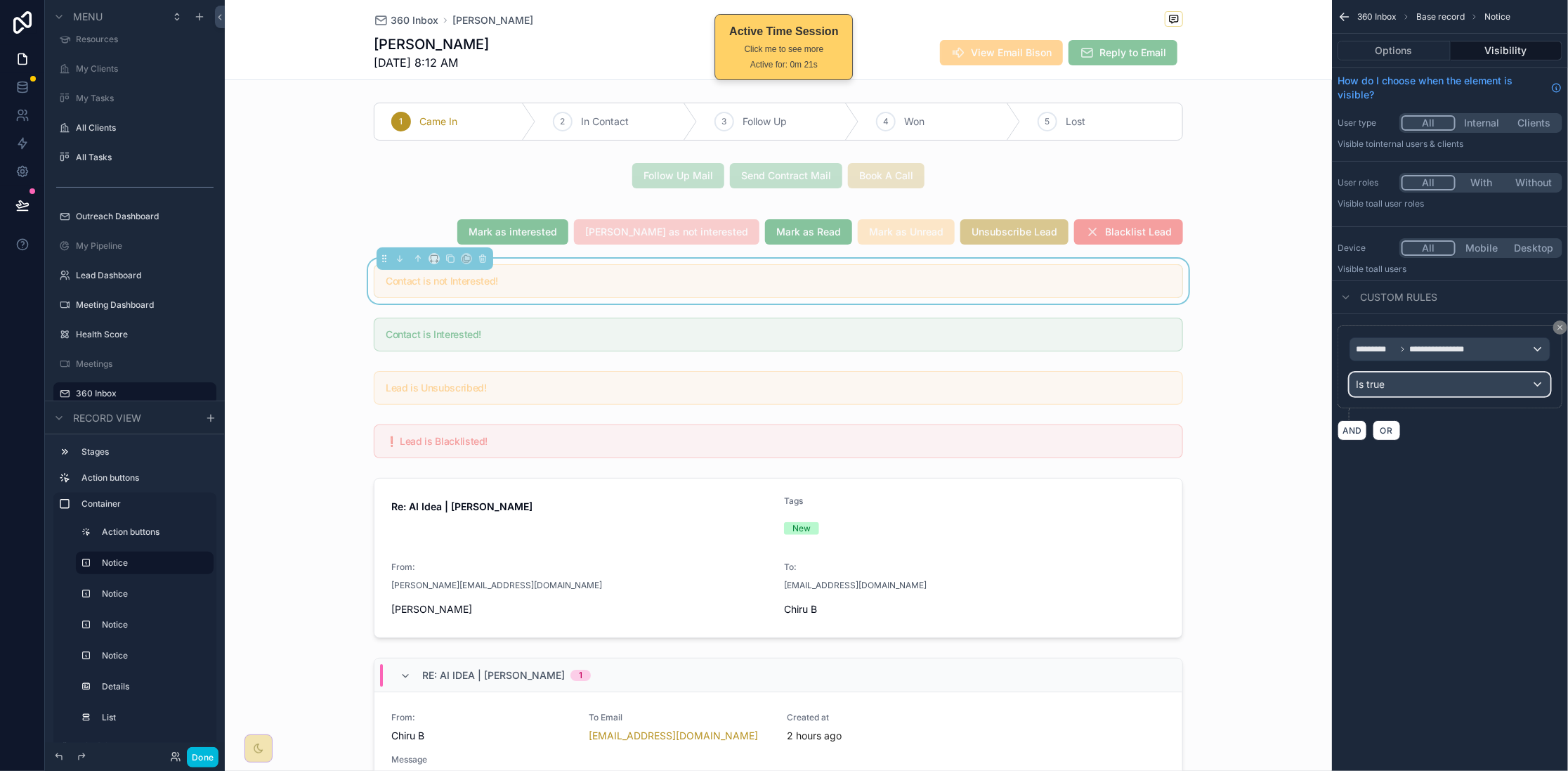
click at [1453, 382] on div "Is true" at bounding box center [1450, 384] width 199 height 22
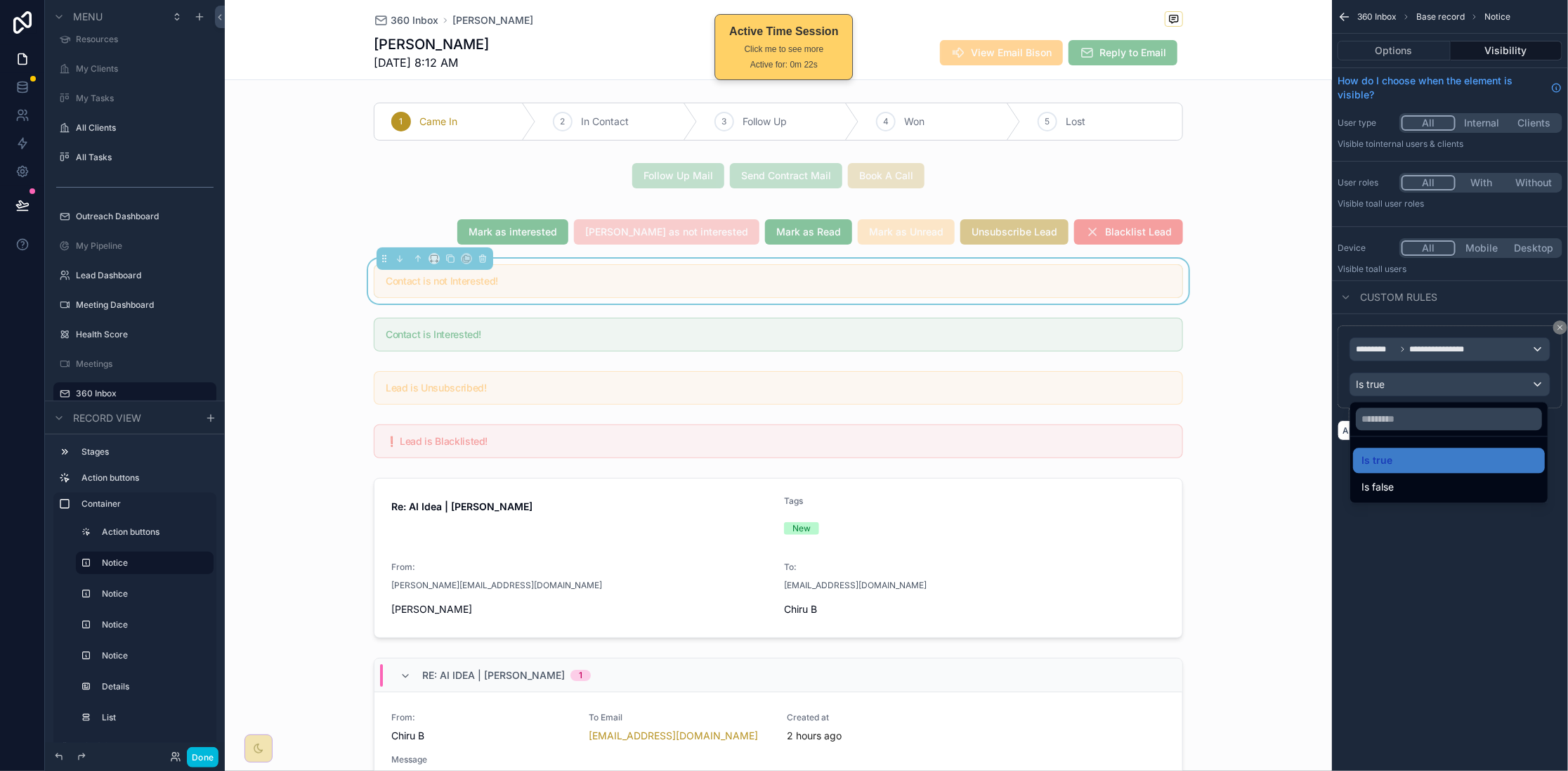
click at [1438, 472] on div "Is true" at bounding box center [1449, 461] width 192 height 25
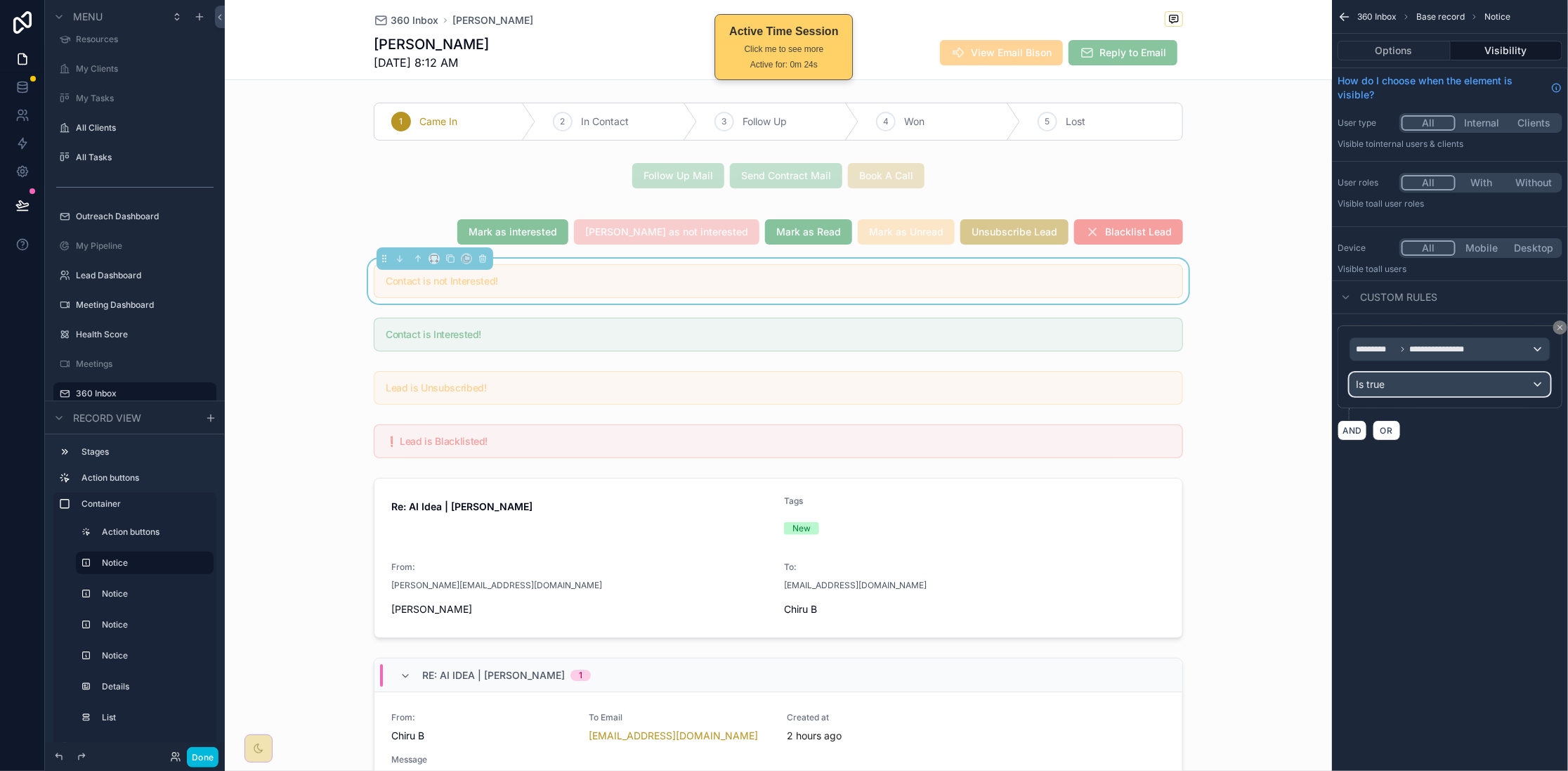
click at [1465, 392] on div "Is true" at bounding box center [1450, 384] width 199 height 22
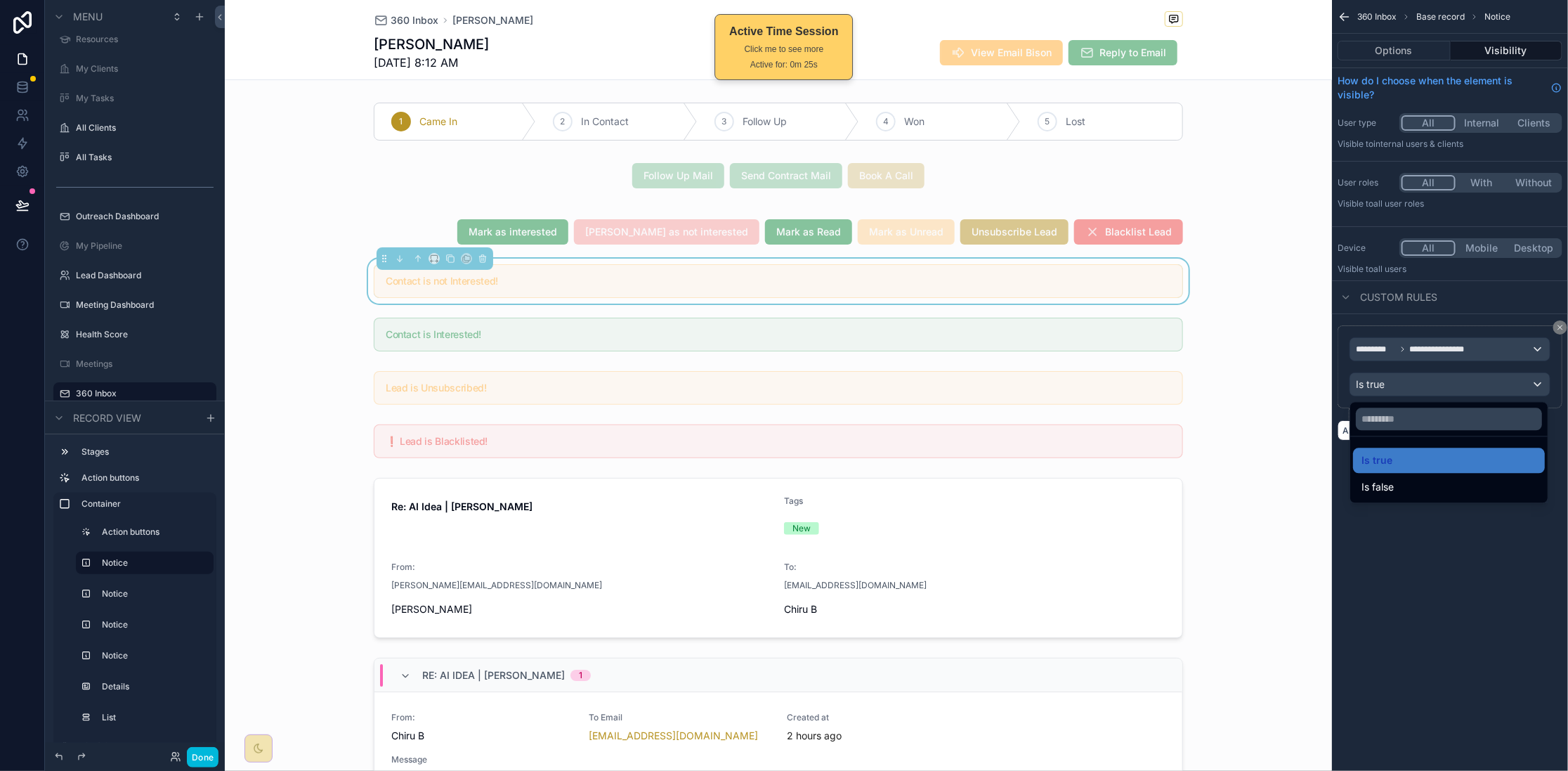
click at [1446, 462] on div "Is true" at bounding box center [1449, 461] width 175 height 17
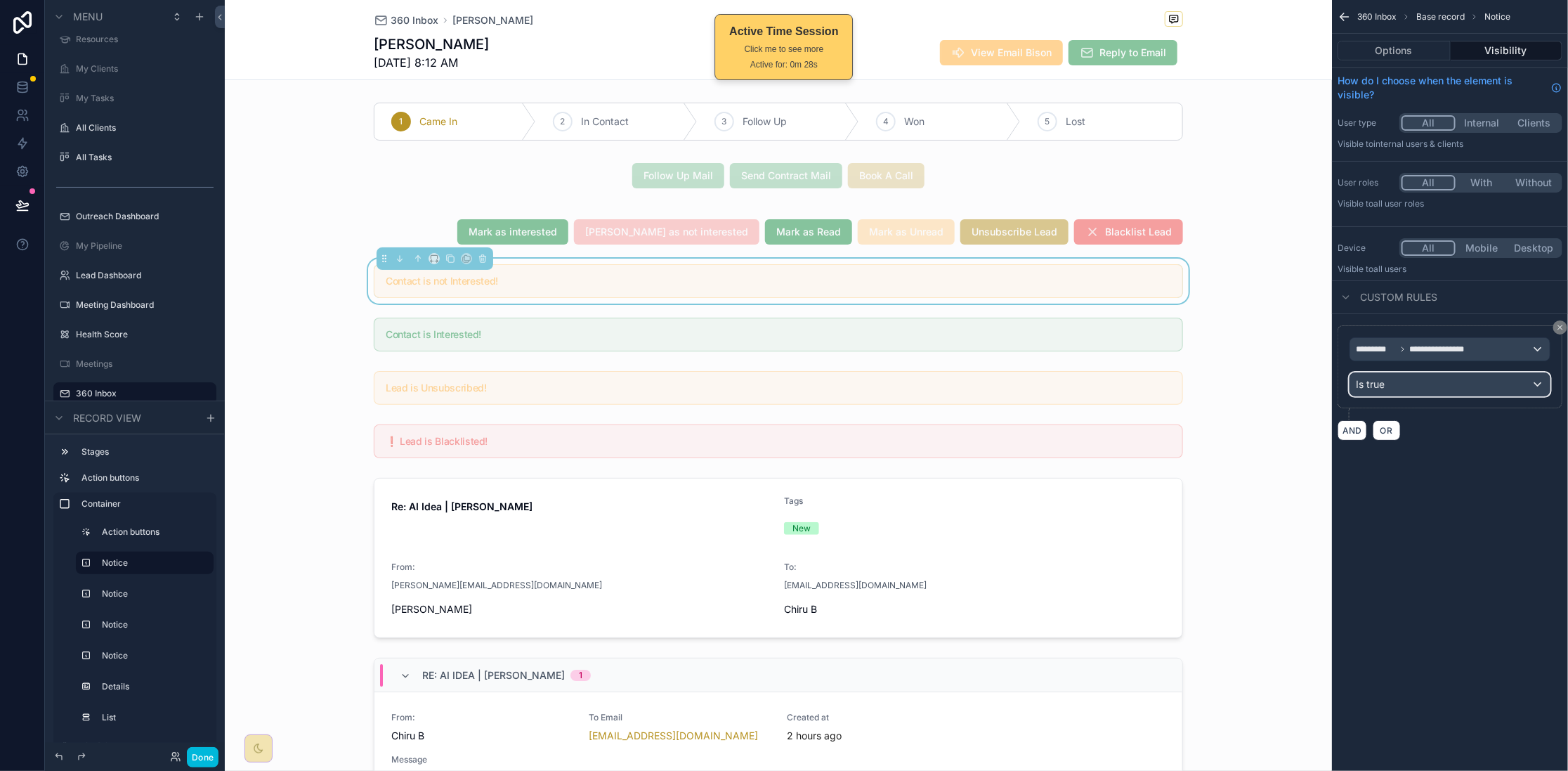
click at [1484, 381] on div "Is true" at bounding box center [1450, 384] width 199 height 22
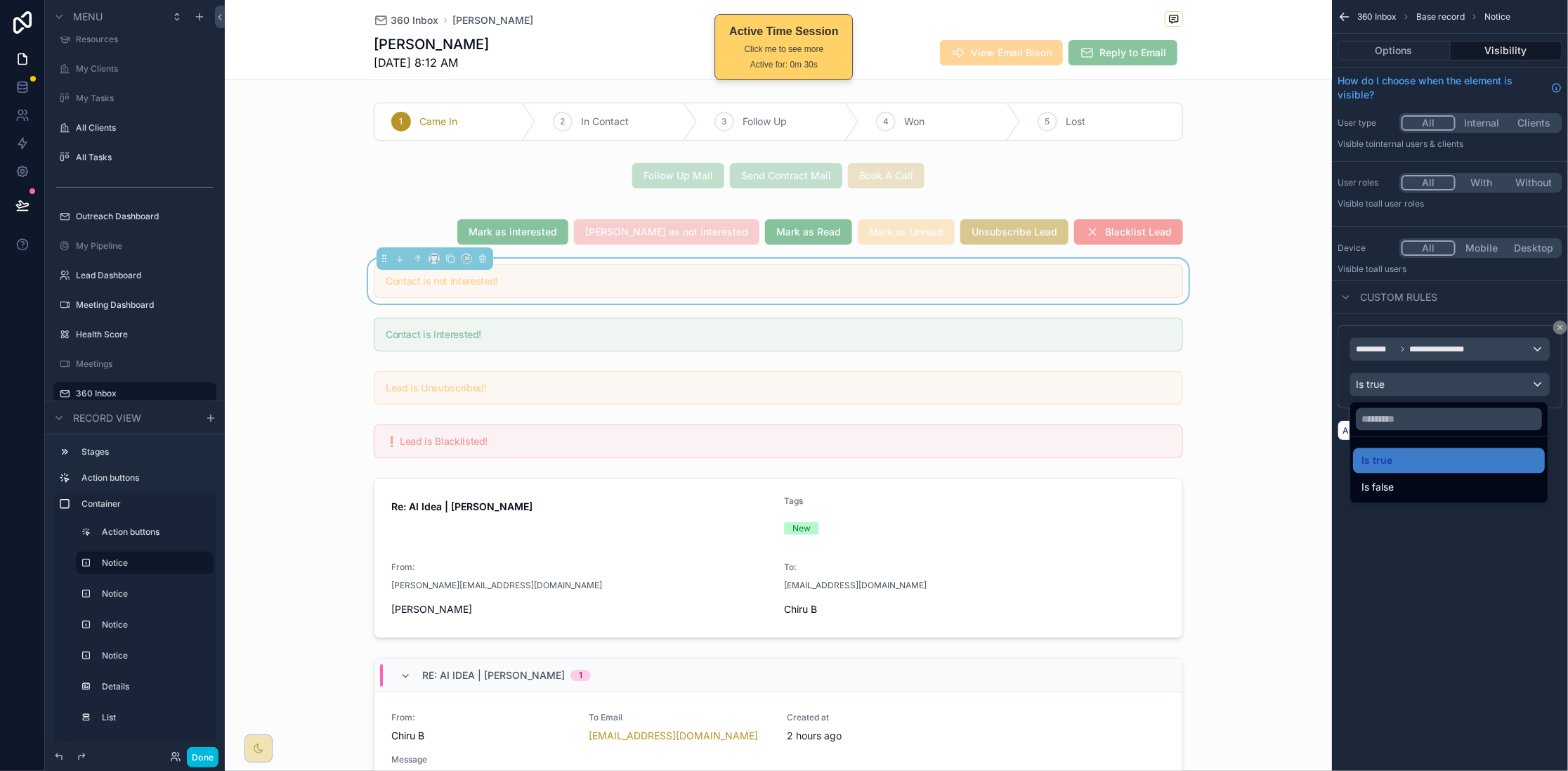
click at [1453, 484] on div "Is false" at bounding box center [1449, 487] width 175 height 17
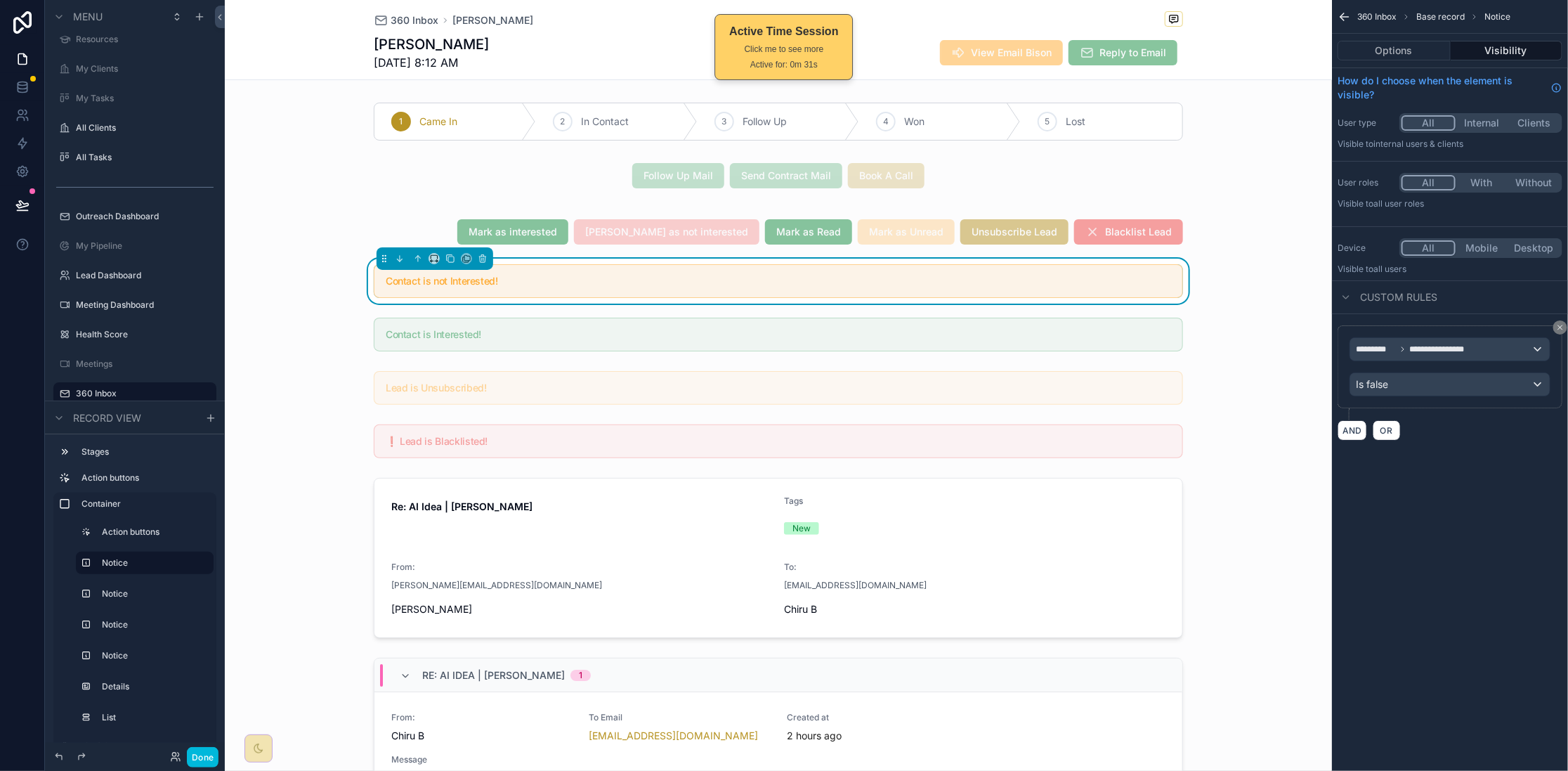
click at [813, 341] on div "scrollable content" at bounding box center [778, 334] width 826 height 45
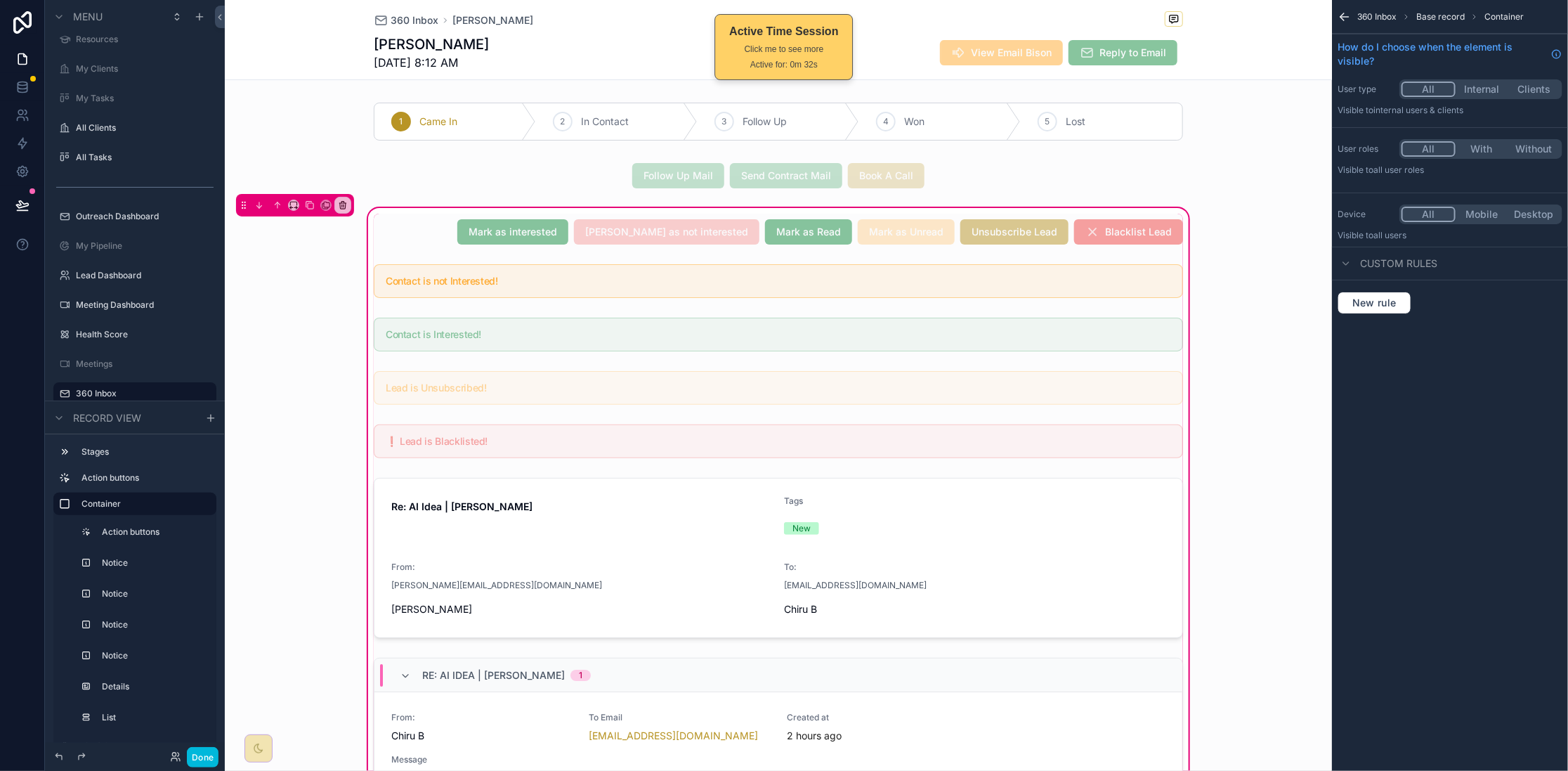
click at [813, 341] on div "scrollable content" at bounding box center [778, 334] width 826 height 45
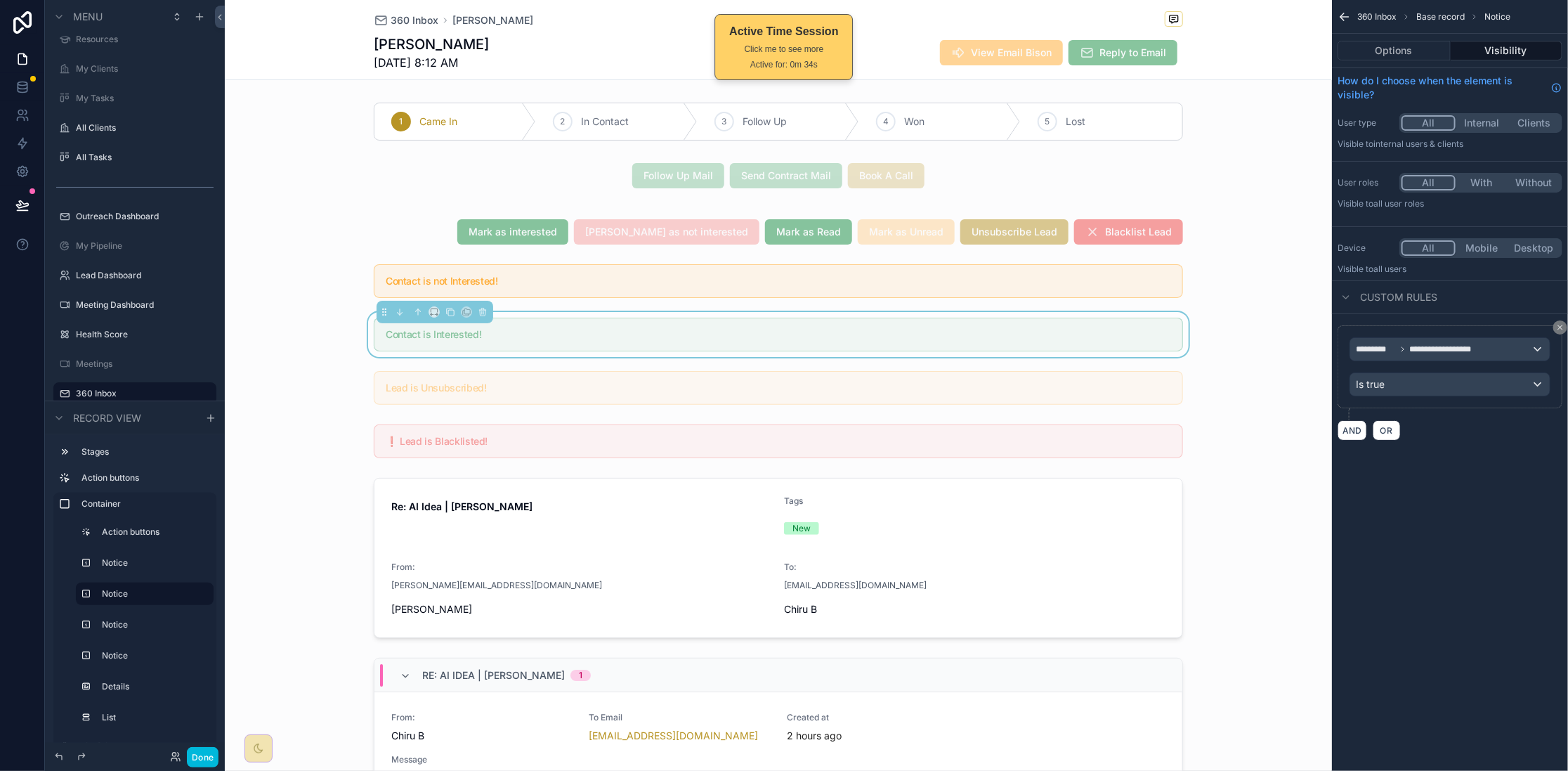
click at [1557, 323] on icon "scrollable content" at bounding box center [1560, 328] width 9 height 9
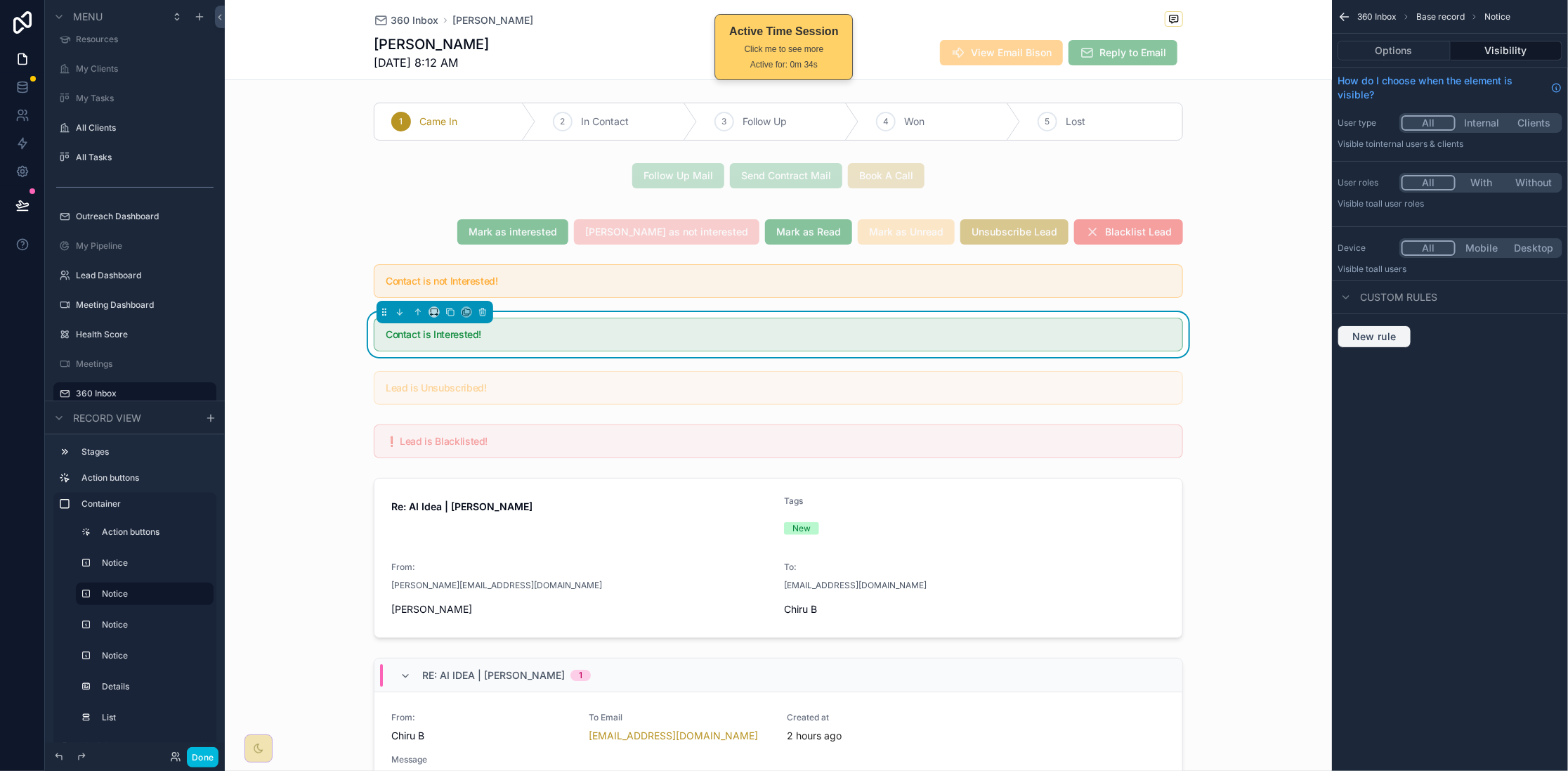
click at [1400, 338] on span "New rule" at bounding box center [1374, 337] width 56 height 13
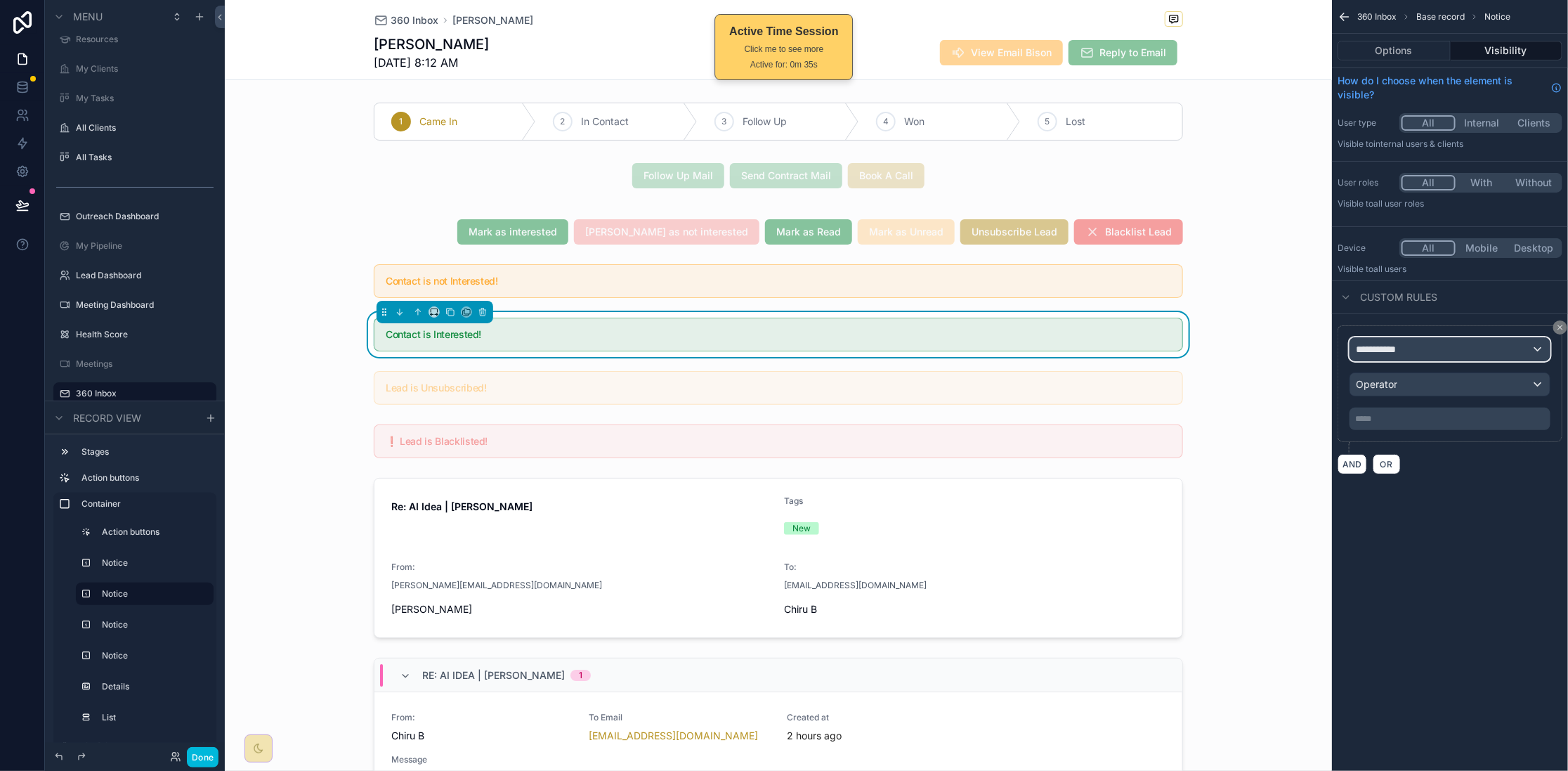
click at [1447, 350] on div "**********" at bounding box center [1450, 349] width 199 height 22
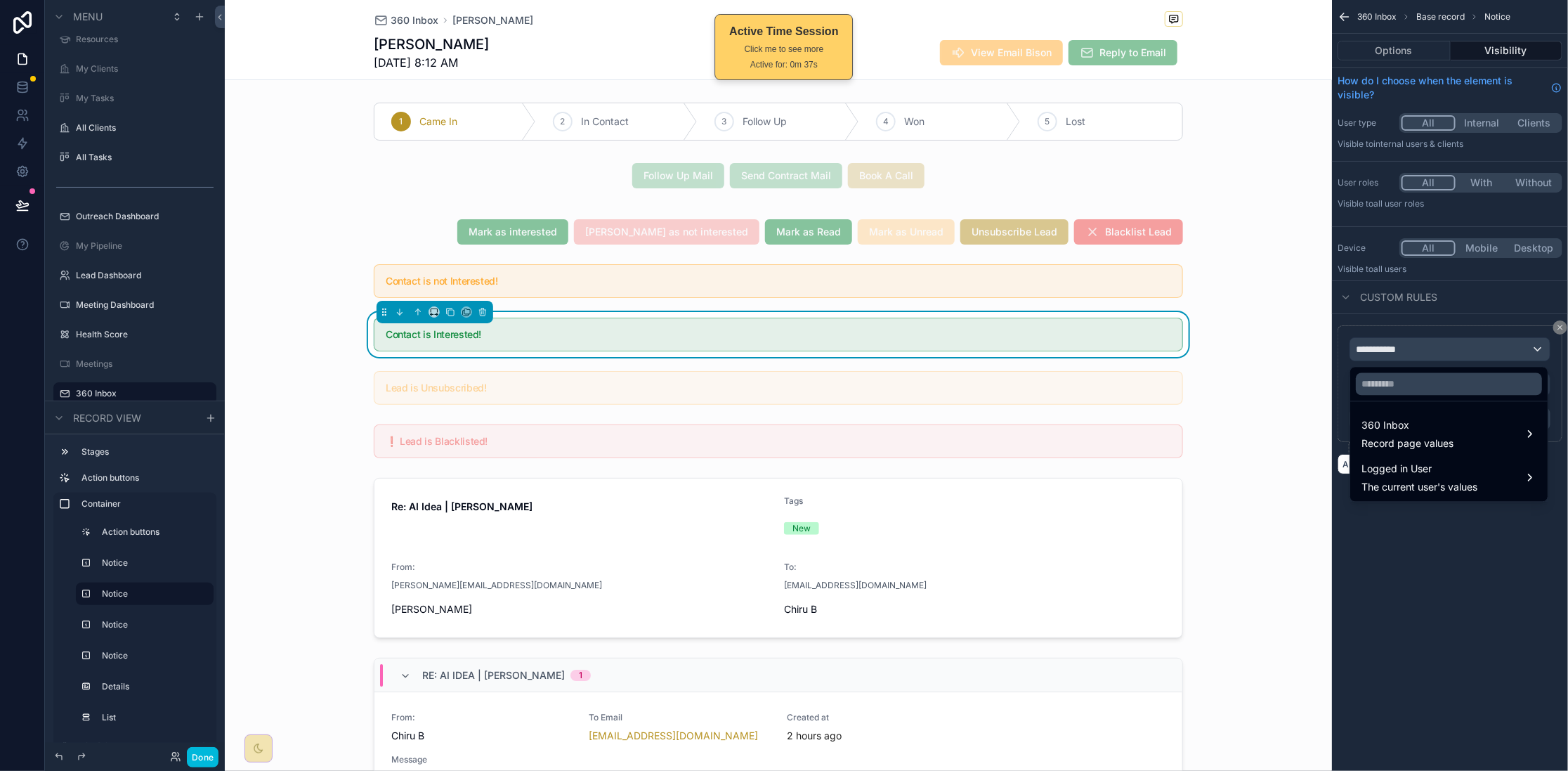
click at [1439, 427] on span "360 Inbox" at bounding box center [1408, 425] width 92 height 17
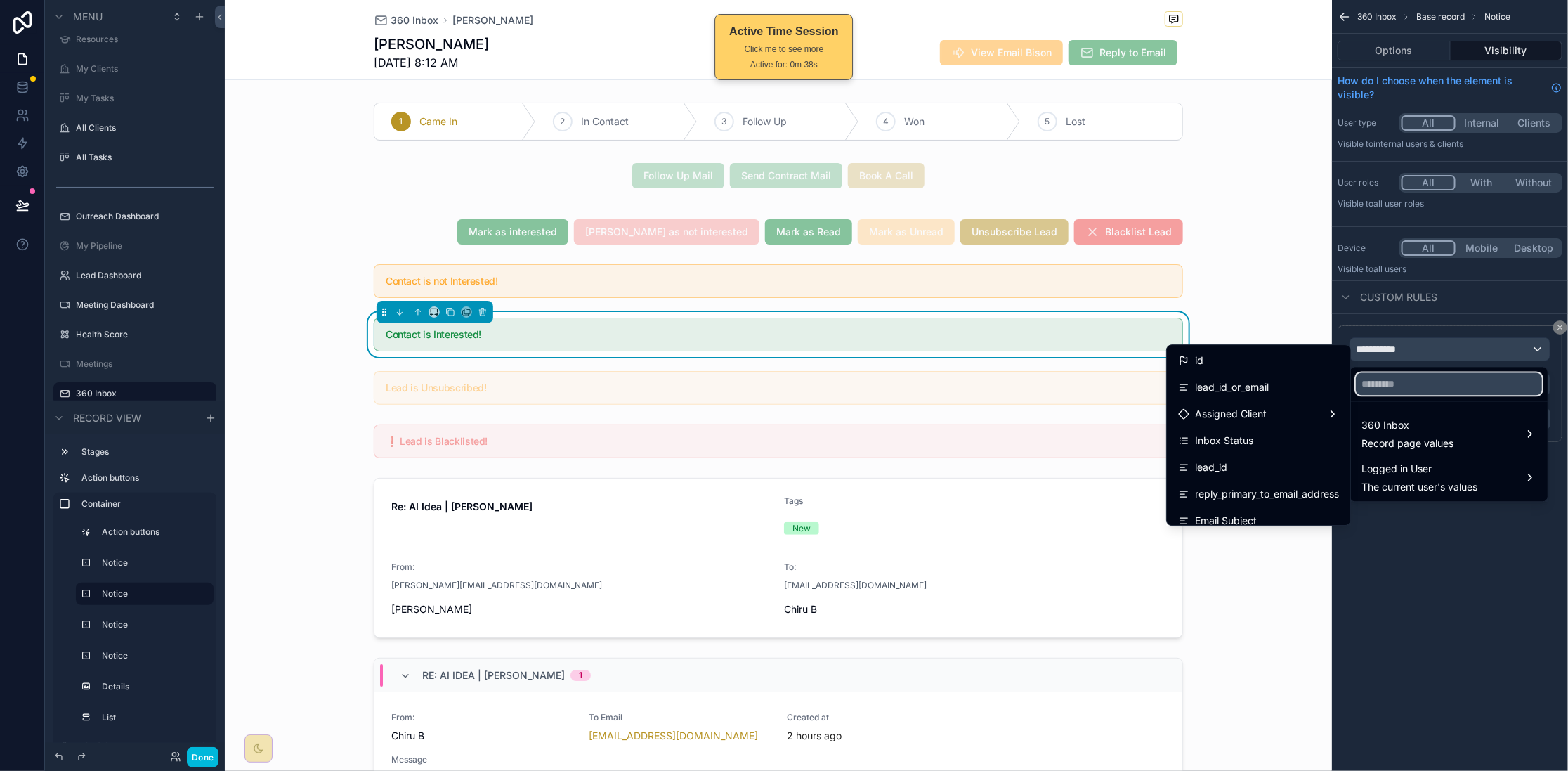
click at [1400, 389] on input "text" at bounding box center [1449, 384] width 186 height 22
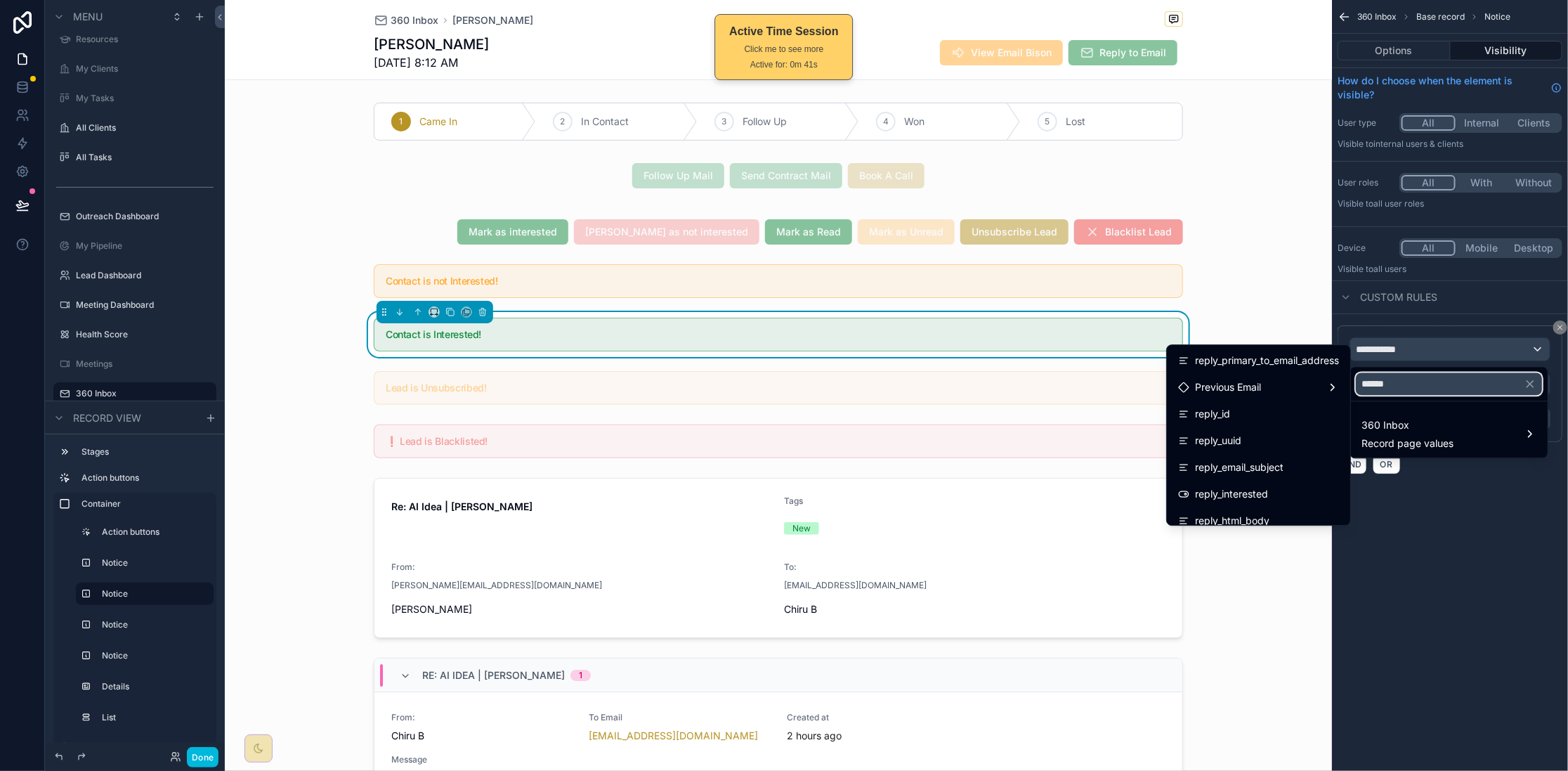
type input "******"
click at [1272, 490] on div "reply_interested" at bounding box center [1258, 494] width 161 height 17
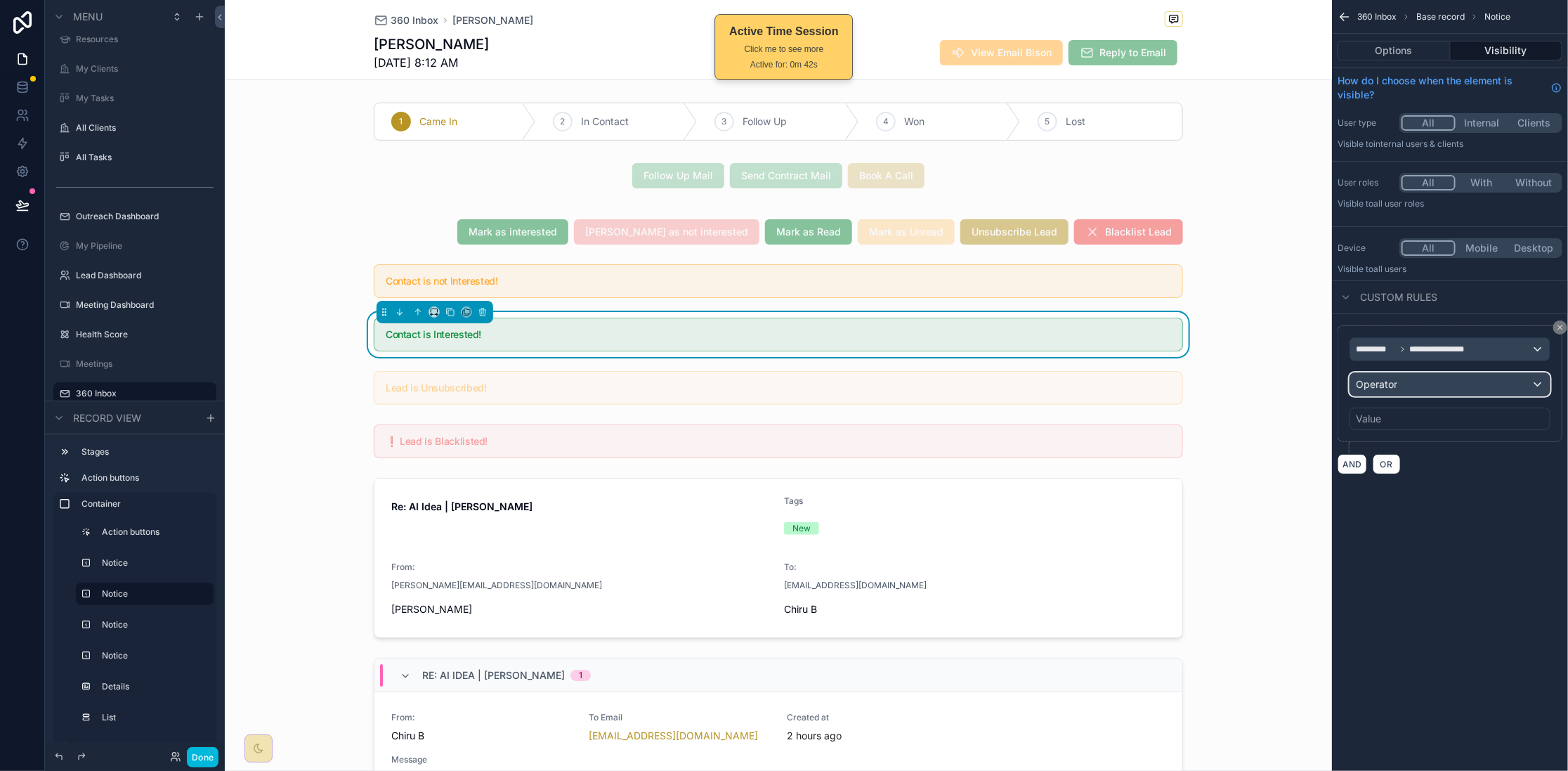
click at [1401, 385] on div "Operator" at bounding box center [1450, 384] width 199 height 22
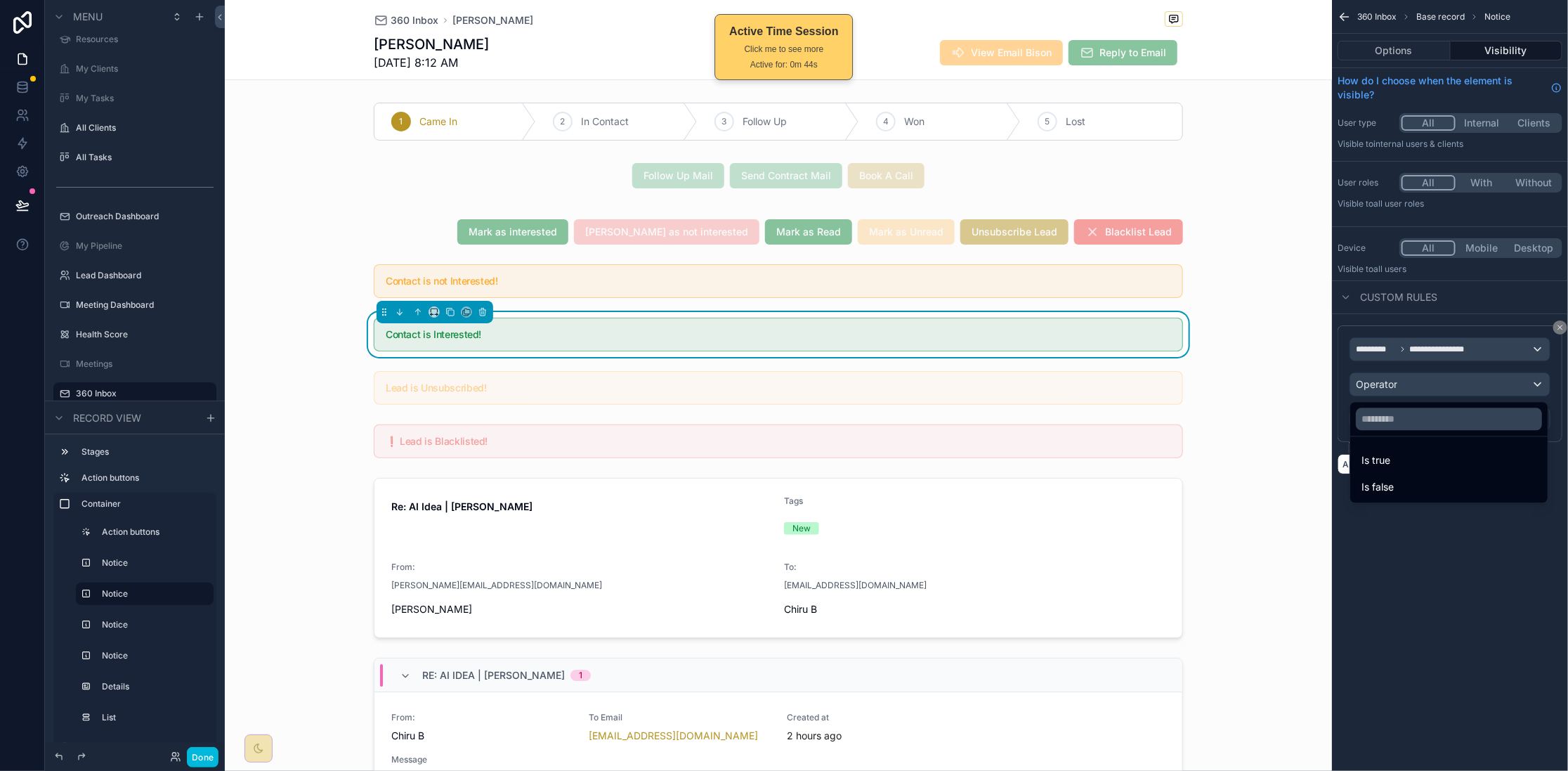
click at [1413, 484] on div "Is false" at bounding box center [1449, 487] width 175 height 17
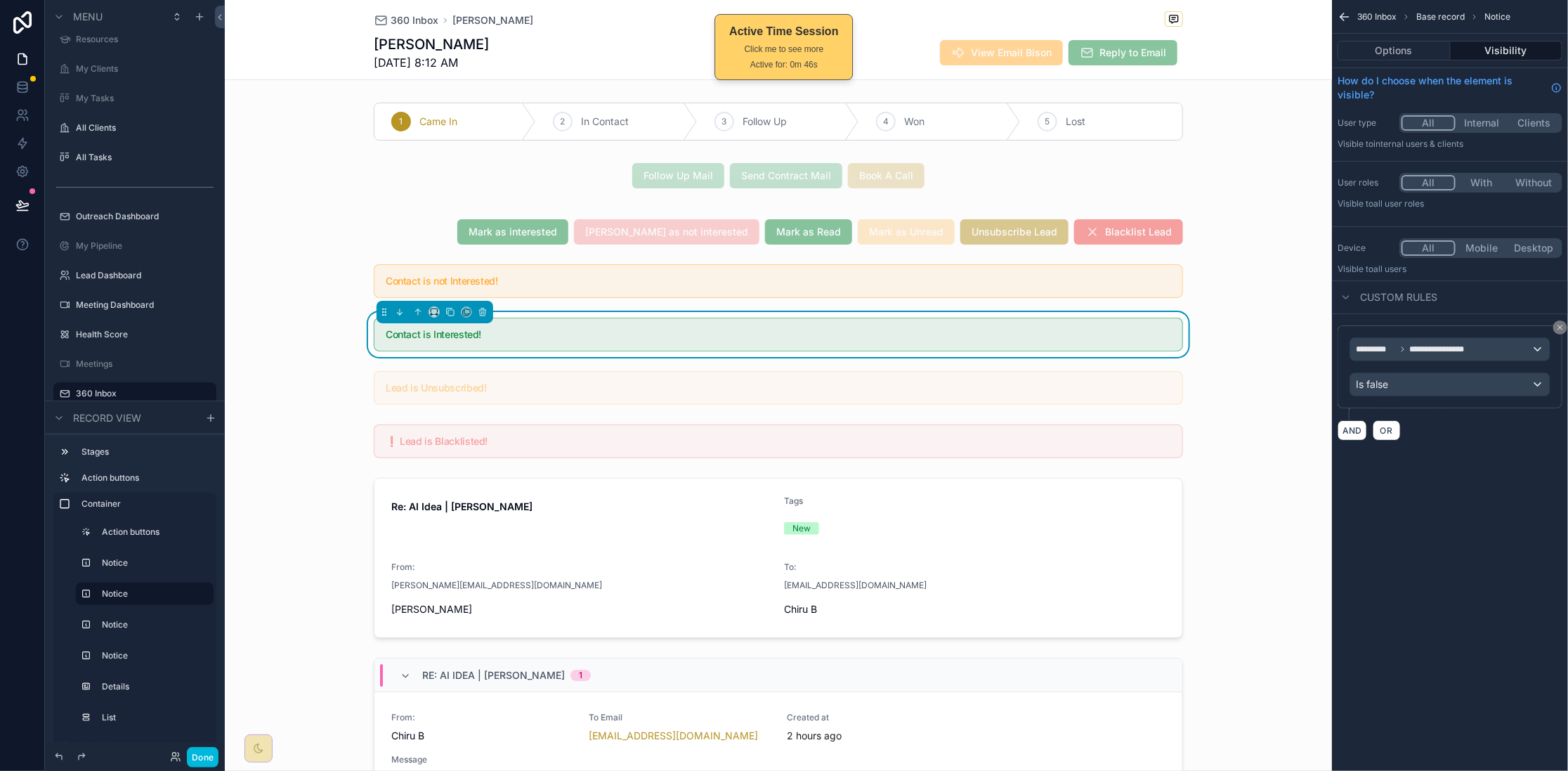
click at [907, 298] on div "scrollable content" at bounding box center [778, 281] width 826 height 45
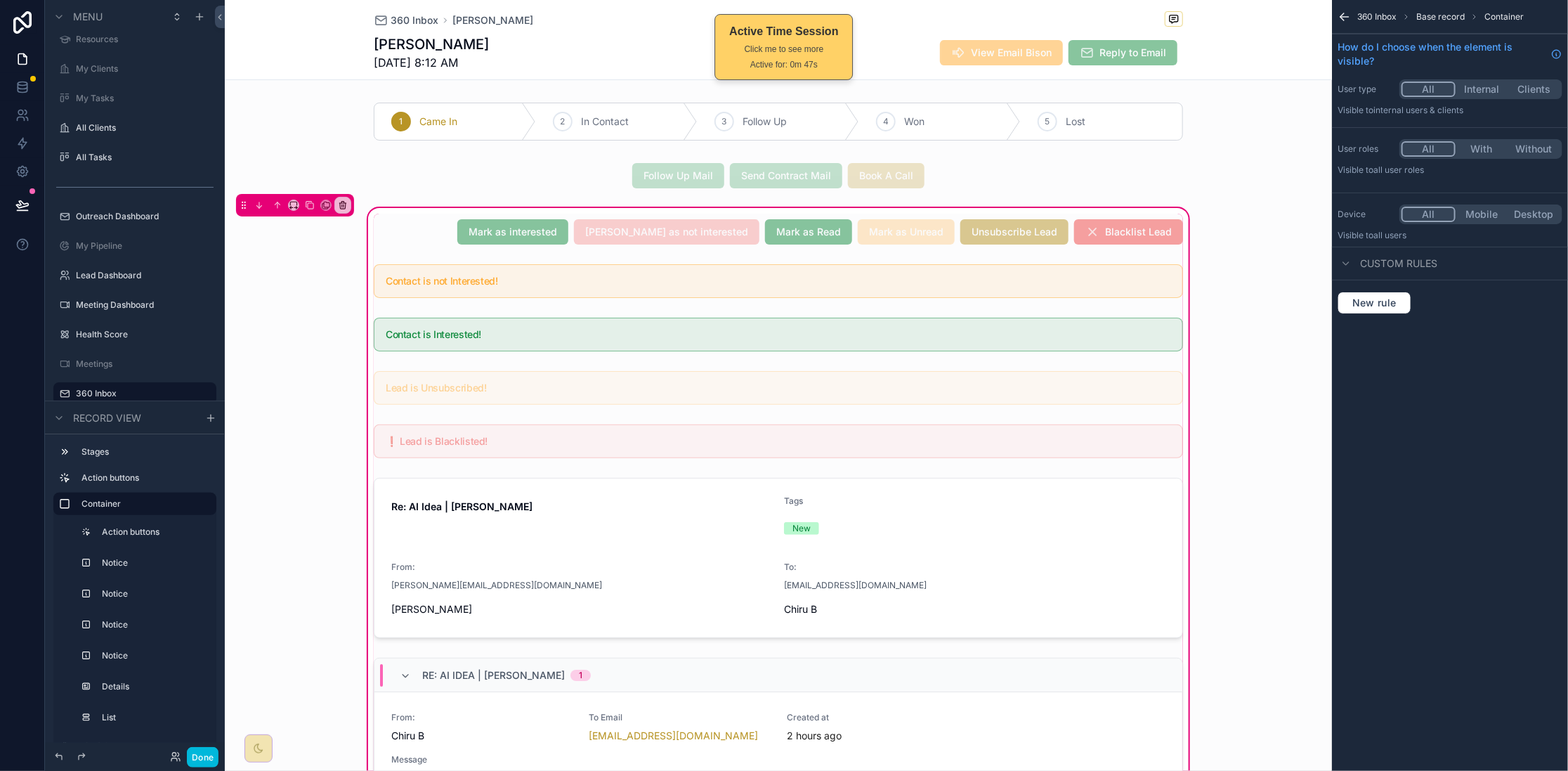
click at [904, 287] on div "scrollable content" at bounding box center [778, 281] width 826 height 45
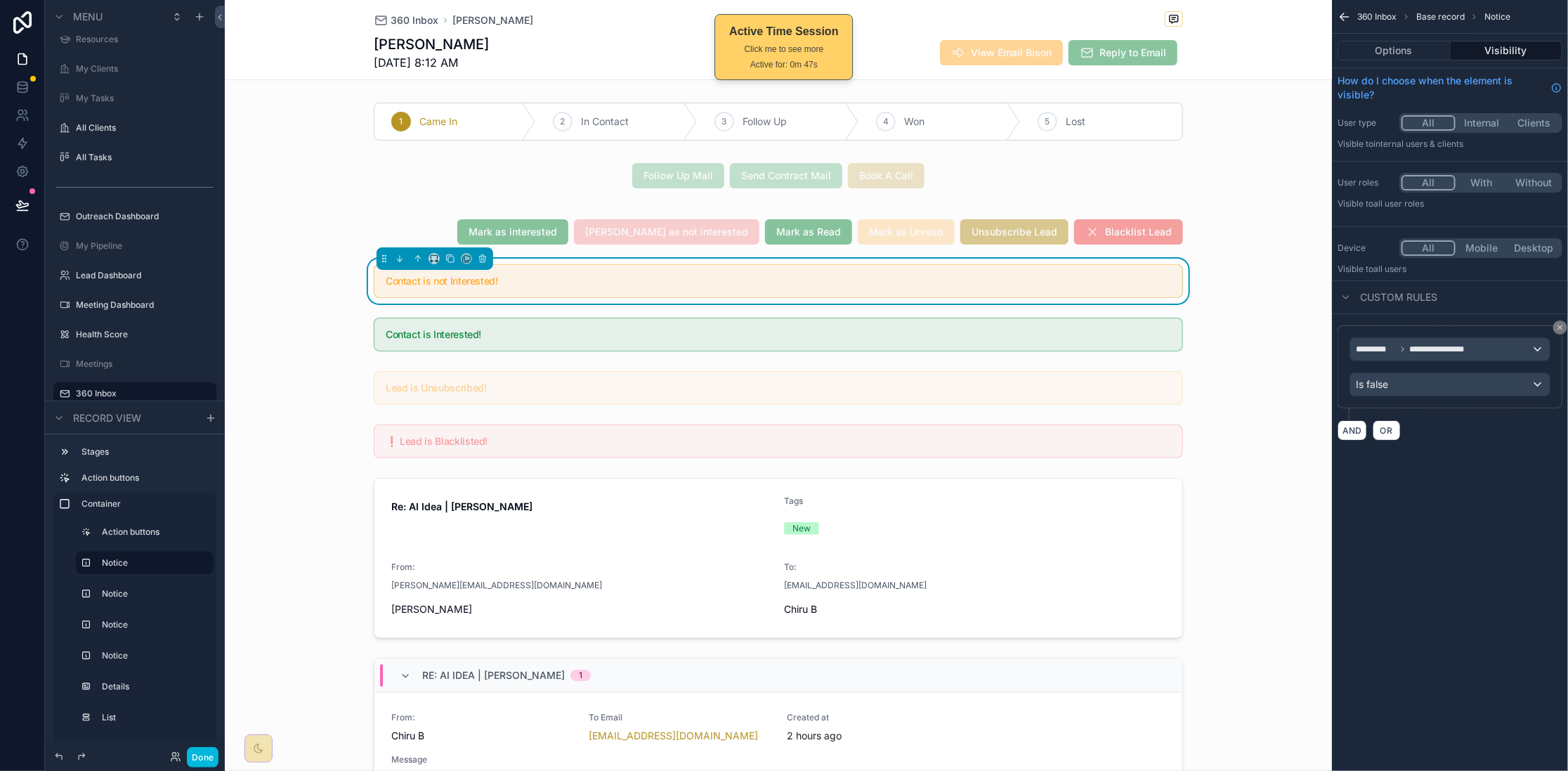
click at [913, 338] on div "scrollable content" at bounding box center [778, 334] width 826 height 45
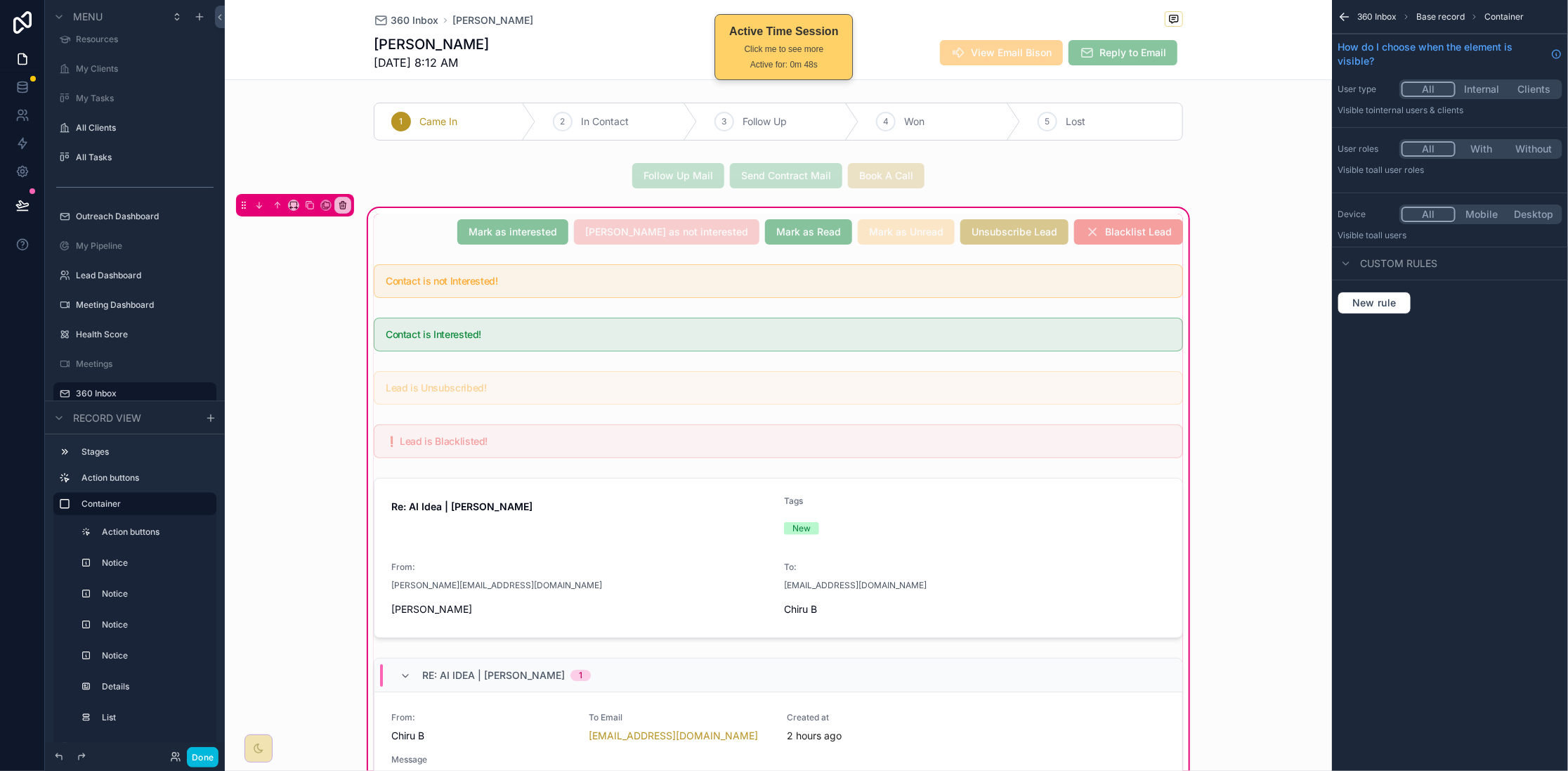
click at [912, 337] on div "scrollable content" at bounding box center [778, 334] width 826 height 45
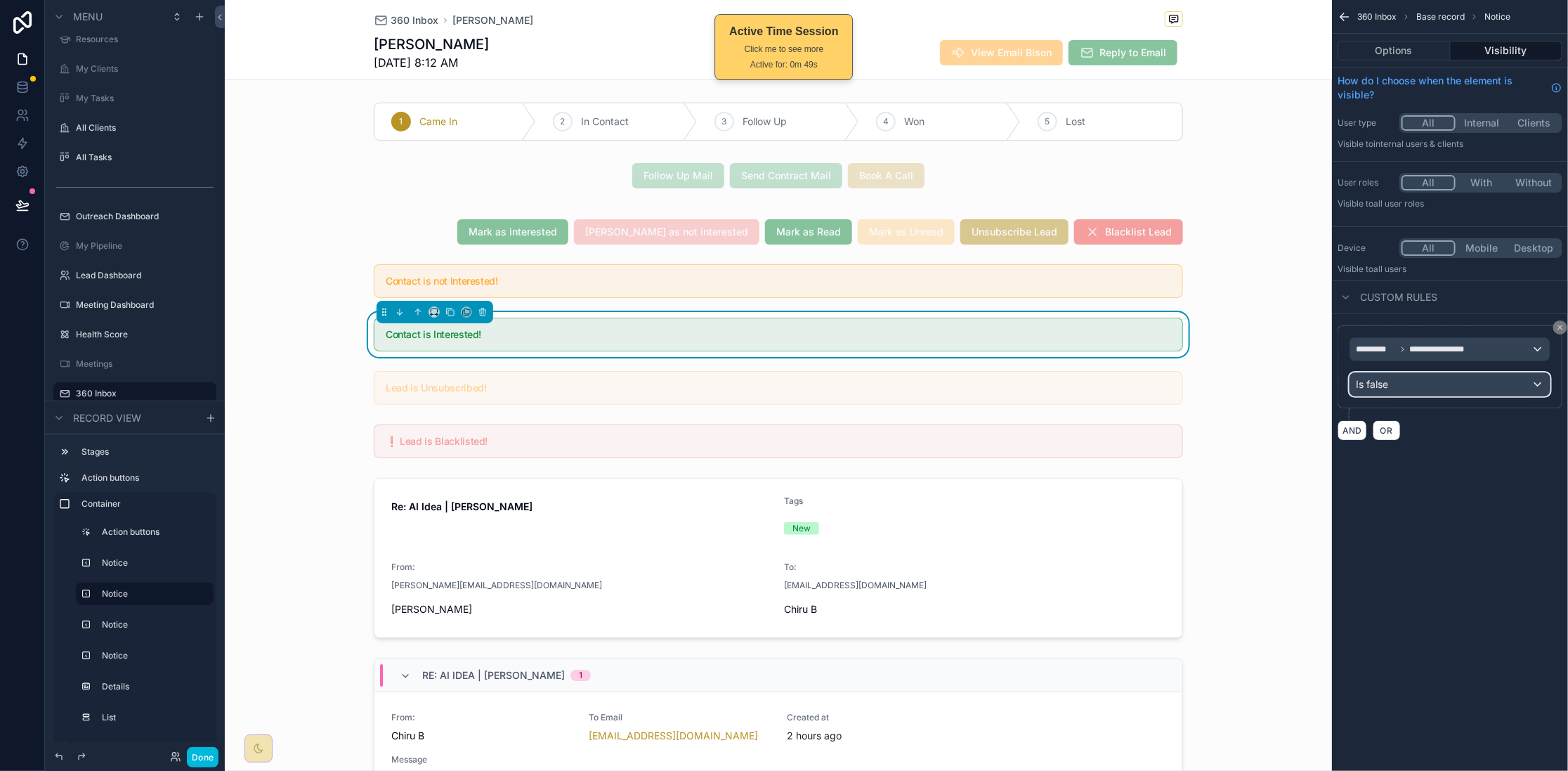
click at [1432, 382] on div "Is false" at bounding box center [1450, 384] width 199 height 22
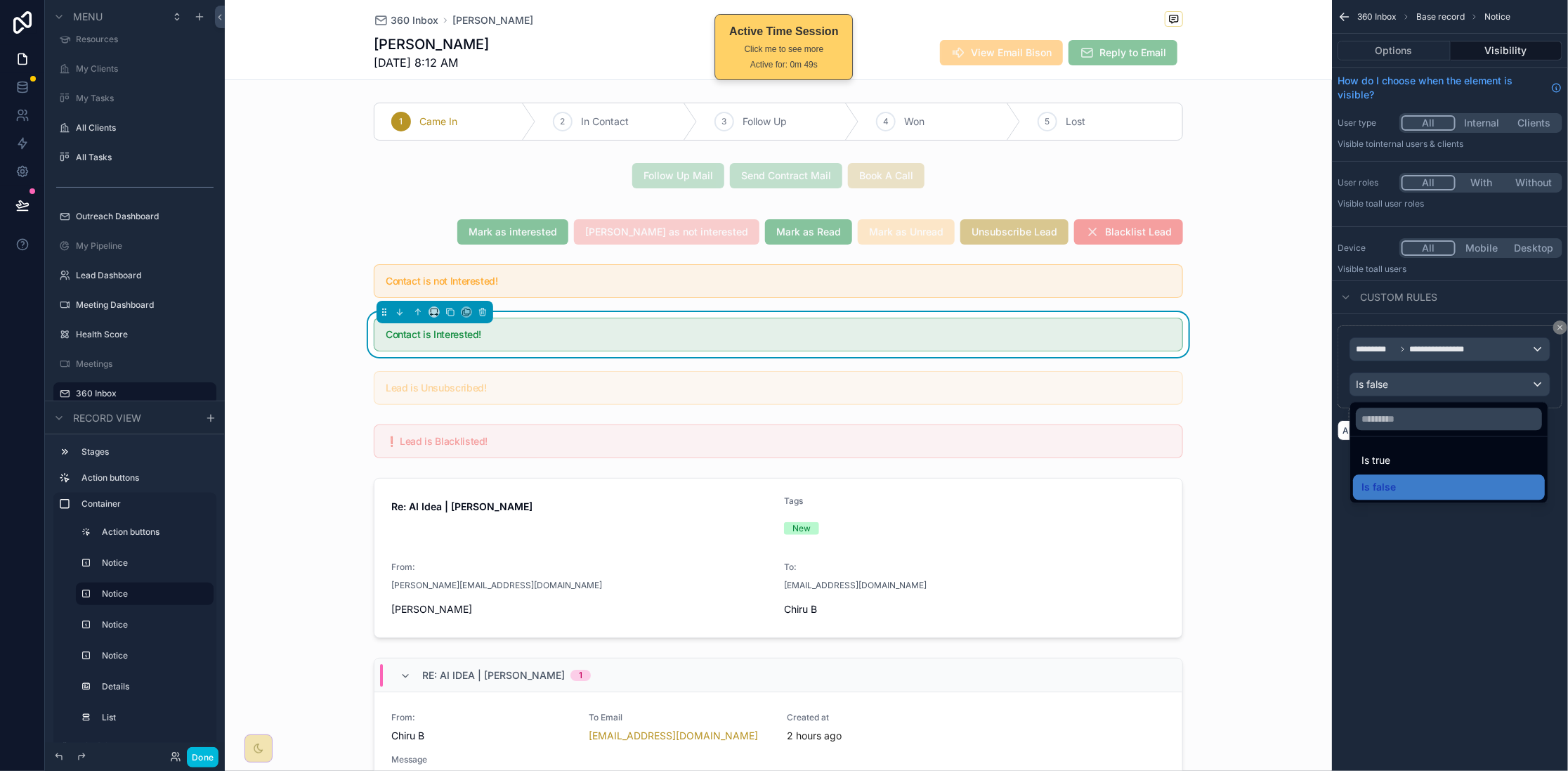
click at [1424, 466] on div "Is true" at bounding box center [1449, 461] width 175 height 17
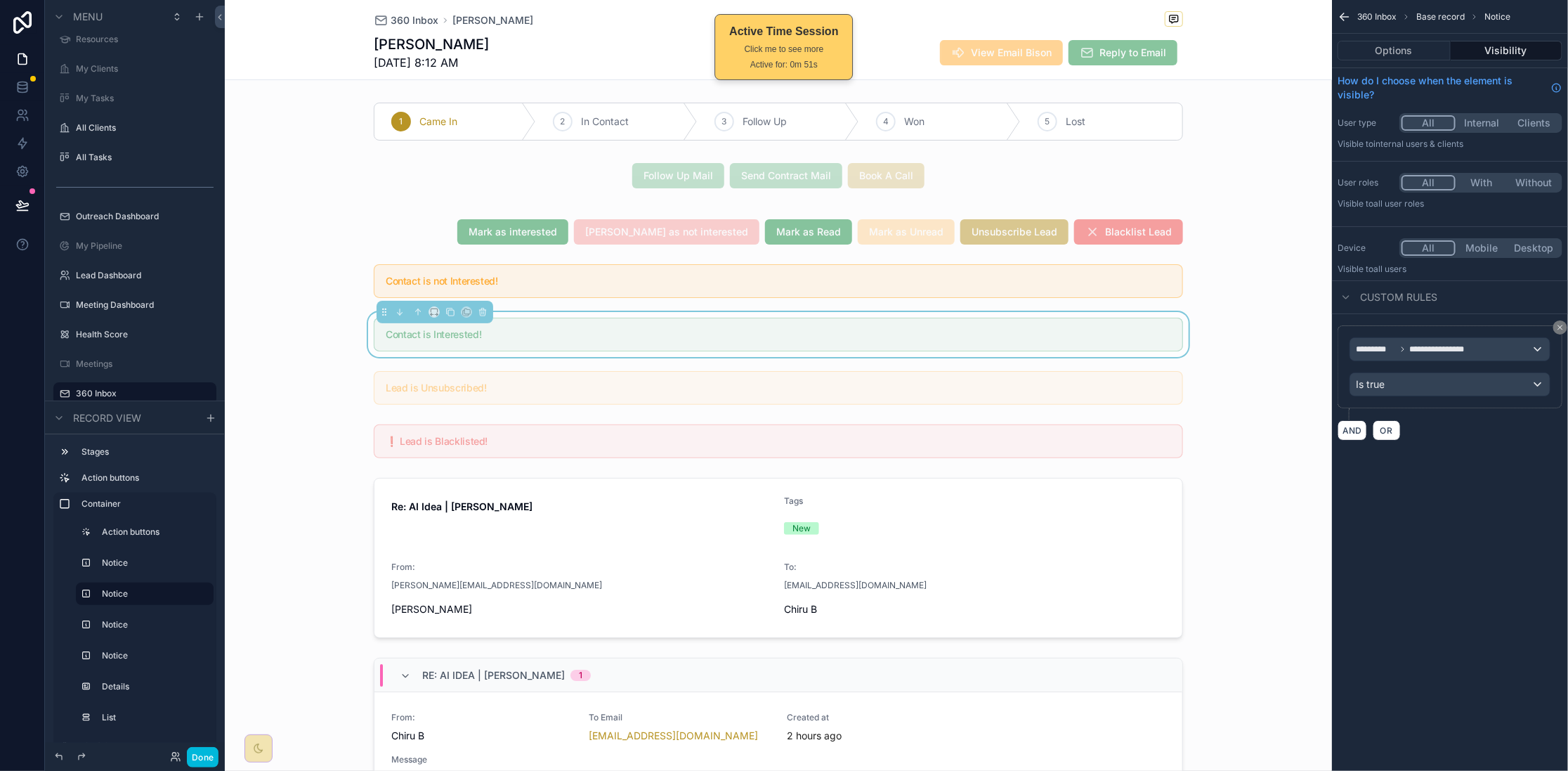
drag, startPoint x: 203, startPoint y: 758, endPoint x: 212, endPoint y: 739, distance: 21.0
click at [203, 758] on button "Done" at bounding box center [203, 757] width 32 height 20
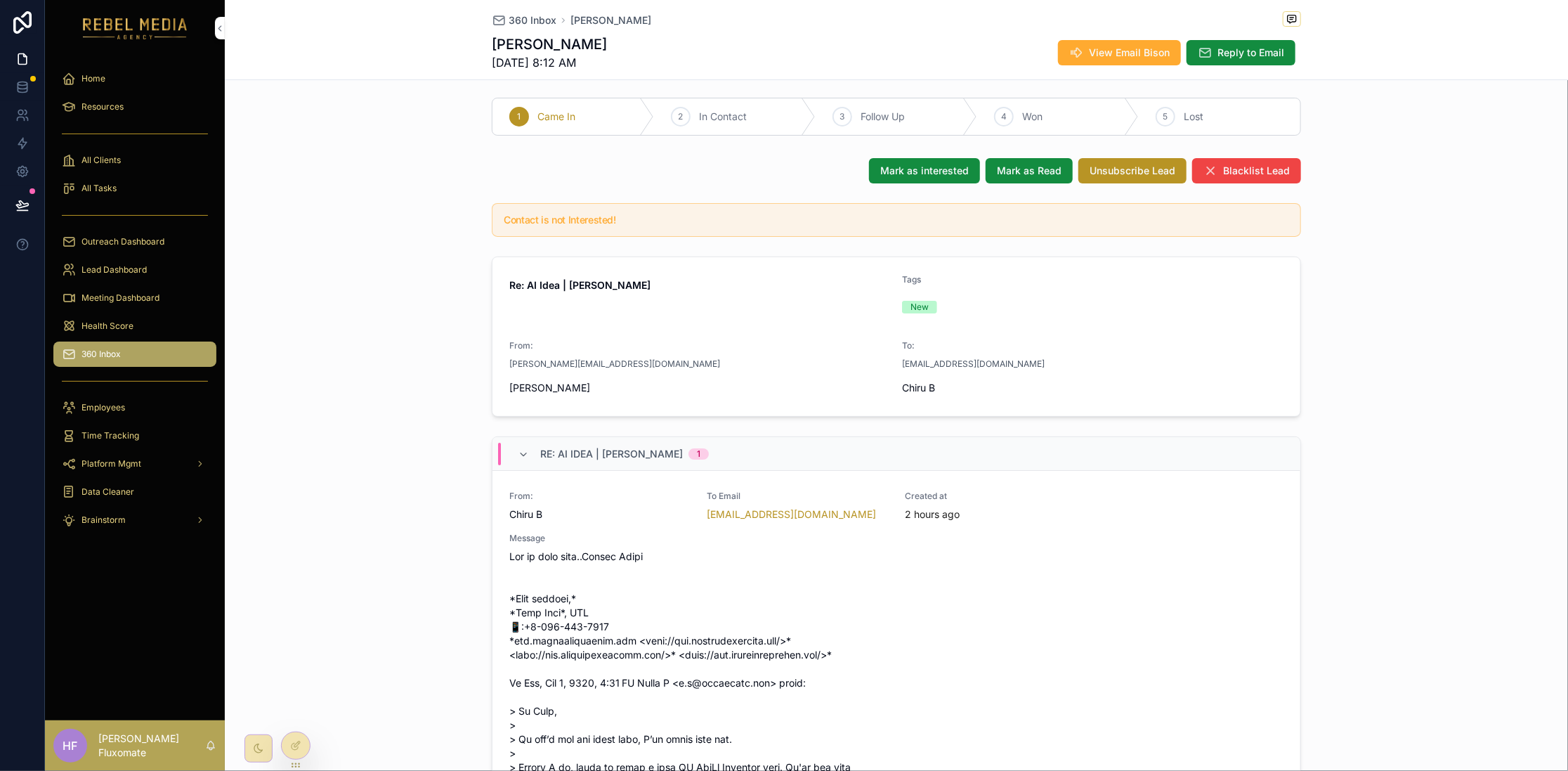
scroll to position [0, 0]
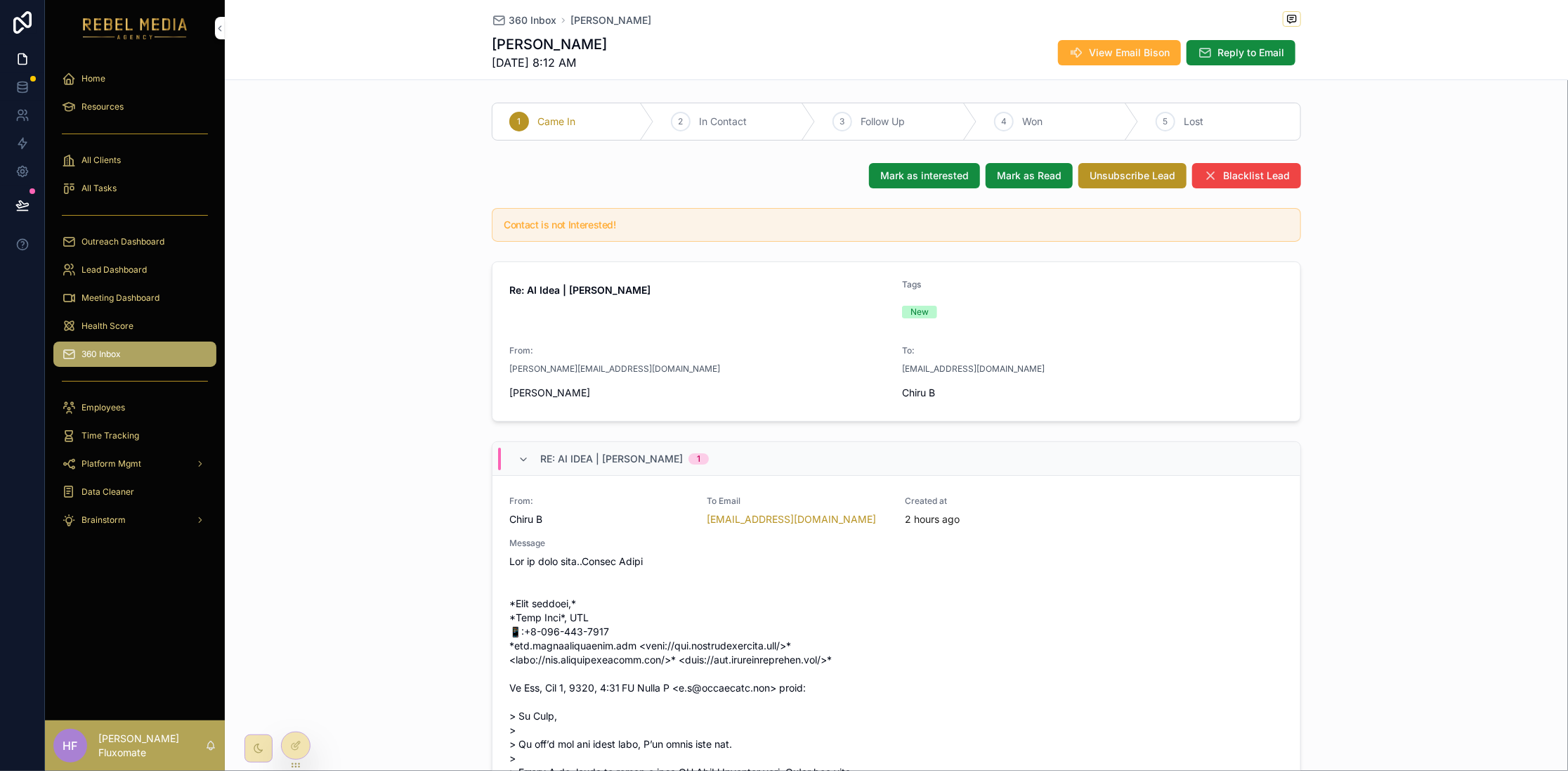
click at [289, 744] on div at bounding box center [295, 745] width 28 height 27
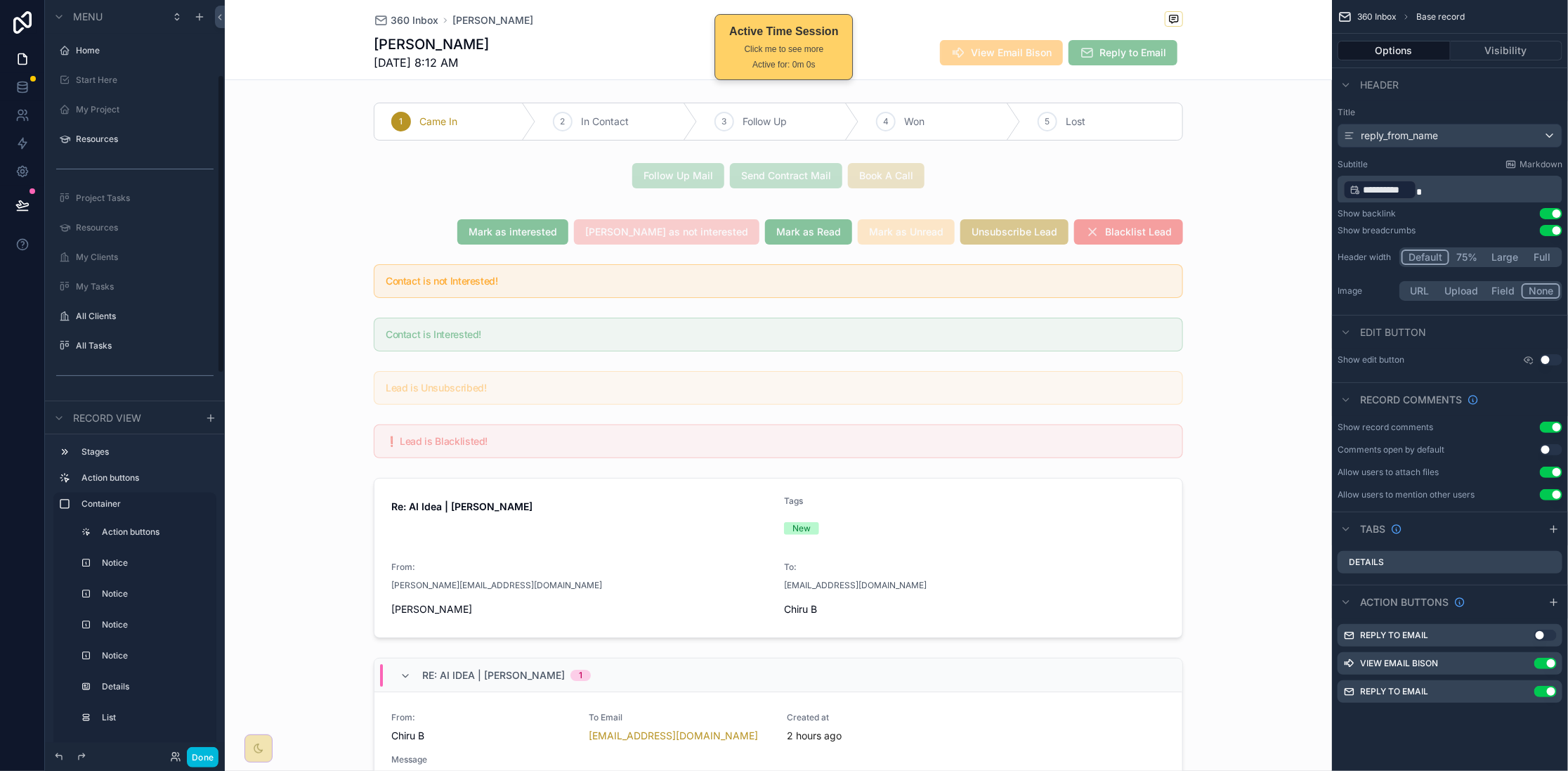
scroll to position [188, 0]
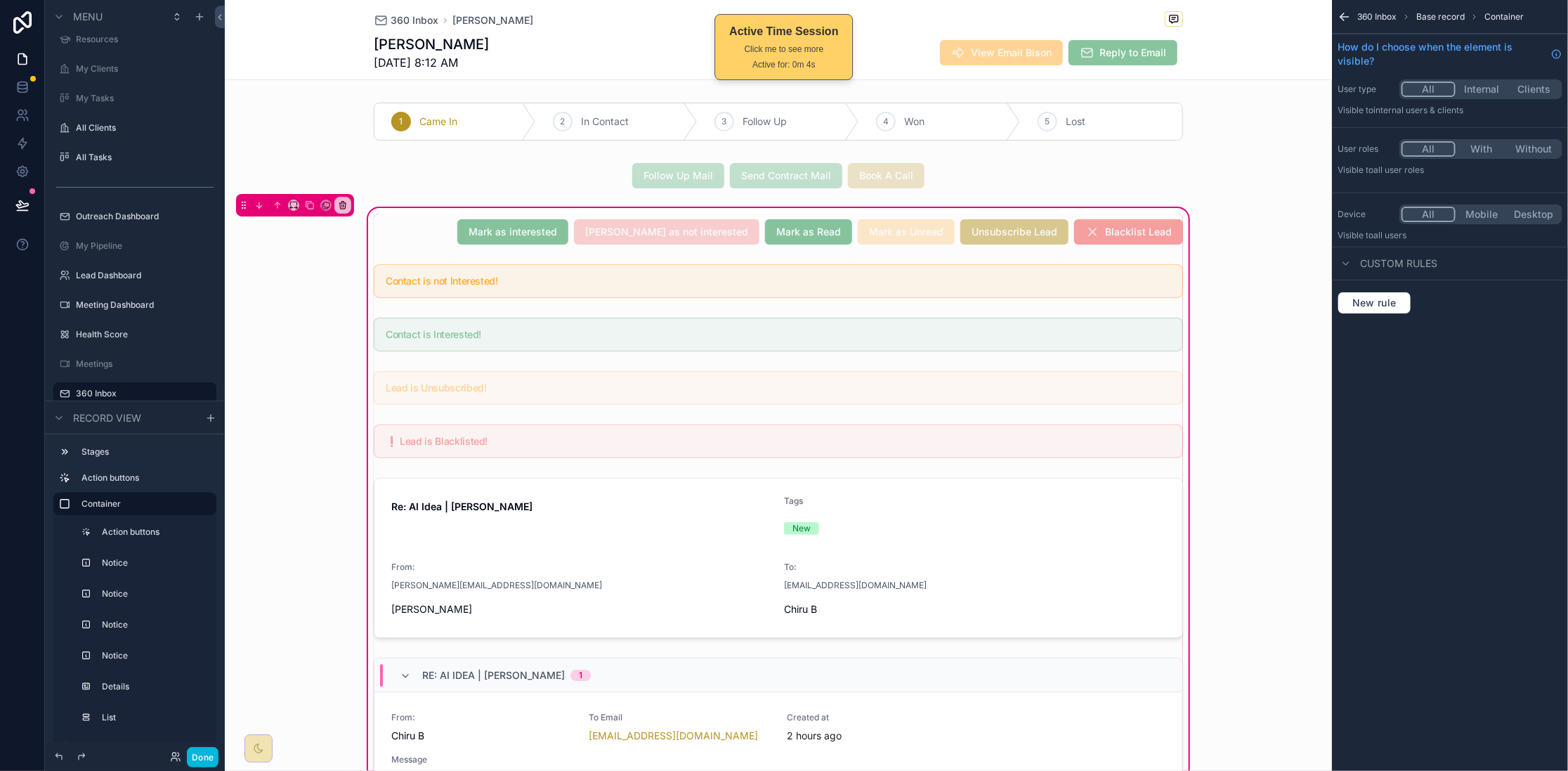
click at [450, 240] on div "scrollable content" at bounding box center [778, 232] width 826 height 37
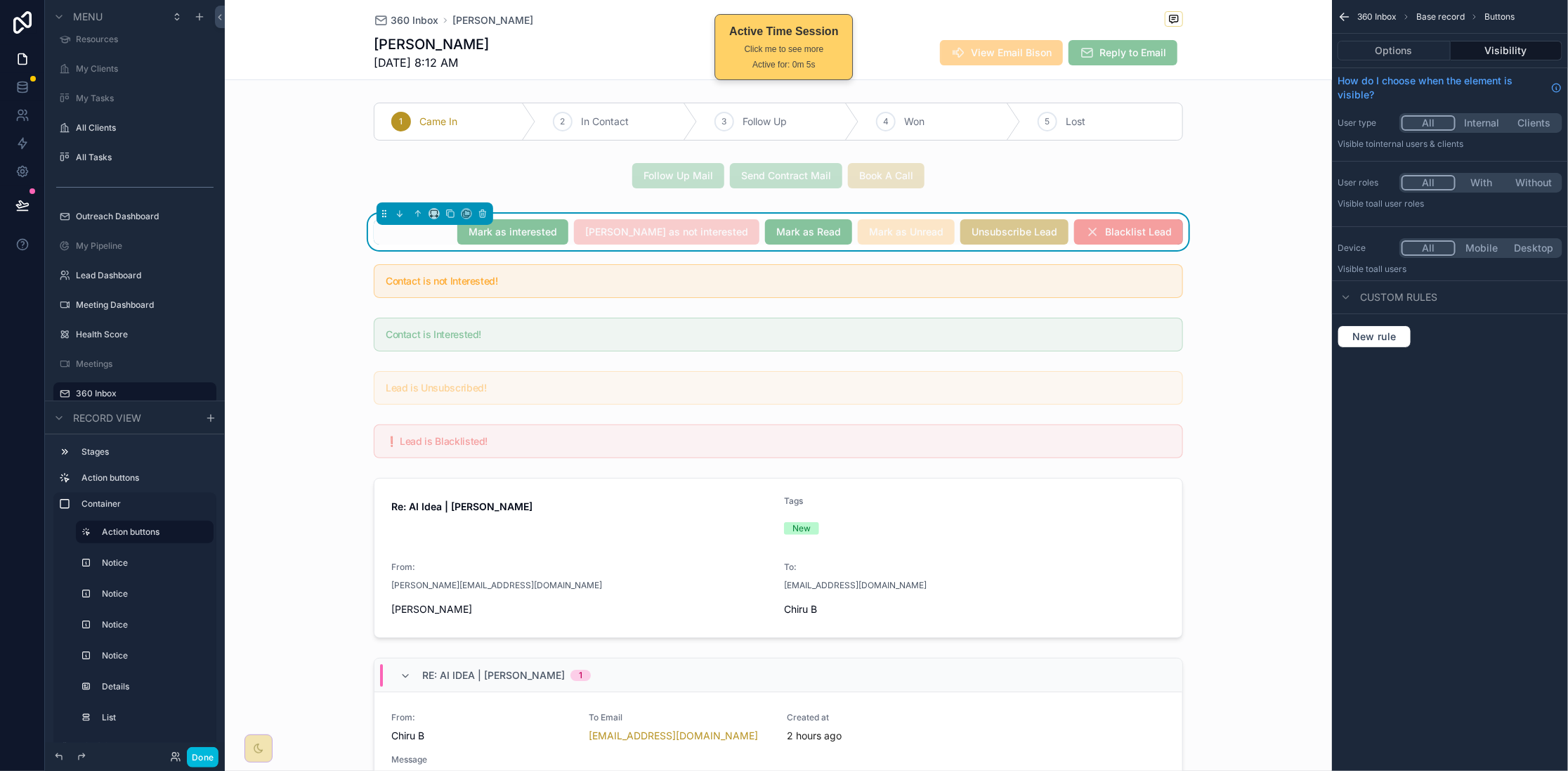
click at [1427, 60] on button "Options" at bounding box center [1394, 50] width 113 height 19
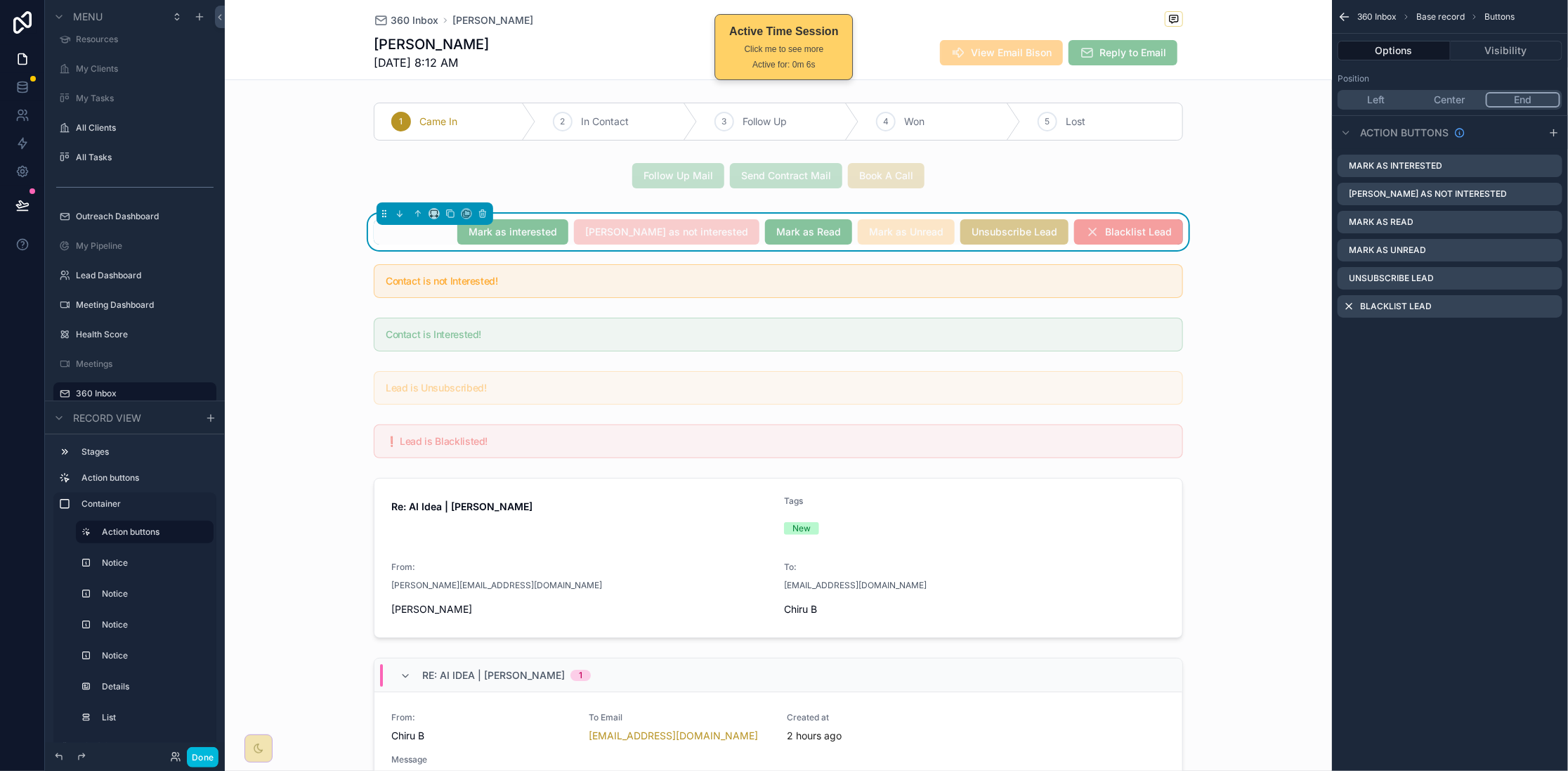
click at [0, 0] on icon "scrollable content" at bounding box center [0, 0] width 0 height 0
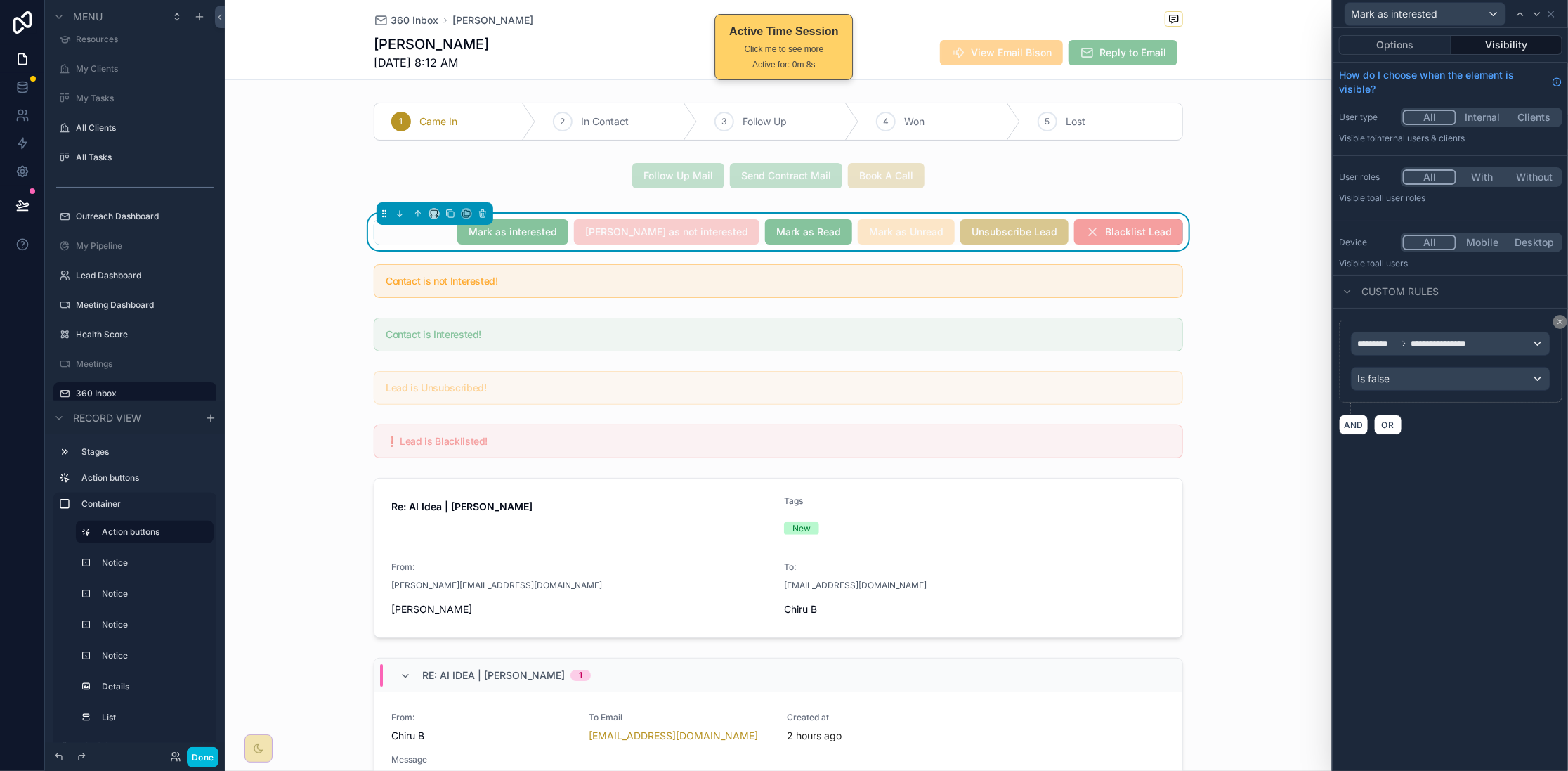
click at [1396, 45] on button "Options" at bounding box center [1396, 45] width 113 height 19
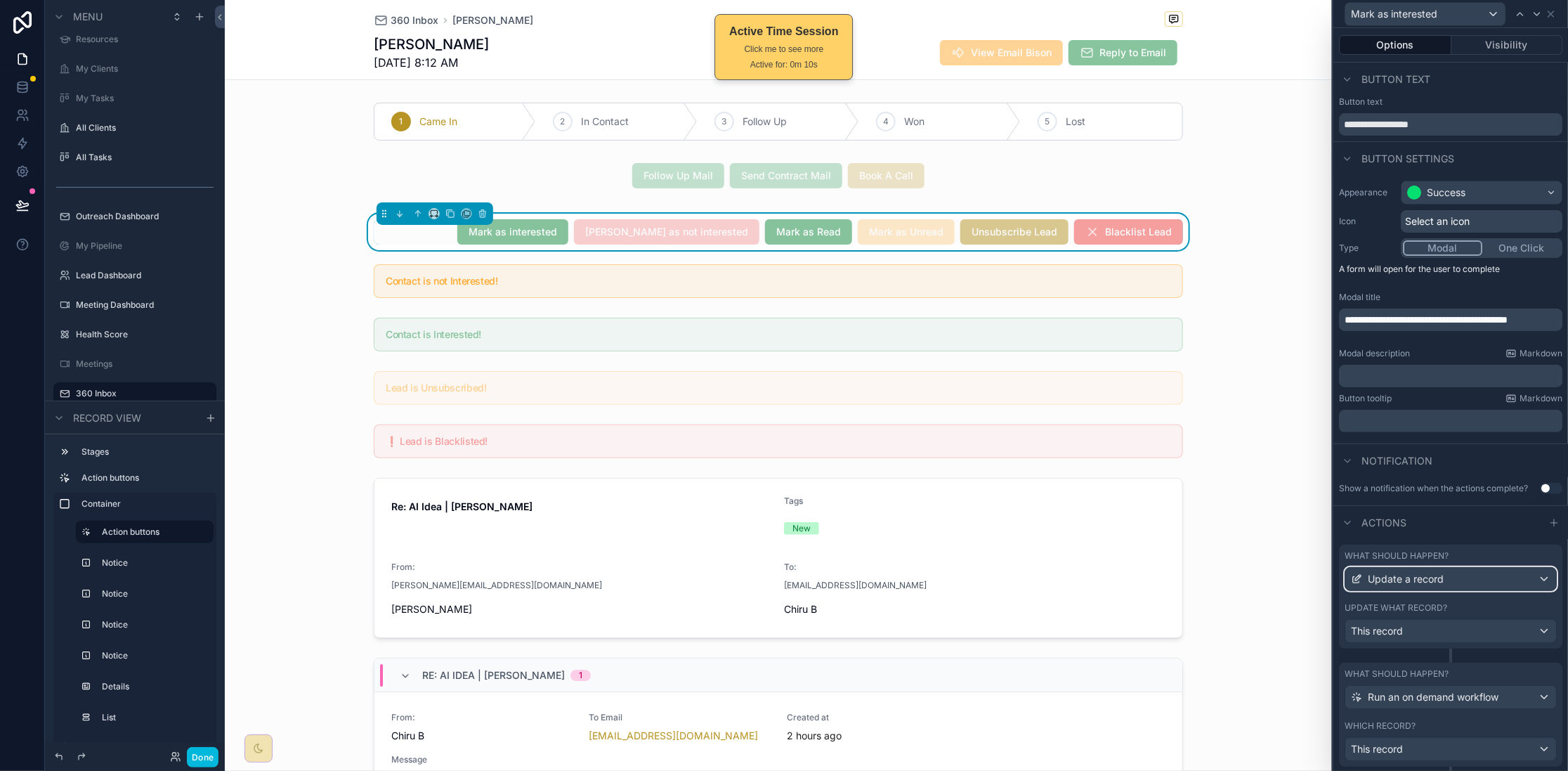
click at [1497, 591] on div "Update a record" at bounding box center [1450, 579] width 211 height 22
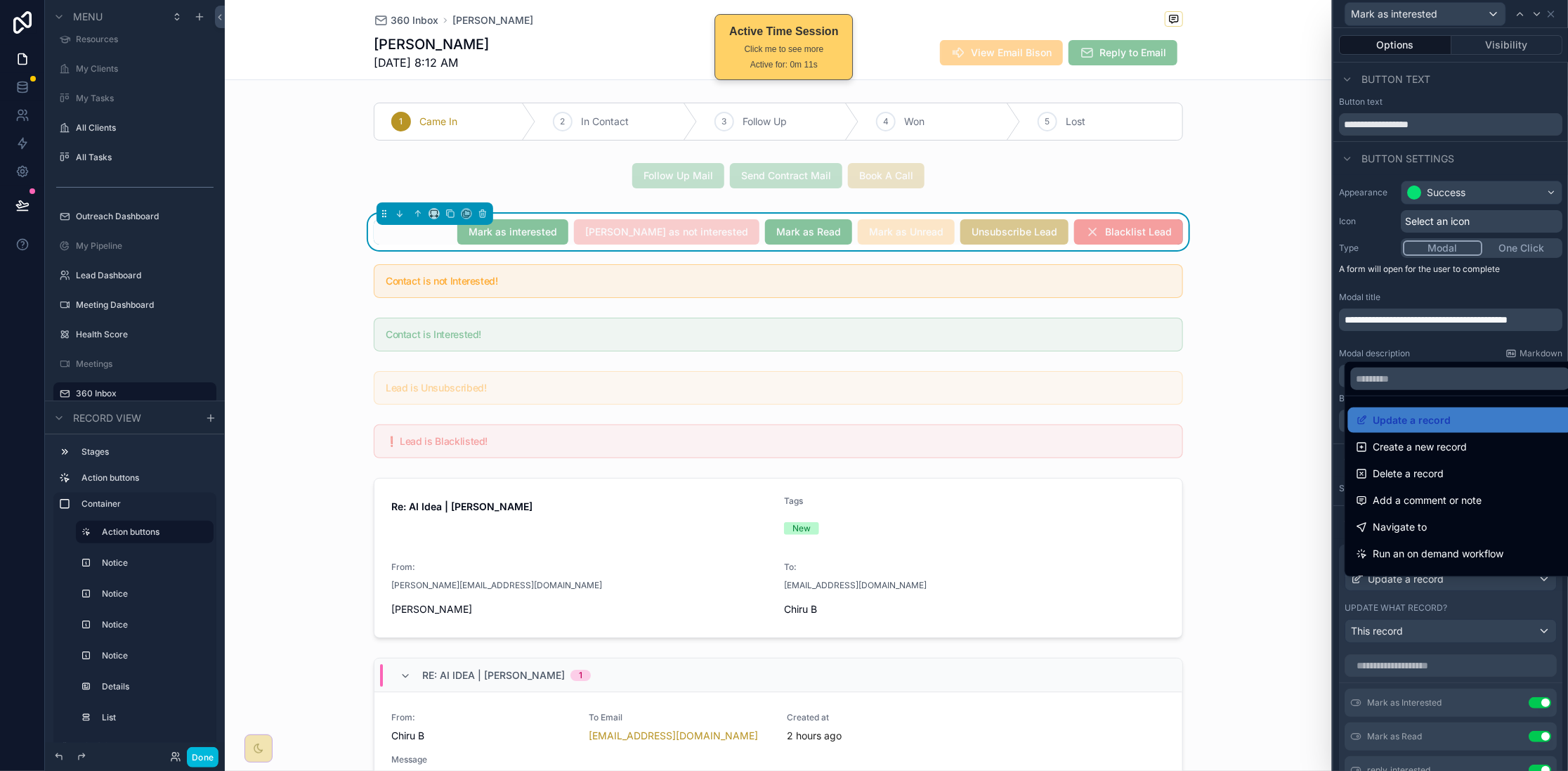
click at [1443, 420] on span "Update a record" at bounding box center [1412, 419] width 78 height 17
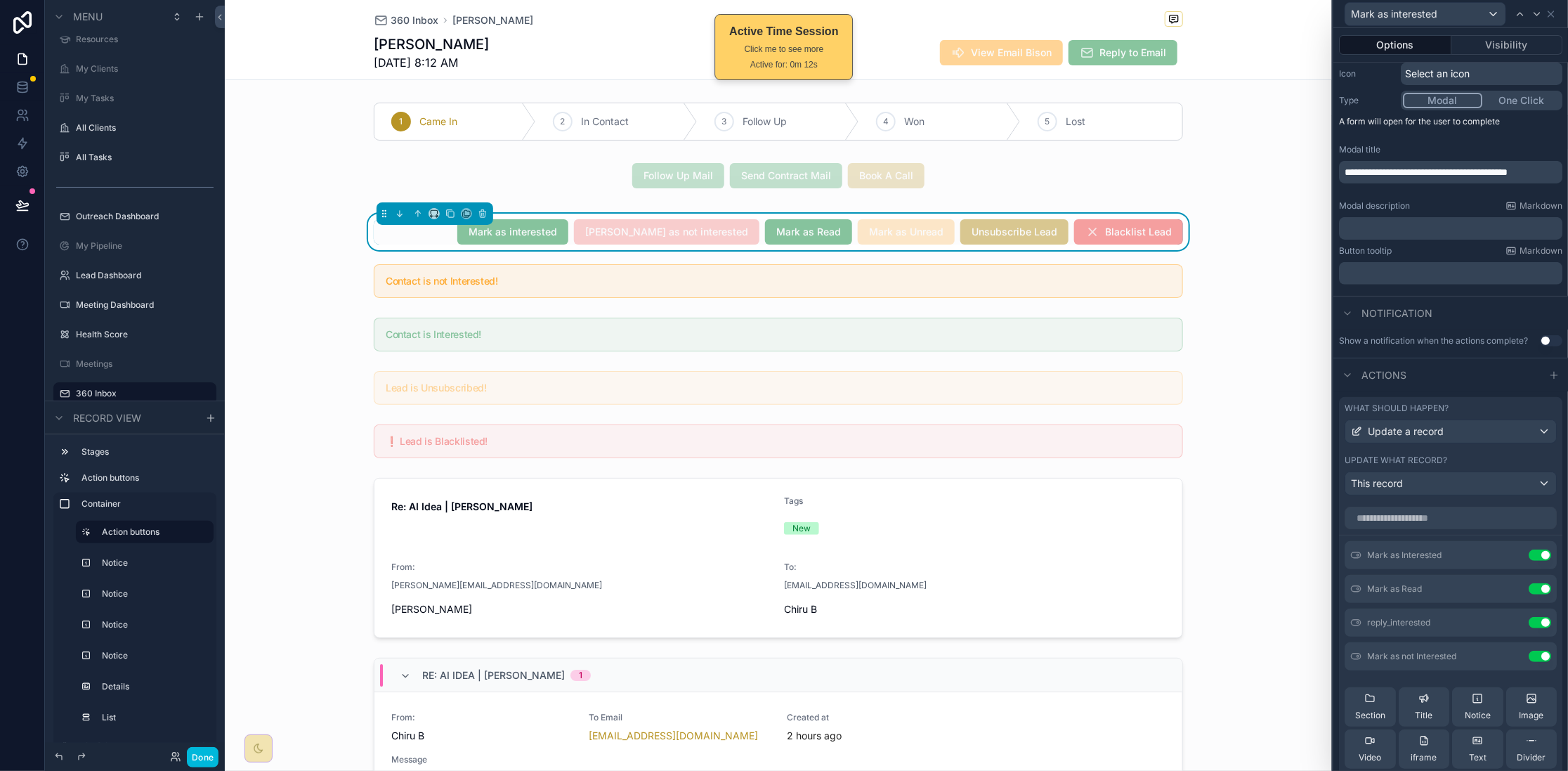
scroll to position [176, 0]
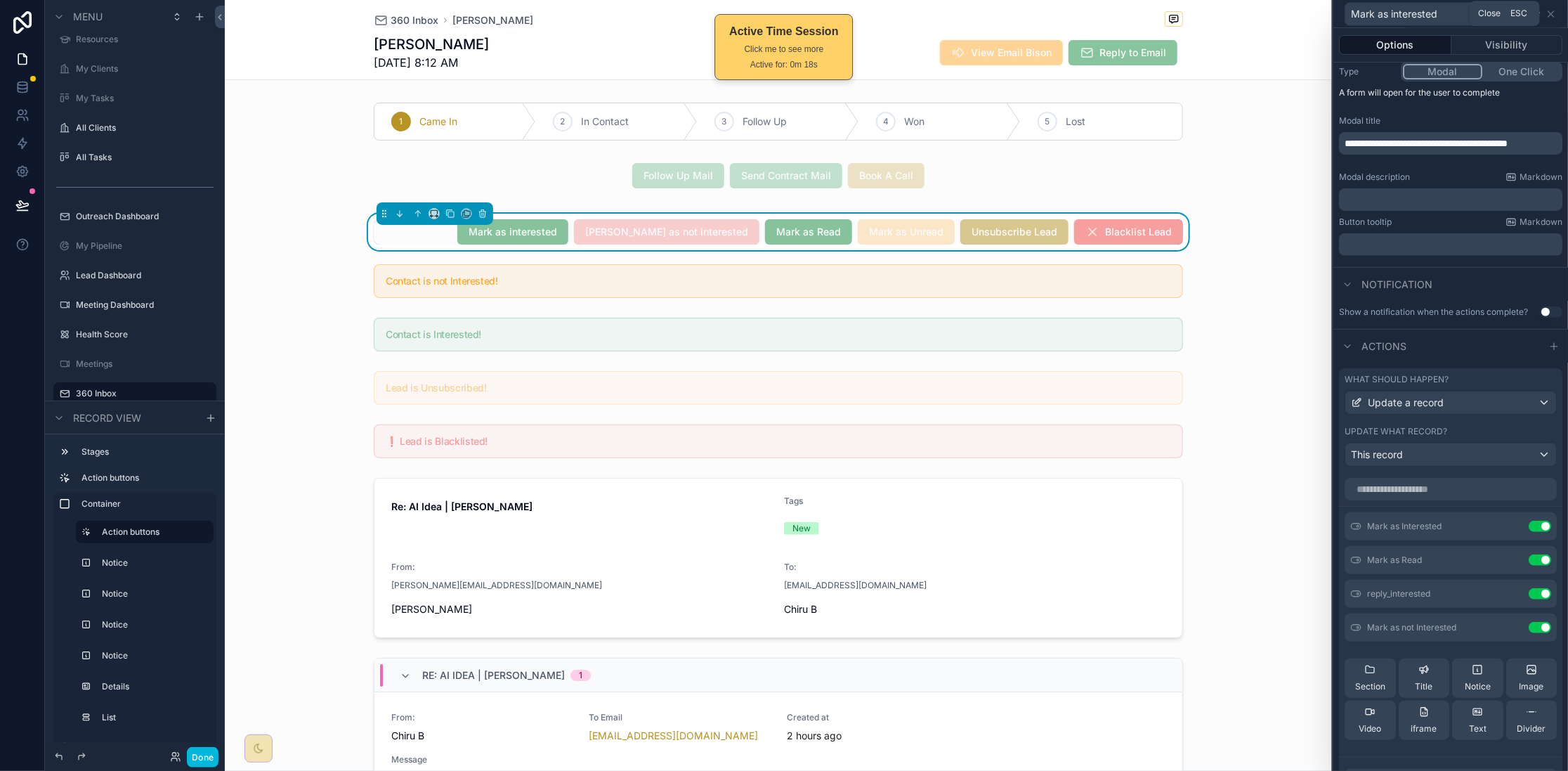
click at [1554, 9] on icon at bounding box center [1551, 14] width 12 height 12
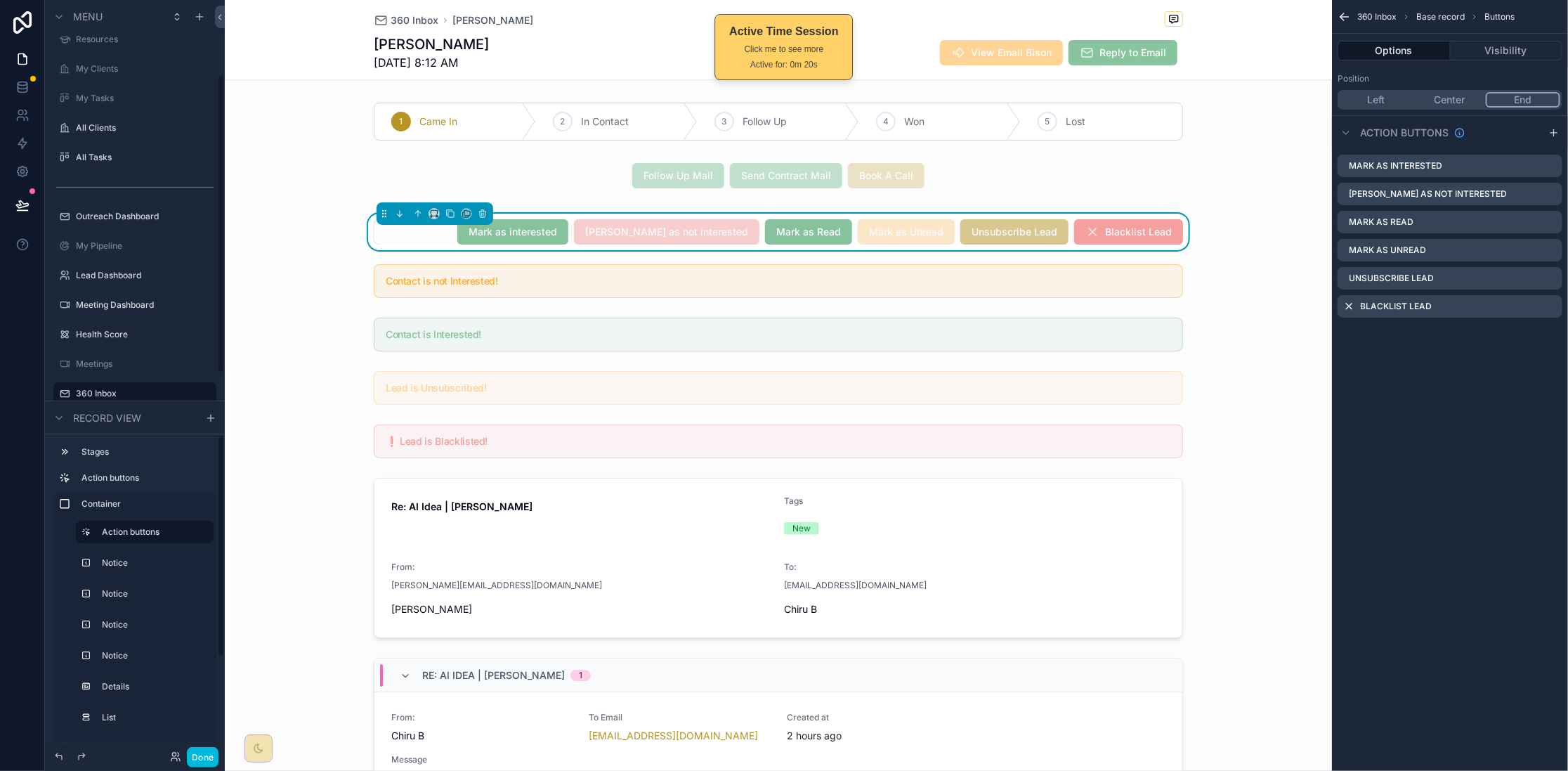
click at [200, 752] on button "Done" at bounding box center [203, 757] width 32 height 20
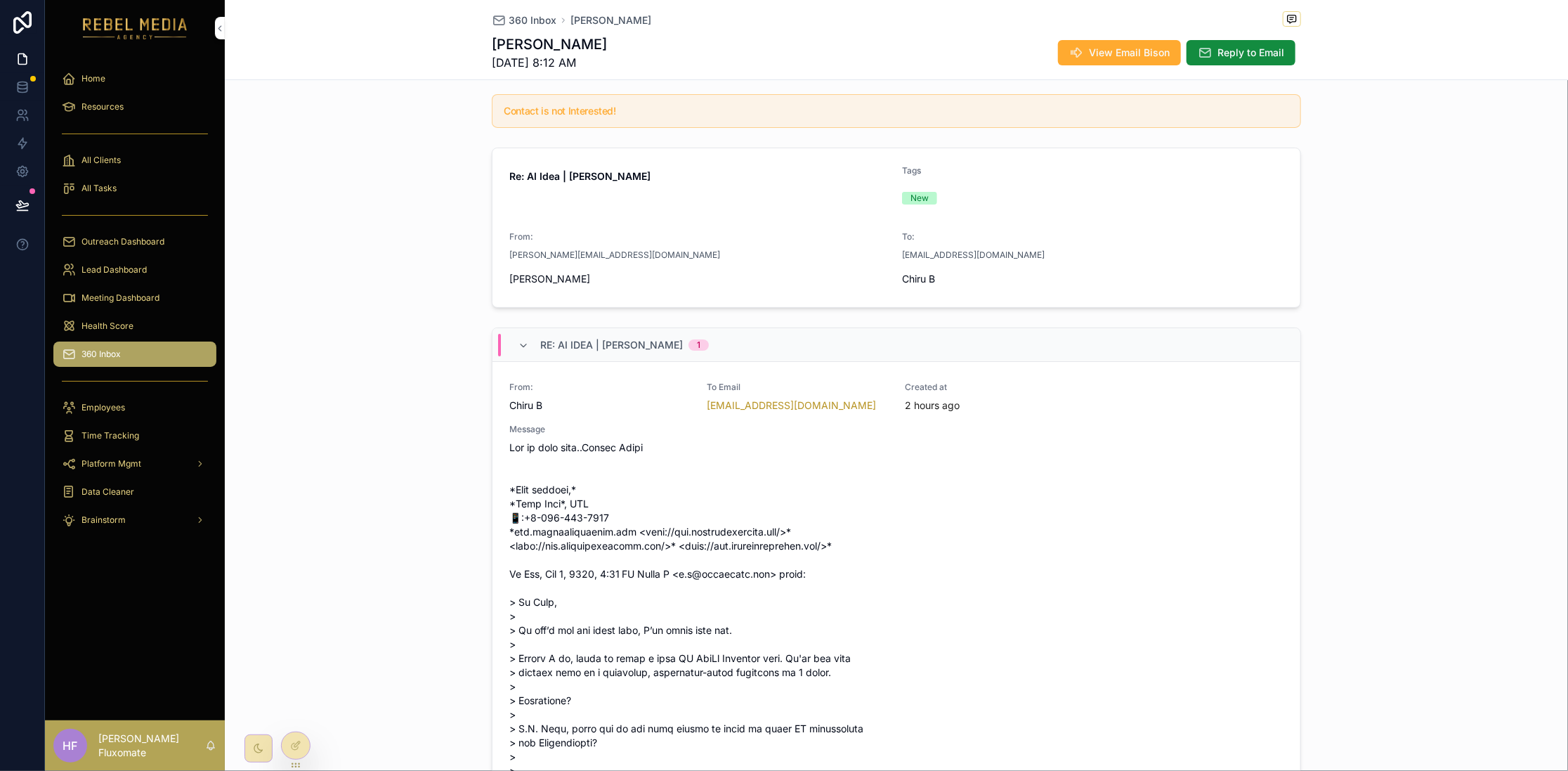
scroll to position [0, 0]
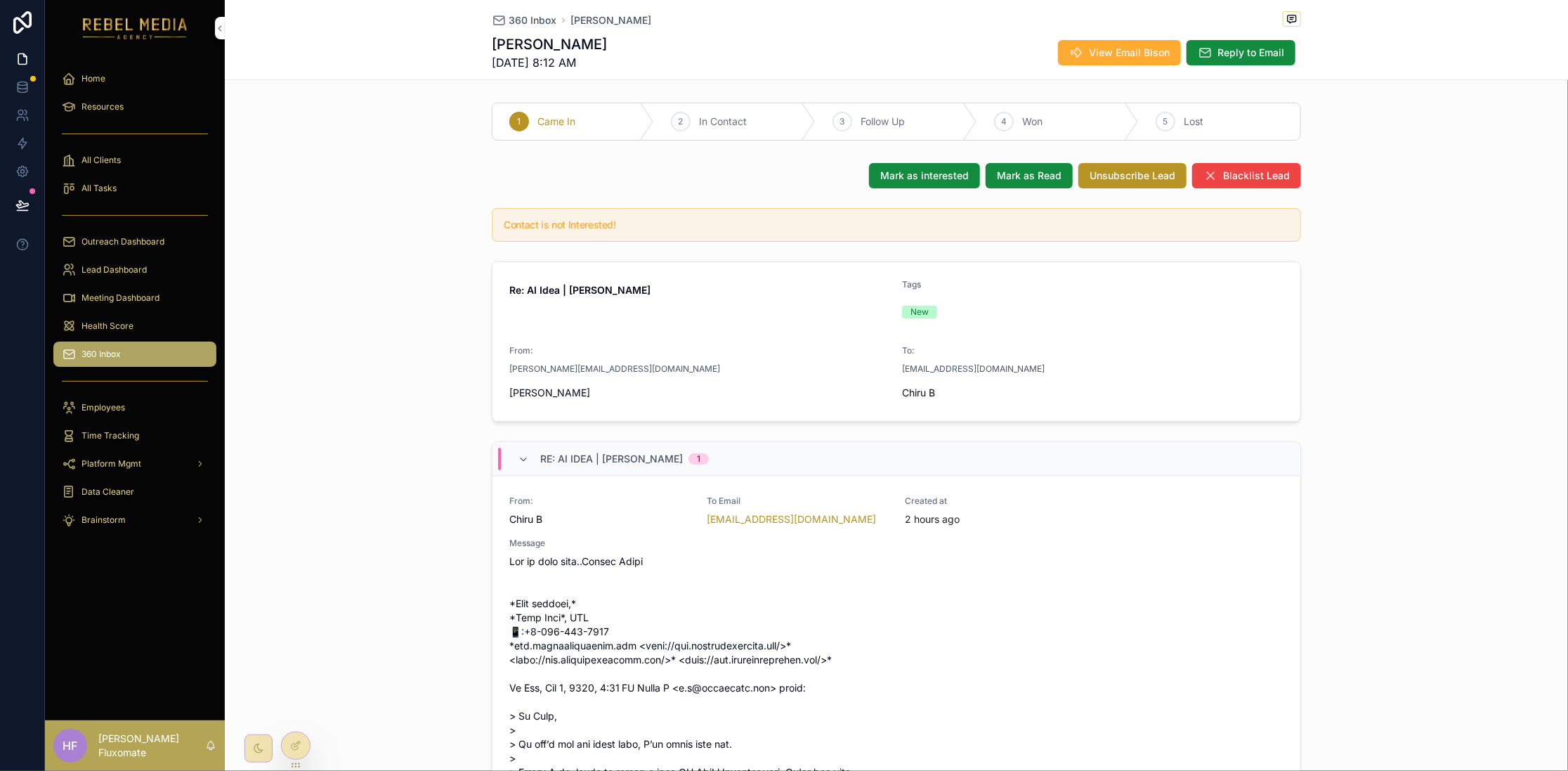
click at [299, 746] on icon at bounding box center [296, 746] width 12 height 12
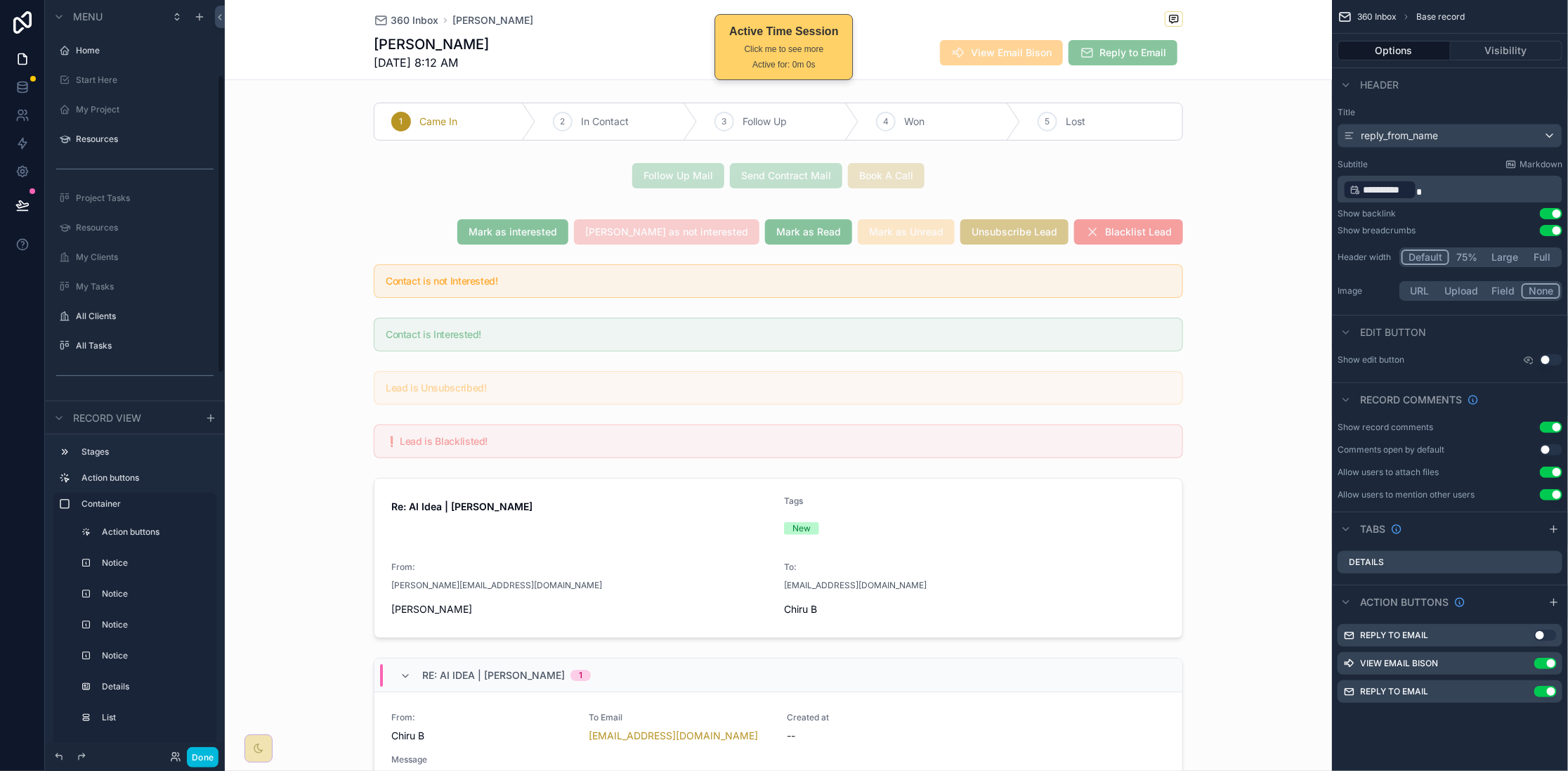
scroll to position [188, 0]
drag, startPoint x: 206, startPoint y: 762, endPoint x: 216, endPoint y: 757, distance: 11.2
click at [205, 762] on button "Done" at bounding box center [203, 757] width 32 height 20
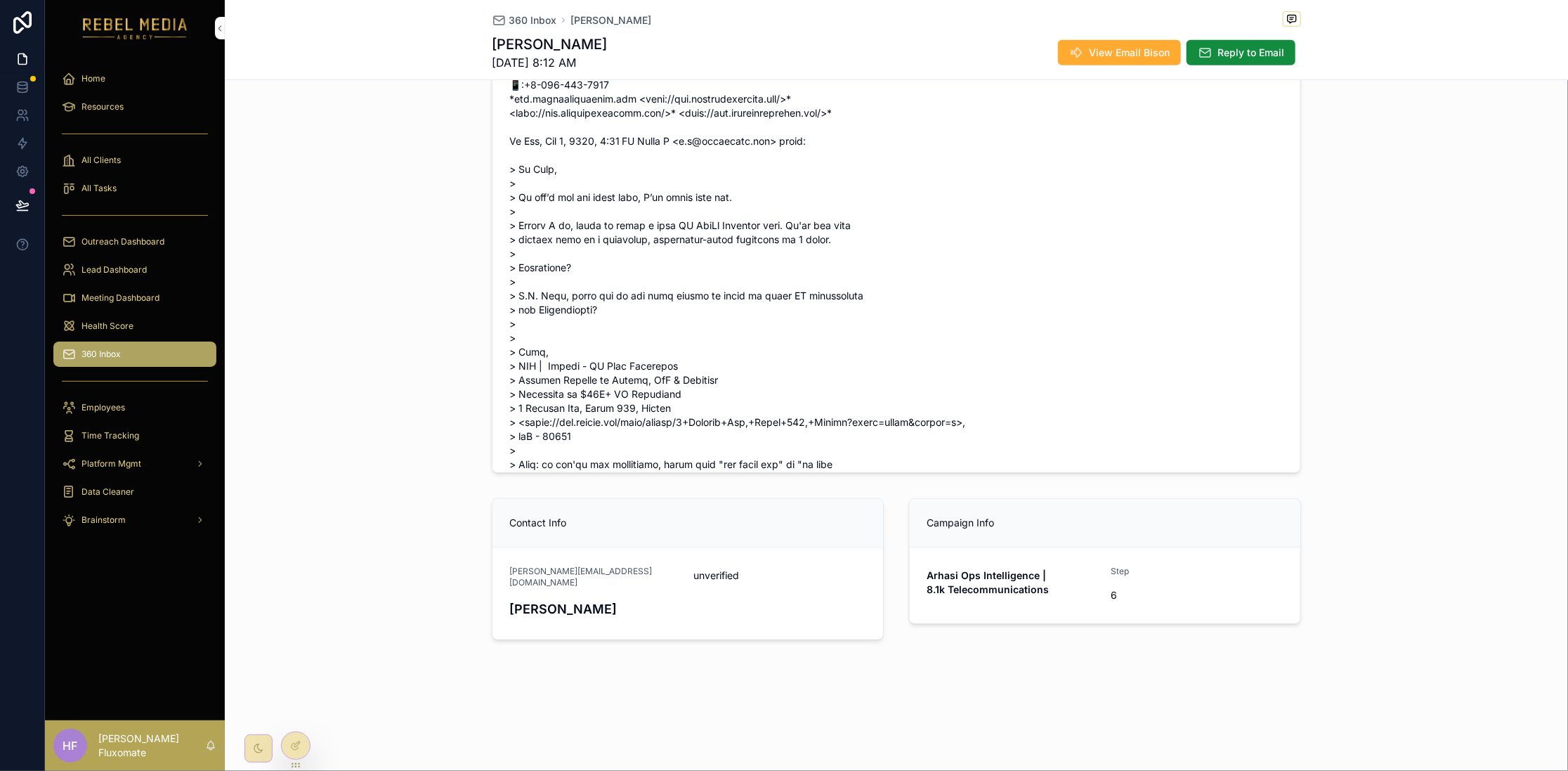
scroll to position [0, 0]
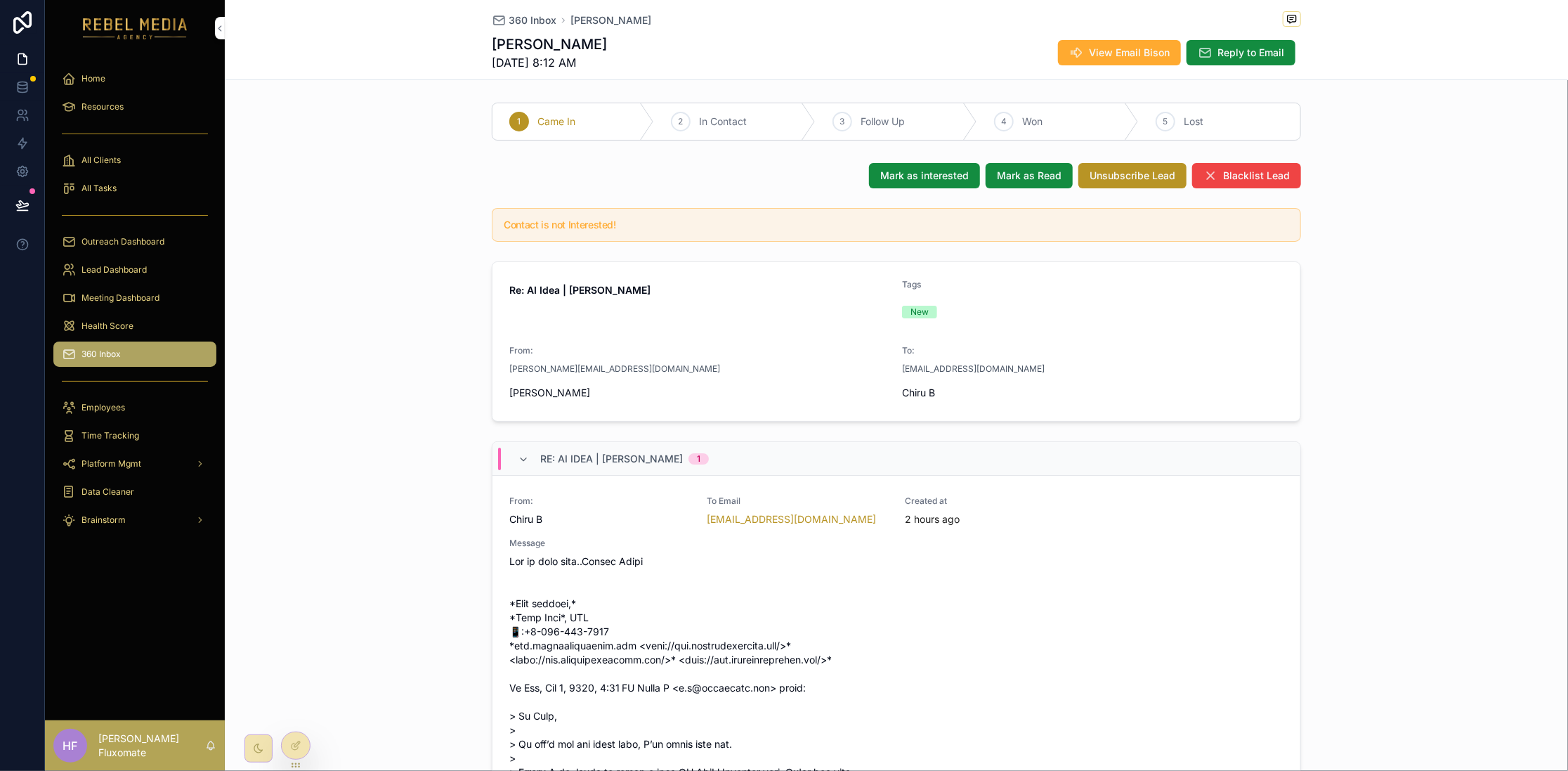
click at [303, 733] on div at bounding box center [295, 745] width 28 height 27
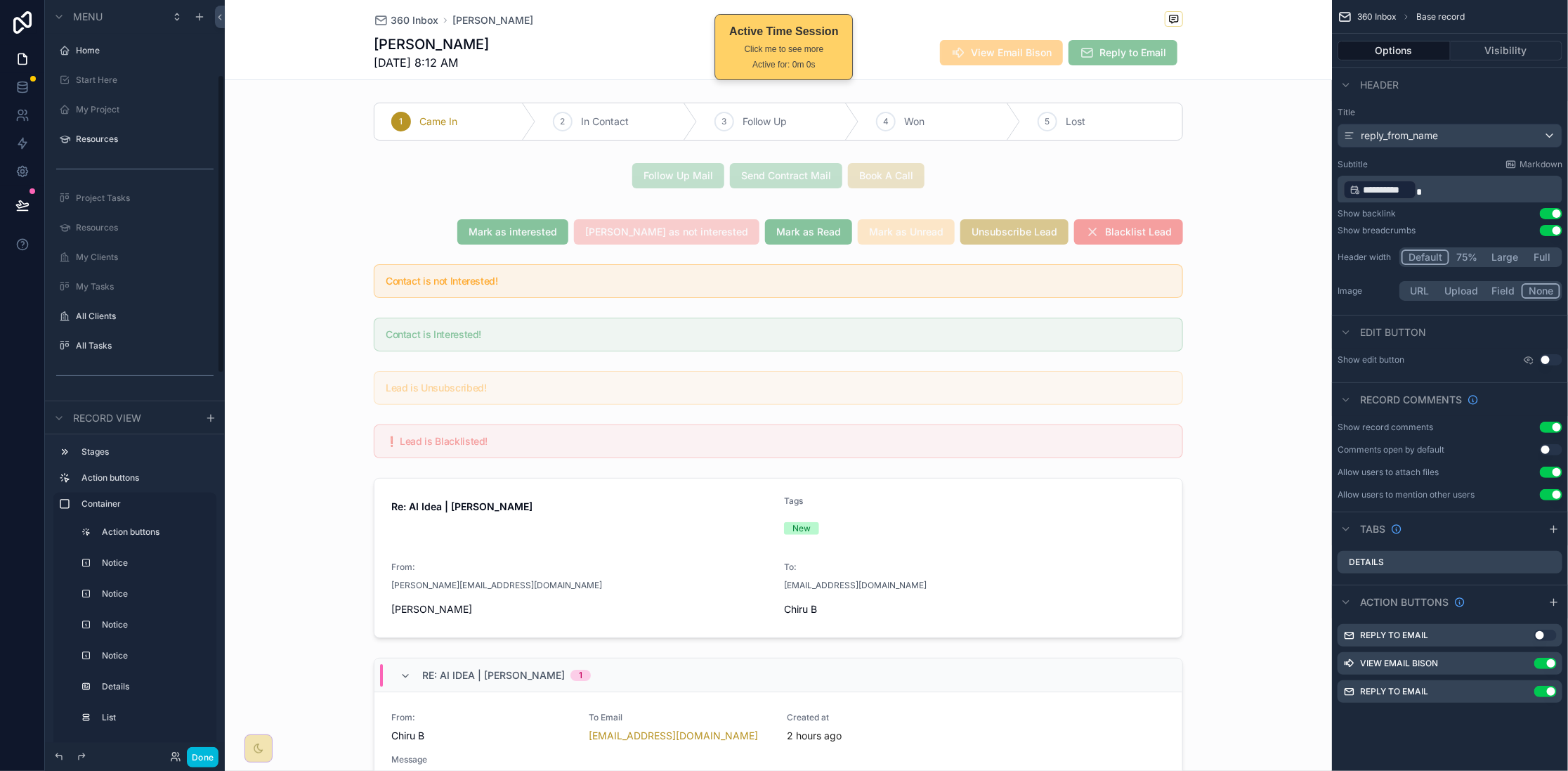
scroll to position [188, 0]
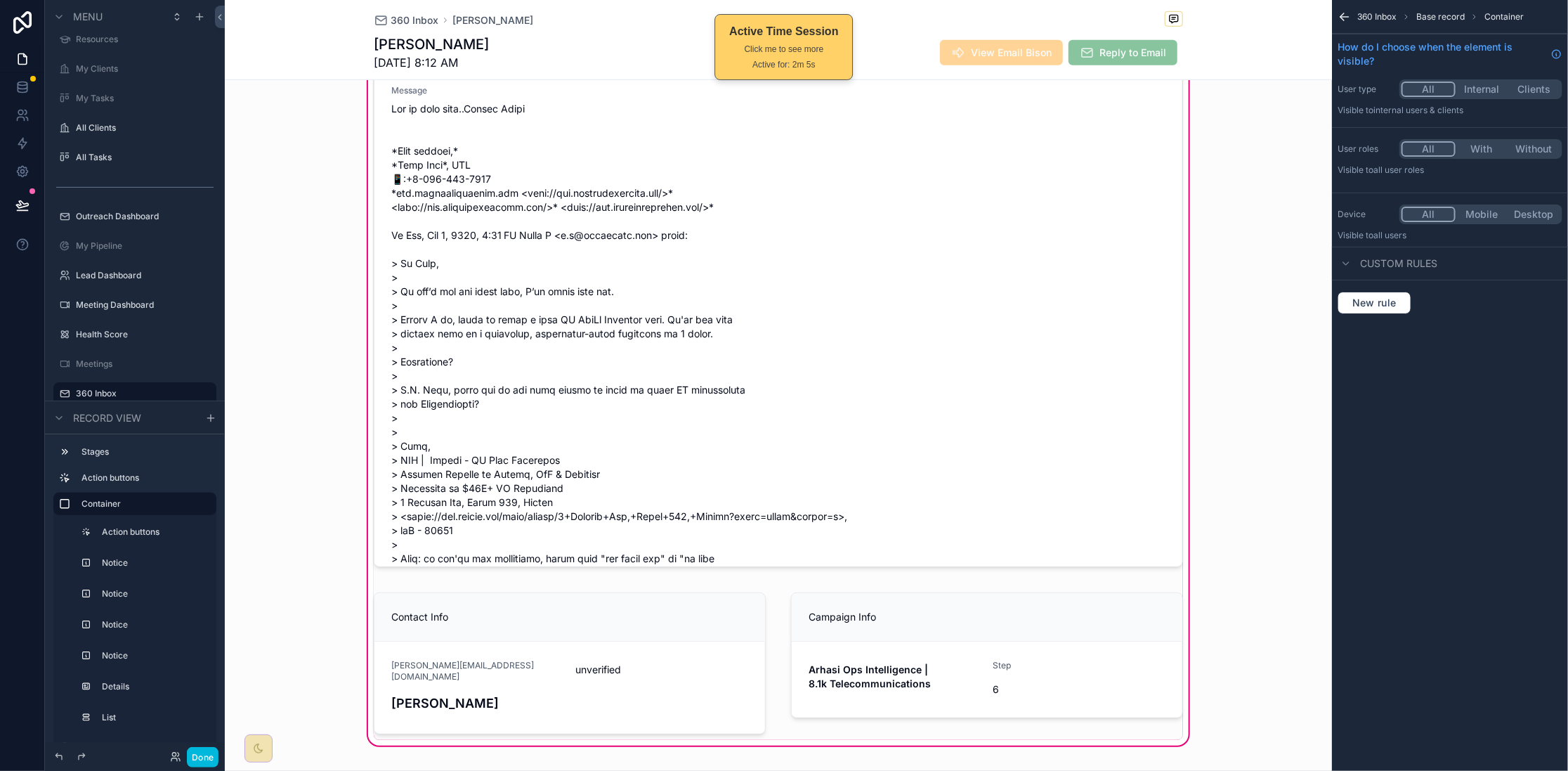
scroll to position [0, 0]
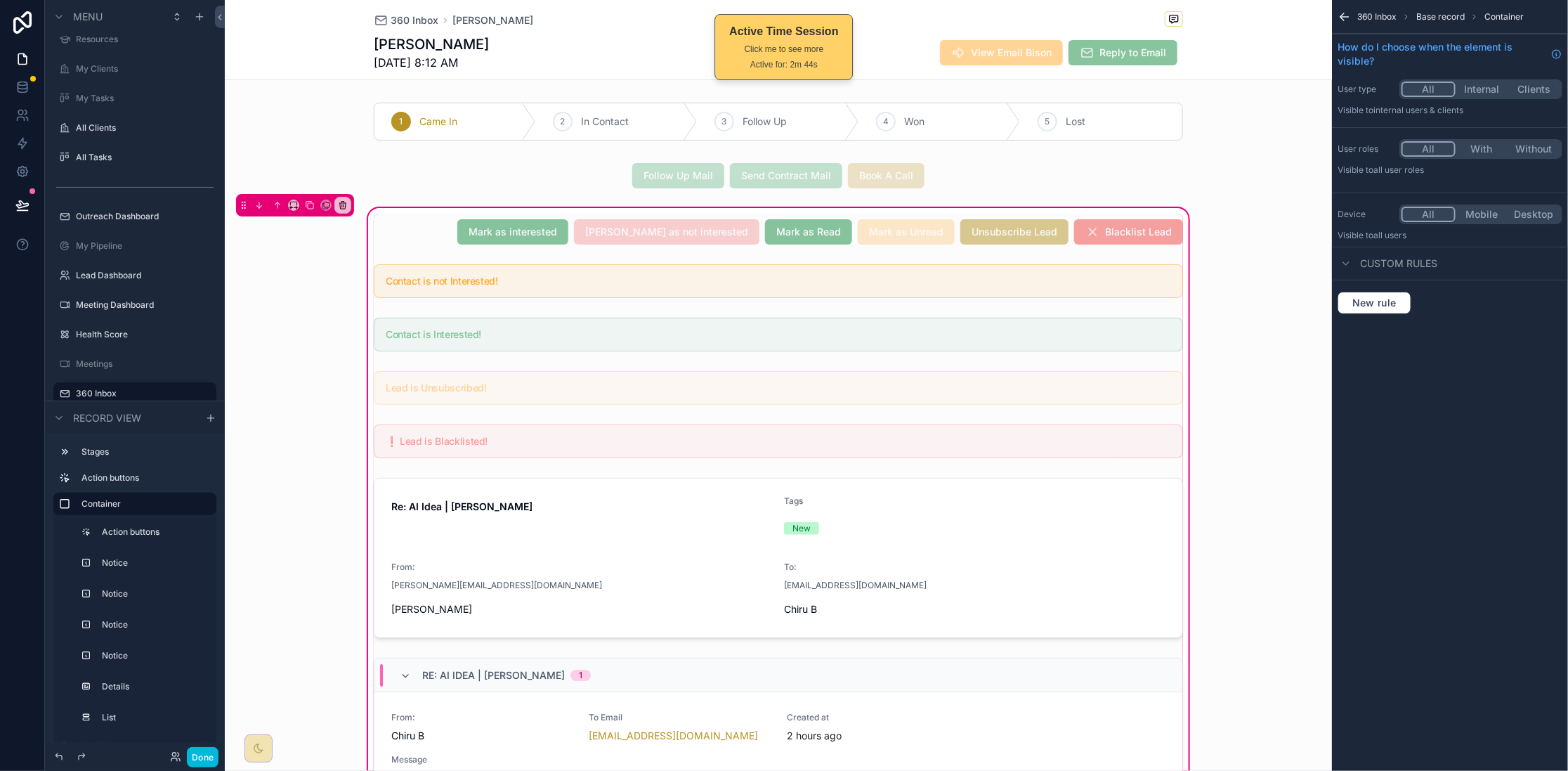
click at [188, 749] on button "Done" at bounding box center [203, 757] width 32 height 20
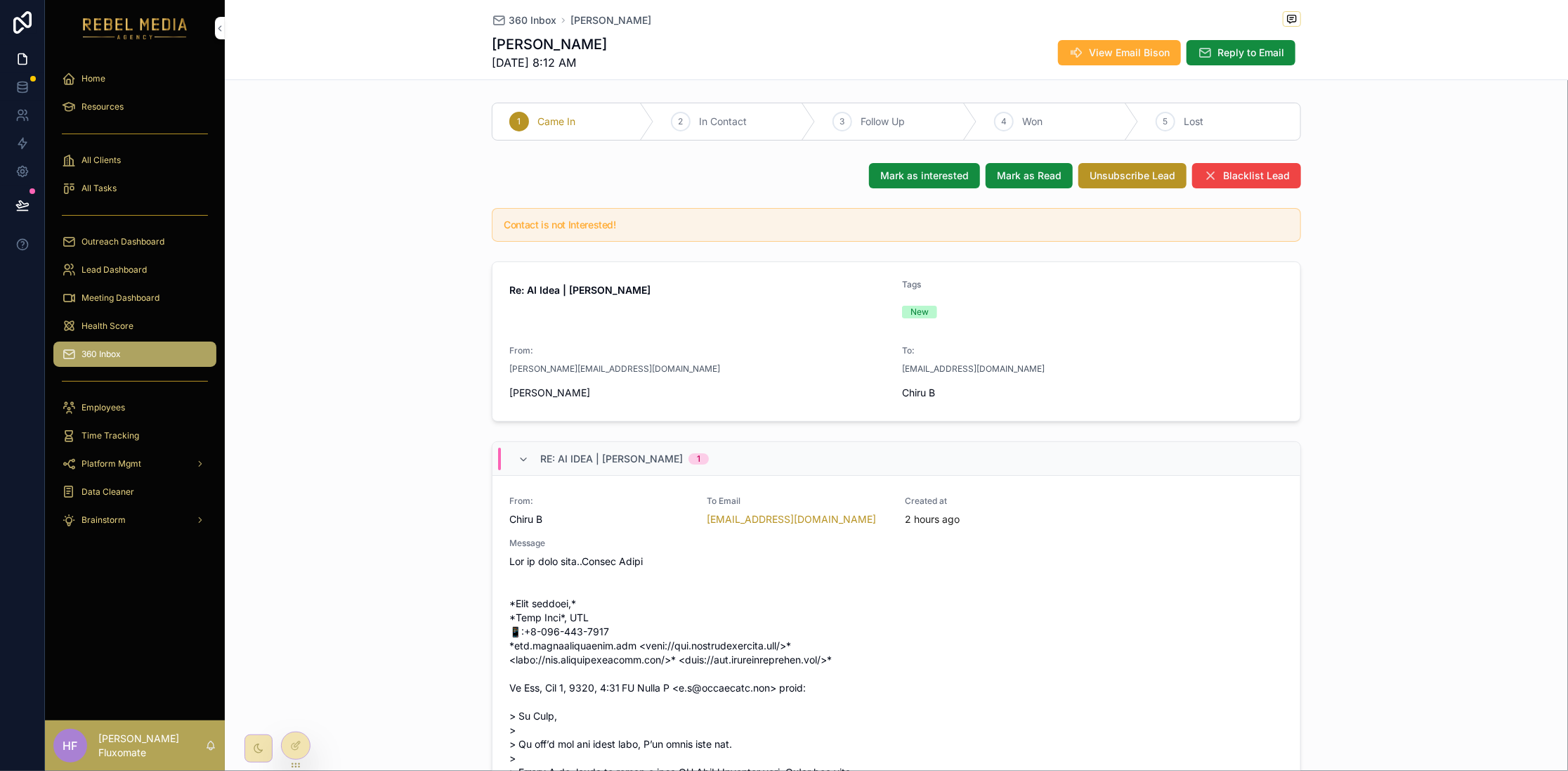
click at [1114, 58] on span "View Email Bison" at bounding box center [1129, 52] width 81 height 14
click at [1284, 25] on span "scrollable content" at bounding box center [1292, 19] width 18 height 15
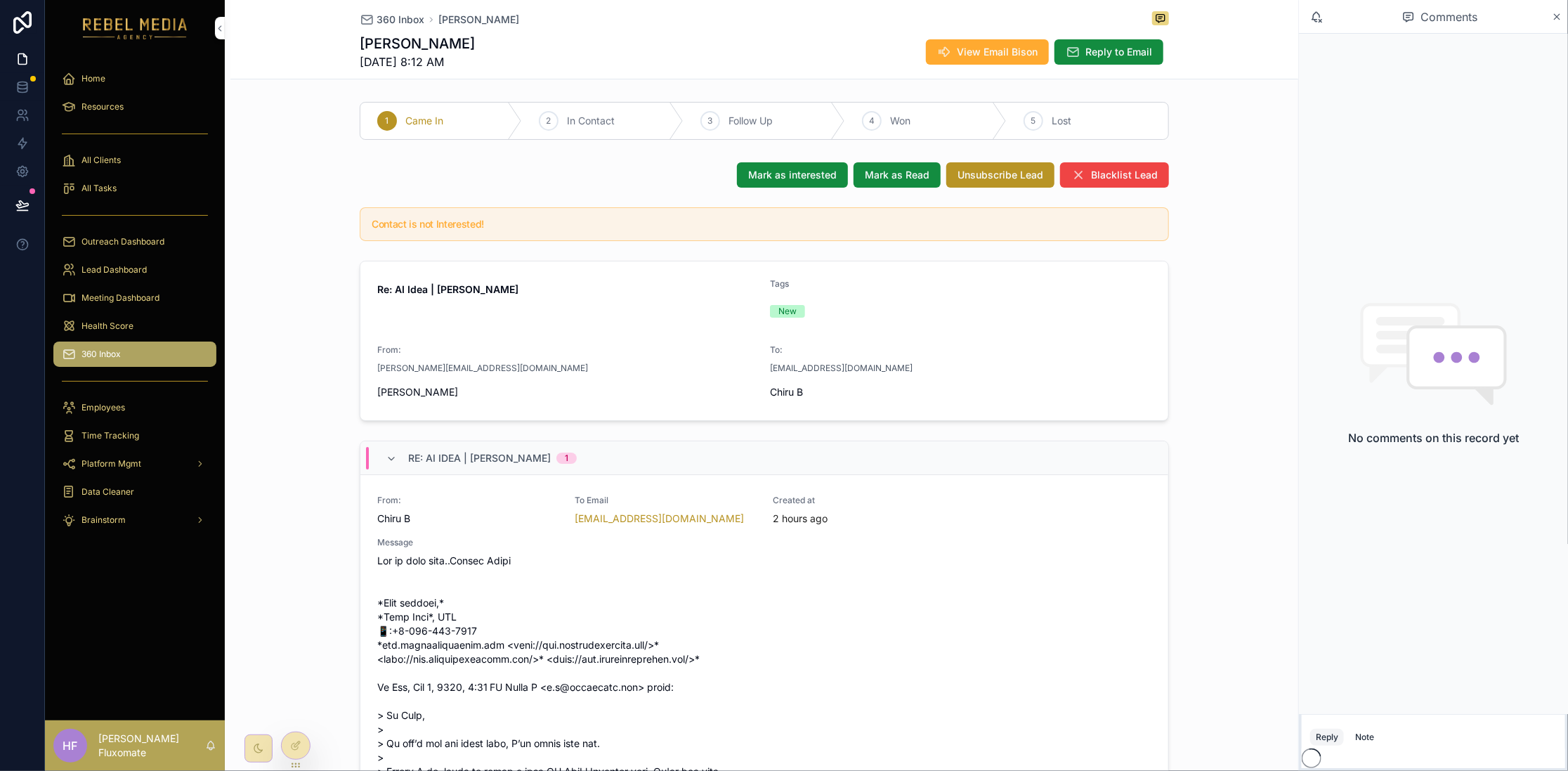
click at [1554, 19] on icon "scrollable content" at bounding box center [1557, 17] width 11 height 12
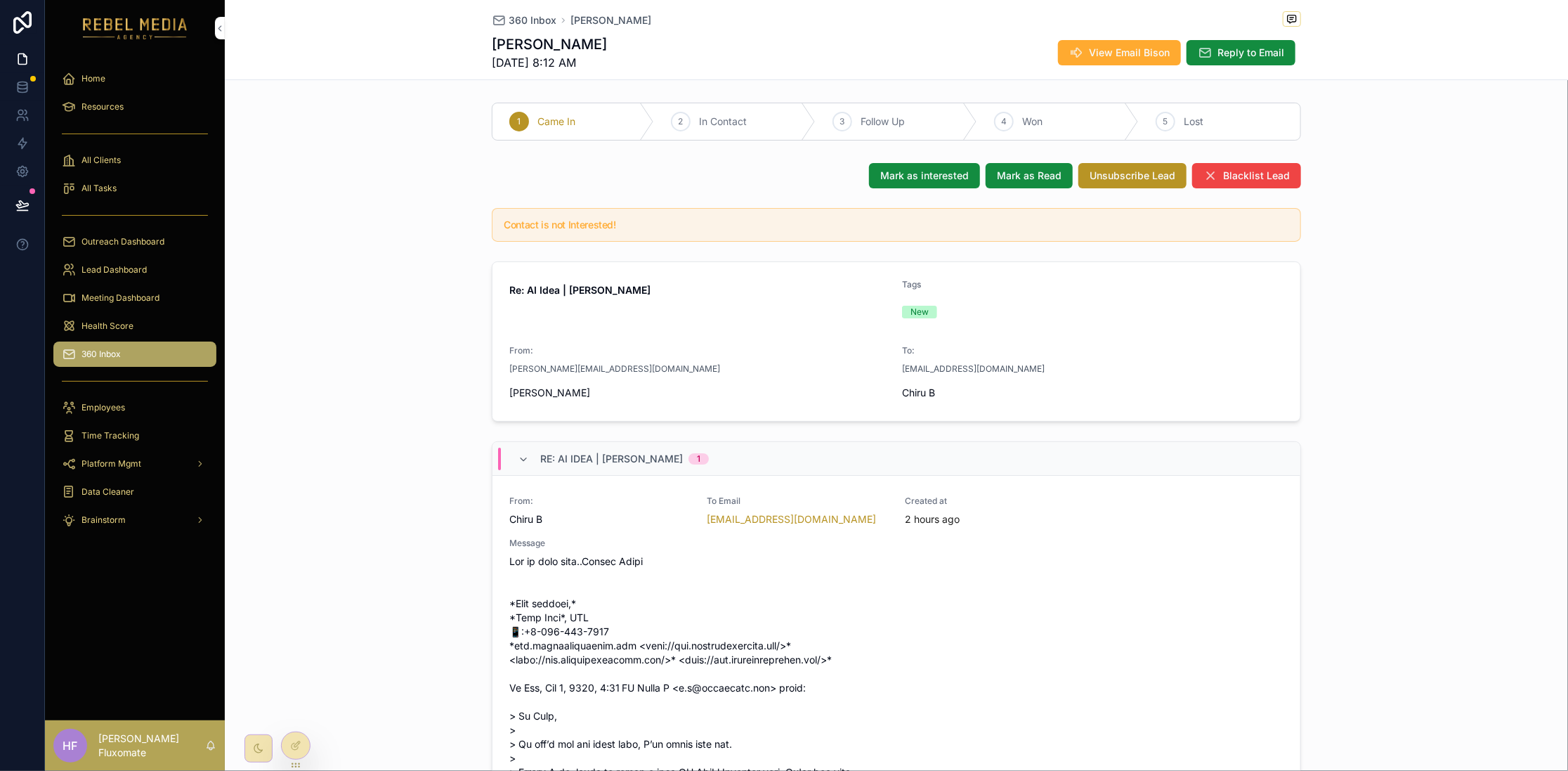
drag, startPoint x: 293, startPoint y: 748, endPoint x: 315, endPoint y: 726, distance: 31.1
click at [294, 747] on icon at bounding box center [296, 746] width 12 height 12
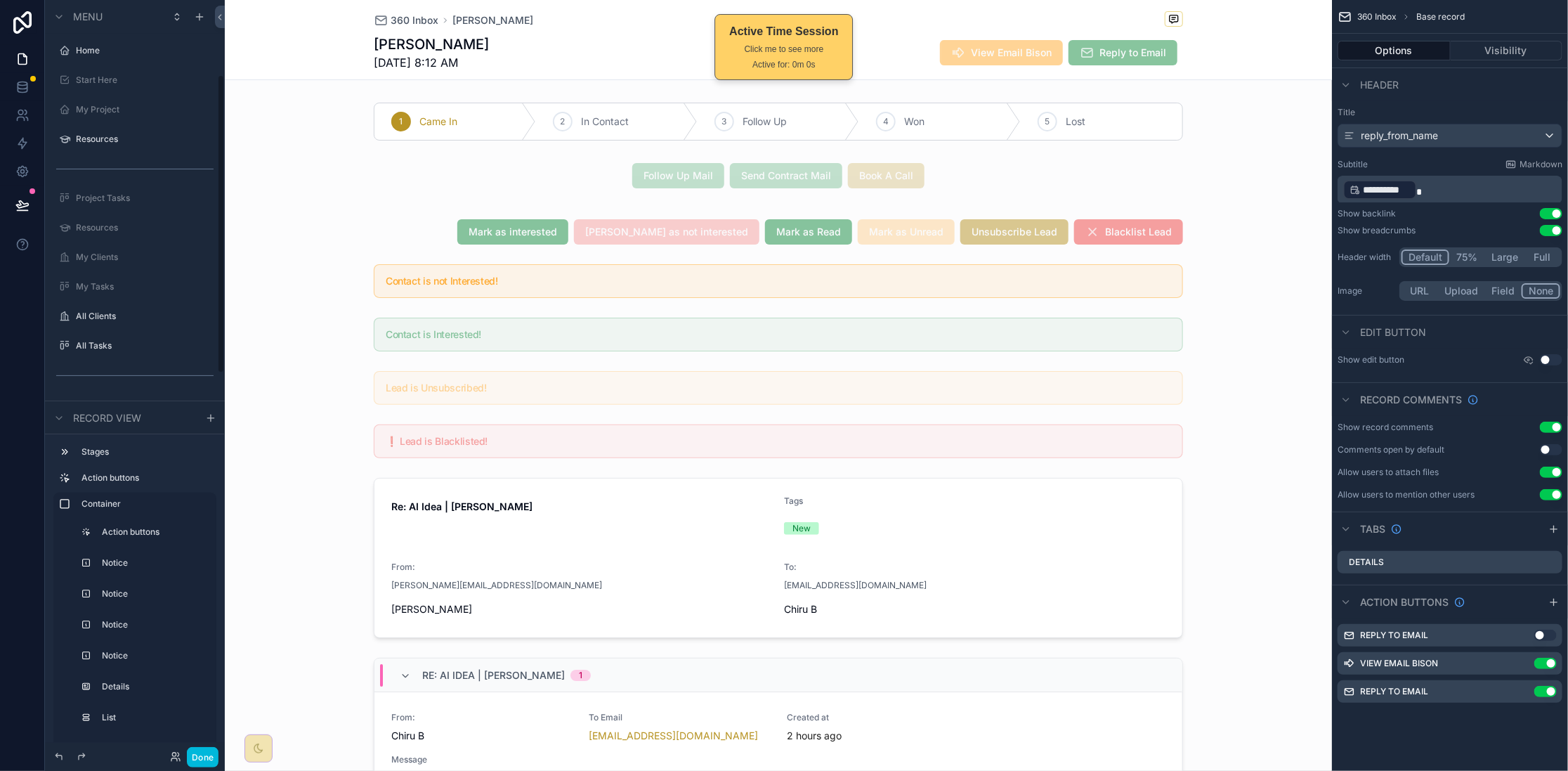
scroll to position [188, 0]
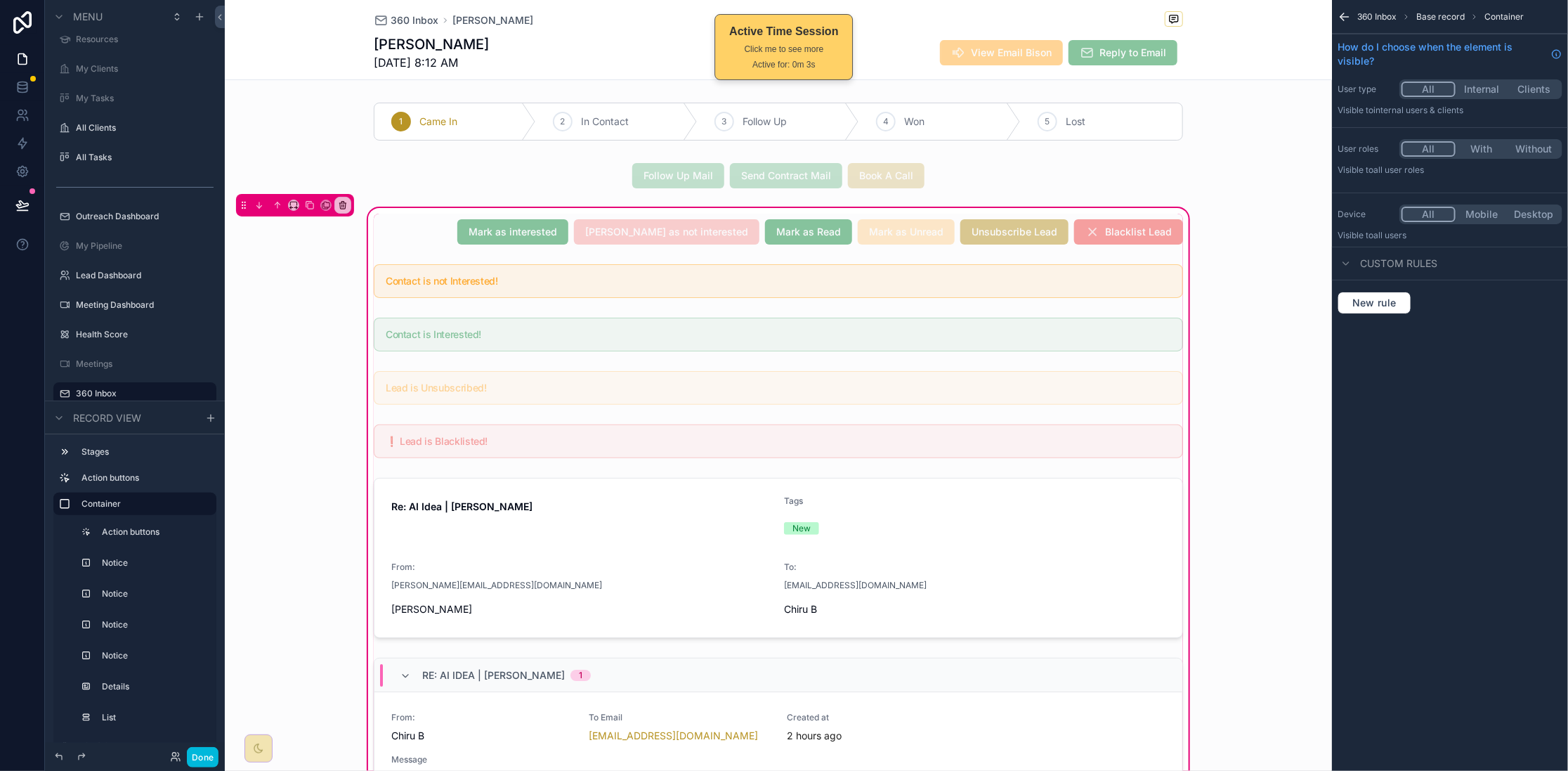
click at [481, 241] on div "scrollable content" at bounding box center [778, 232] width 826 height 37
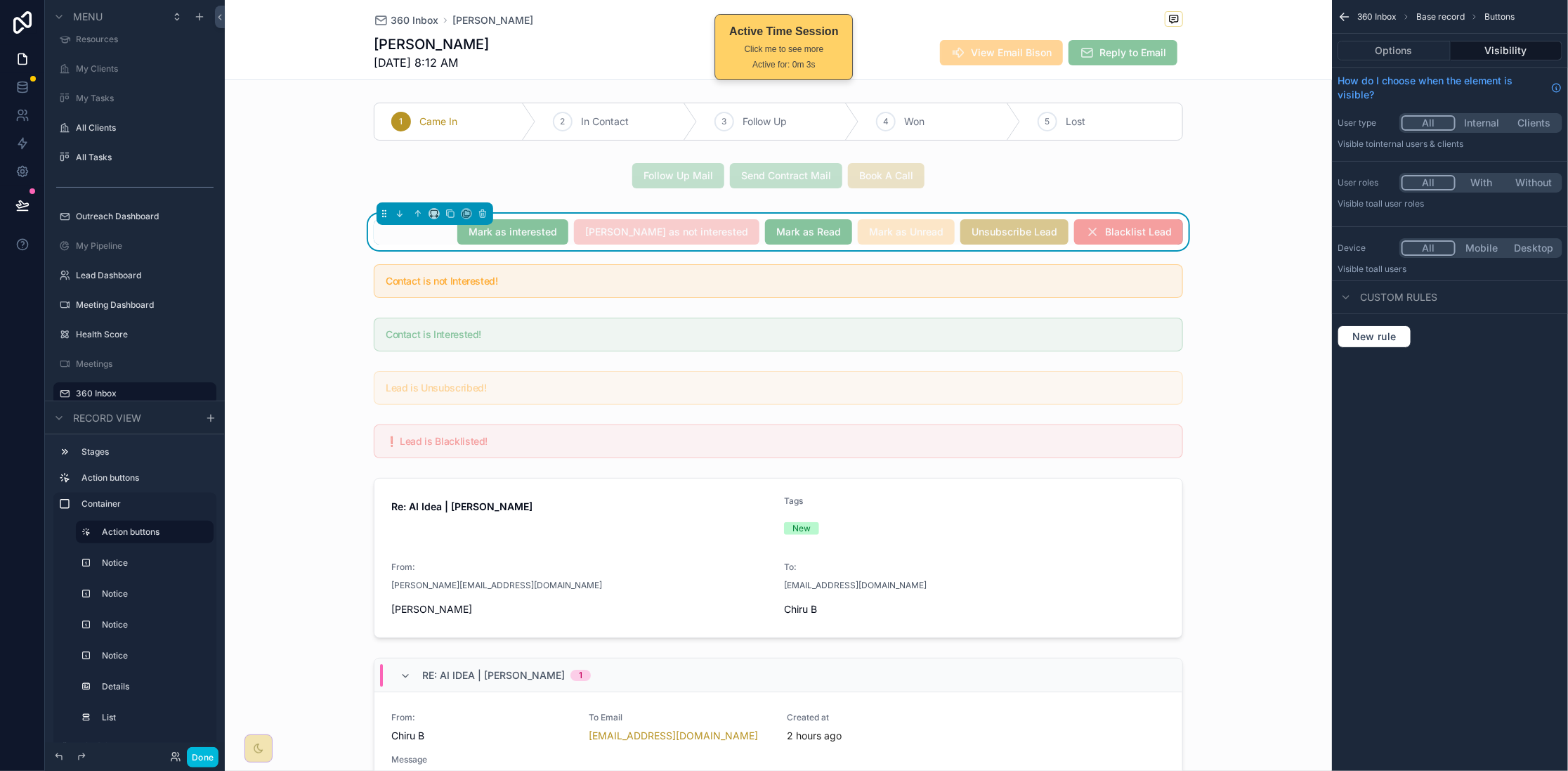
click at [486, 241] on div "[PERSON_NAME] as interested [PERSON_NAME] as not interested [PERSON_NAME] as Re…" at bounding box center [779, 232] width 810 height 25
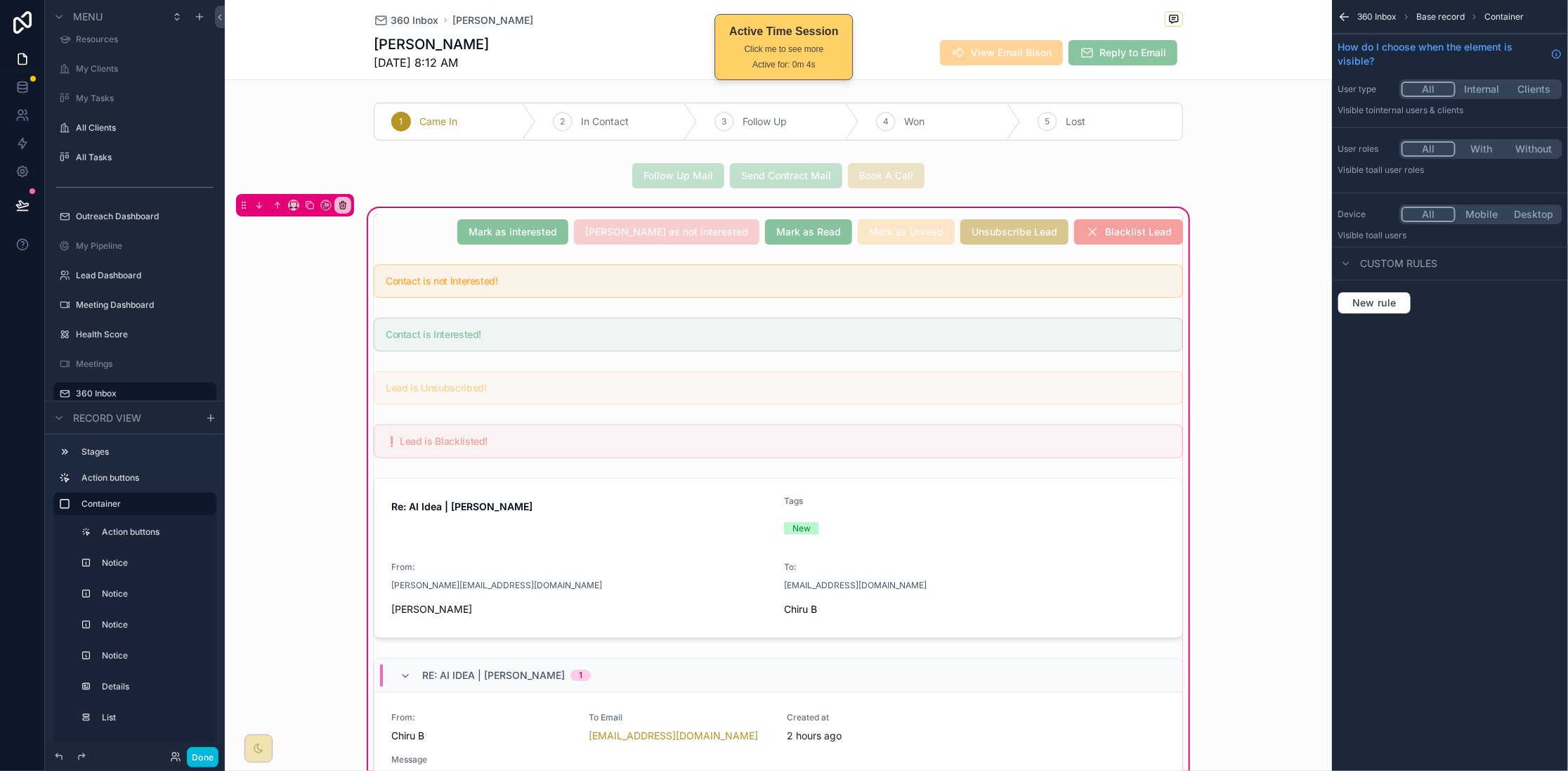
click at [476, 247] on div "scrollable content" at bounding box center [778, 232] width 826 height 37
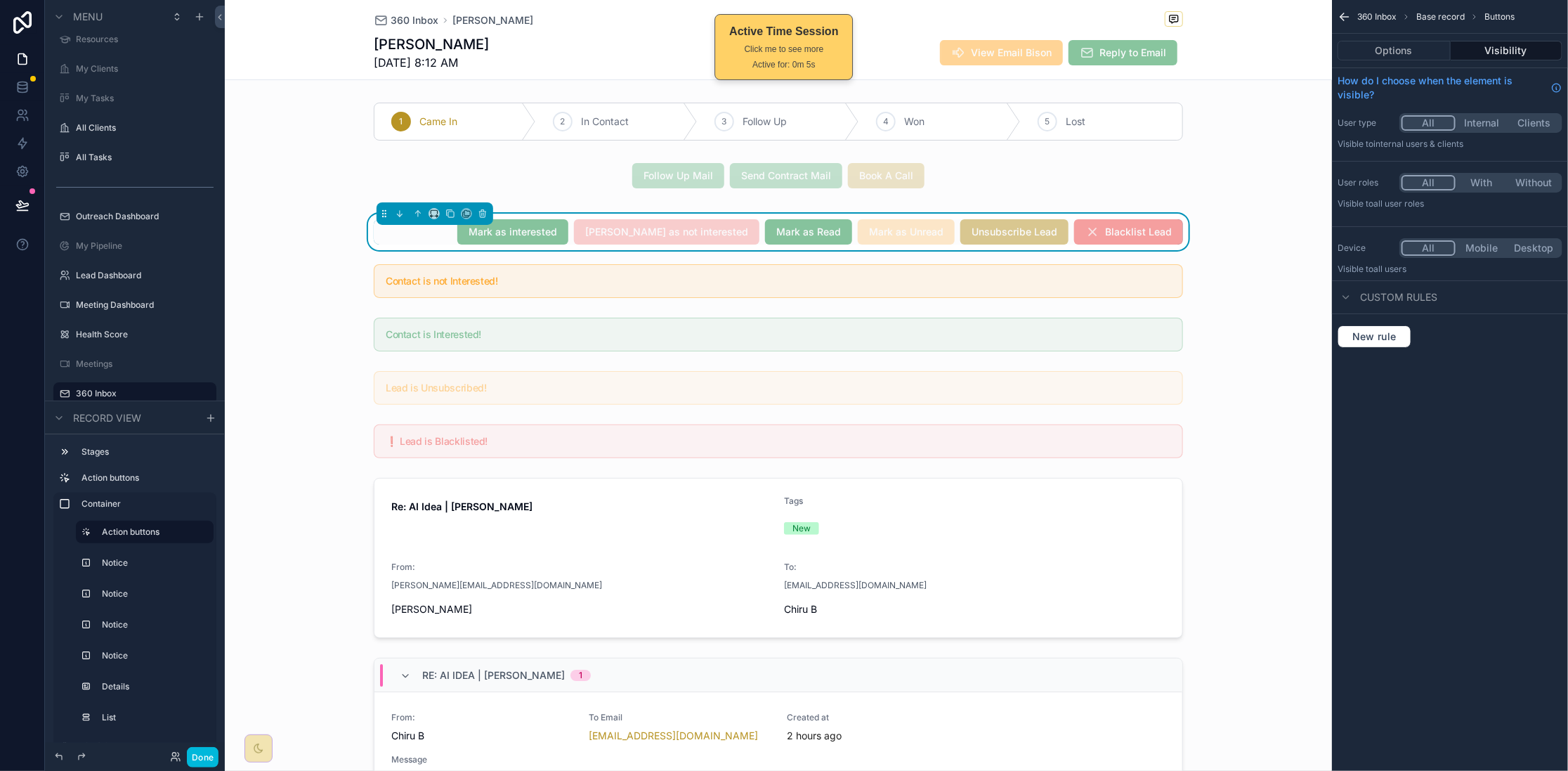
click at [1409, 54] on button "Options" at bounding box center [1394, 50] width 113 height 19
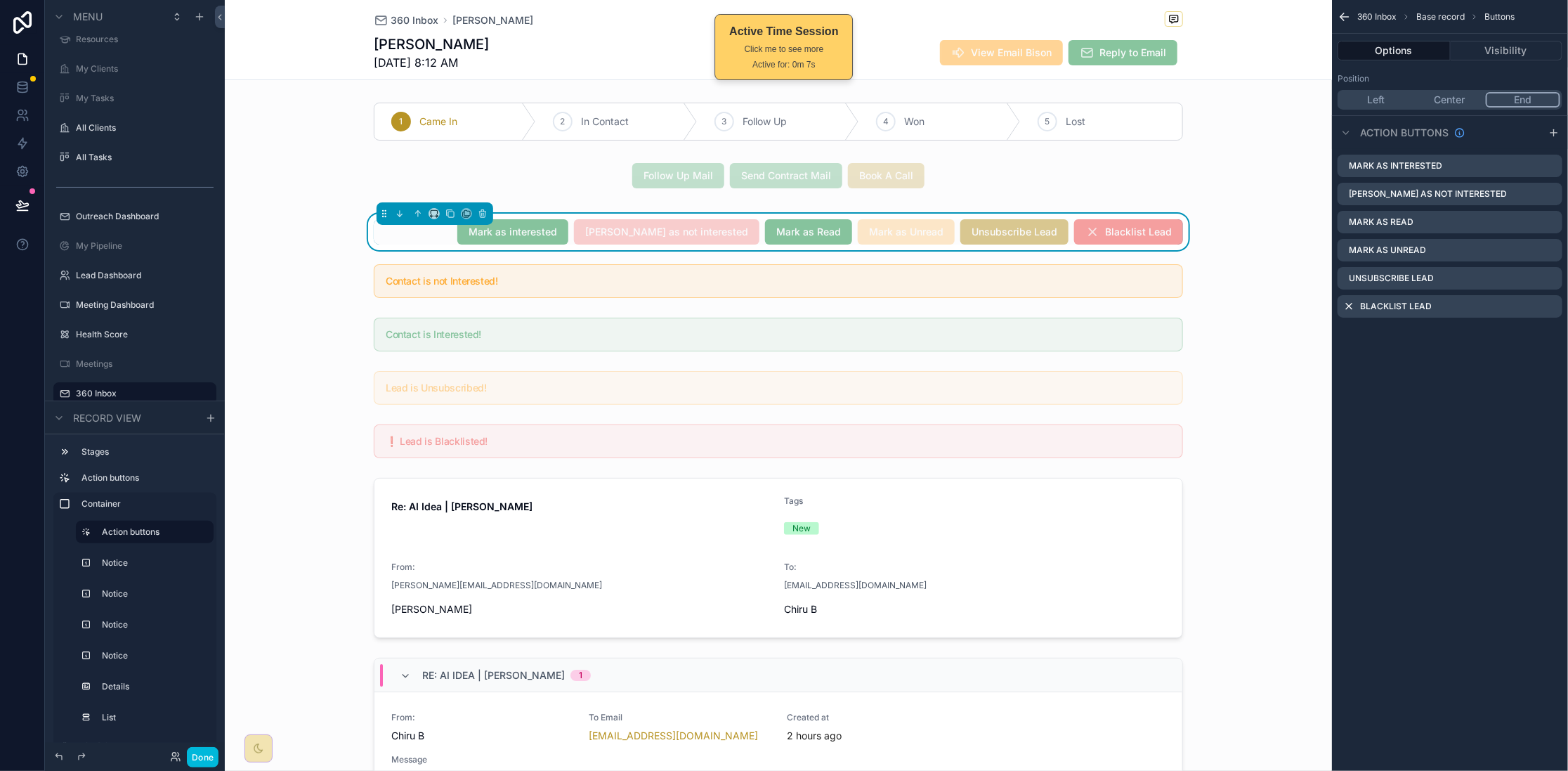
click at [0, 0] on icon "scrollable content" at bounding box center [0, 0] width 0 height 0
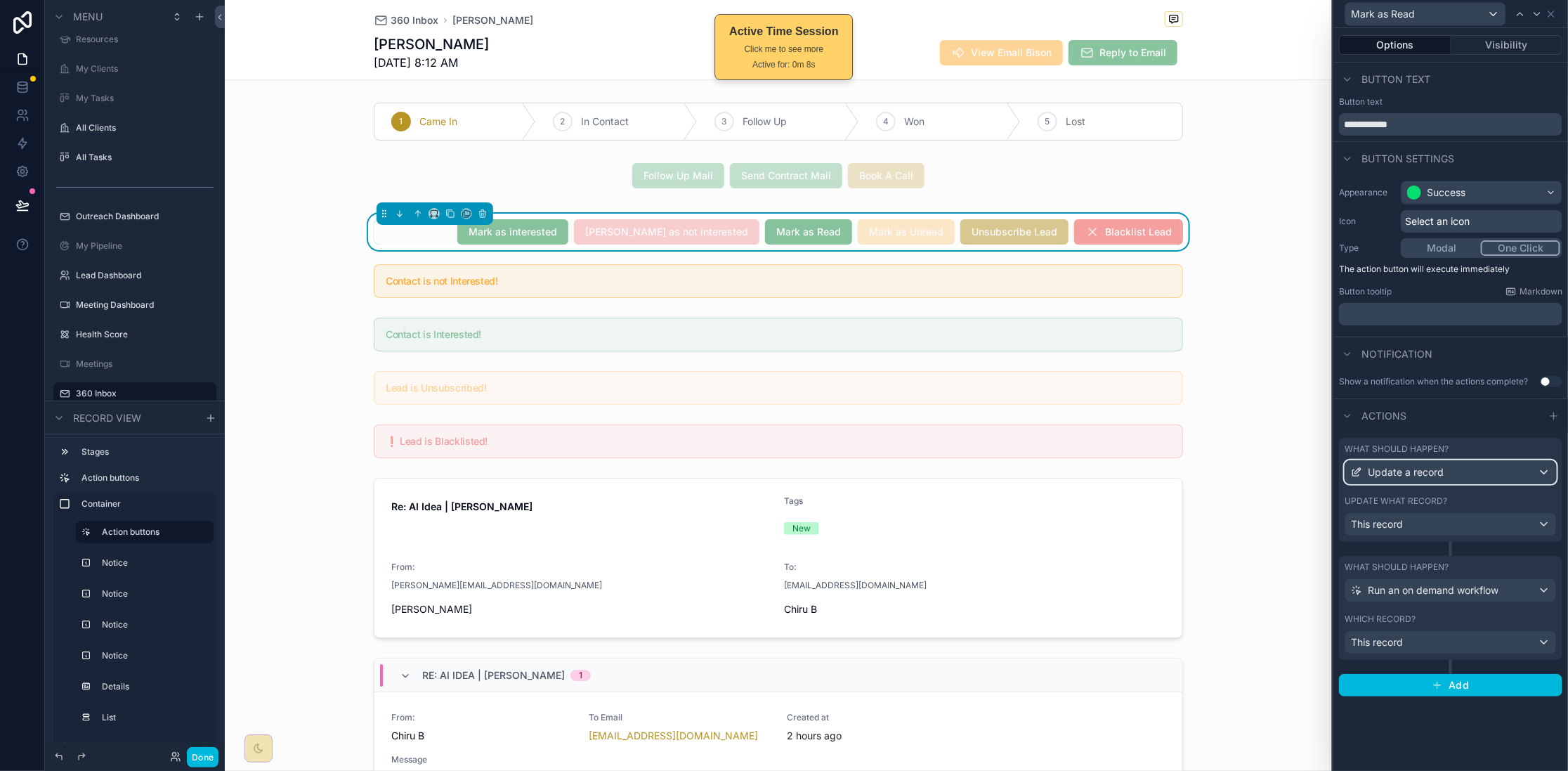
click at [1512, 476] on div "Update a record" at bounding box center [1450, 472] width 211 height 22
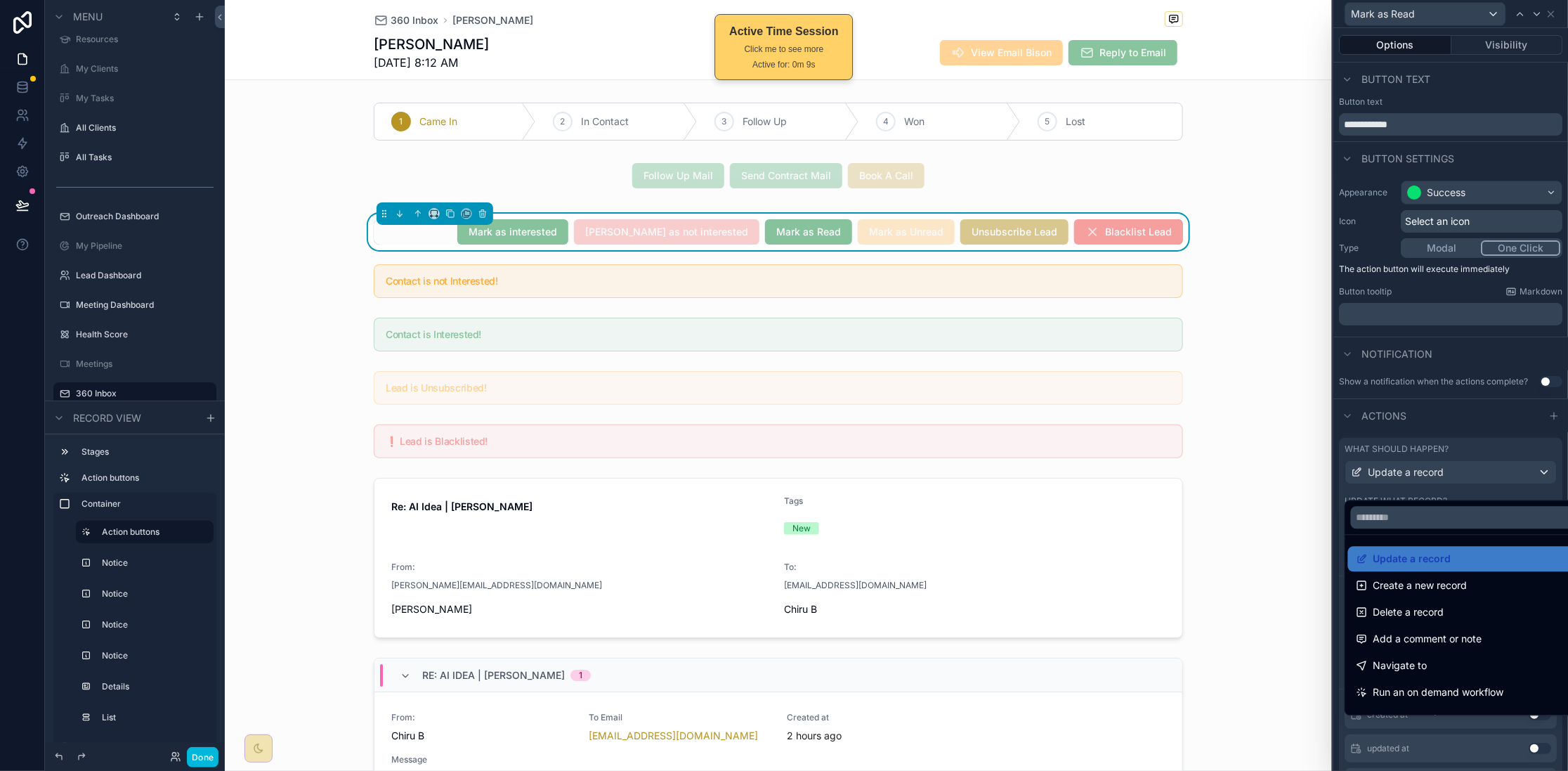
click at [1450, 558] on div "Update a record" at bounding box center [1467, 559] width 221 height 17
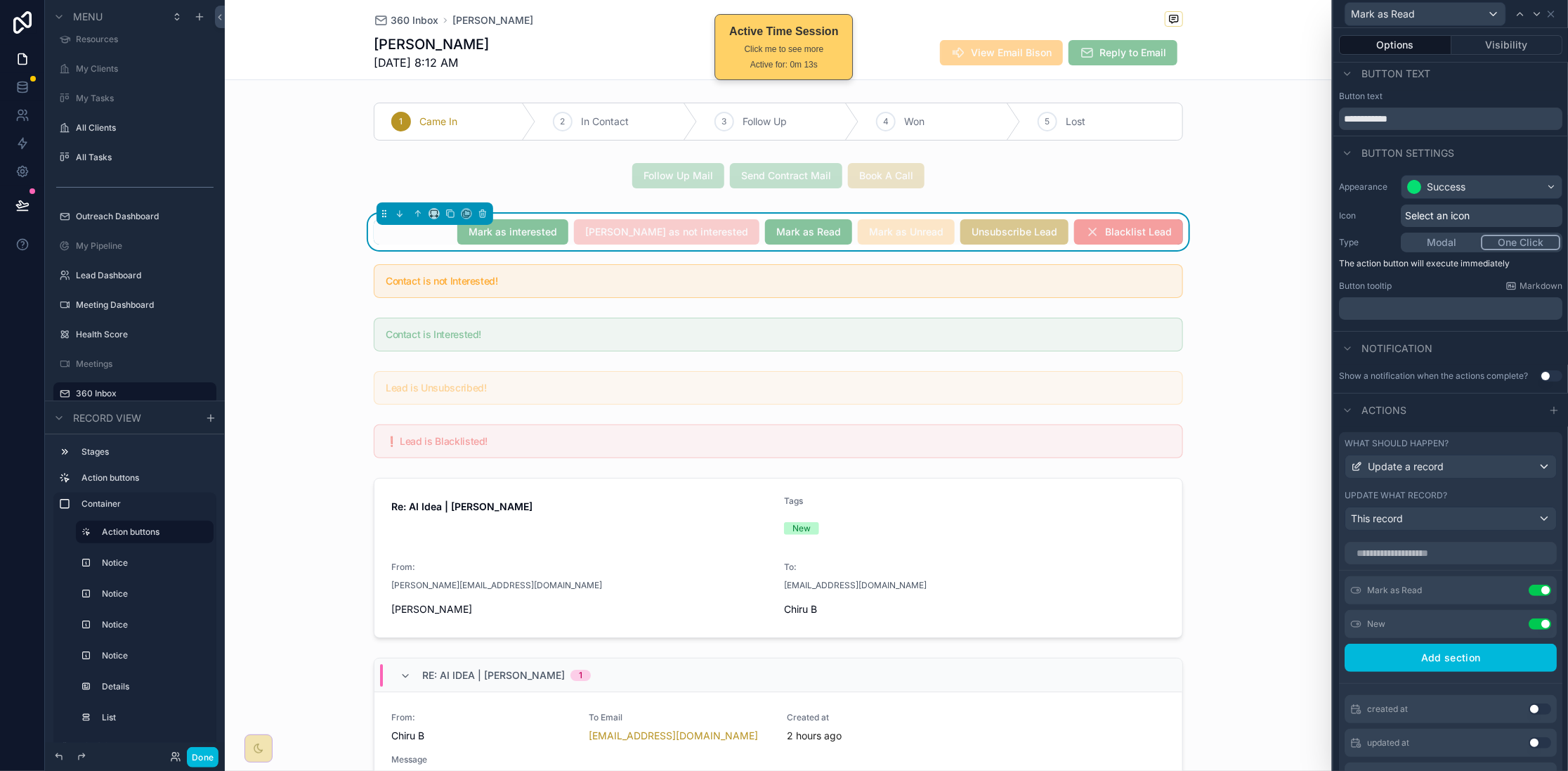
scroll to position [0, 0]
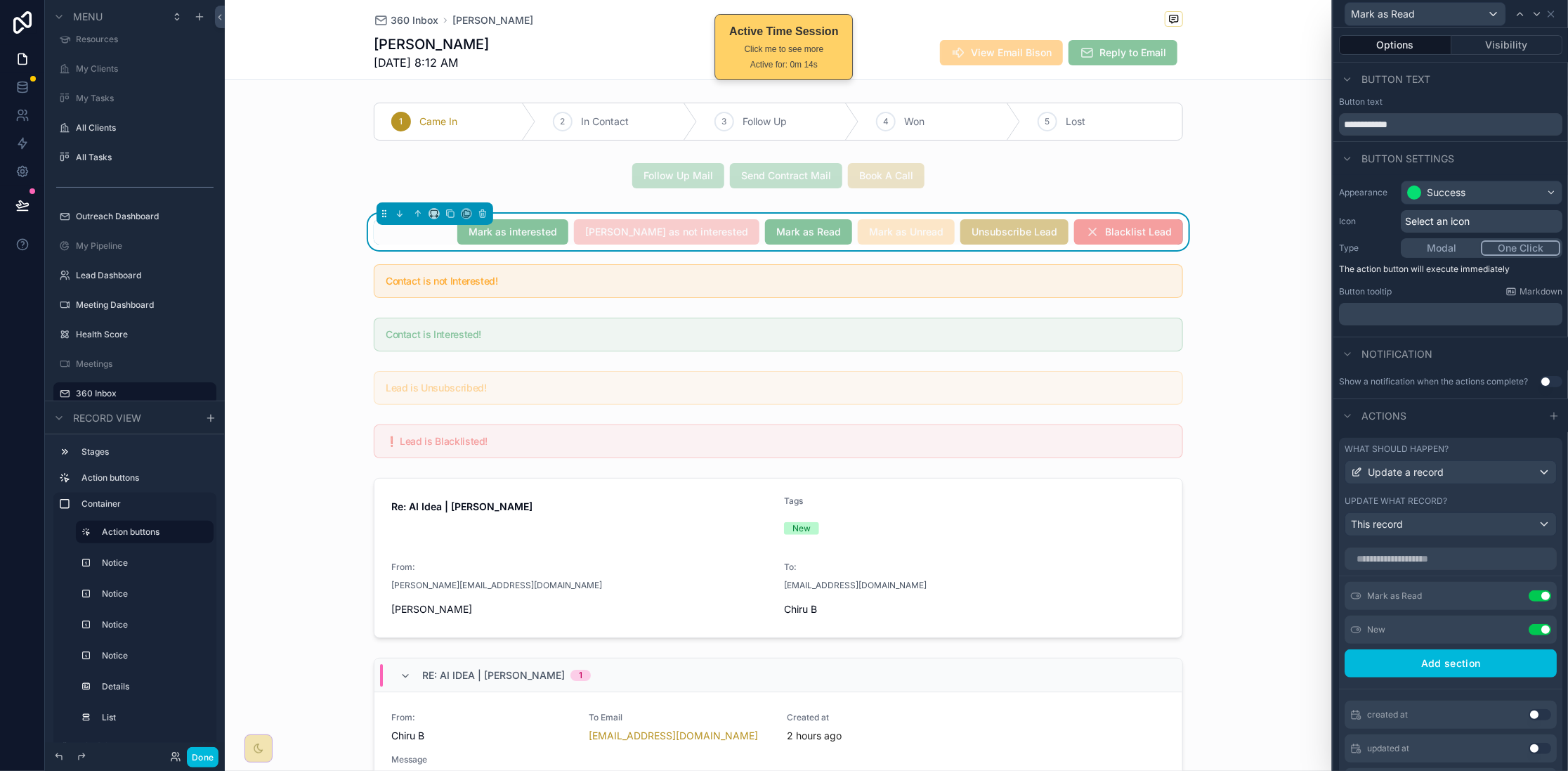
click at [1505, 47] on button "Visibility" at bounding box center [1507, 45] width 112 height 19
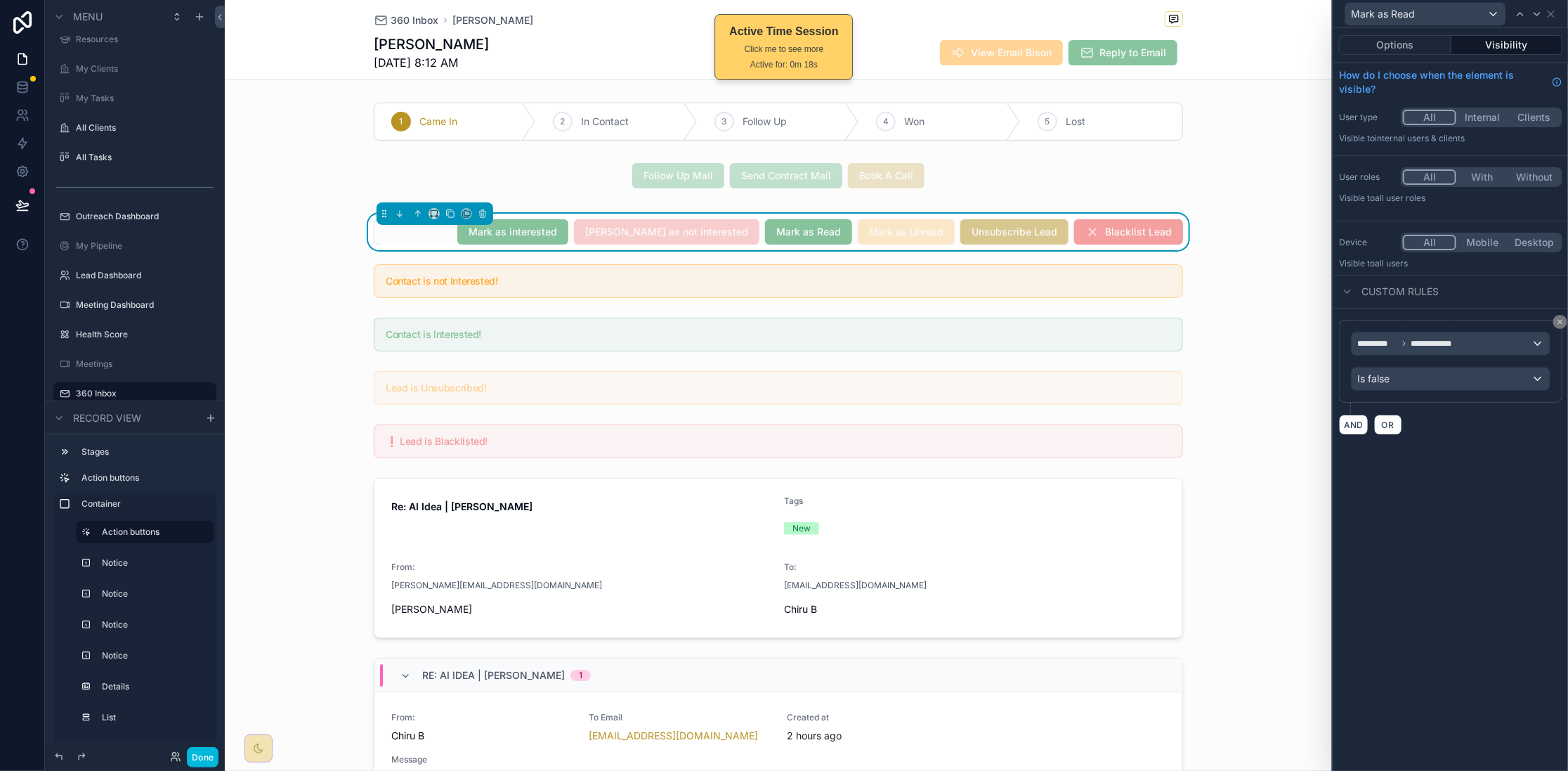
click at [1406, 40] on button "Options" at bounding box center [1396, 45] width 113 height 19
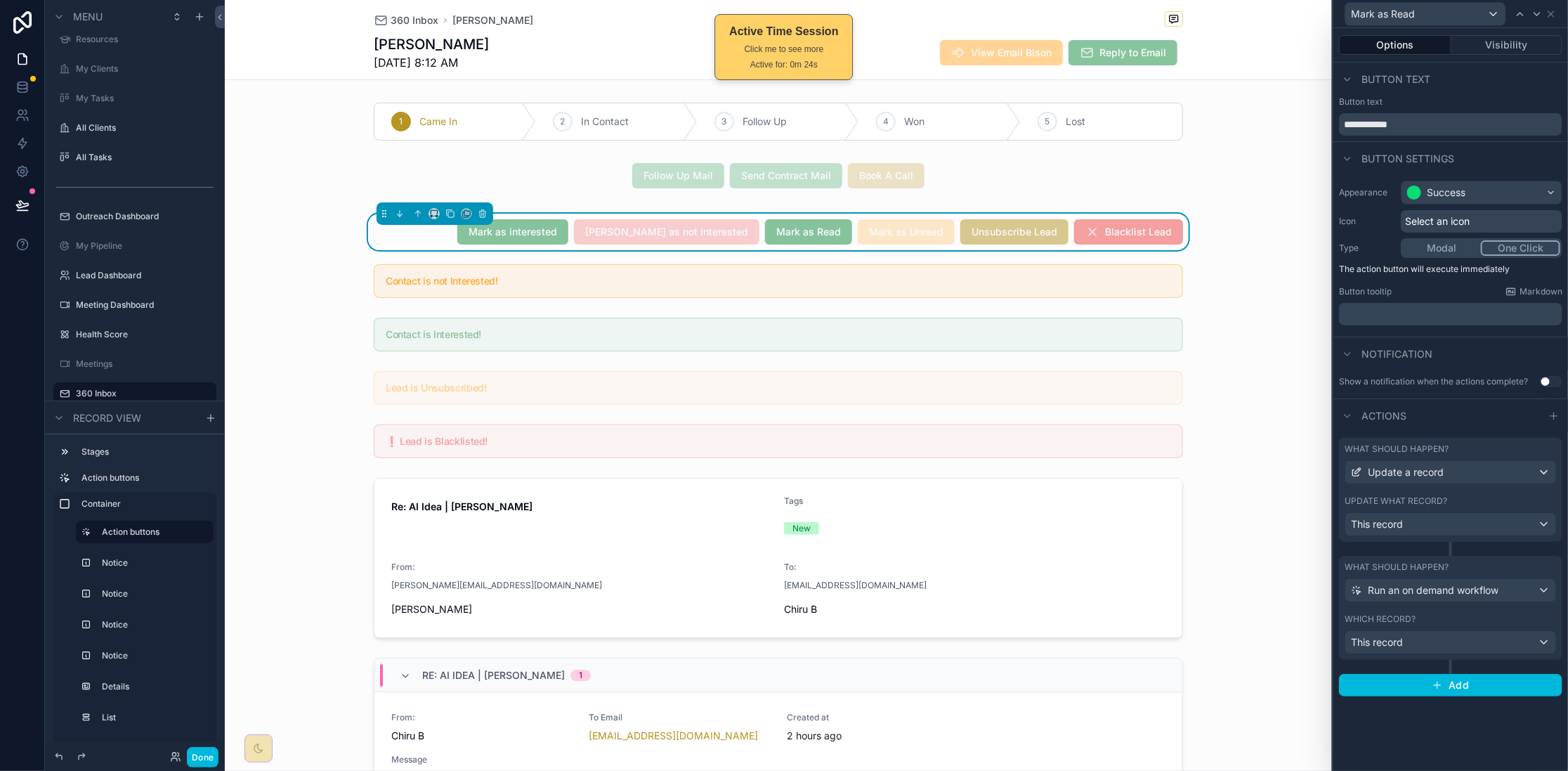
click at [1492, 45] on button "Visibility" at bounding box center [1507, 45] width 112 height 19
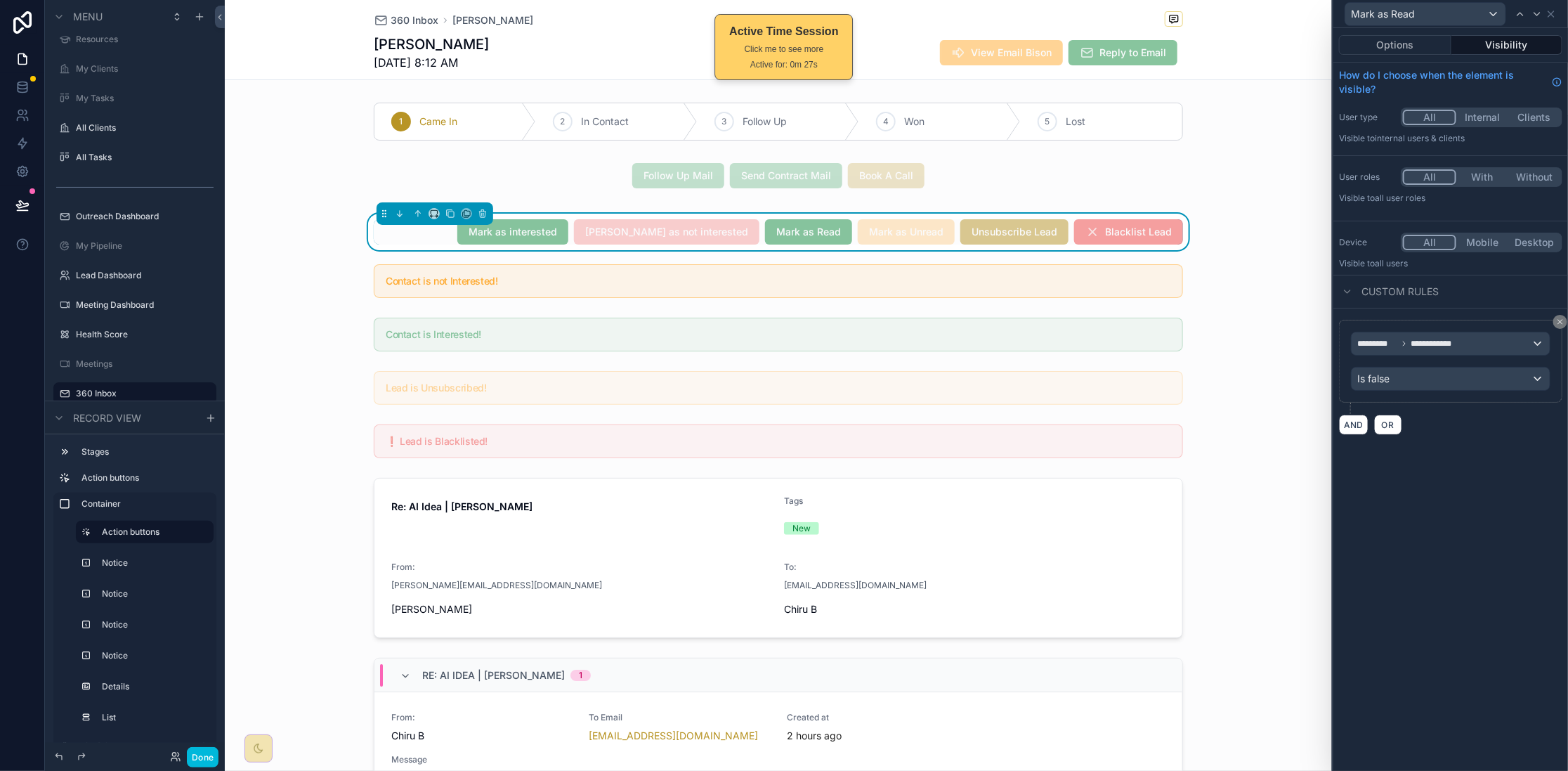
click at [1353, 459] on div "**********" at bounding box center [1450, 399] width 235 height 743
click at [1551, 13] on icon at bounding box center [1551, 14] width 6 height 6
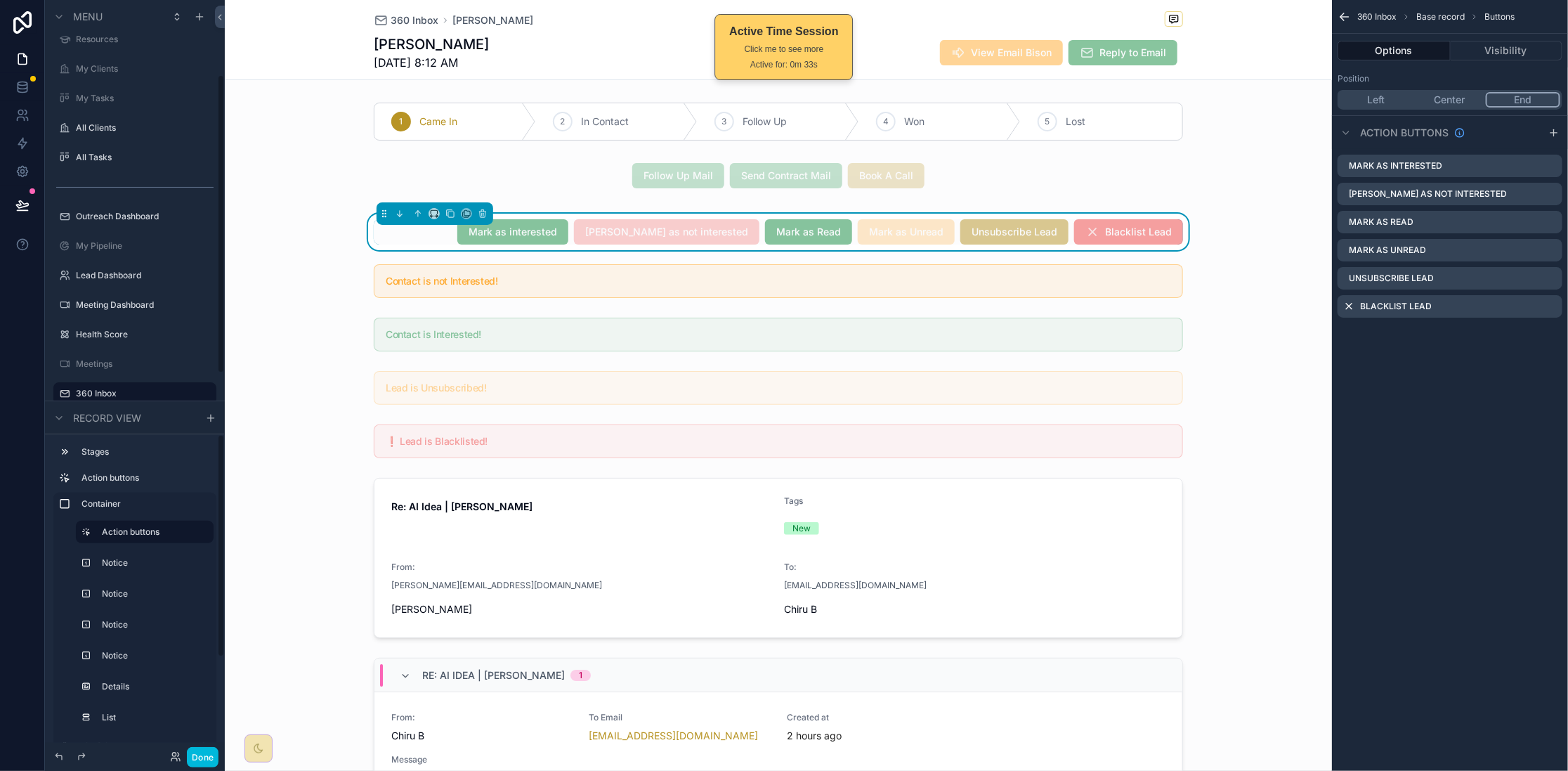
click at [198, 759] on button "Done" at bounding box center [203, 757] width 32 height 20
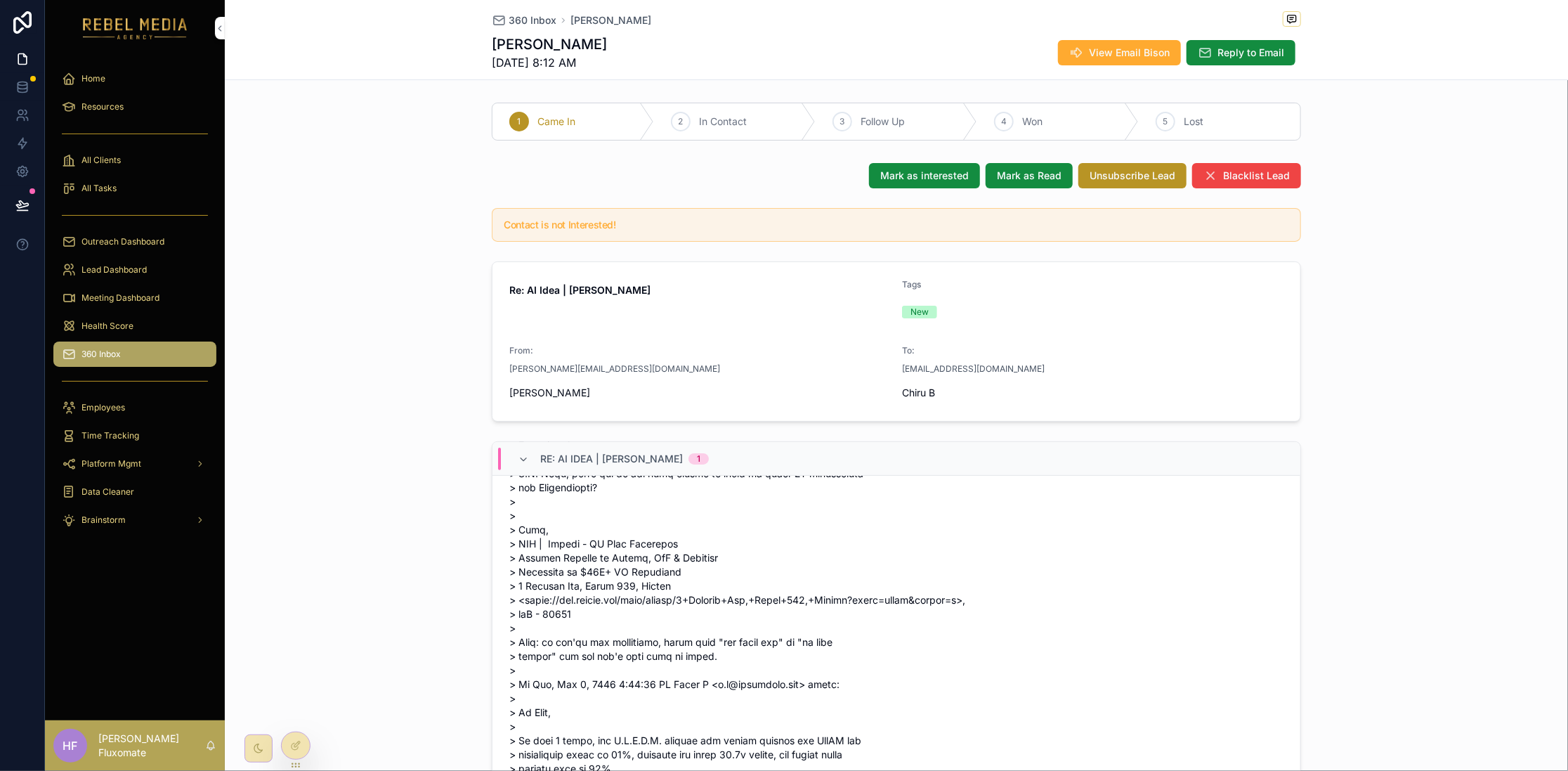
click at [298, 759] on div at bounding box center [295, 751] width 30 height 40
click at [302, 749] on icon at bounding box center [297, 746] width 12 height 12
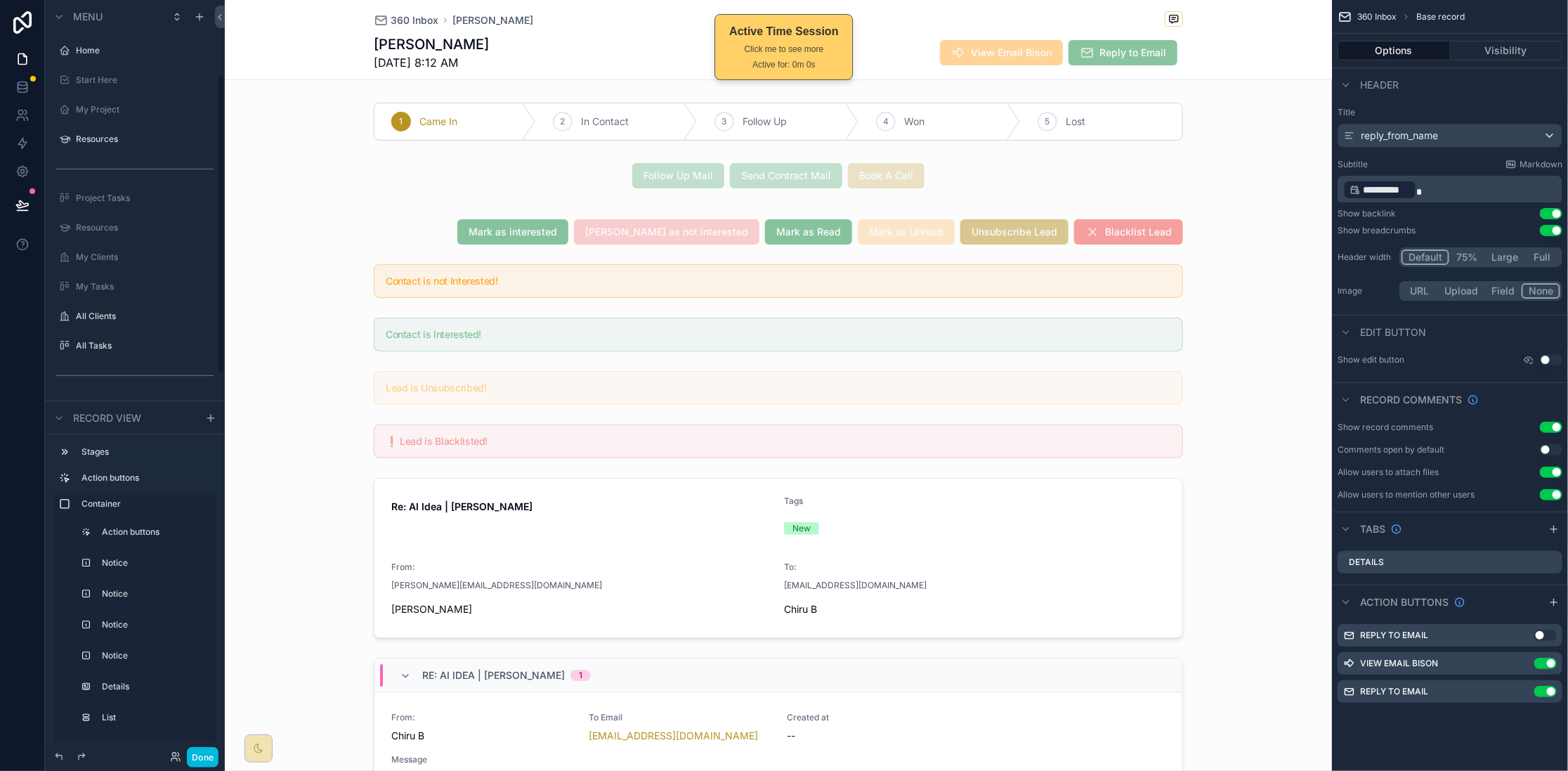
scroll to position [188, 0]
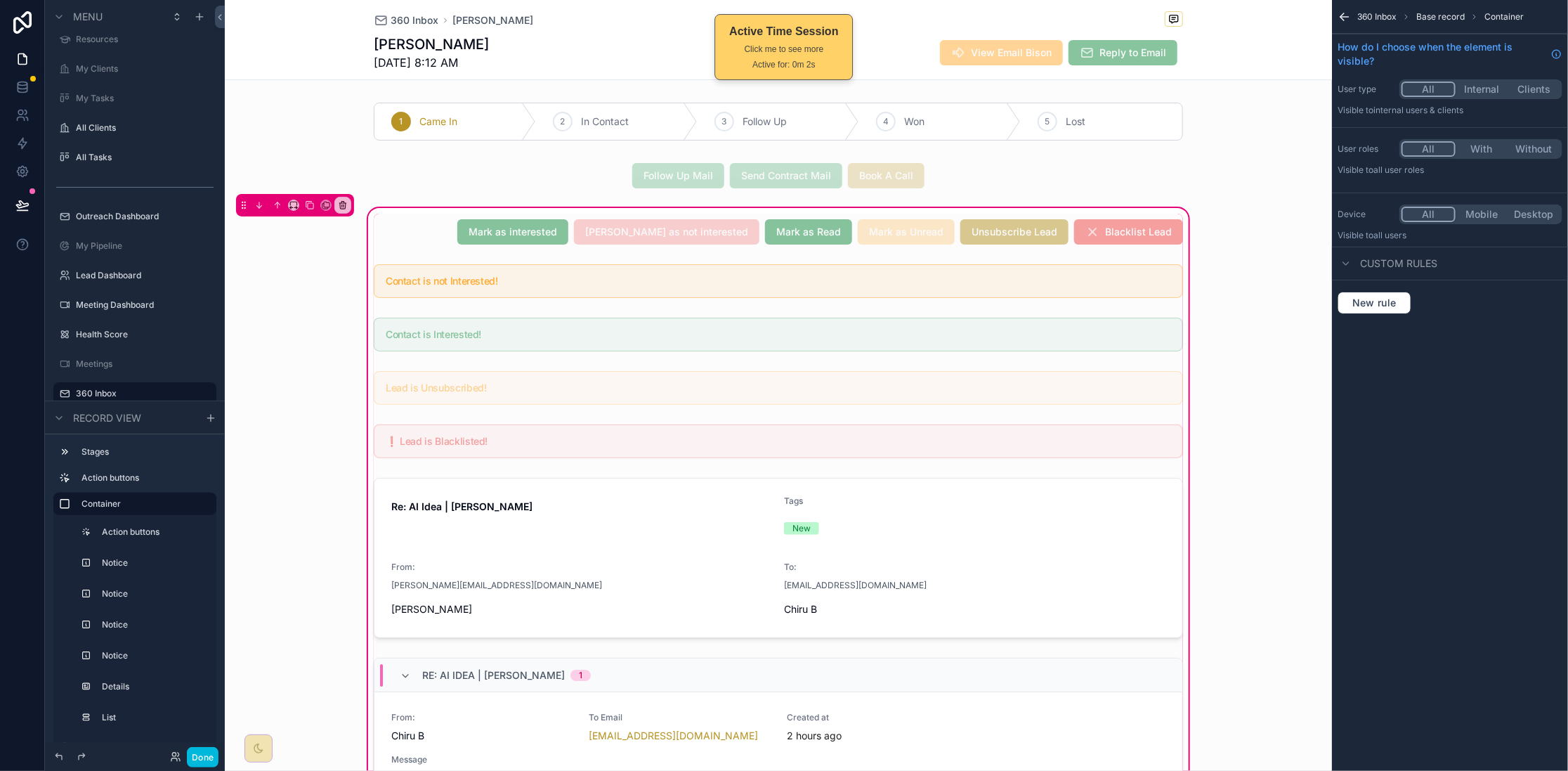
click at [444, 241] on div "scrollable content" at bounding box center [778, 232] width 826 height 37
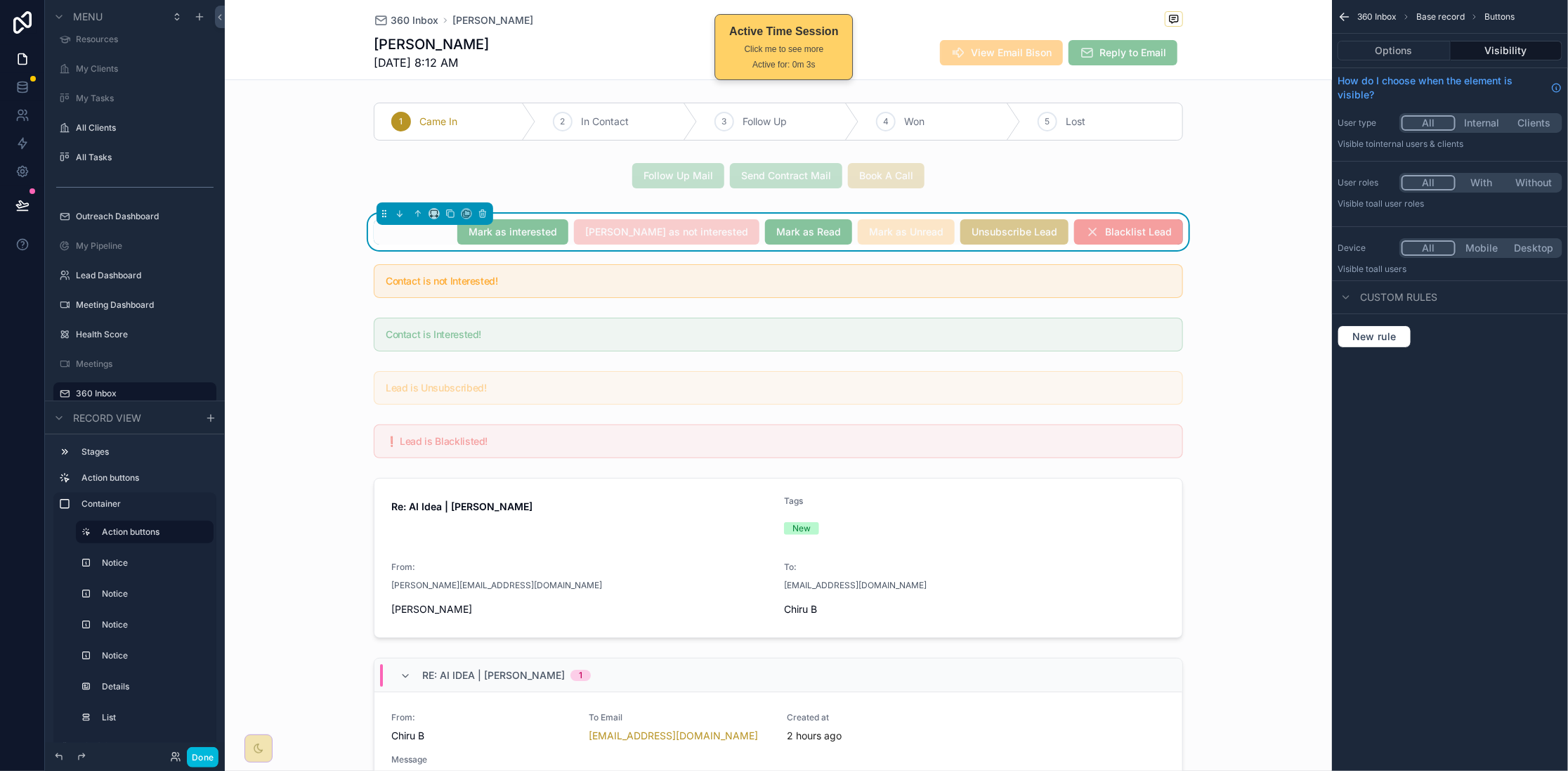
click at [458, 232] on div "[PERSON_NAME] as interested [PERSON_NAME] as not interested [PERSON_NAME] as Re…" at bounding box center [779, 232] width 810 height 25
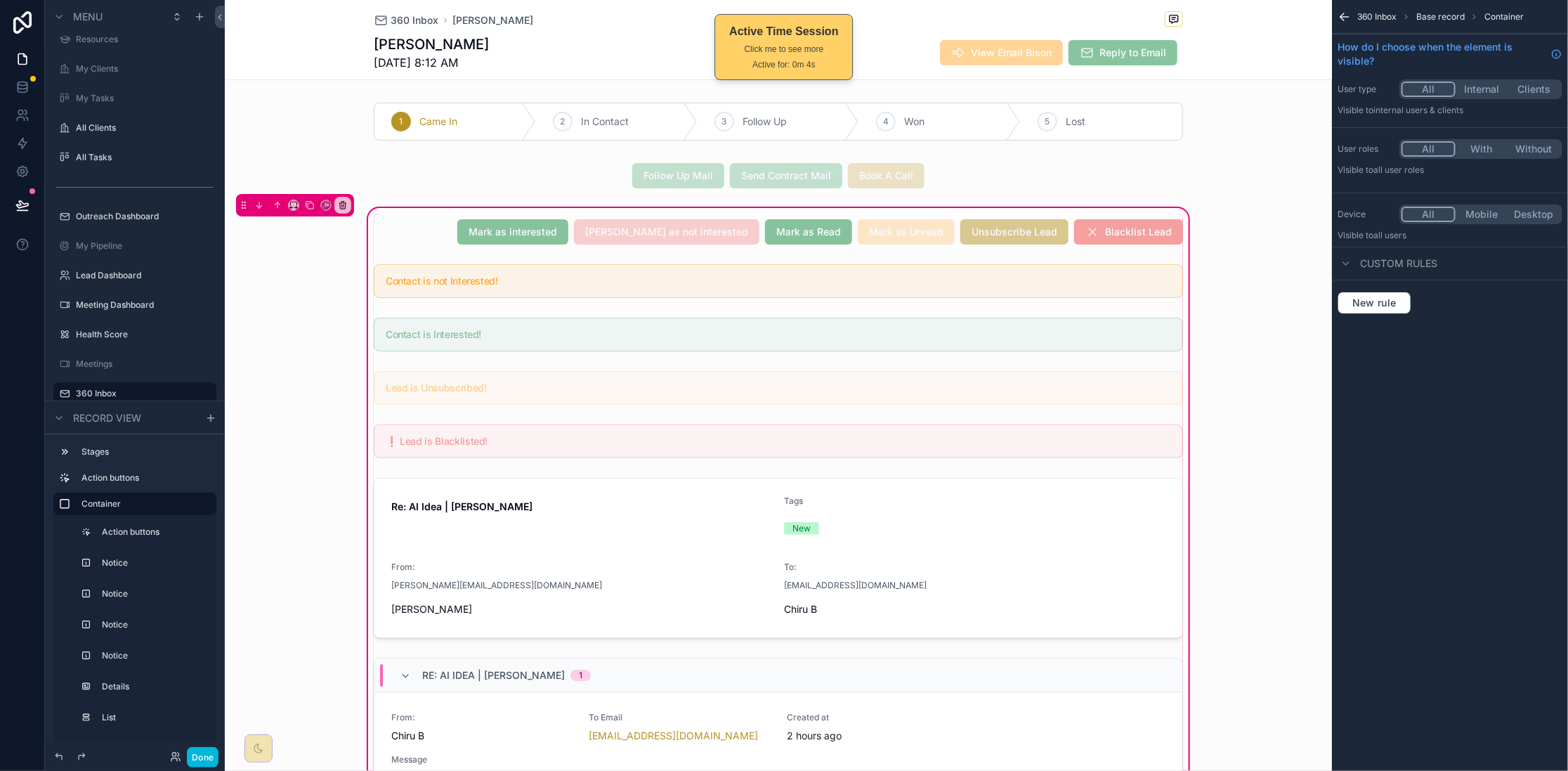
click at [458, 232] on div "scrollable content" at bounding box center [778, 232] width 826 height 37
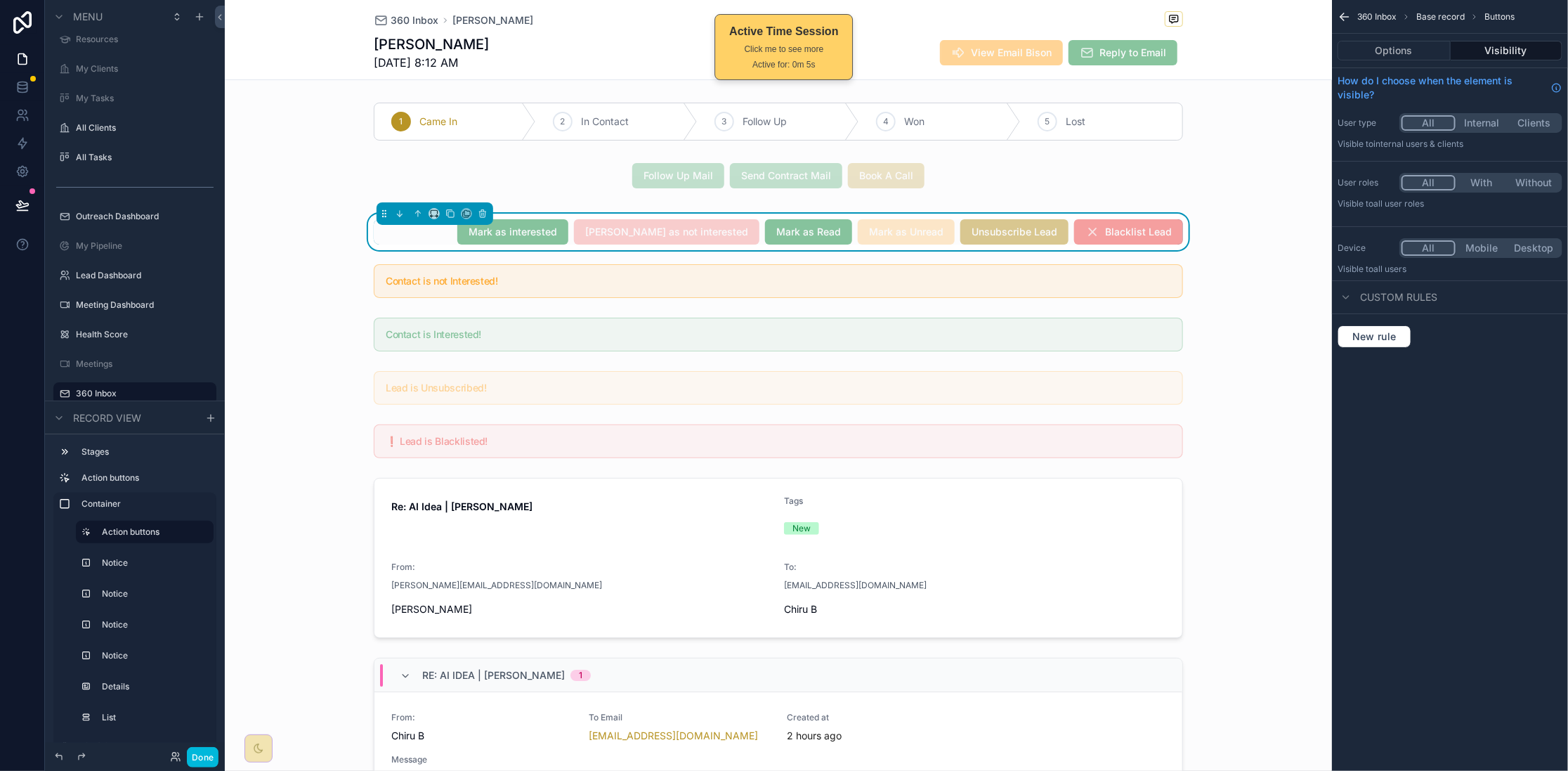
click at [1425, 53] on button "Options" at bounding box center [1394, 50] width 113 height 19
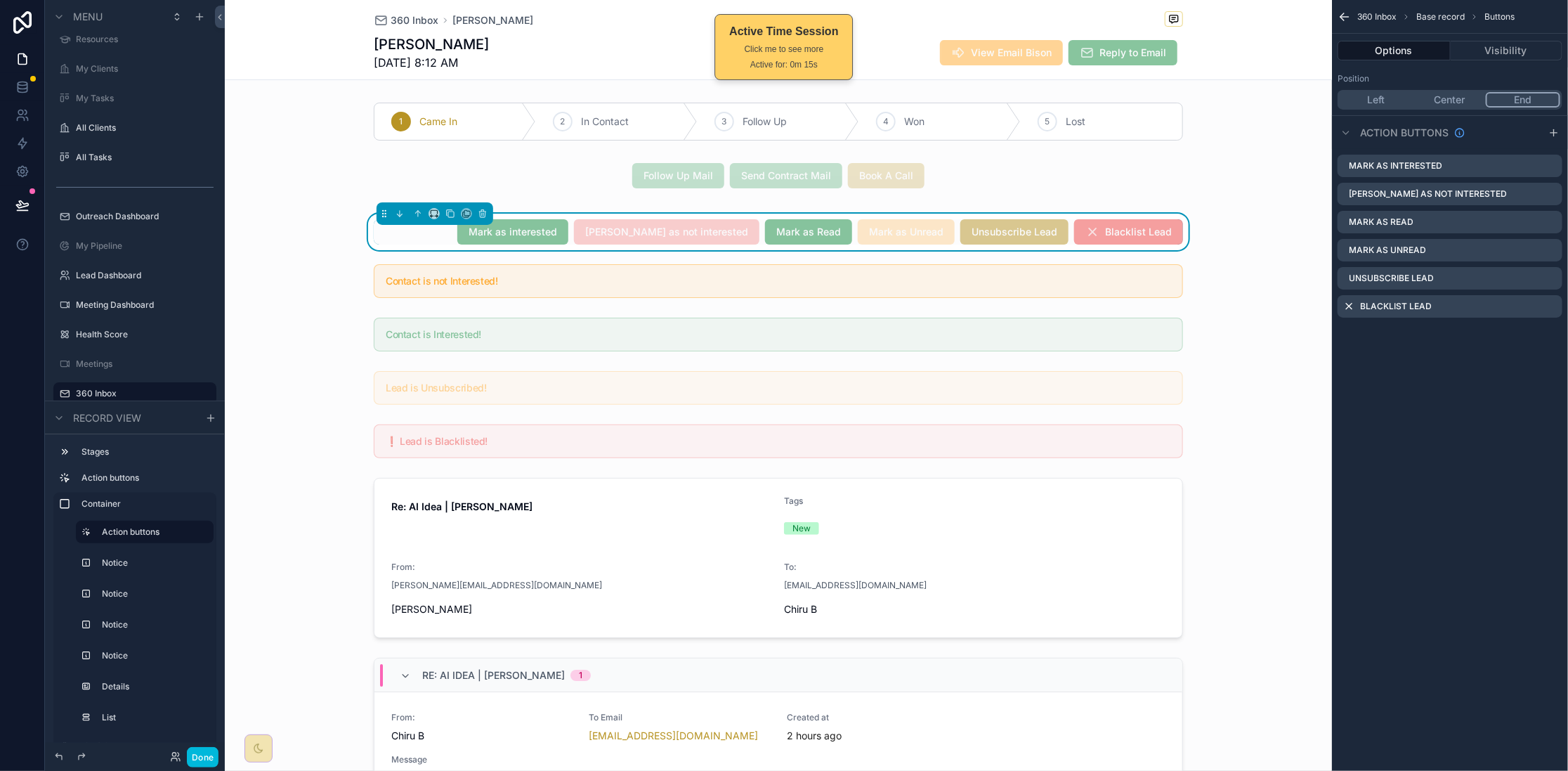
click at [198, 765] on button "Done" at bounding box center [203, 757] width 32 height 20
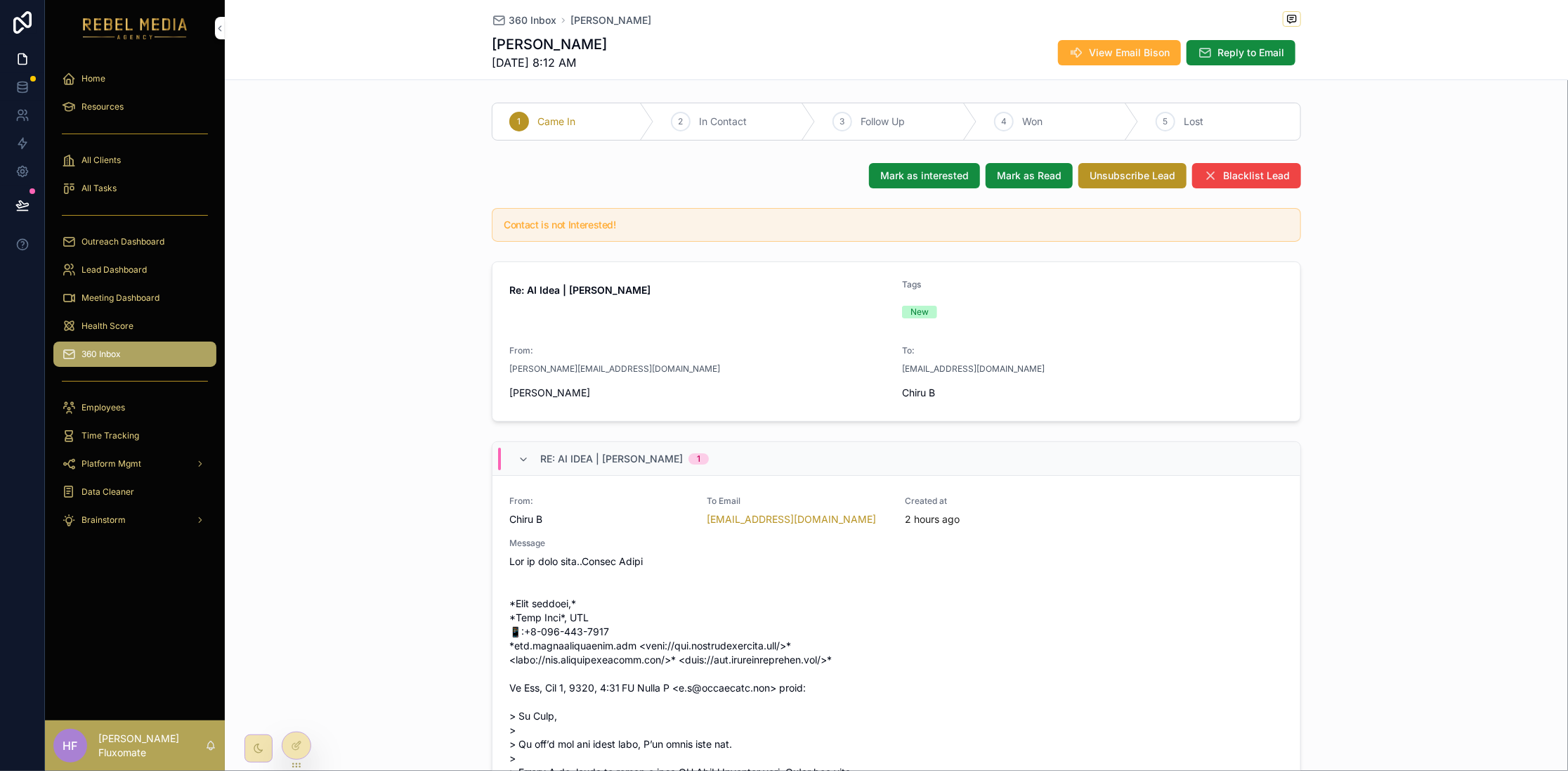
click at [296, 747] on icon at bounding box center [298, 744] width 6 height 6
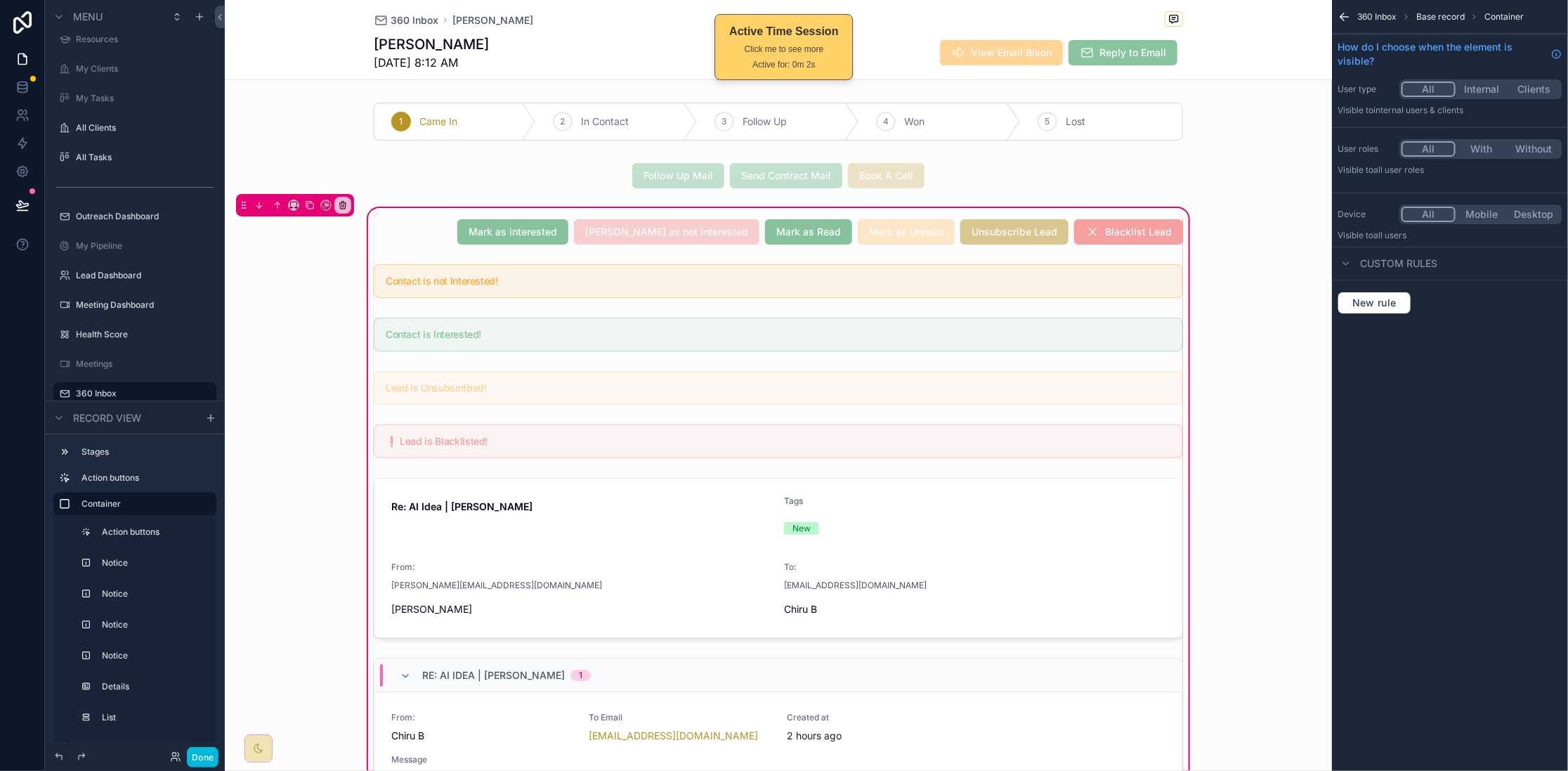
click at [419, 245] on div "scrollable content" at bounding box center [778, 232] width 826 height 37
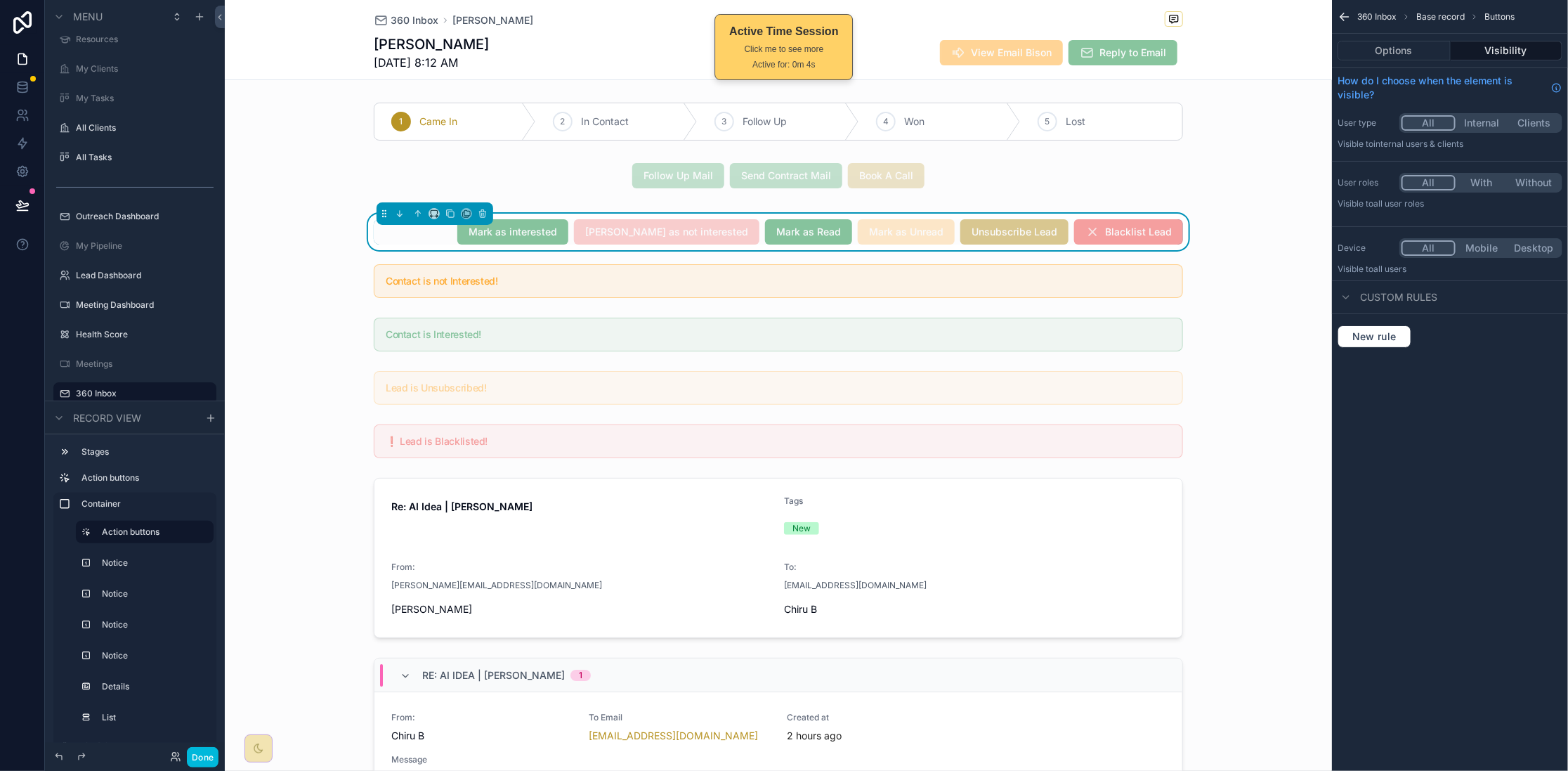
click at [444, 238] on div "[PERSON_NAME] as interested [PERSON_NAME] as not interested [PERSON_NAME] as Re…" at bounding box center [779, 232] width 810 height 25
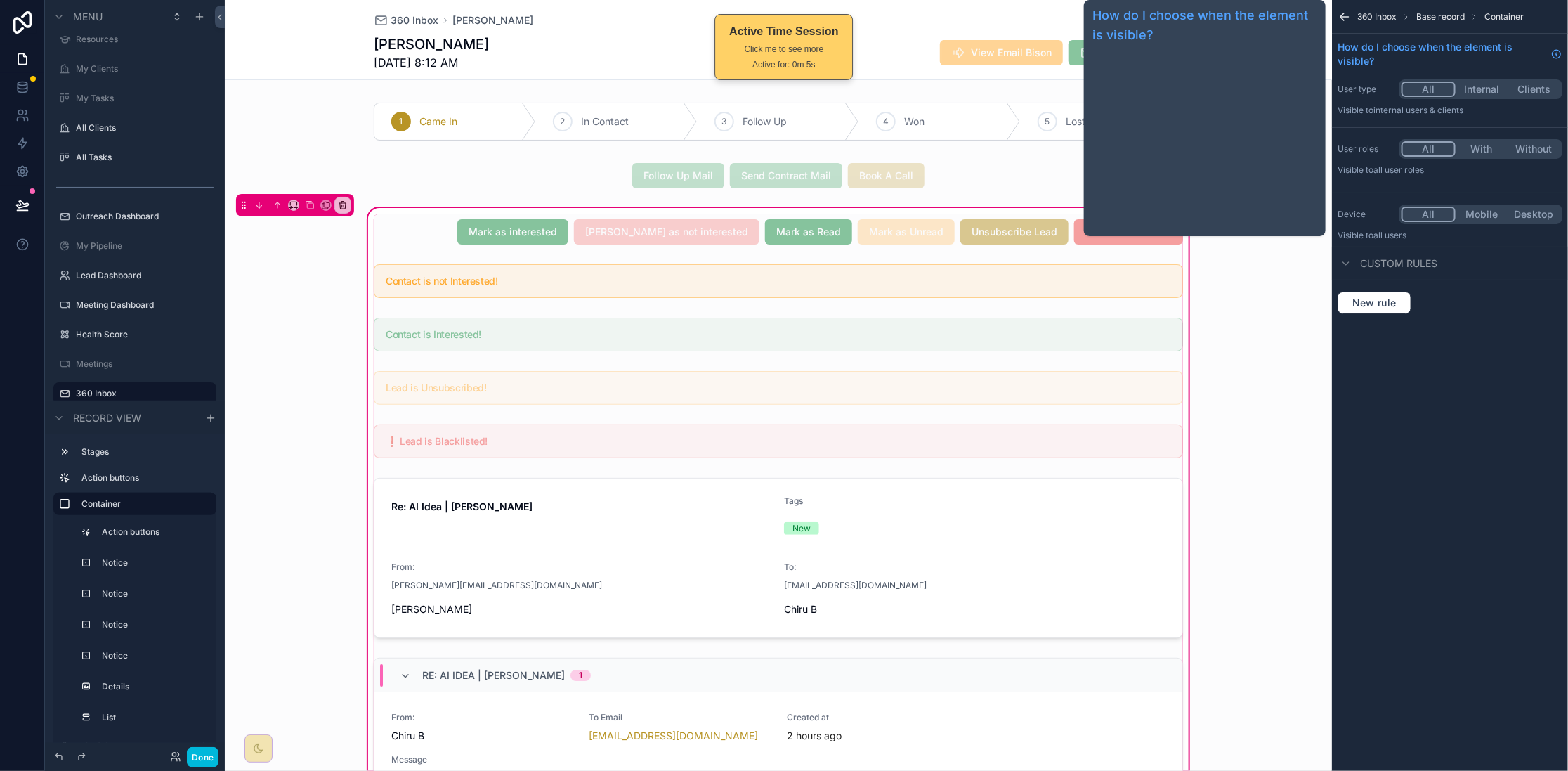
click at [1344, 12] on icon "scrollable content" at bounding box center [1344, 17] width 14 height 14
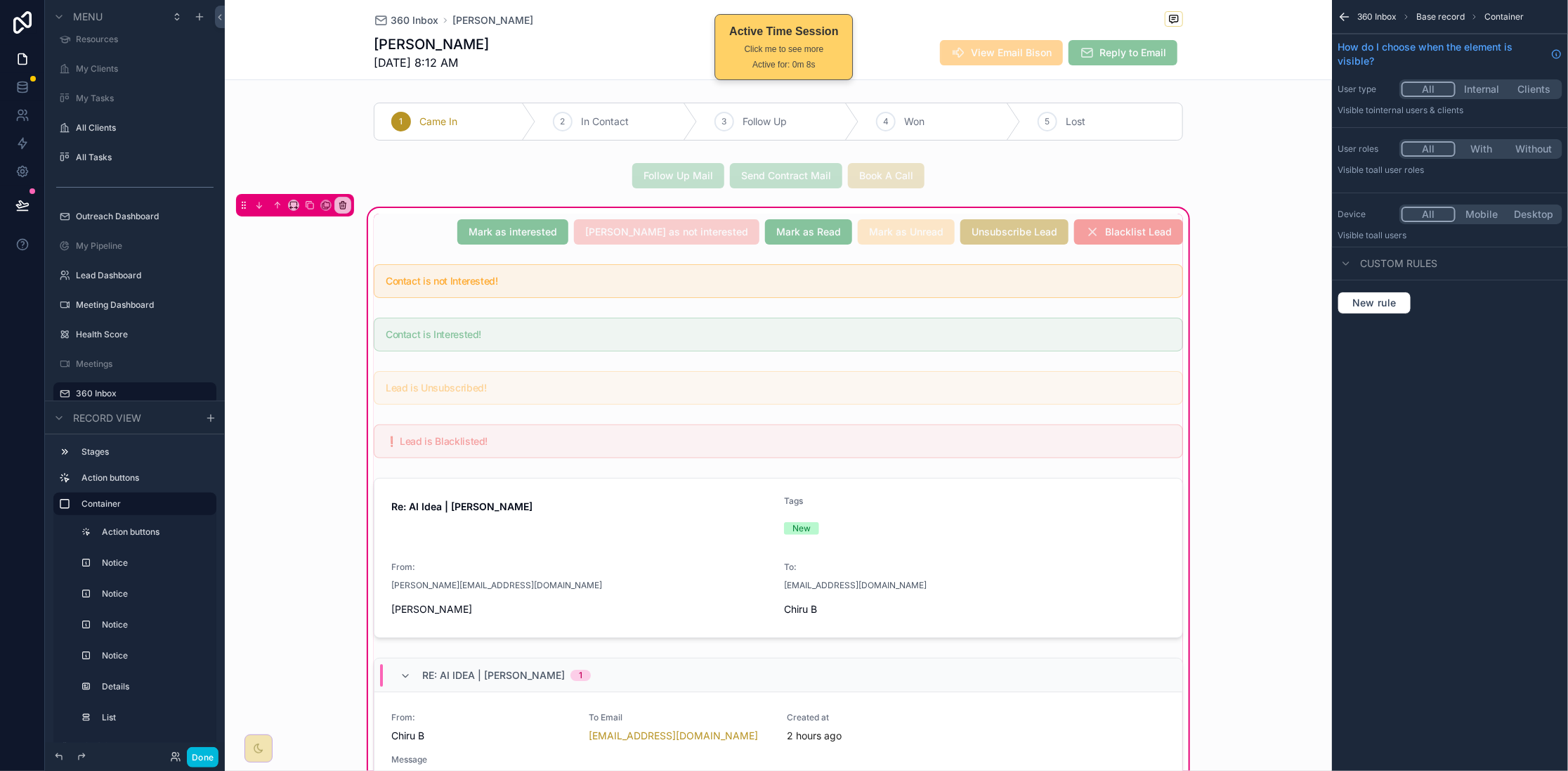
click at [447, 231] on div "scrollable content" at bounding box center [778, 232] width 826 height 37
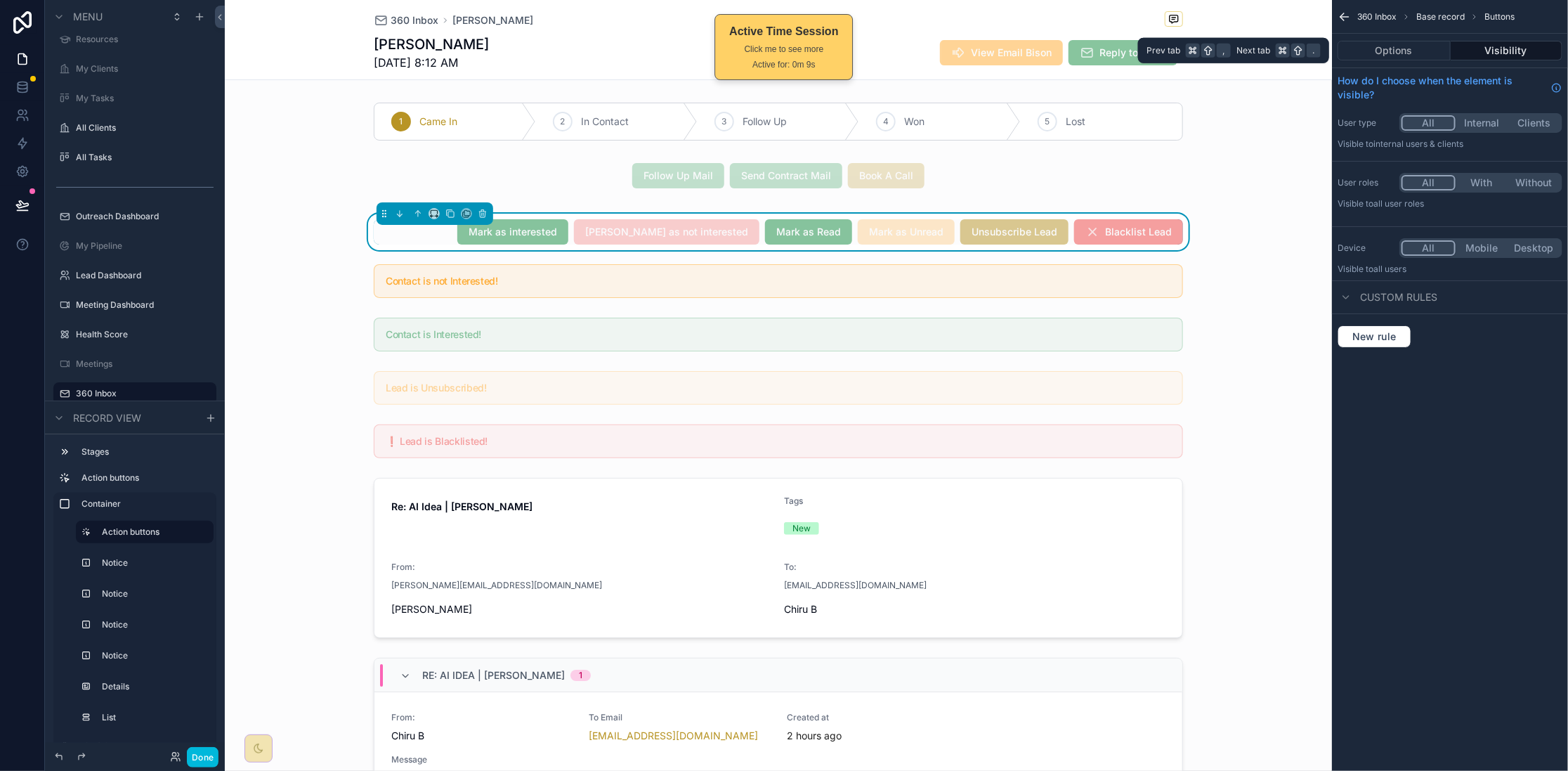
click at [1407, 53] on button "Options" at bounding box center [1394, 50] width 113 height 19
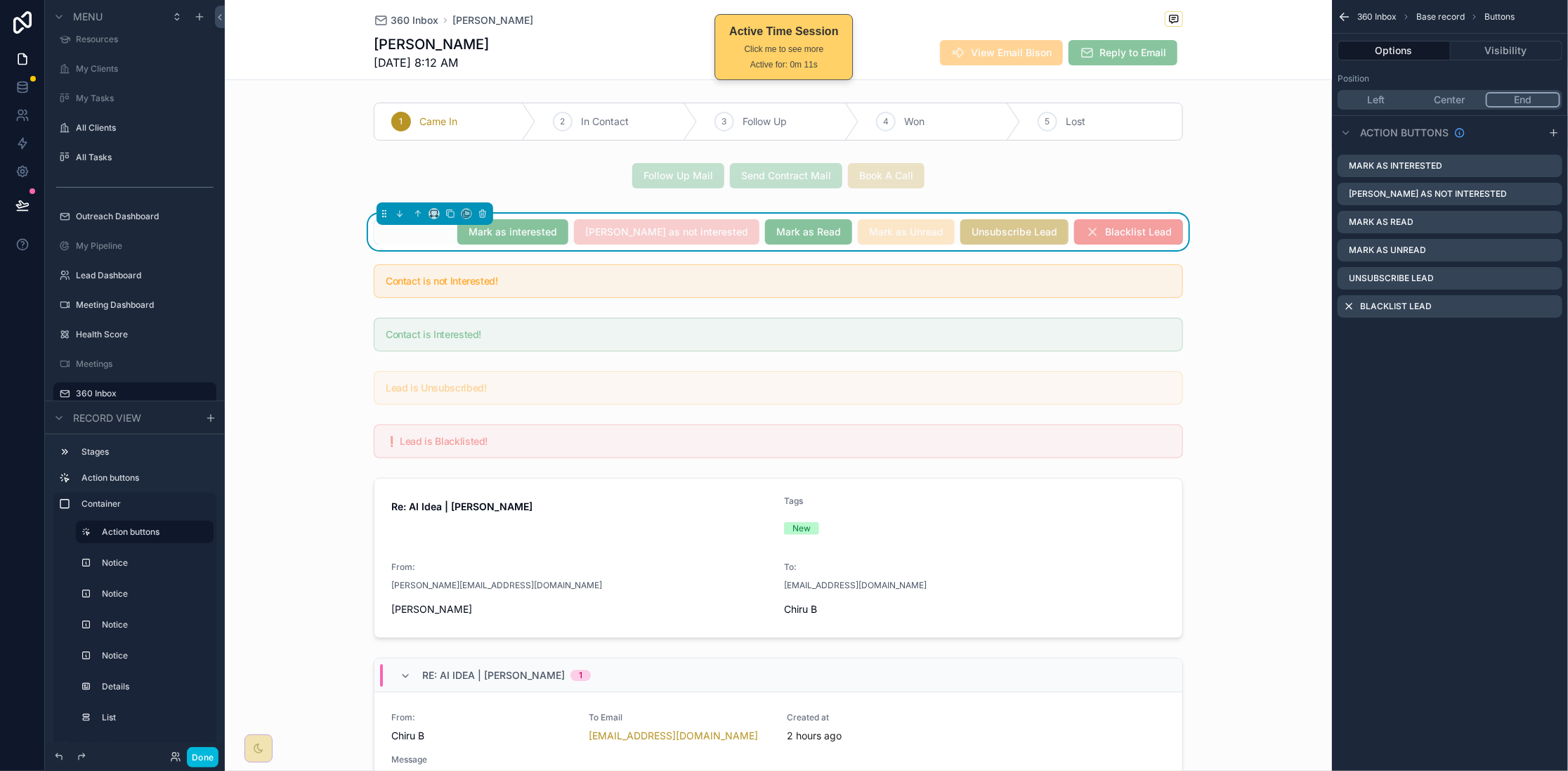
click at [0, 0] on icon "scrollable content" at bounding box center [0, 0] width 0 height 0
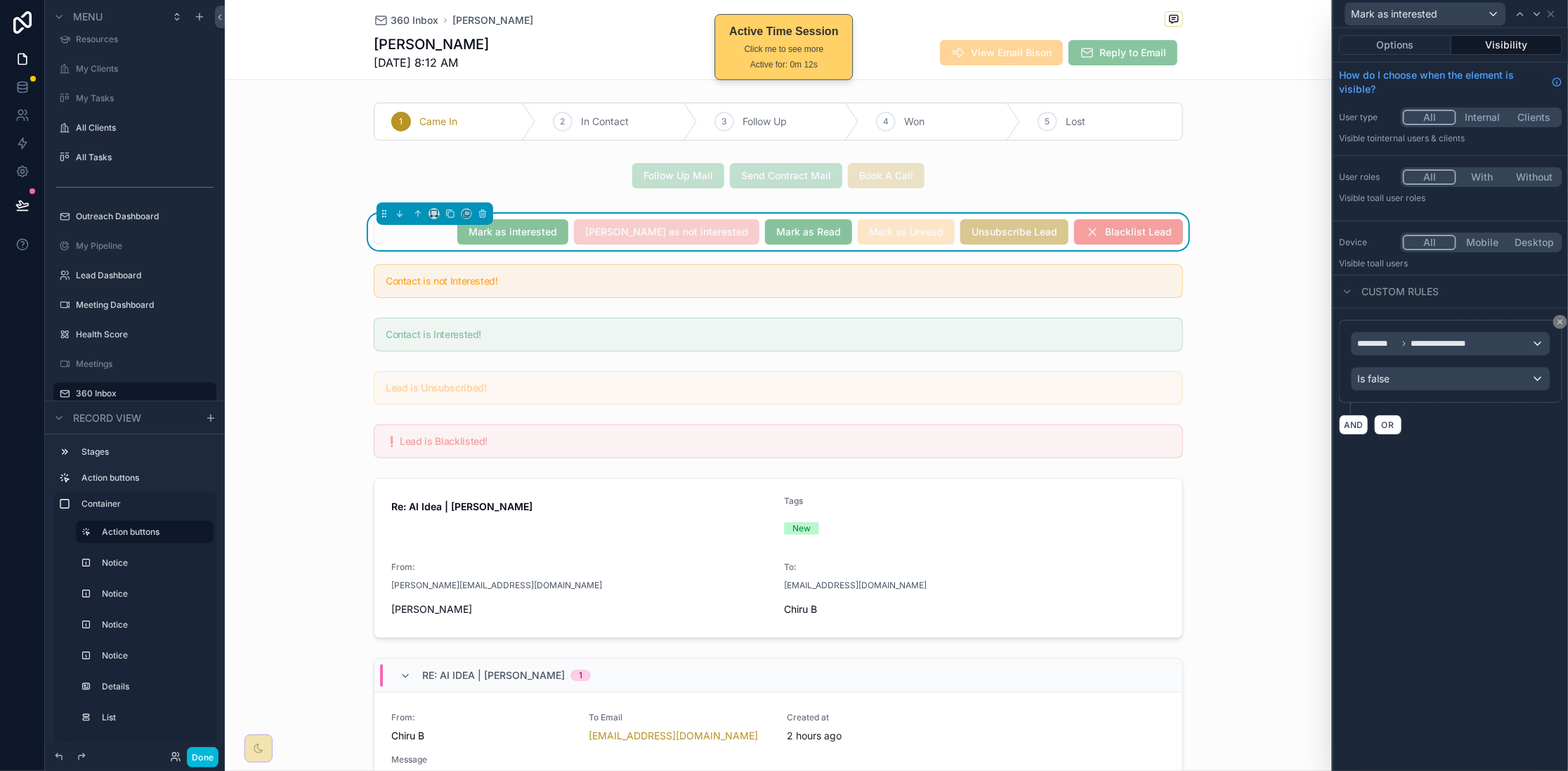
click at [1403, 42] on button "Options" at bounding box center [1396, 45] width 113 height 19
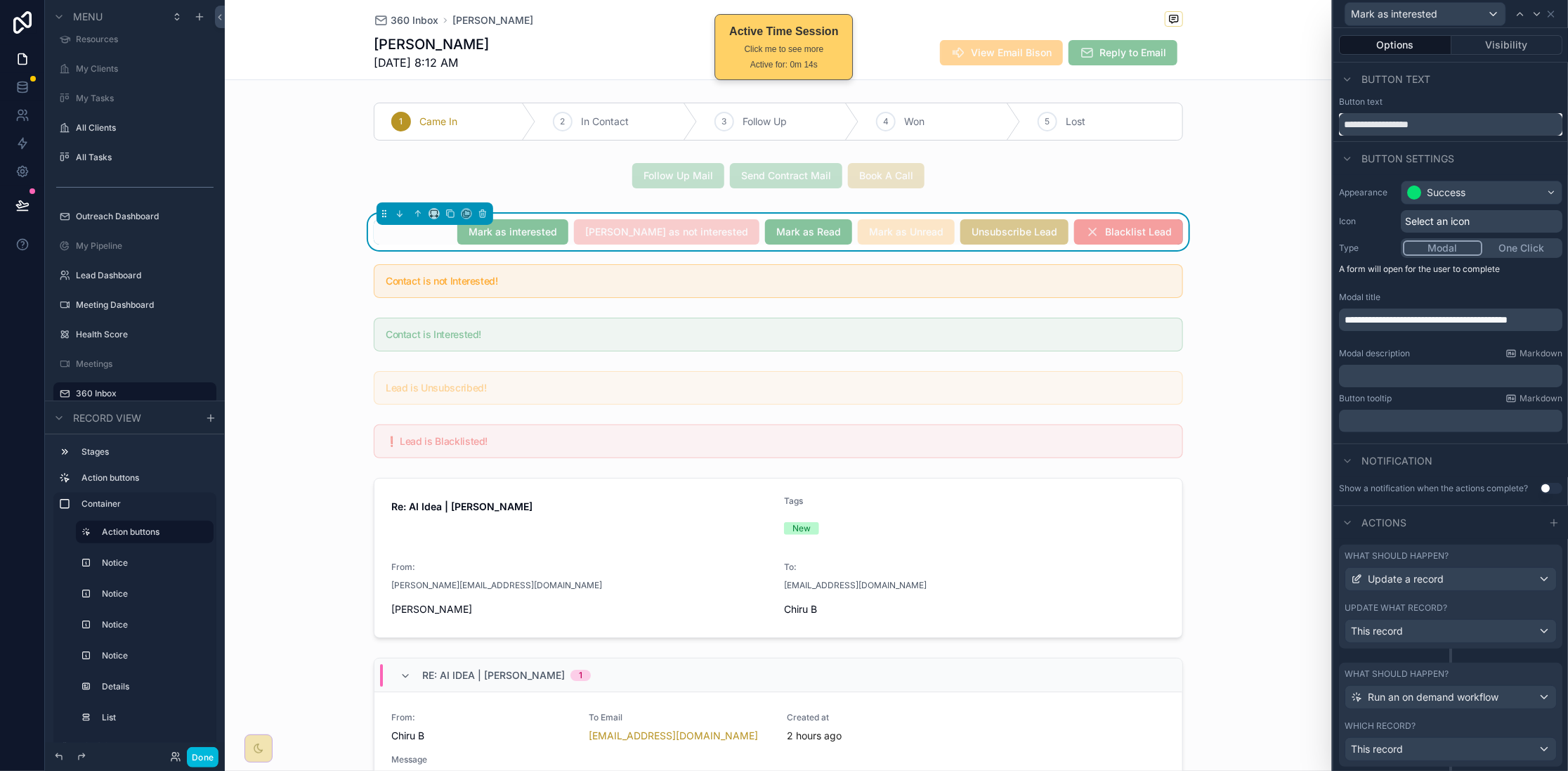
click at [1341, 121] on input "**********" at bounding box center [1451, 124] width 224 height 22
type input "**********"
click at [1513, 110] on div "**********" at bounding box center [1451, 116] width 224 height 40
click at [1517, 91] on div "Button text" at bounding box center [1450, 79] width 235 height 34
click at [1540, 13] on icon at bounding box center [1544, 14] width 12 height 12
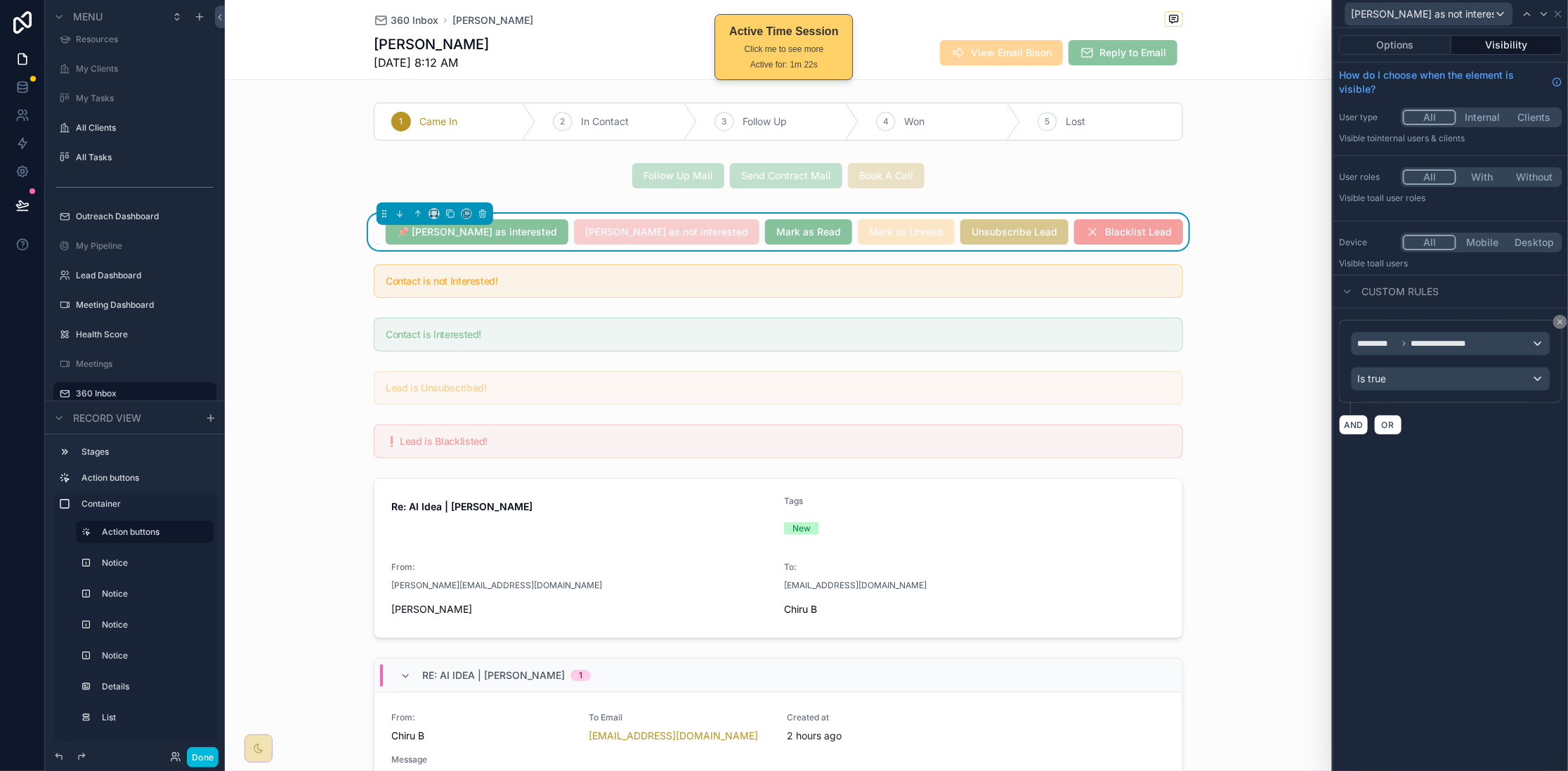
click at [1394, 46] on button "Options" at bounding box center [1396, 45] width 113 height 19
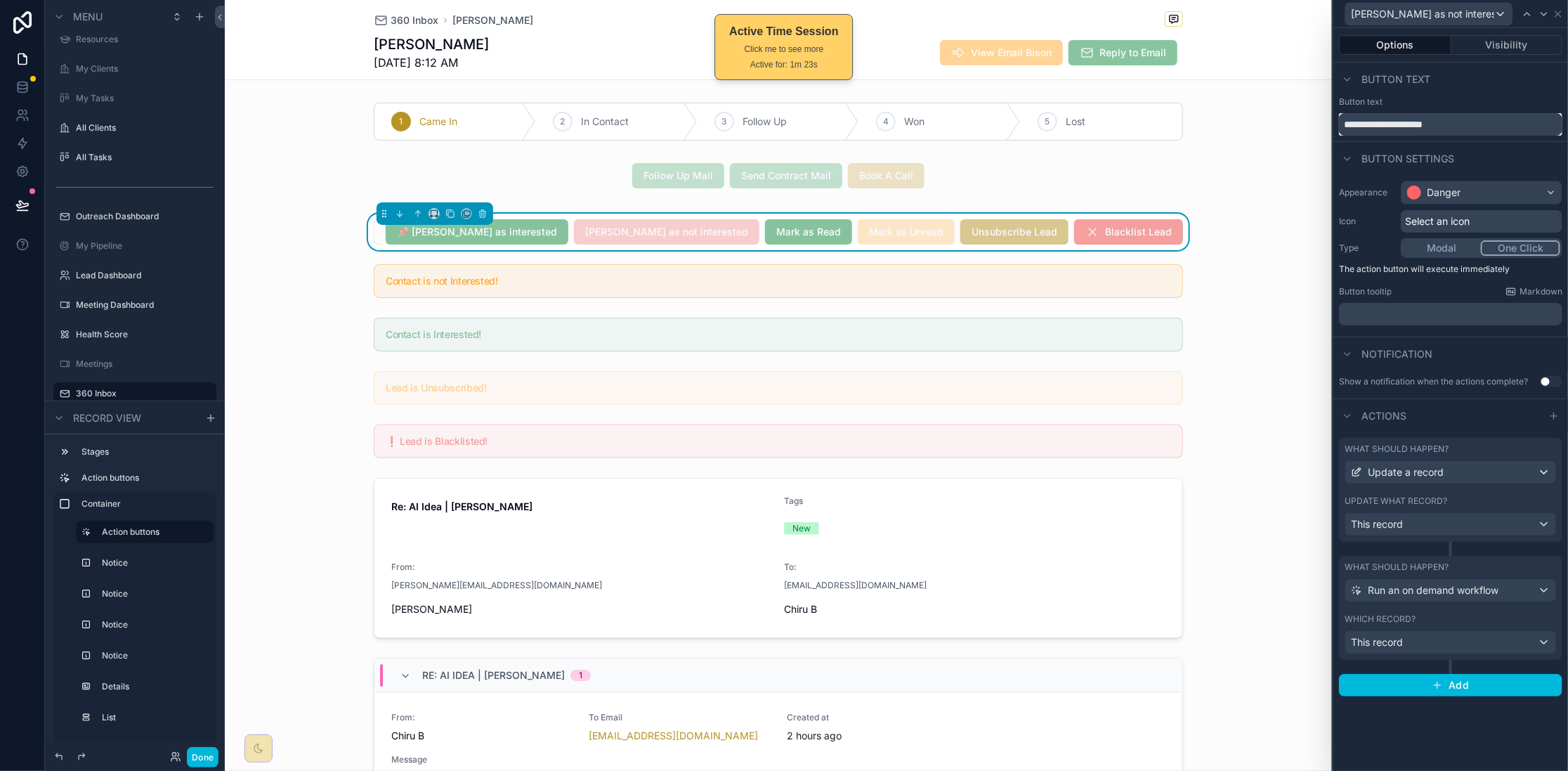
click at [1343, 122] on input "**********" at bounding box center [1451, 124] width 224 height 22
paste input "*"
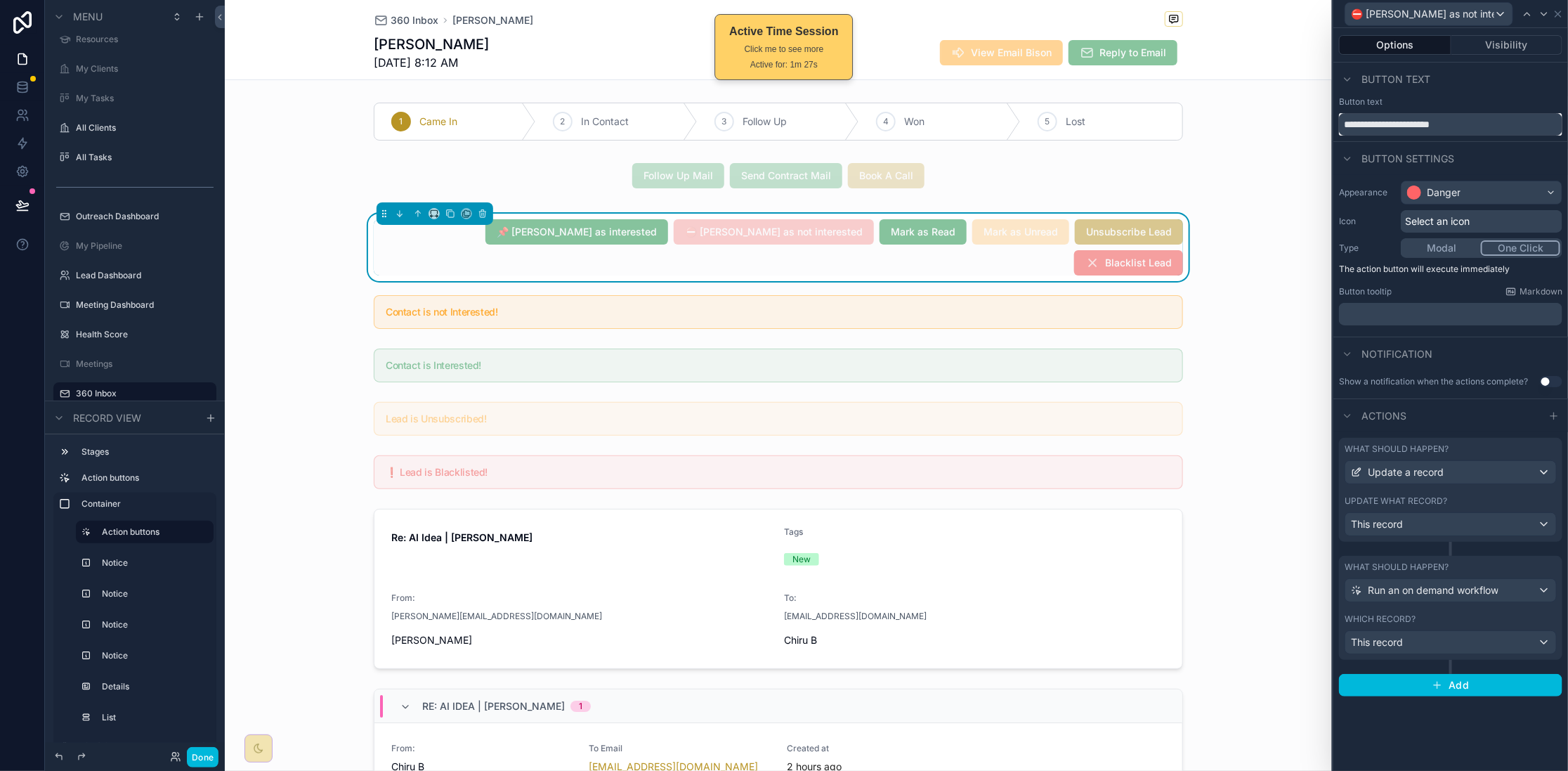
type input "**********"
click at [1507, 82] on div "Button text" at bounding box center [1450, 79] width 235 height 34
click at [1536, 19] on div at bounding box center [1543, 14] width 17 height 17
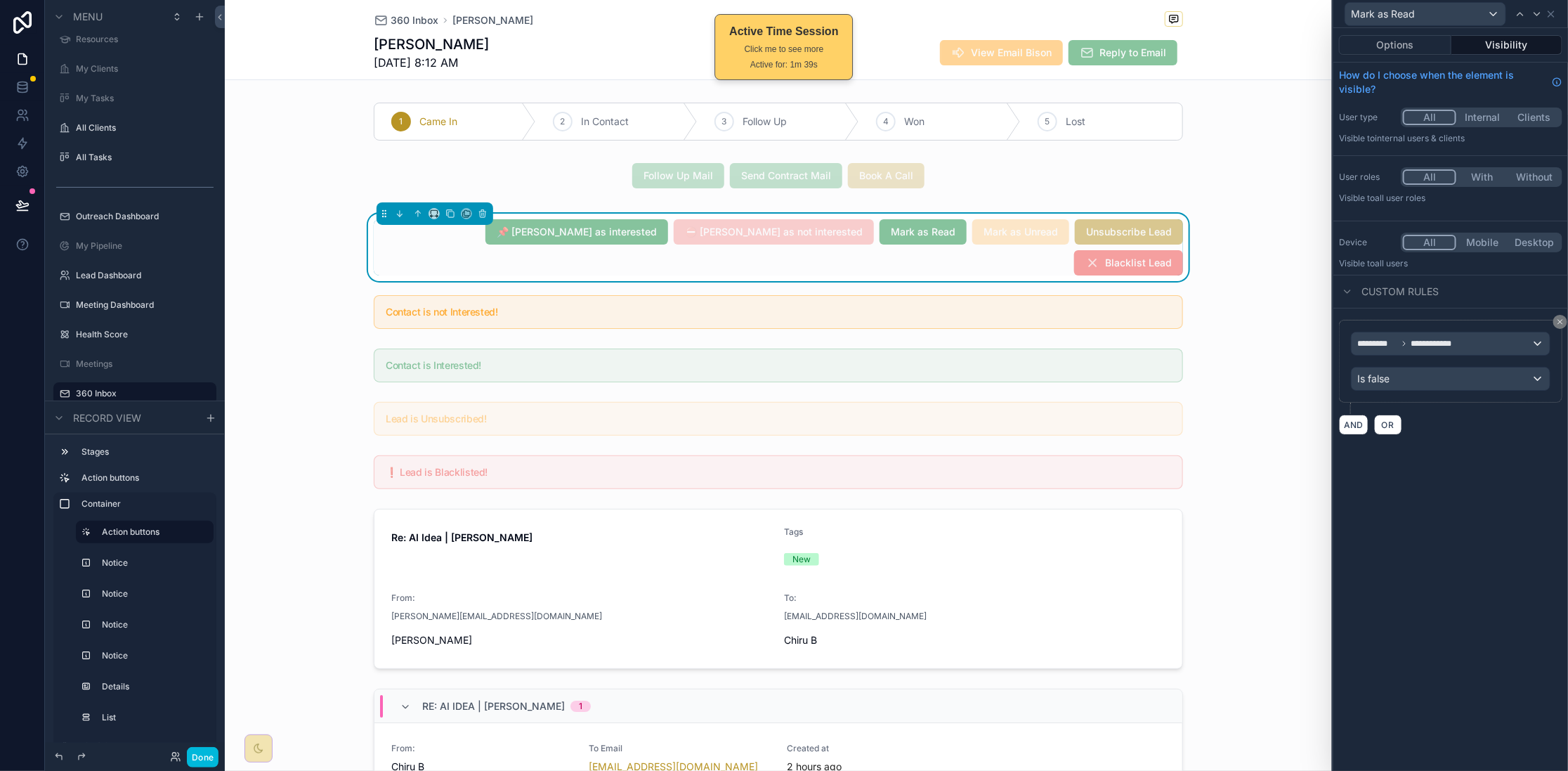
click at [1385, 41] on button "Options" at bounding box center [1396, 45] width 113 height 19
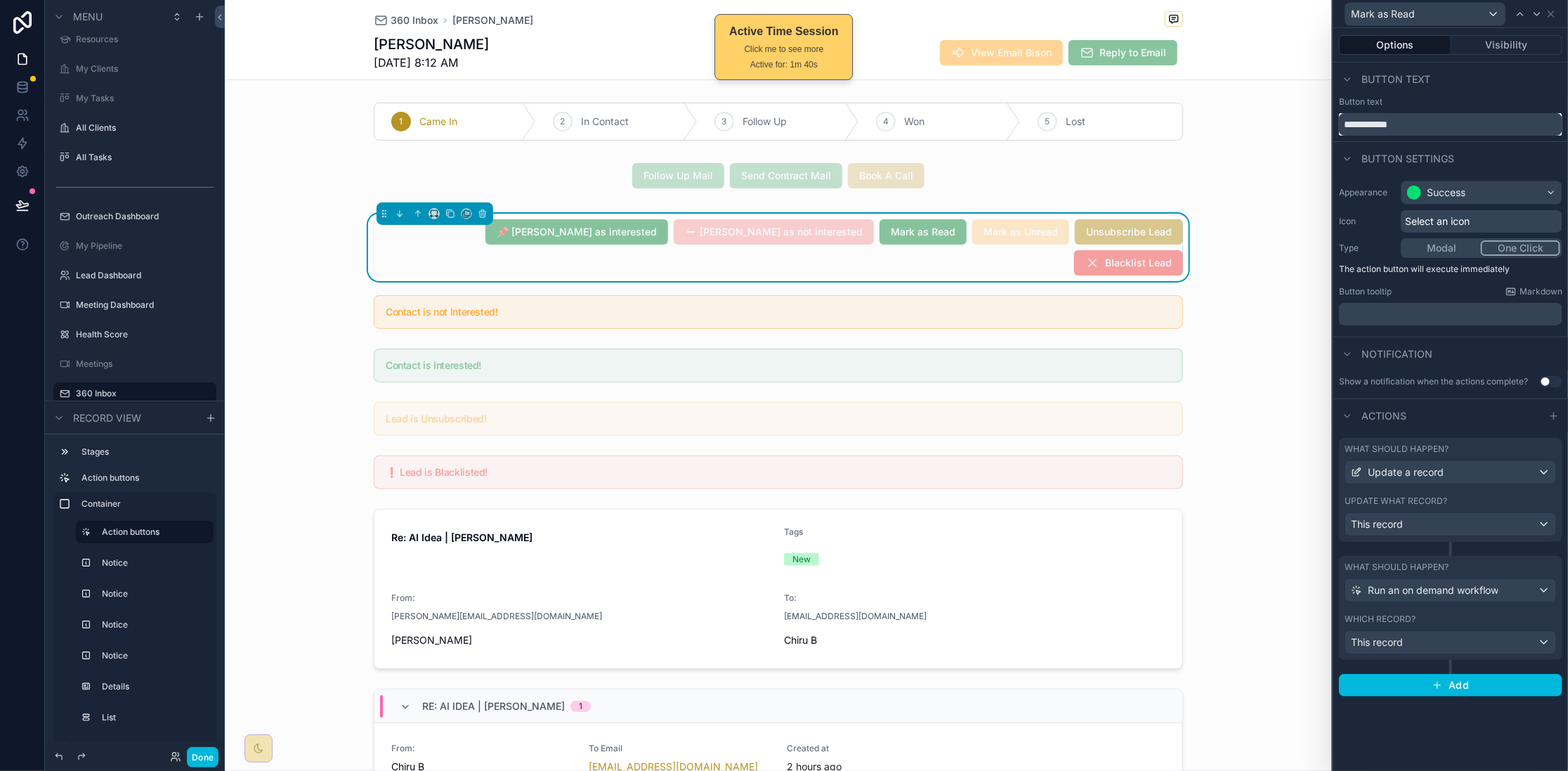
click at [1346, 121] on input "**********" at bounding box center [1451, 124] width 224 height 22
paste input "**"
type input "**********"
click at [1509, 80] on div "Button text" at bounding box center [1450, 79] width 235 height 34
click at [1536, 17] on icon at bounding box center [1537, 14] width 12 height 12
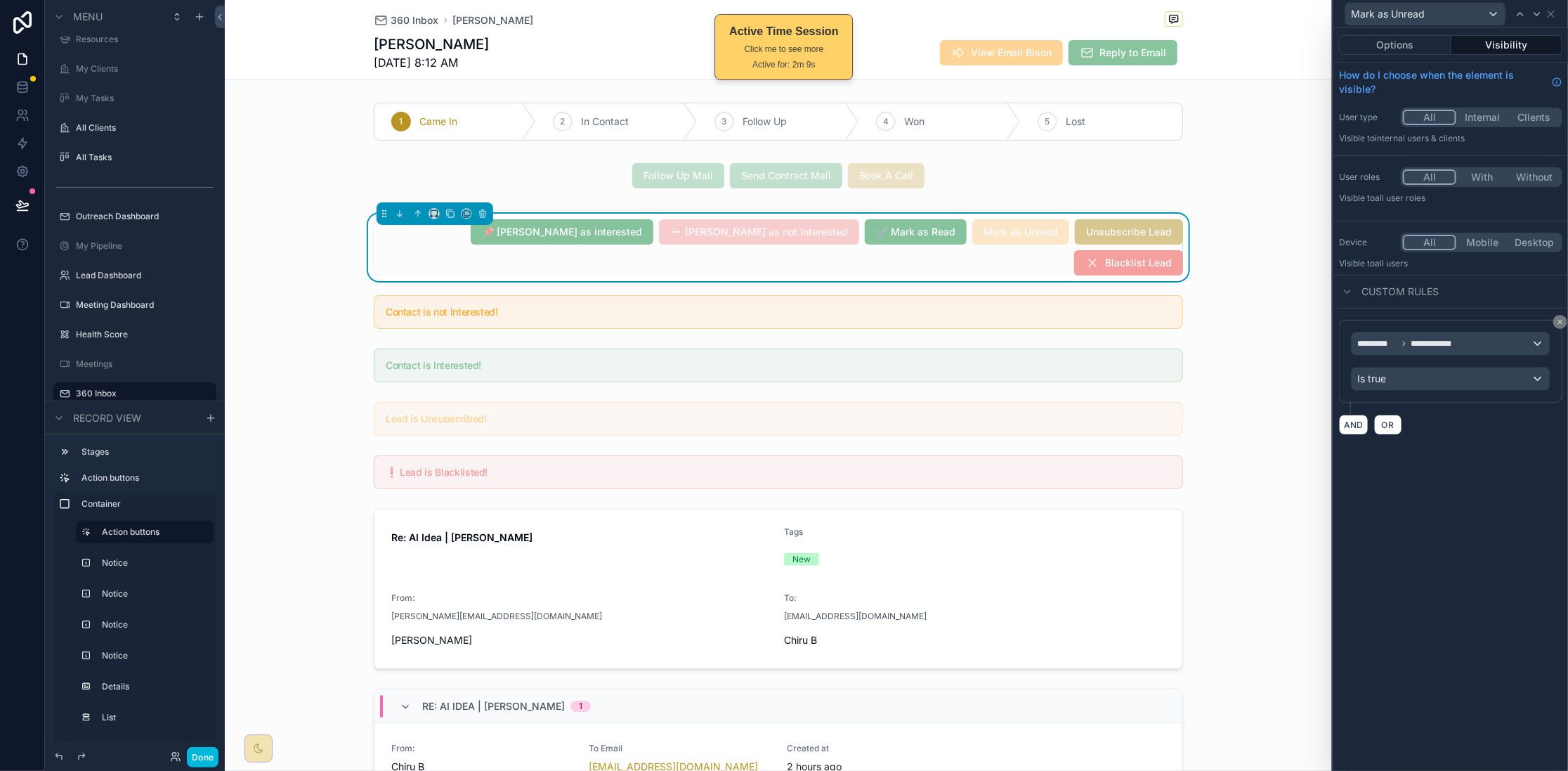
click at [1401, 53] on button "Options" at bounding box center [1396, 45] width 113 height 19
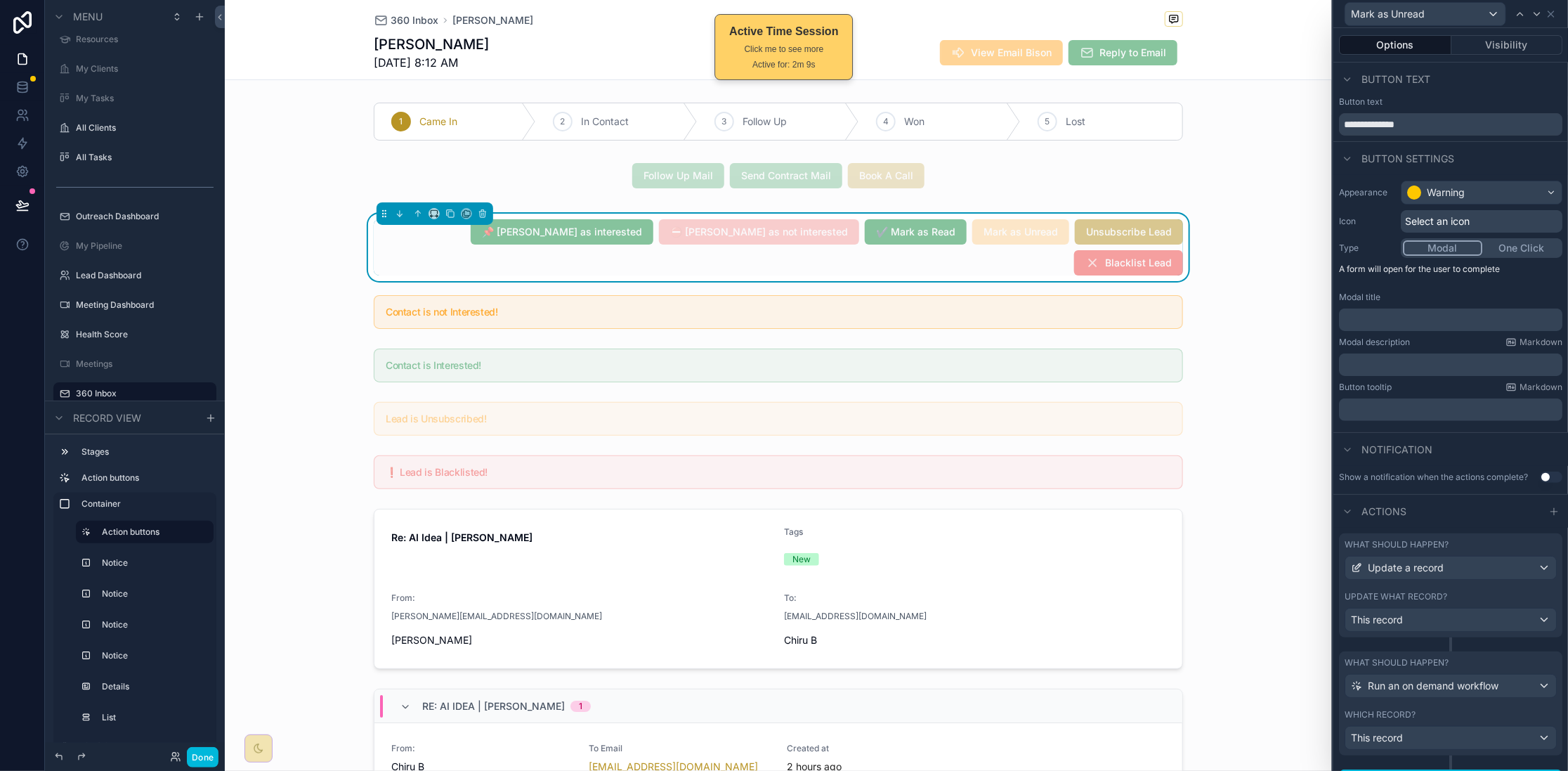
click at [1407, 40] on button "Options" at bounding box center [1396, 45] width 113 height 19
drag, startPoint x: 1340, startPoint y: 122, endPoint x: 1366, endPoint y: 135, distance: 29.1
click at [1340, 122] on input "**********" at bounding box center [1451, 124] width 224 height 22
paste input "**"
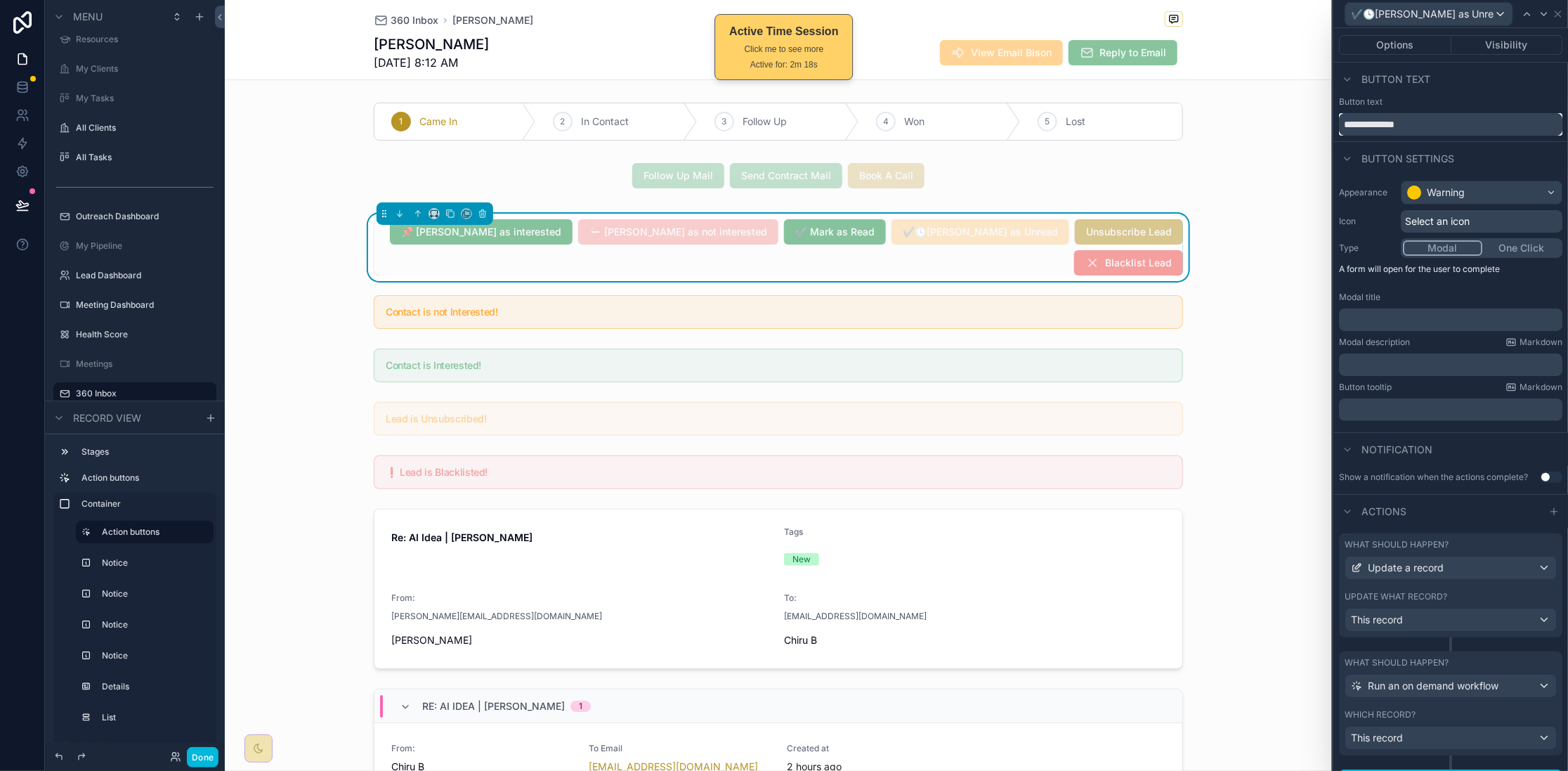
paste input "**"
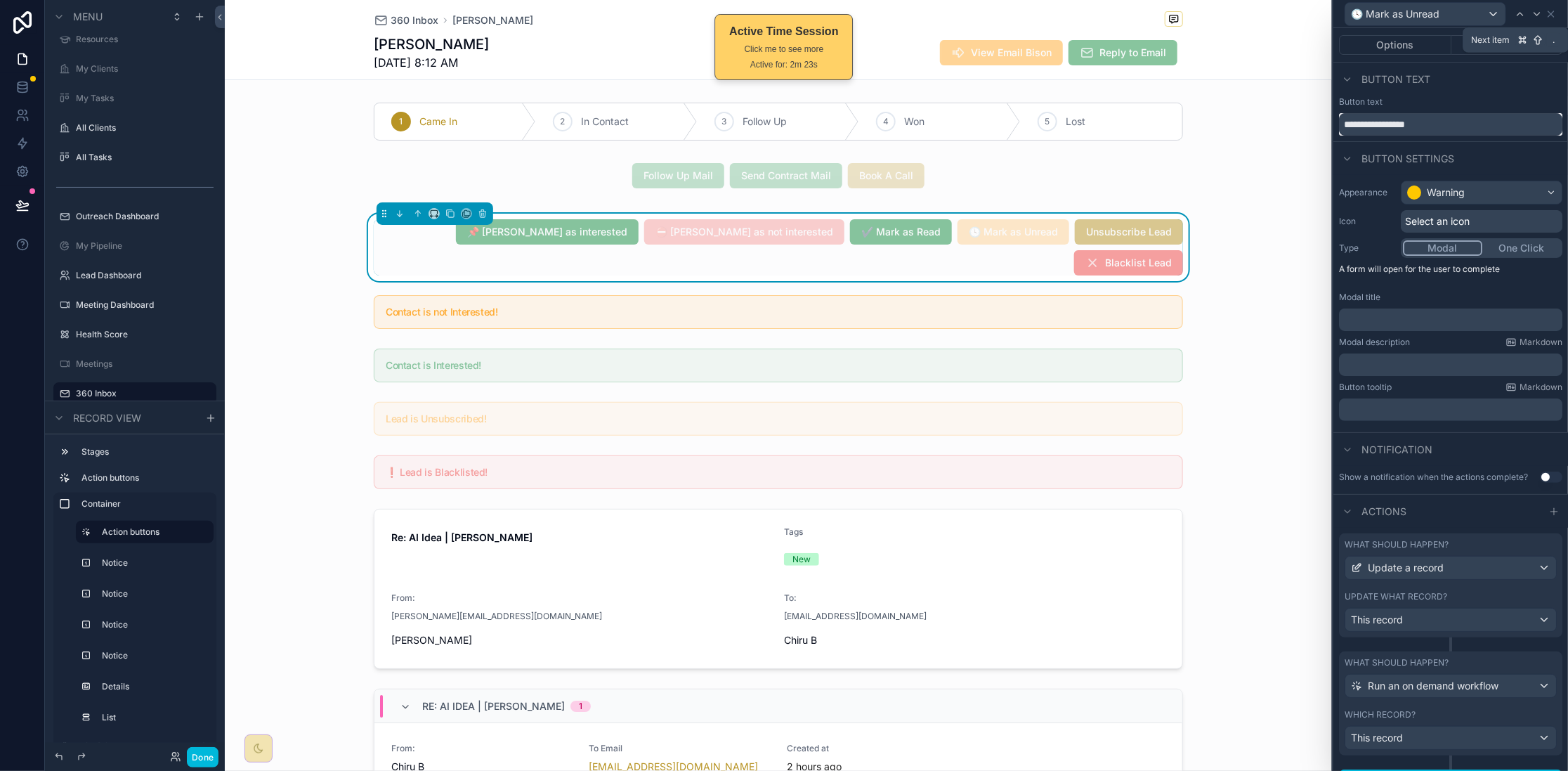
type input "**********"
click at [1517, 66] on div "Button text" at bounding box center [1450, 79] width 235 height 34
click at [1541, 13] on icon at bounding box center [1537, 14] width 12 height 12
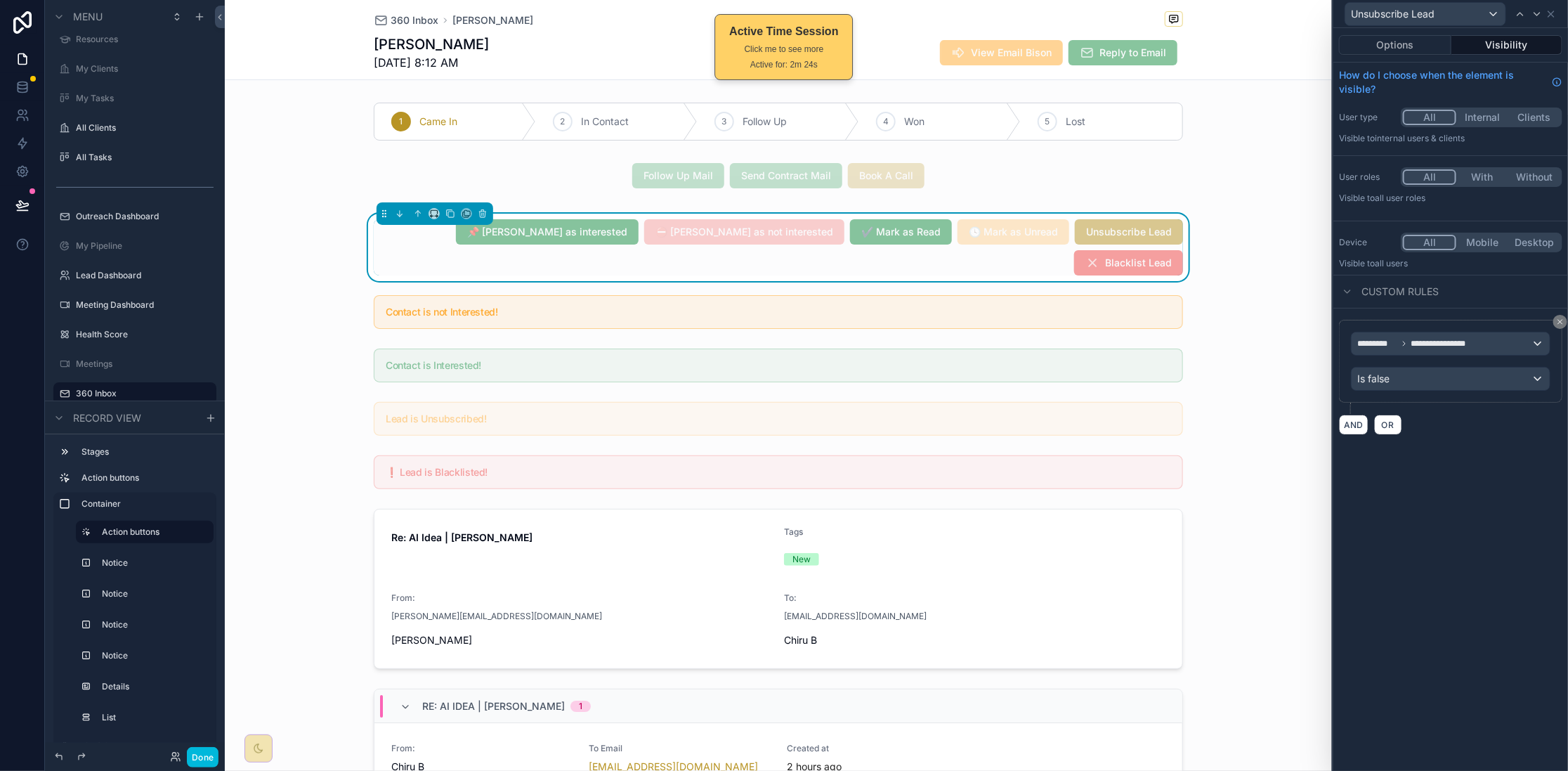
click at [1399, 42] on button "Options" at bounding box center [1396, 45] width 113 height 19
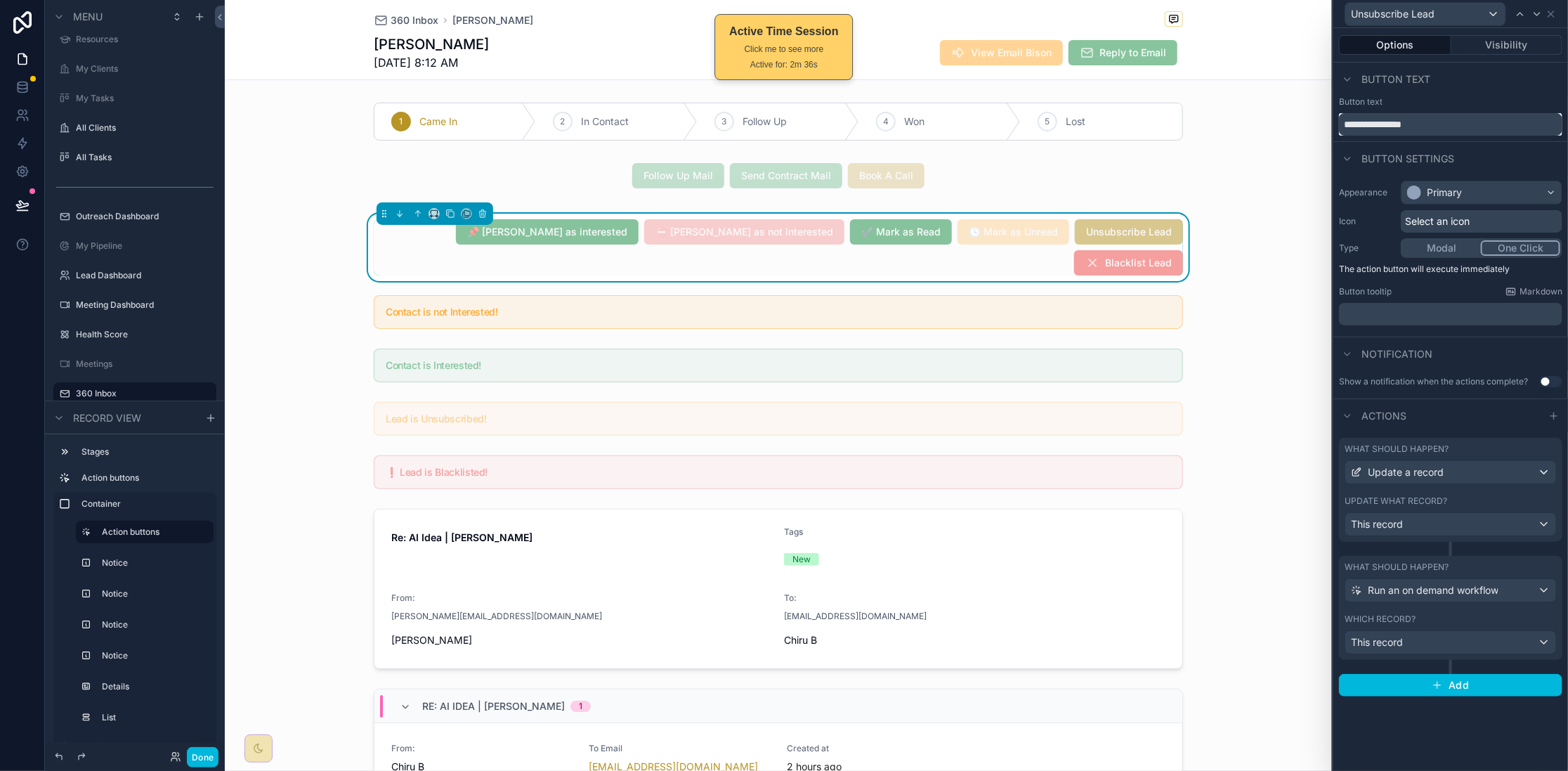
click at [1346, 126] on input "**********" at bounding box center [1451, 124] width 224 height 22
paste input "**"
type input "**********"
click at [1556, 12] on icon at bounding box center [1551, 14] width 12 height 12
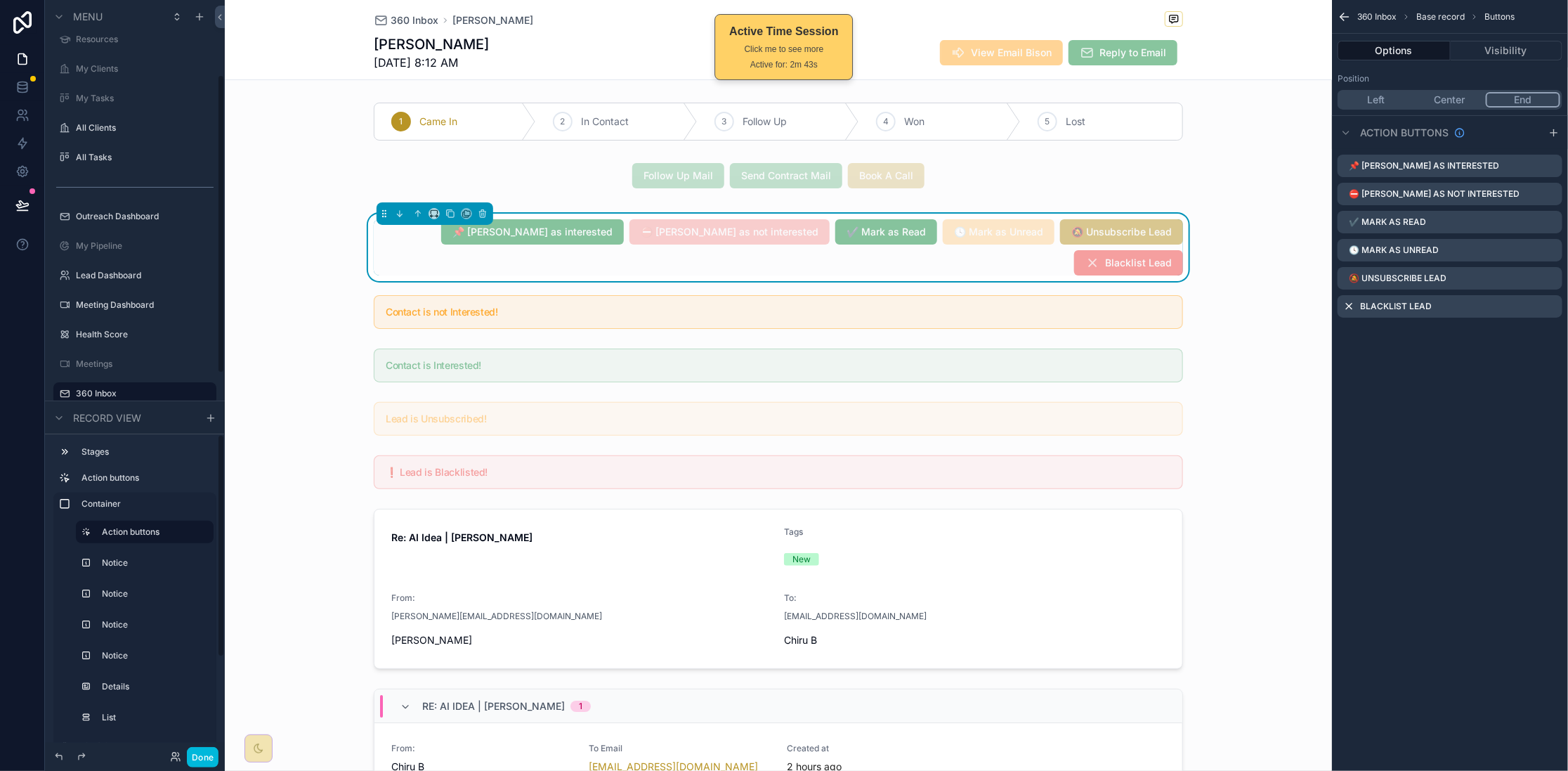
click at [207, 752] on button "Done" at bounding box center [203, 757] width 32 height 20
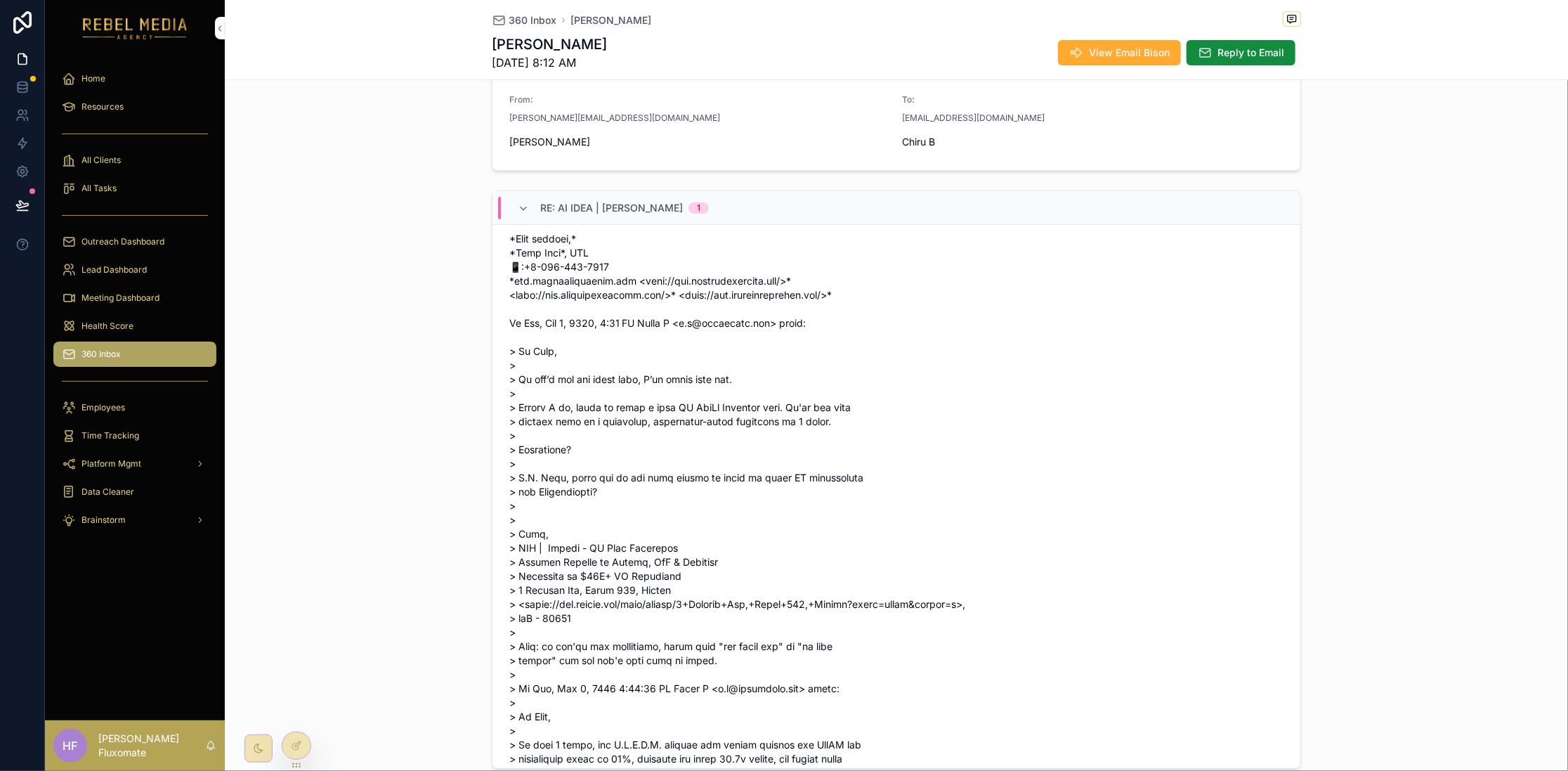
scroll to position [0, 0]
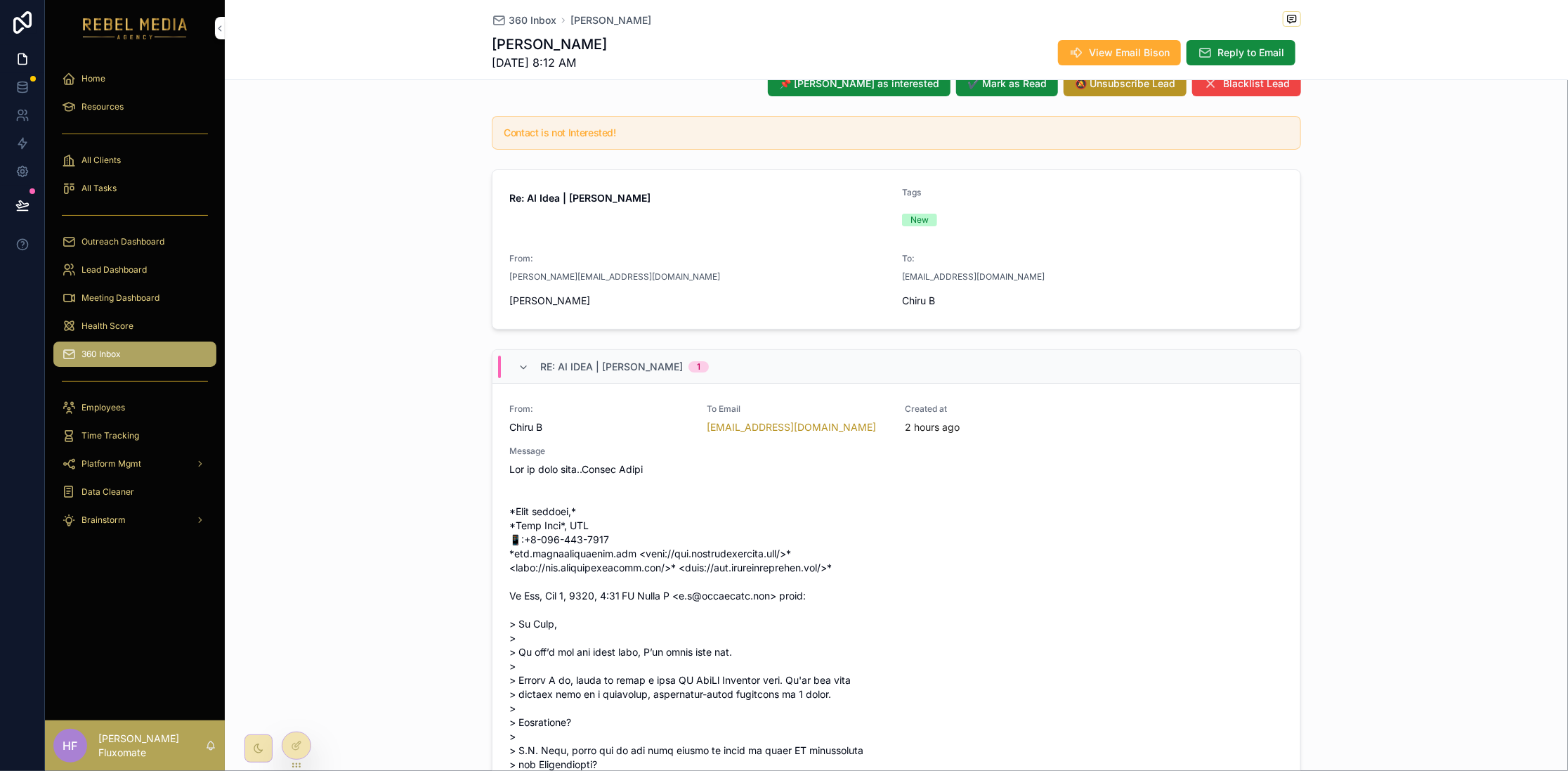
click at [517, 361] on div "Re: AI Idea | Mike 1" at bounding box center [613, 367] width 191 height 22
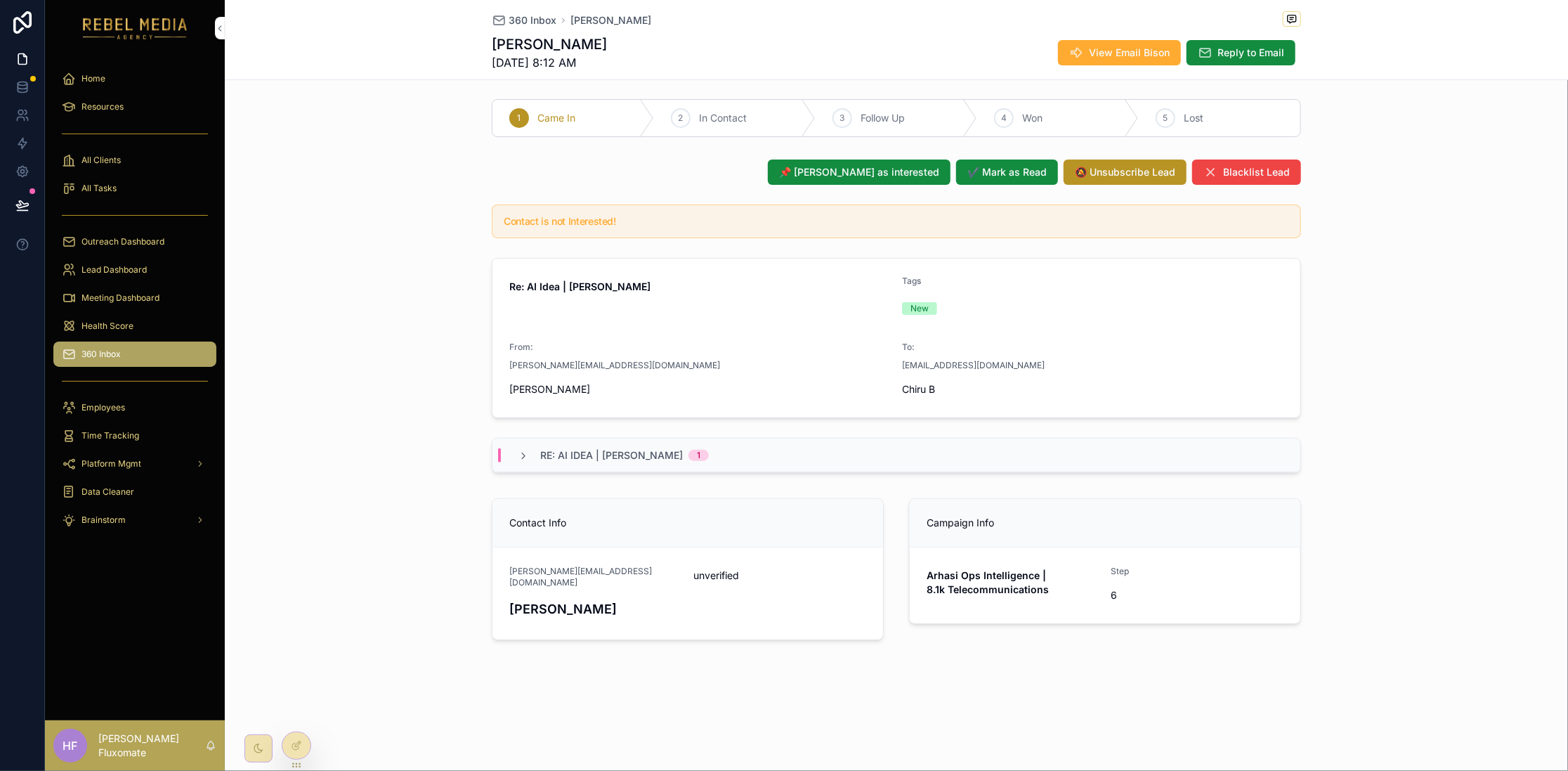
click at [521, 452] on icon "scrollable content" at bounding box center [523, 456] width 12 height 12
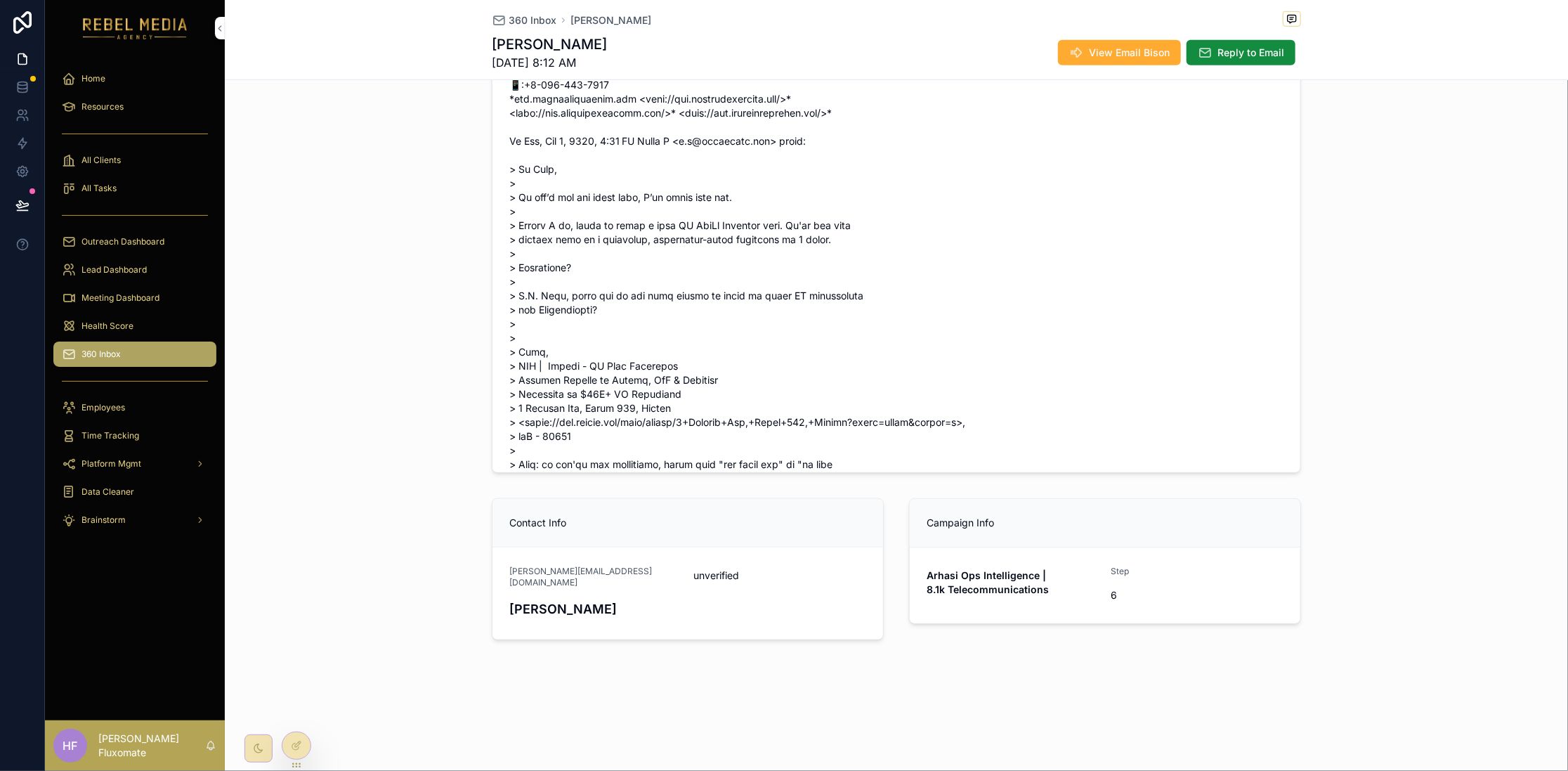
scroll to position [0, 0]
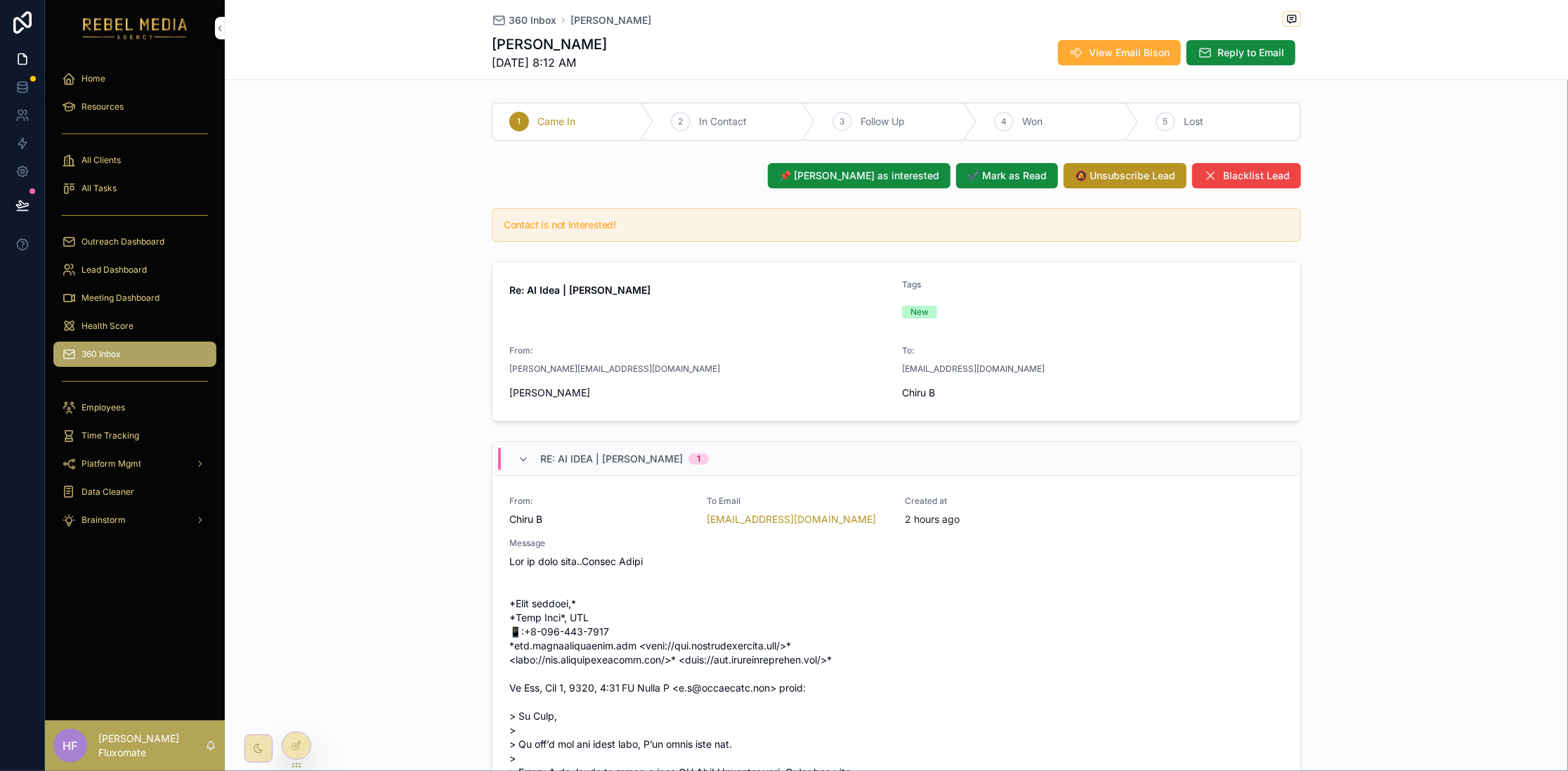
click at [533, 19] on span "360 Inbox" at bounding box center [533, 19] width 48 height 14
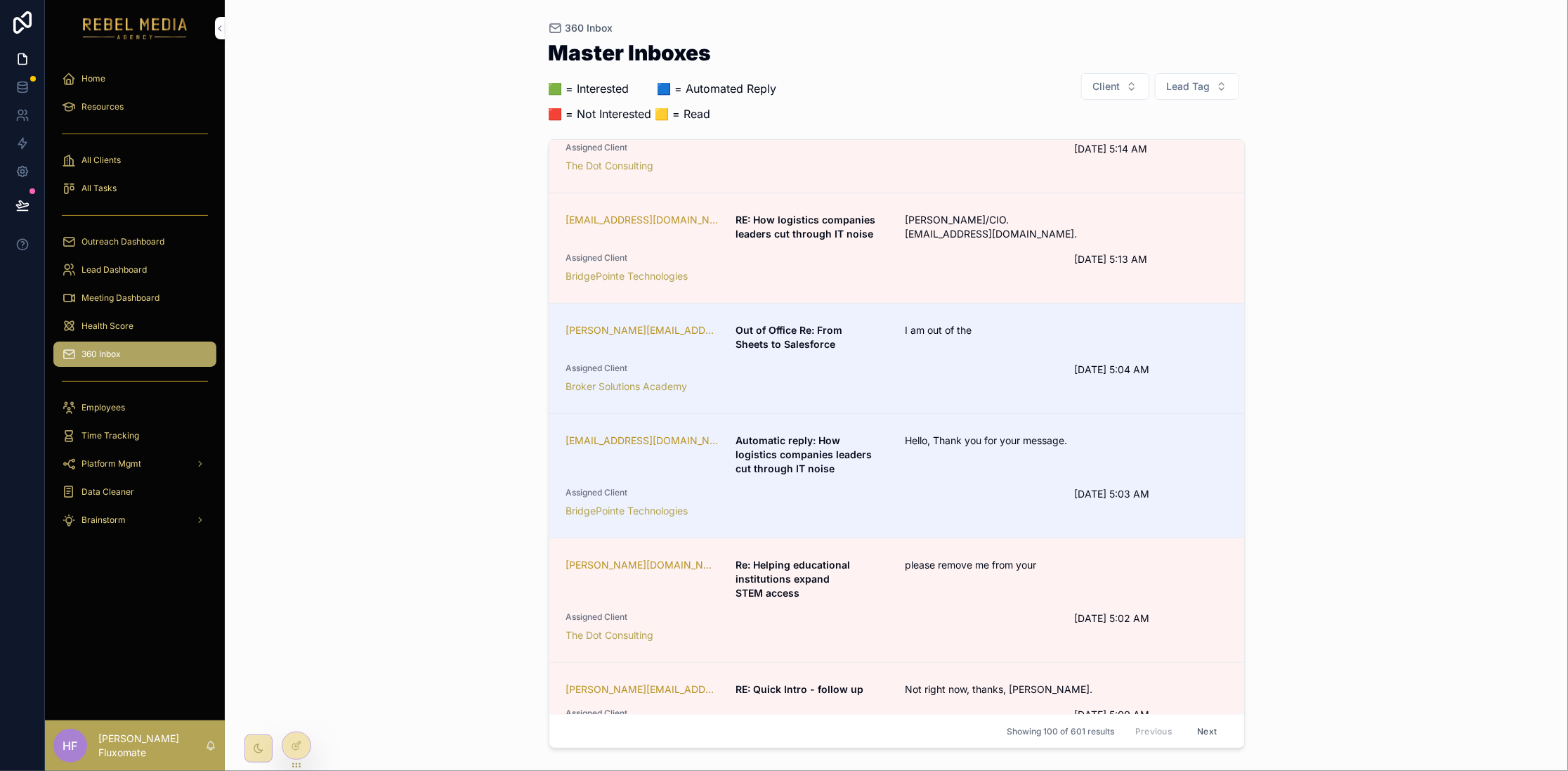
scroll to position [694, 0]
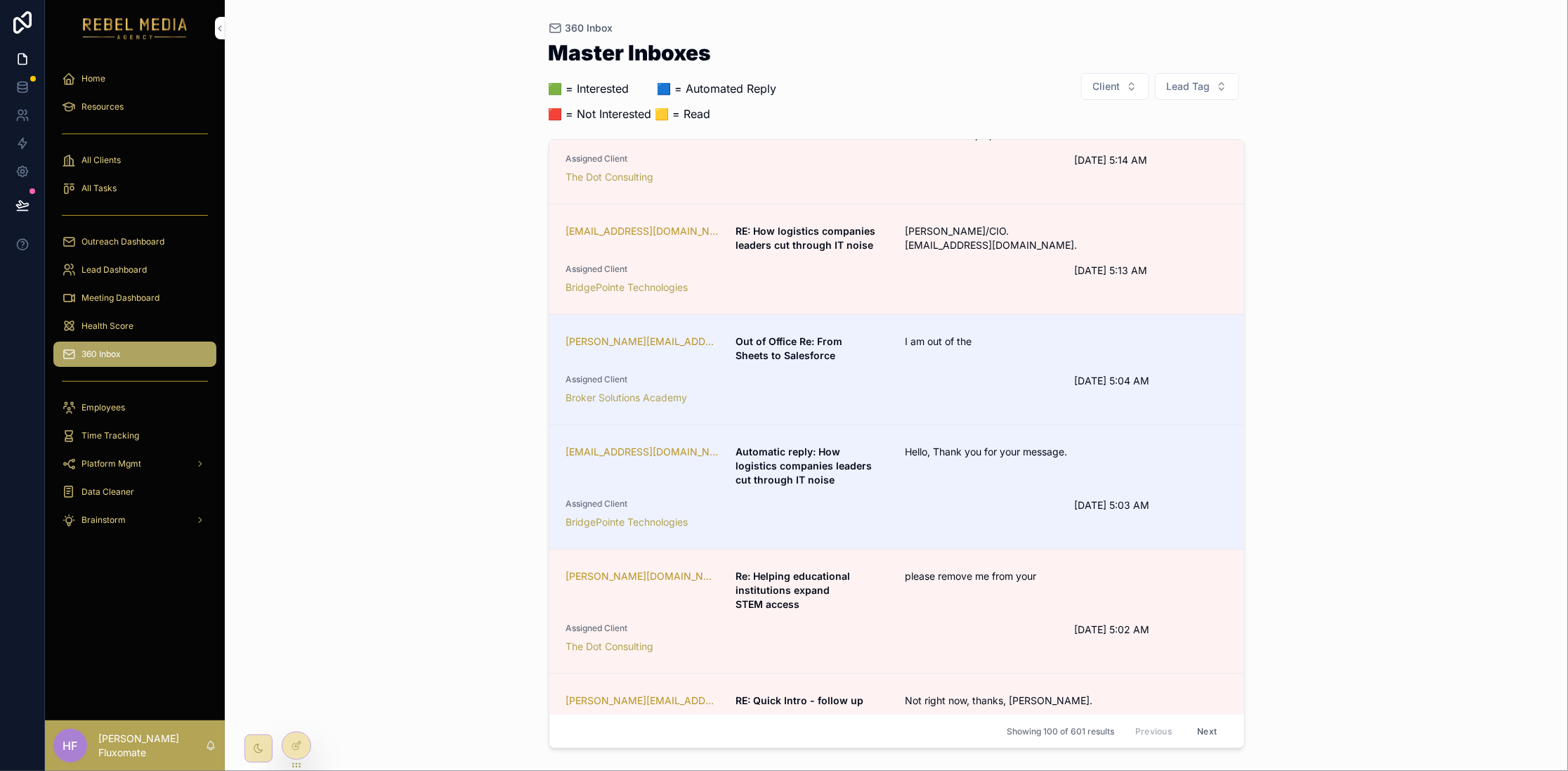
click at [925, 374] on span "Assigned Client" at bounding box center [812, 380] width 491 height 12
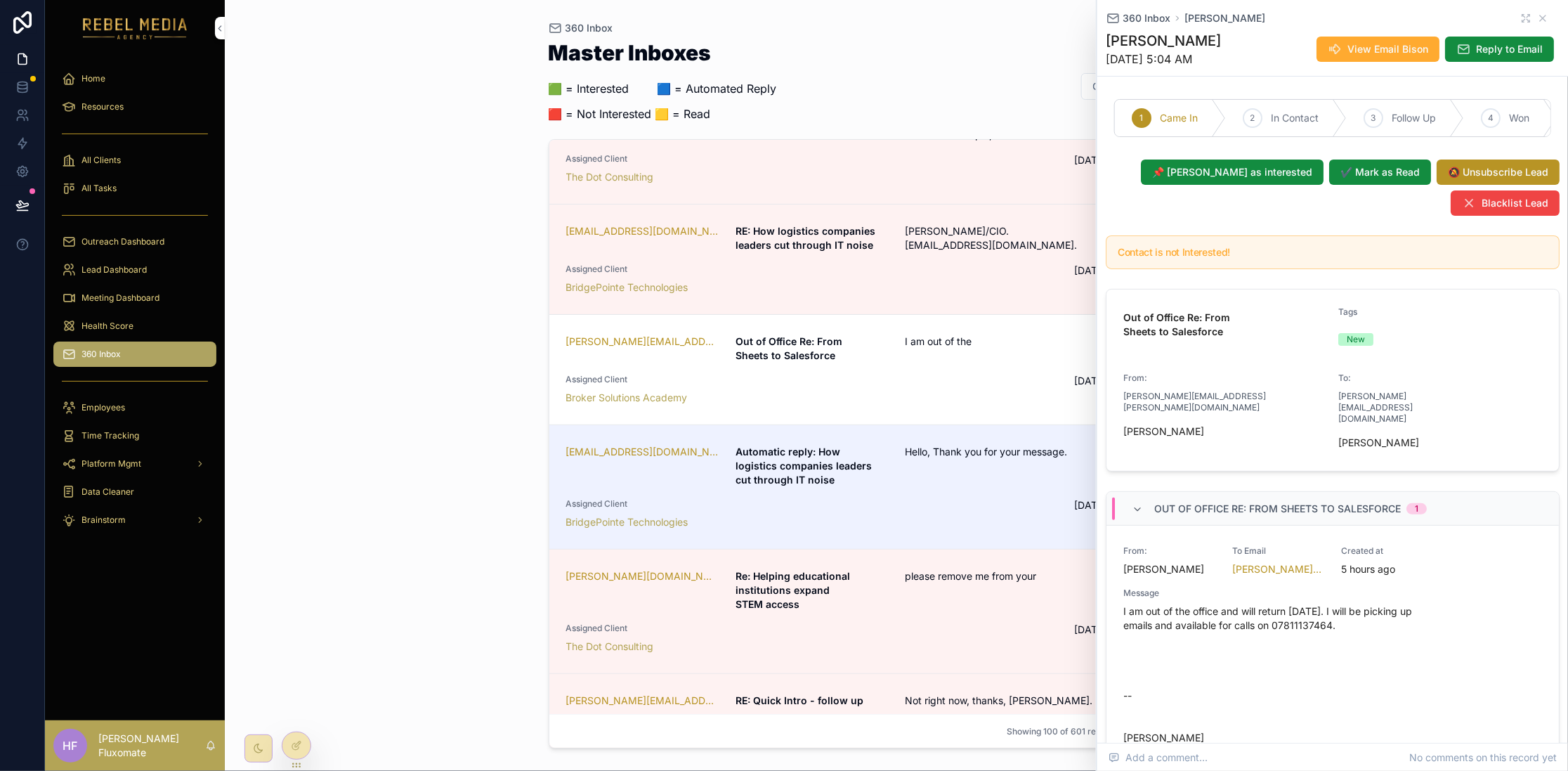
click at [468, 443] on div "360 Inbox Master Inboxes 🟩 = Interested ‎ ‎ ‎ ‎ ‎ ‎‎ ‎ 🟦 = Automated Reply 🟥 = …" at bounding box center [896, 386] width 1343 height 771
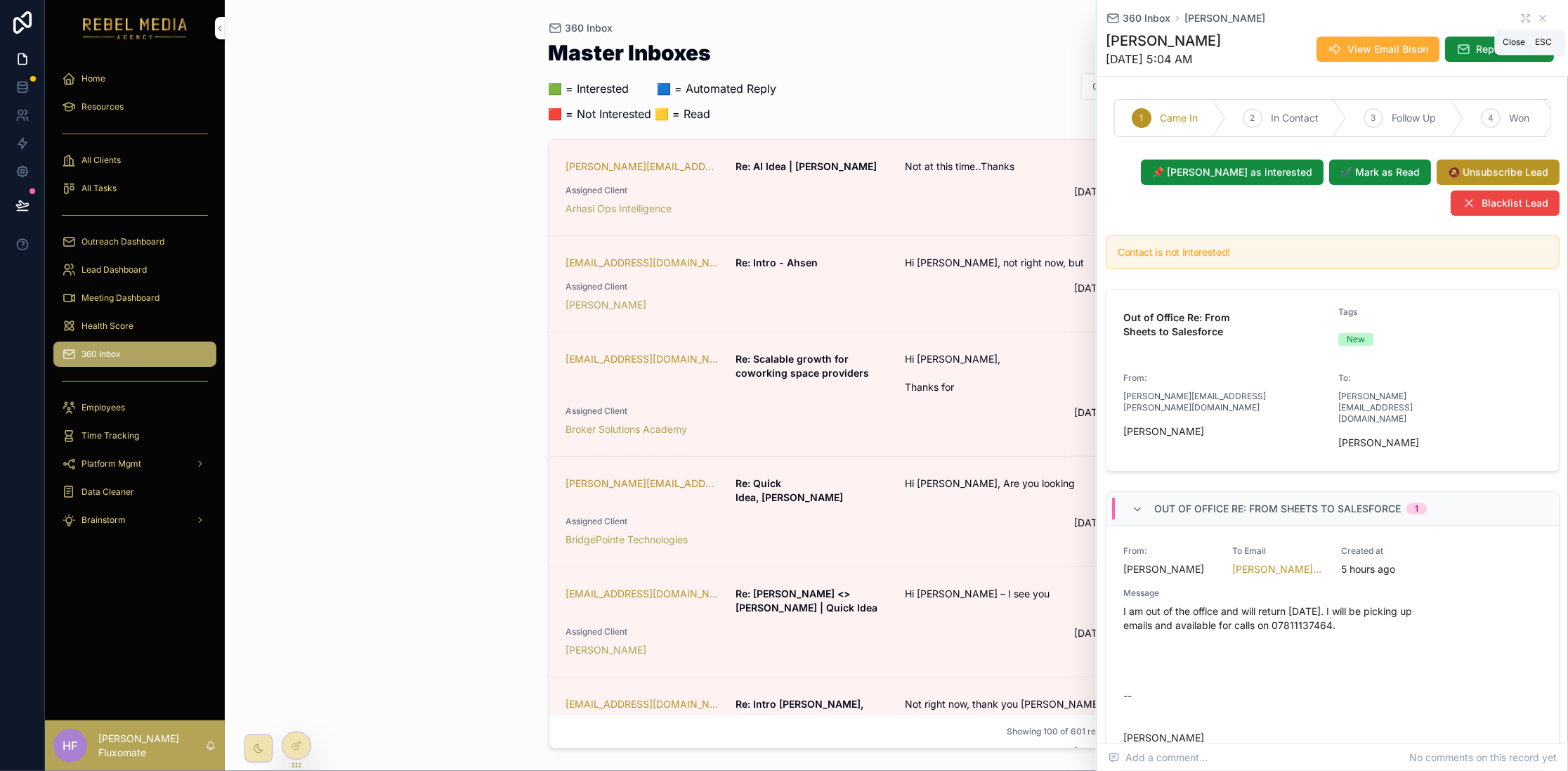
click at [1537, 19] on icon "scrollable content" at bounding box center [1543, 19] width 12 height 12
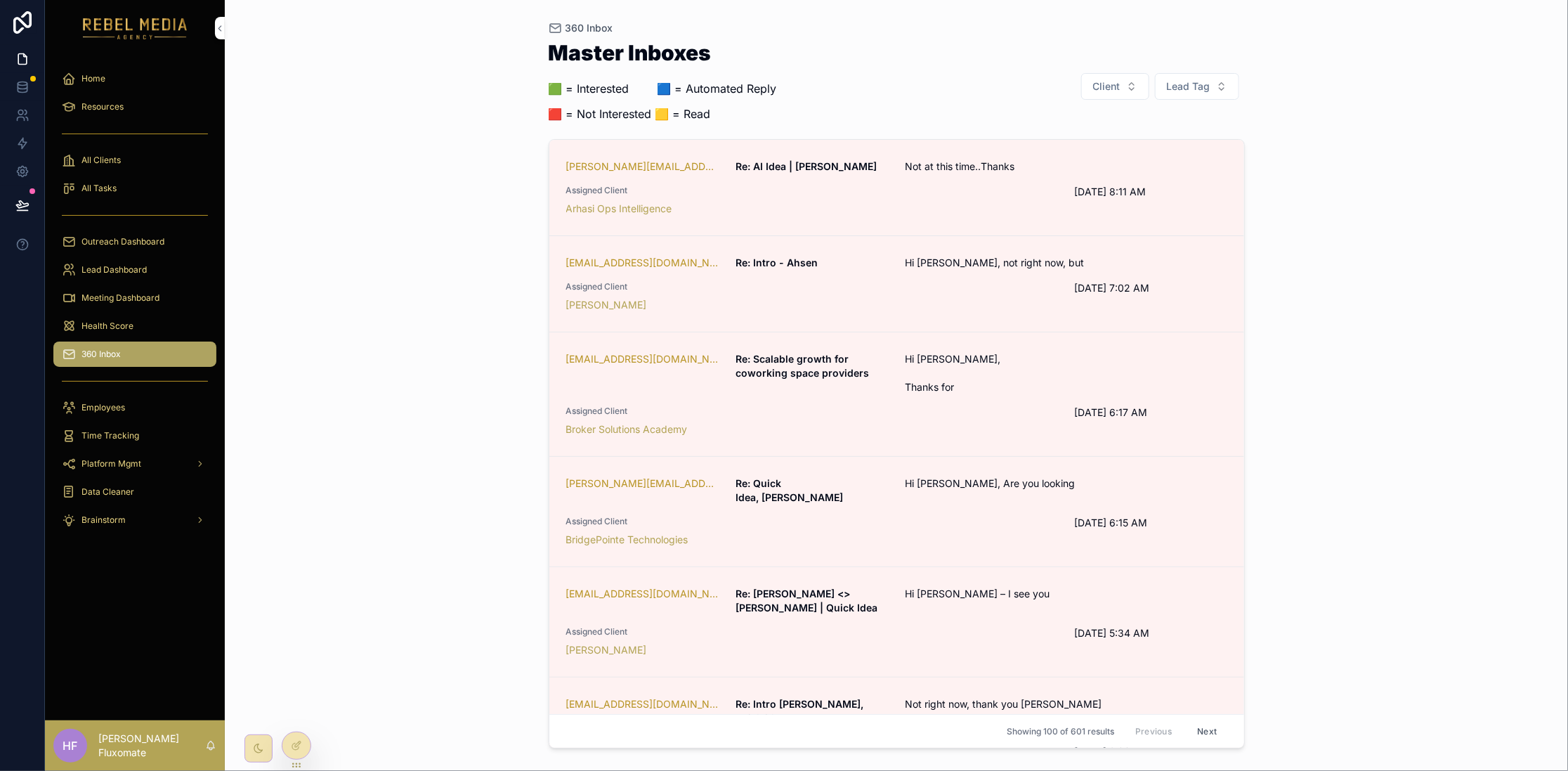
click at [1027, 471] on link "neil.cole@chadwellsupply.com Re: Quick Idea, Neil Hi Neil, Are you looking Assi…" at bounding box center [896, 512] width 695 height 110
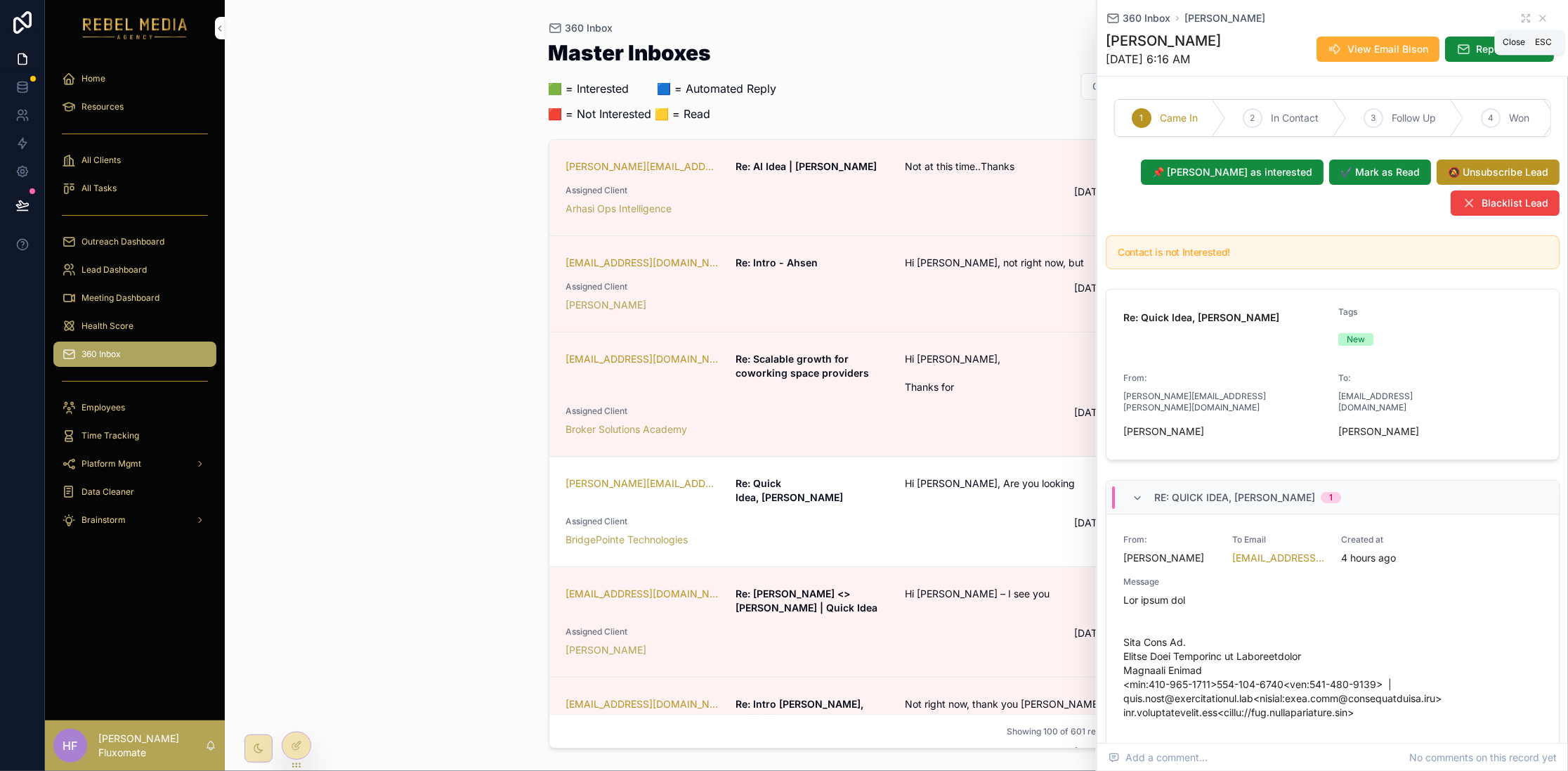
click at [1537, 13] on icon "scrollable content" at bounding box center [1543, 19] width 12 height 12
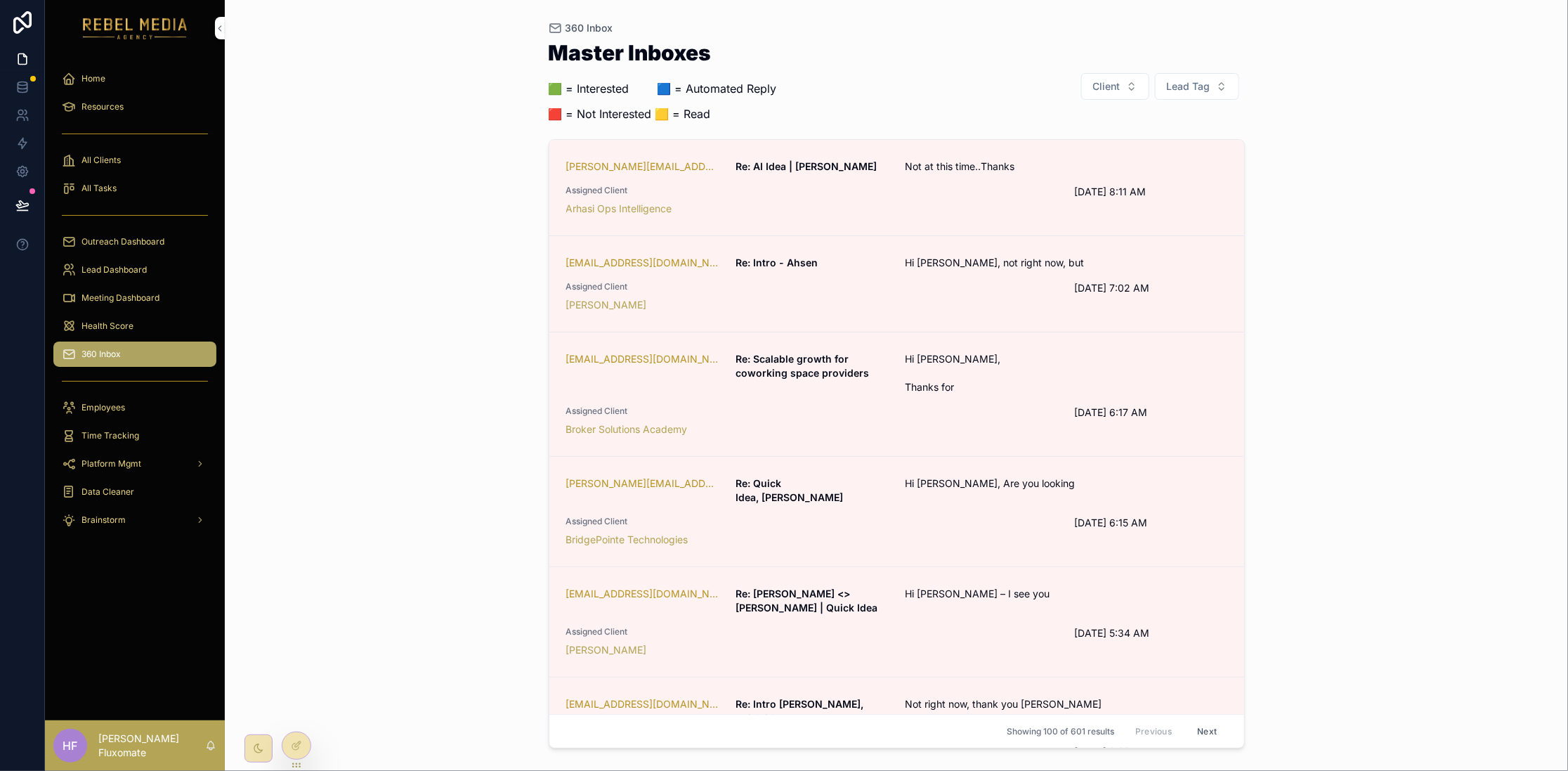
click at [891, 162] on div "[PERSON_NAME][EMAIL_ADDRESS][DOMAIN_NAME] Re: AI Idea | [PERSON_NAME] Not at th…" at bounding box center [897, 188] width 661 height 56
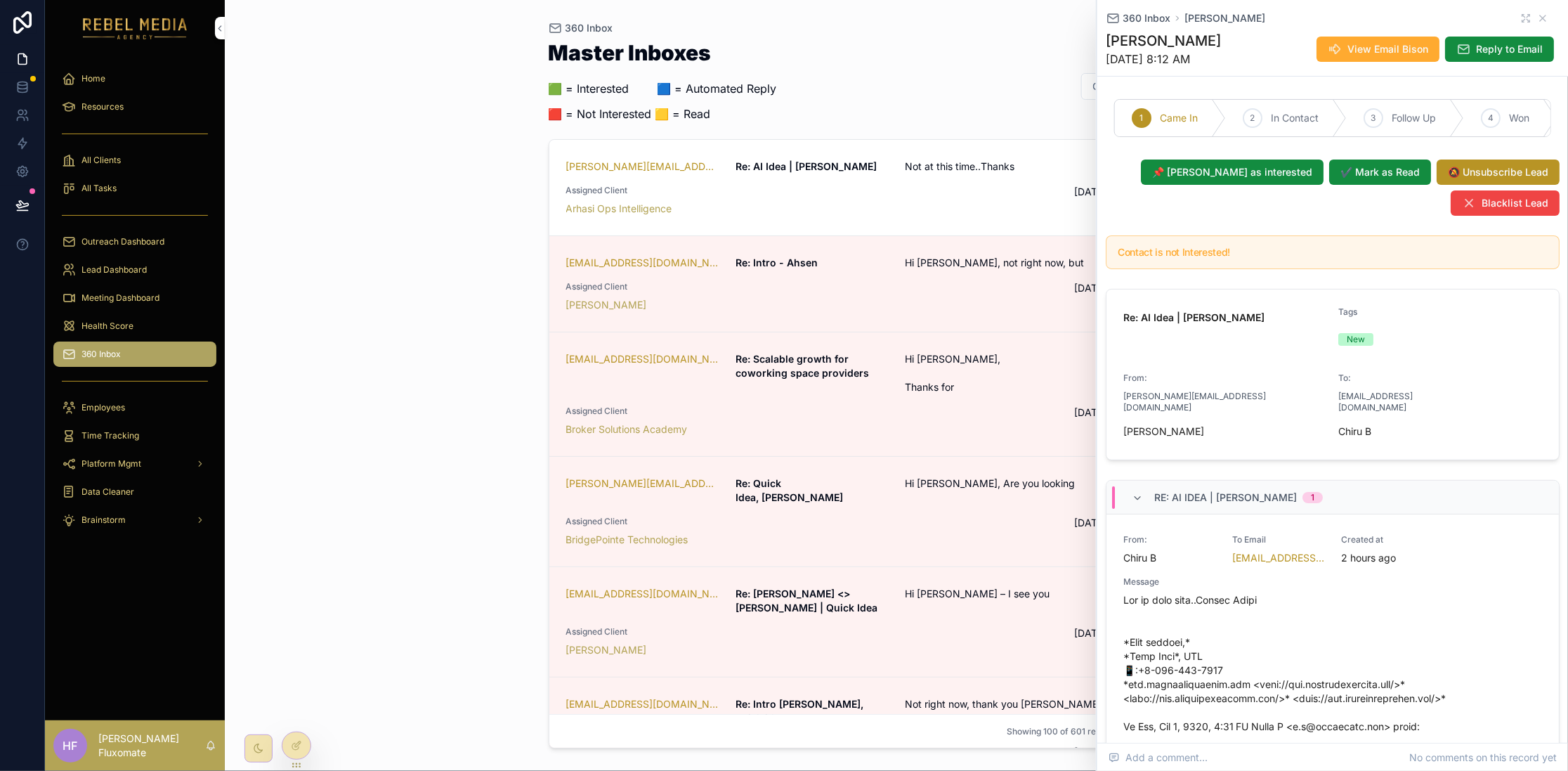
click at [423, 364] on div "360 Inbox Master Inboxes 🟩 = Interested ‎ ‎ ‎ ‎ ‎ ‎‎ ‎ 🟦 = Automated Reply 🟥 = …" at bounding box center [896, 386] width 1343 height 771
click at [1537, 16] on icon "scrollable content" at bounding box center [1543, 19] width 12 height 12
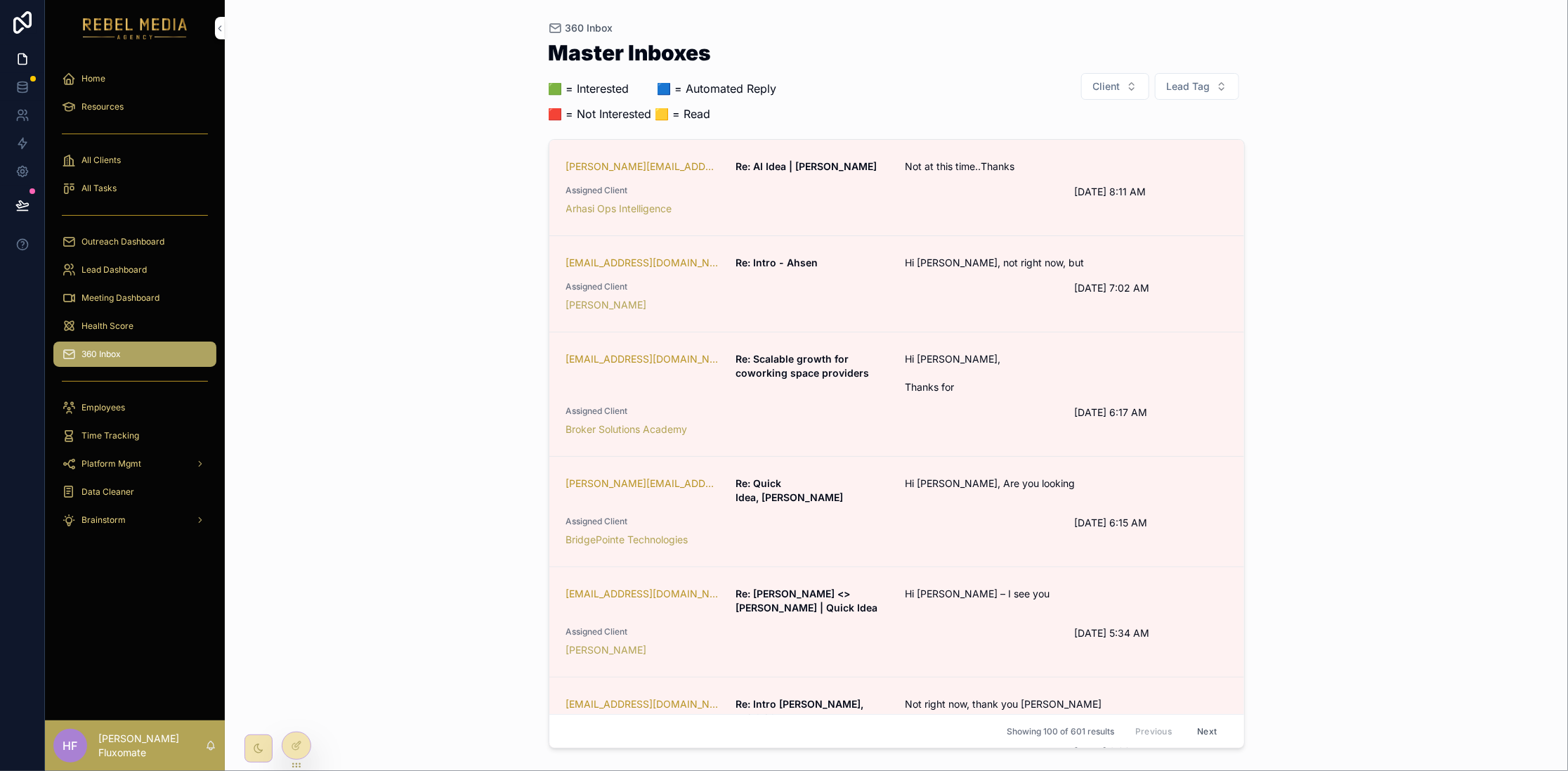
click at [908, 188] on span "Assigned Client" at bounding box center [812, 191] width 491 height 12
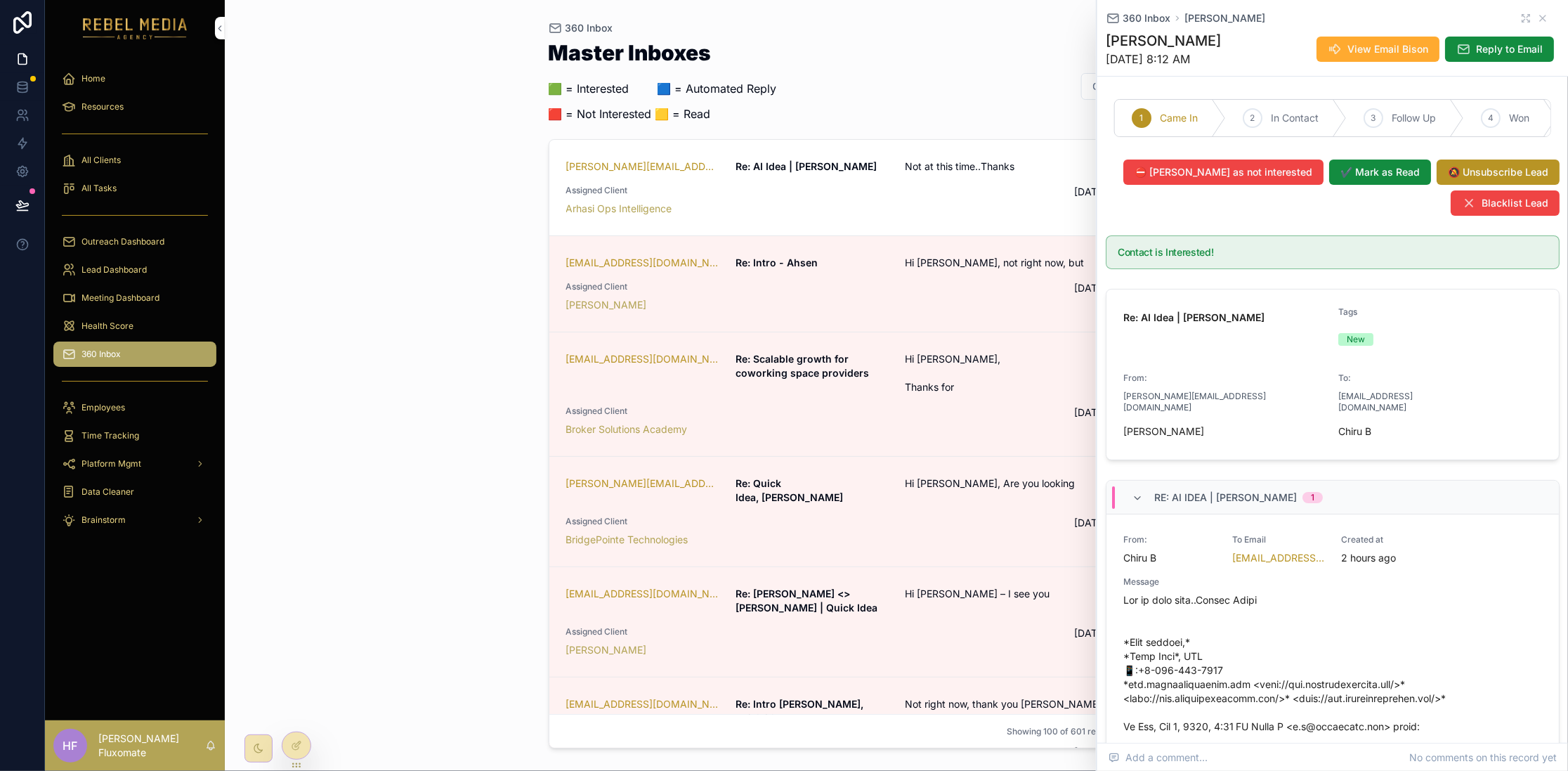
click at [1536, 17] on div "360 Inbox Mike Agar" at bounding box center [1332, 18] width 454 height 14
click at [1537, 16] on icon "scrollable content" at bounding box center [1543, 19] width 12 height 12
